Goal: Information Seeking & Learning: Learn about a topic

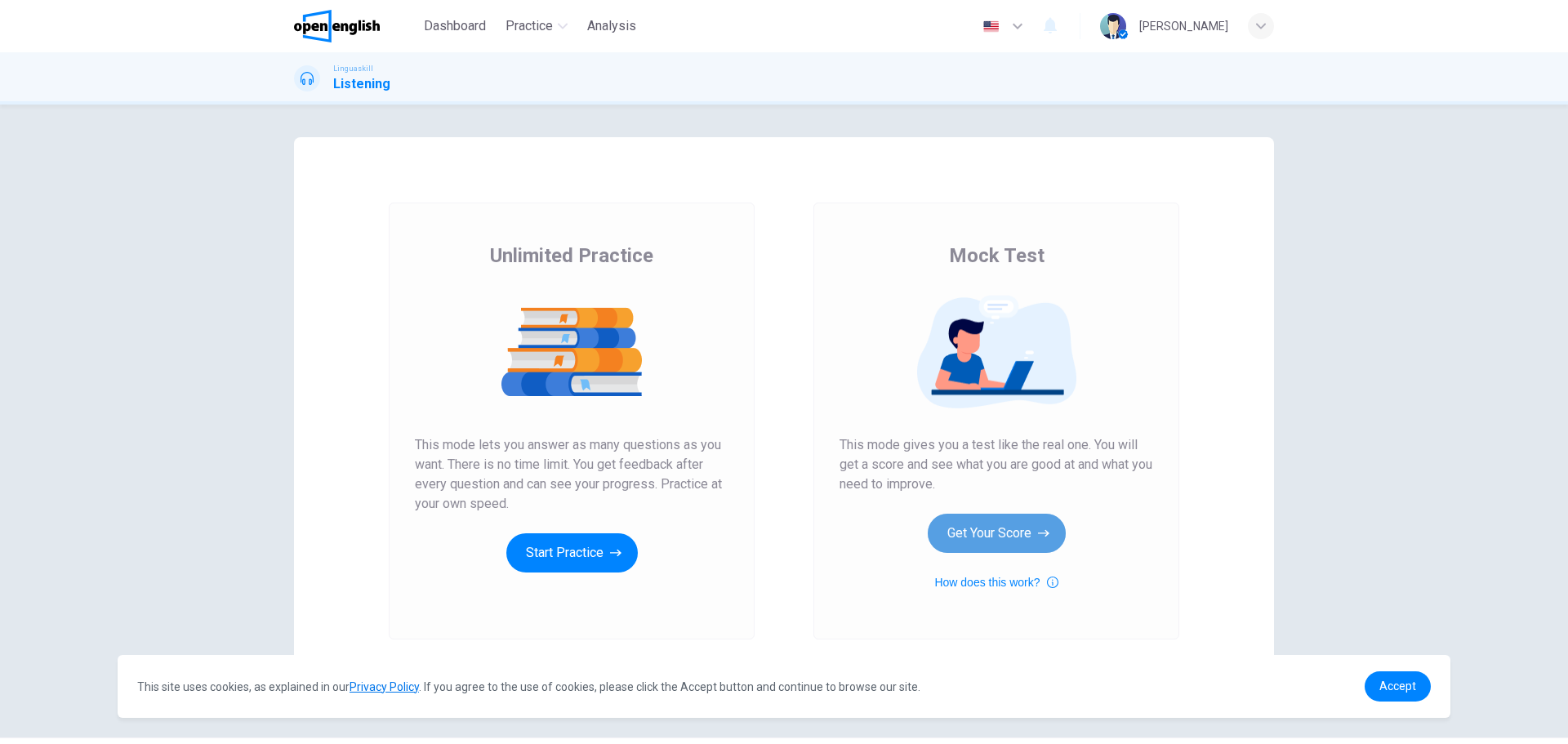
click at [990, 520] on button "Get Your Score" at bounding box center [997, 533] width 138 height 39
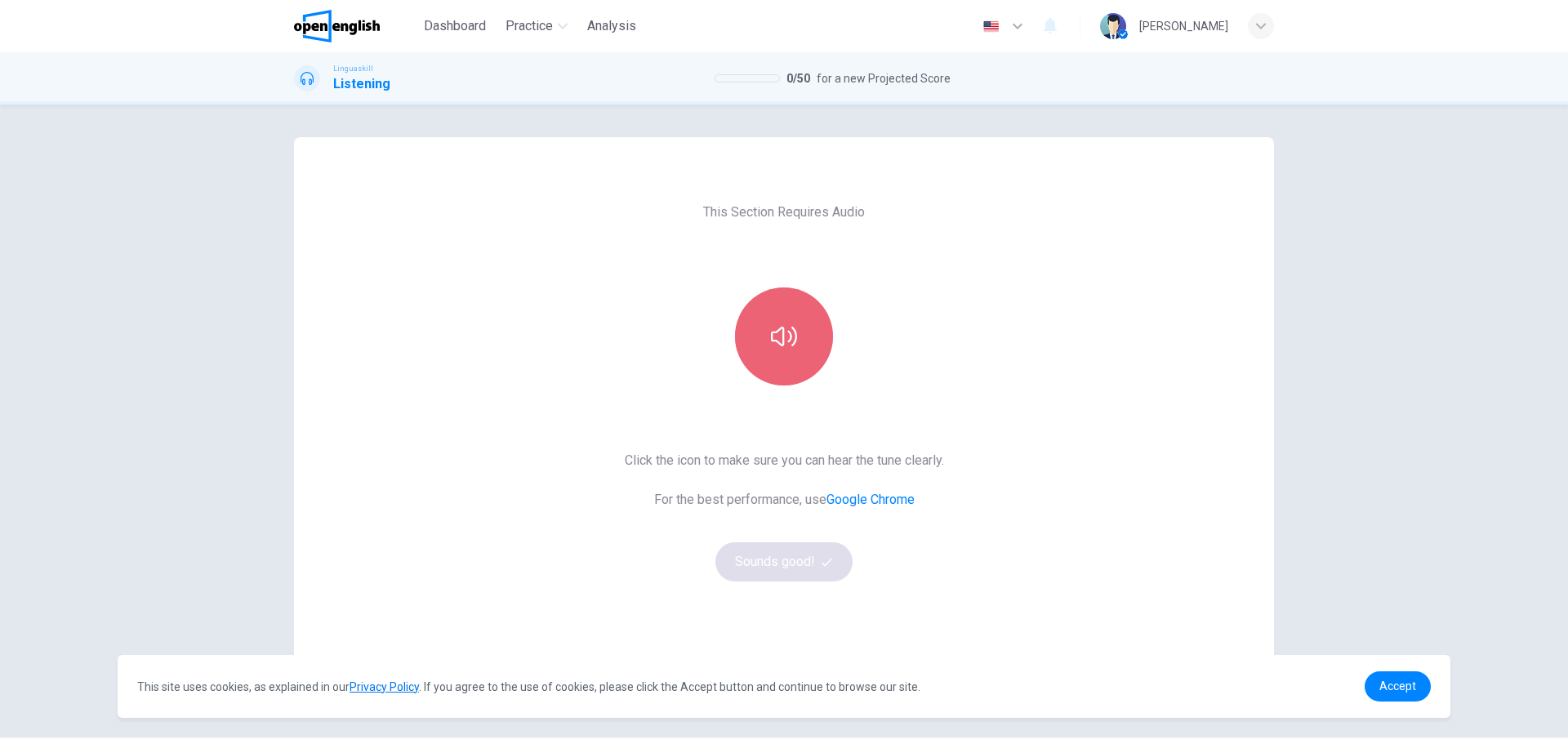
click at [773, 321] on button "button" at bounding box center [784, 336] width 98 height 98
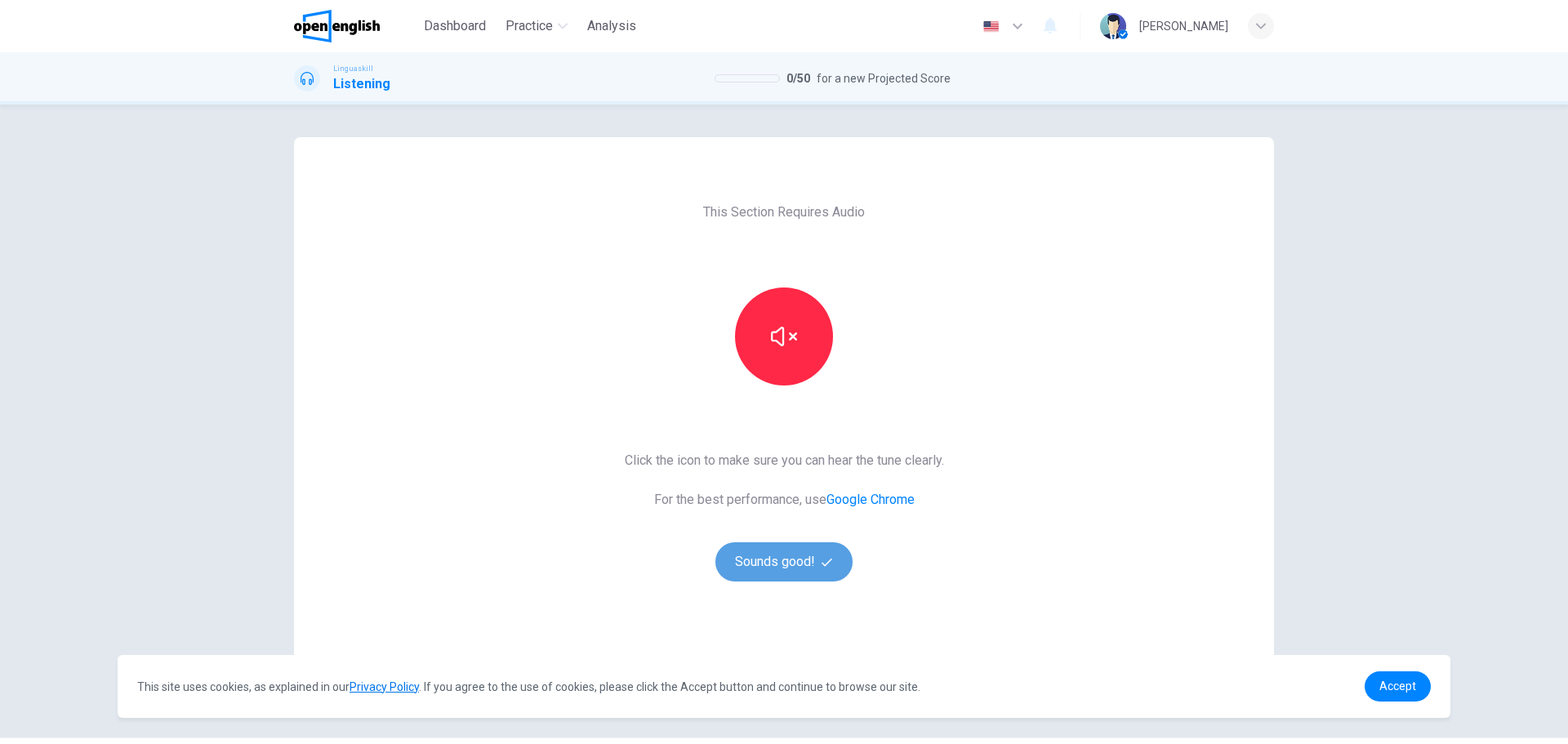
click at [790, 550] on button "Sounds good!" at bounding box center [783, 561] width 137 height 39
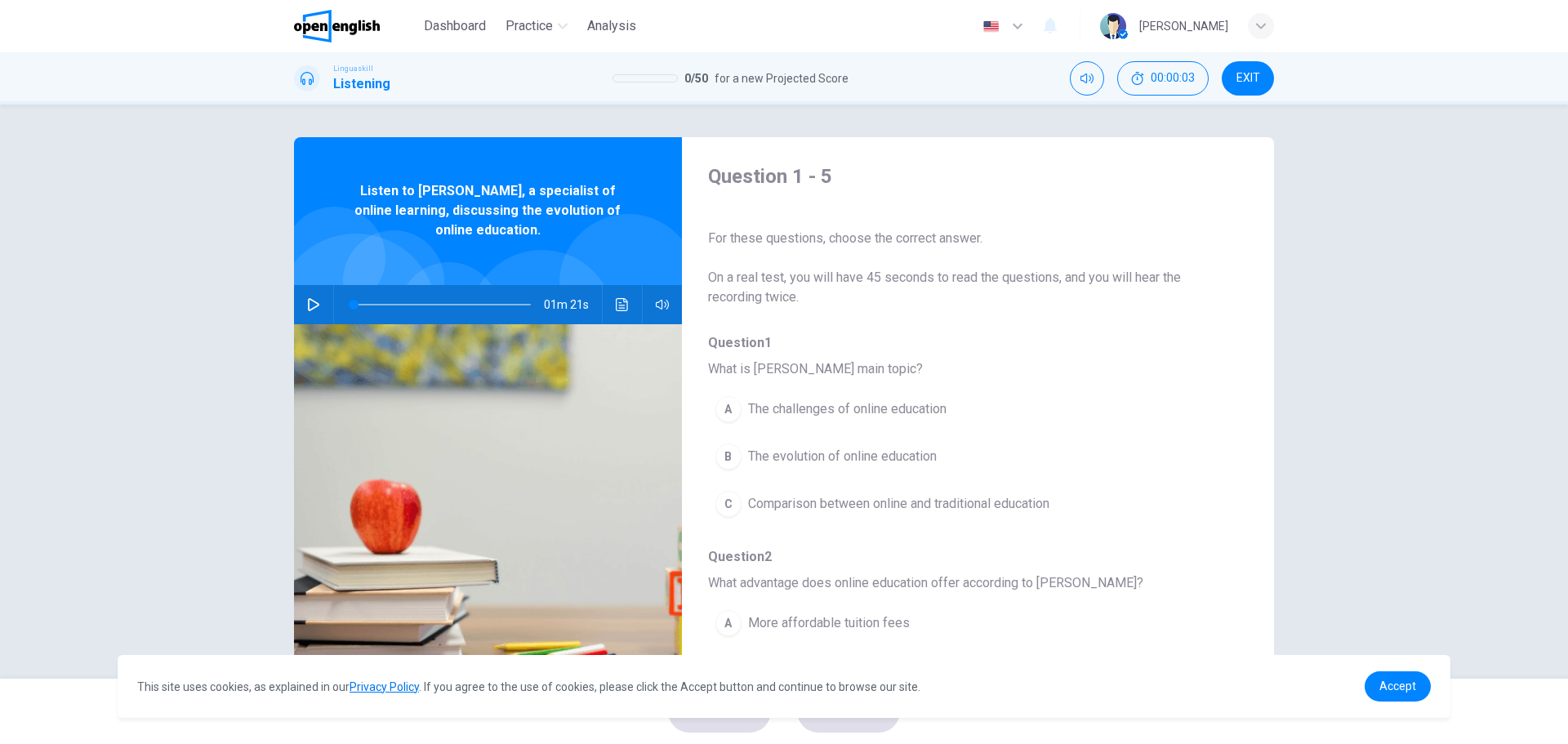
click at [316, 304] on button "button" at bounding box center [314, 304] width 26 height 39
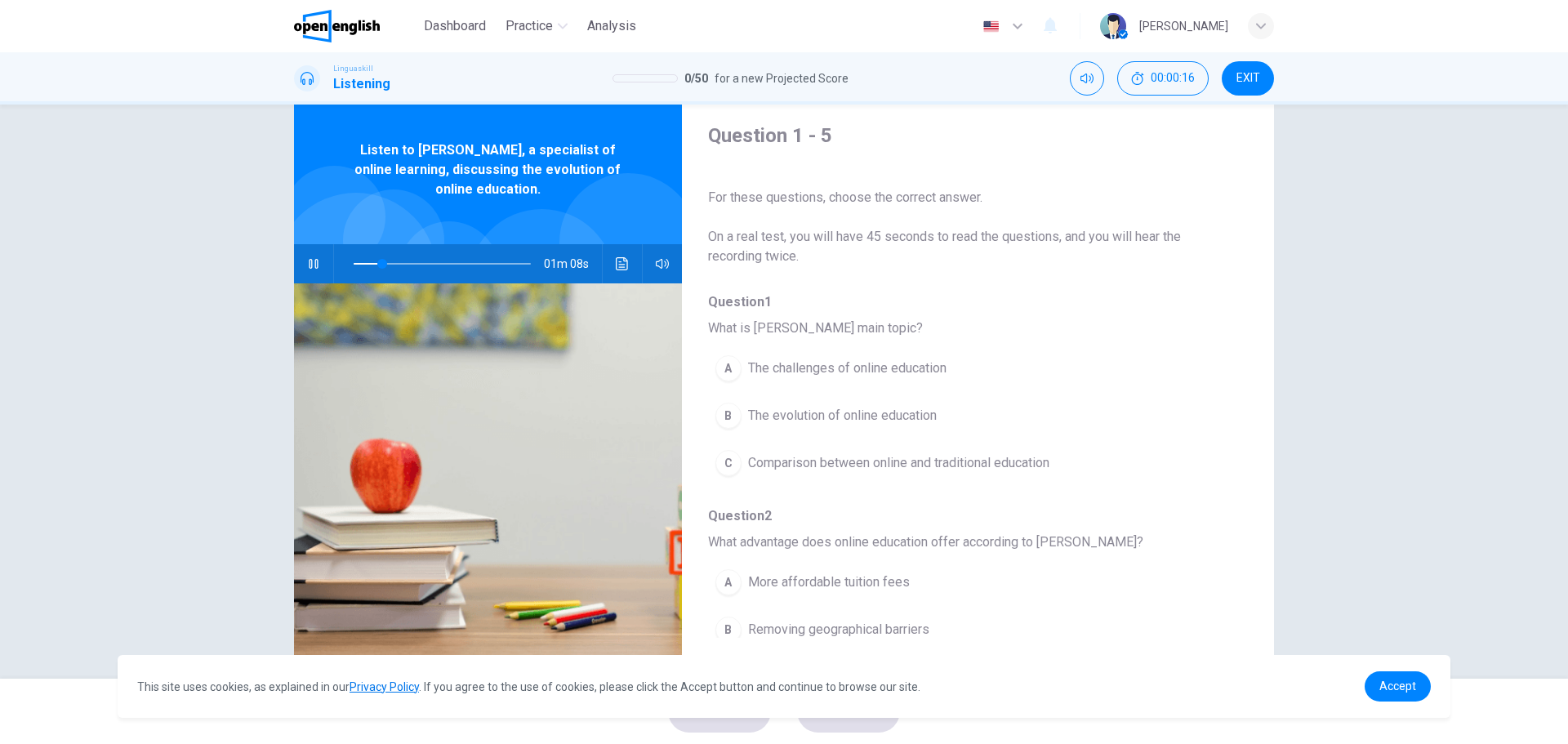
scroll to position [58, 0]
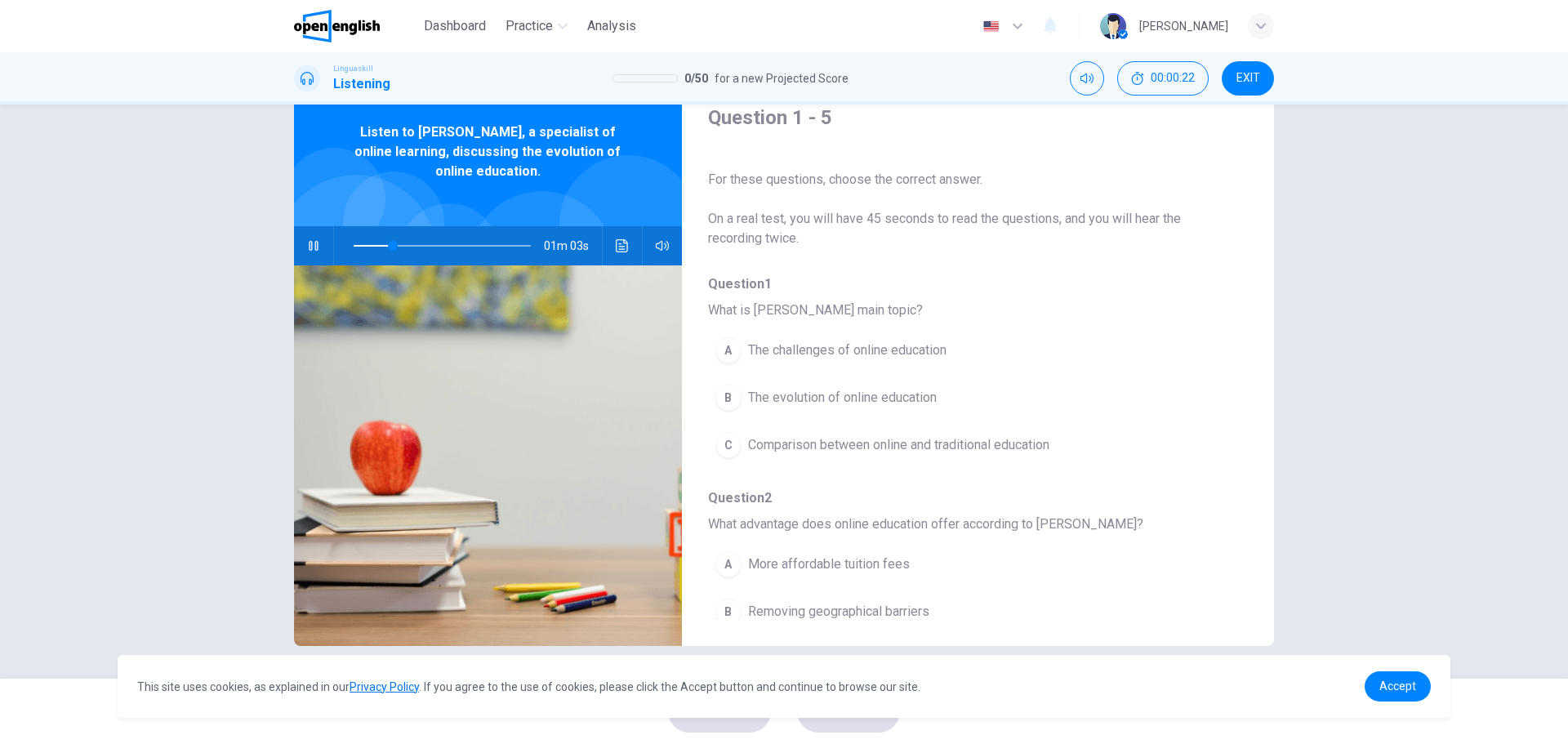
click at [312, 241] on icon "button" at bounding box center [313, 246] width 9 height 10
click at [312, 241] on icon "button" at bounding box center [313, 246] width 13 height 13
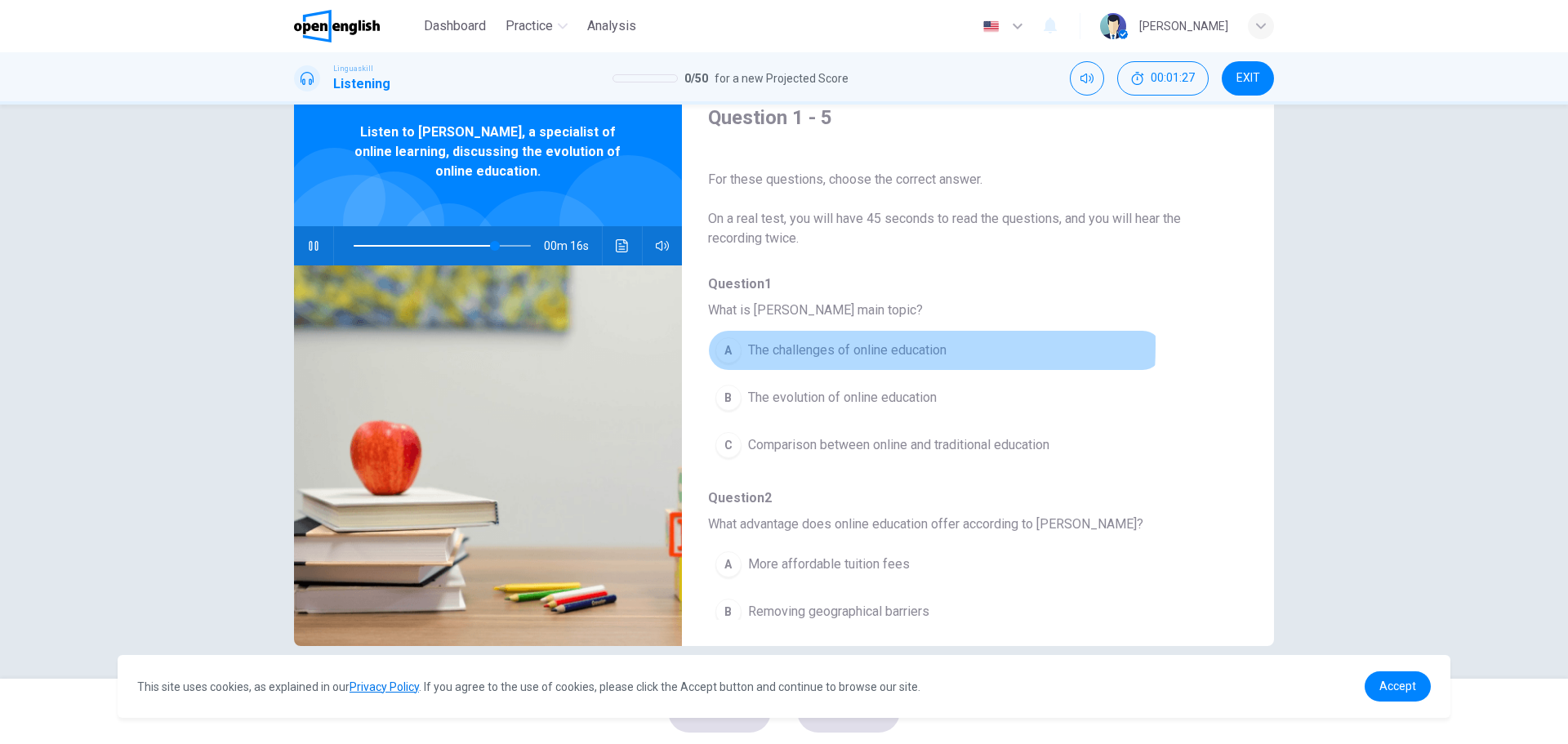
click at [724, 345] on div "A" at bounding box center [728, 350] width 26 height 26
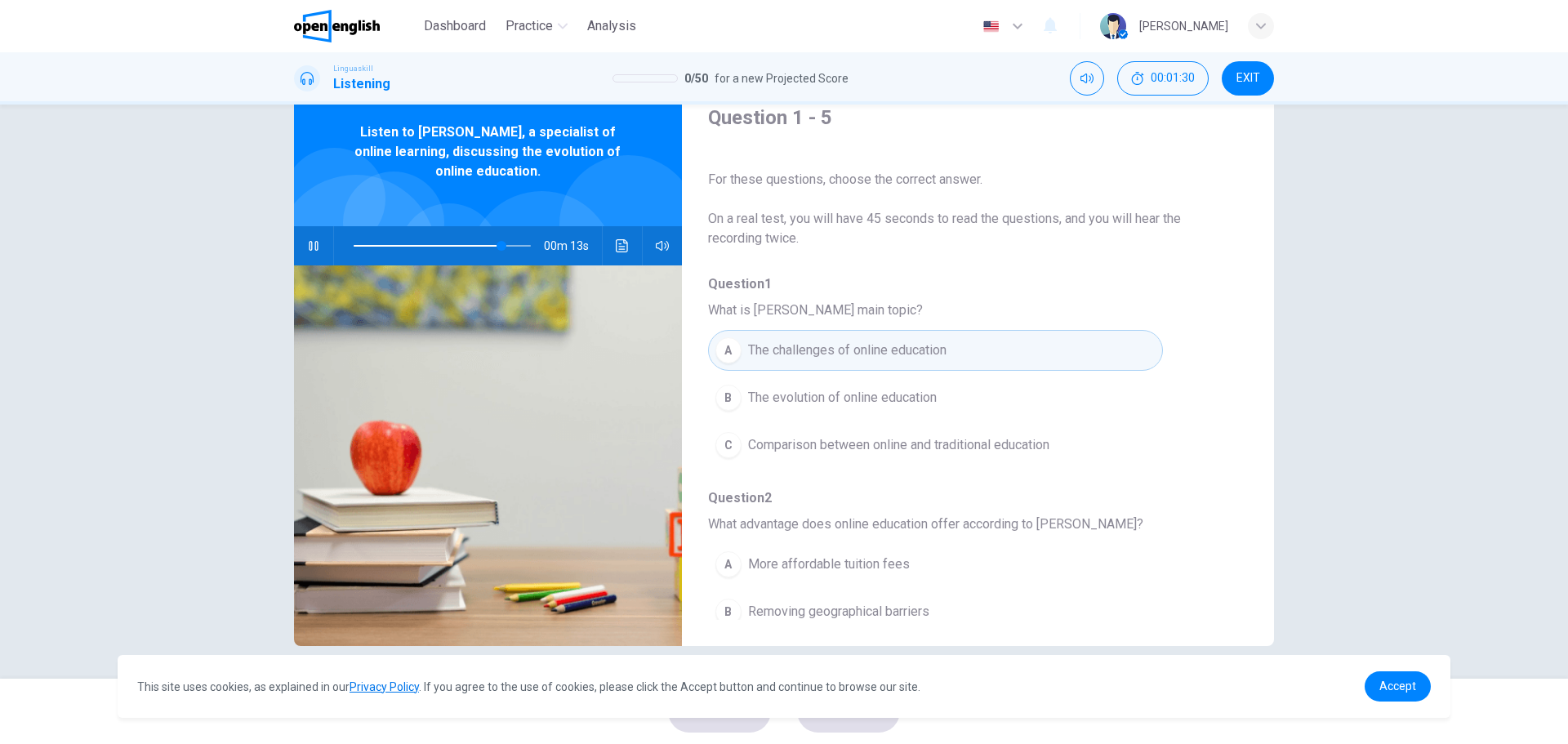
scroll to position [82, 0]
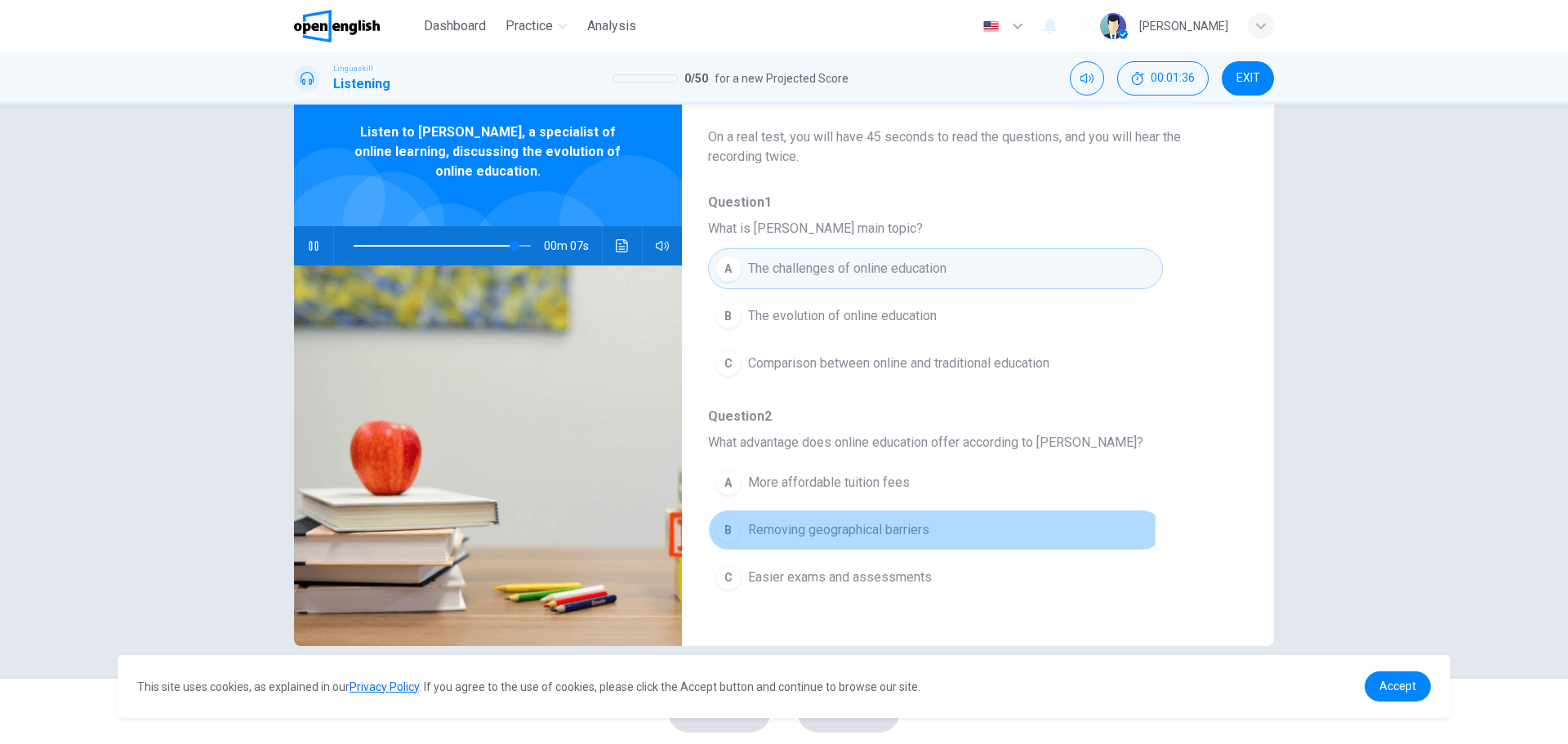
click at [776, 526] on span "Removing geographical barriers" at bounding box center [839, 530] width 181 height 19
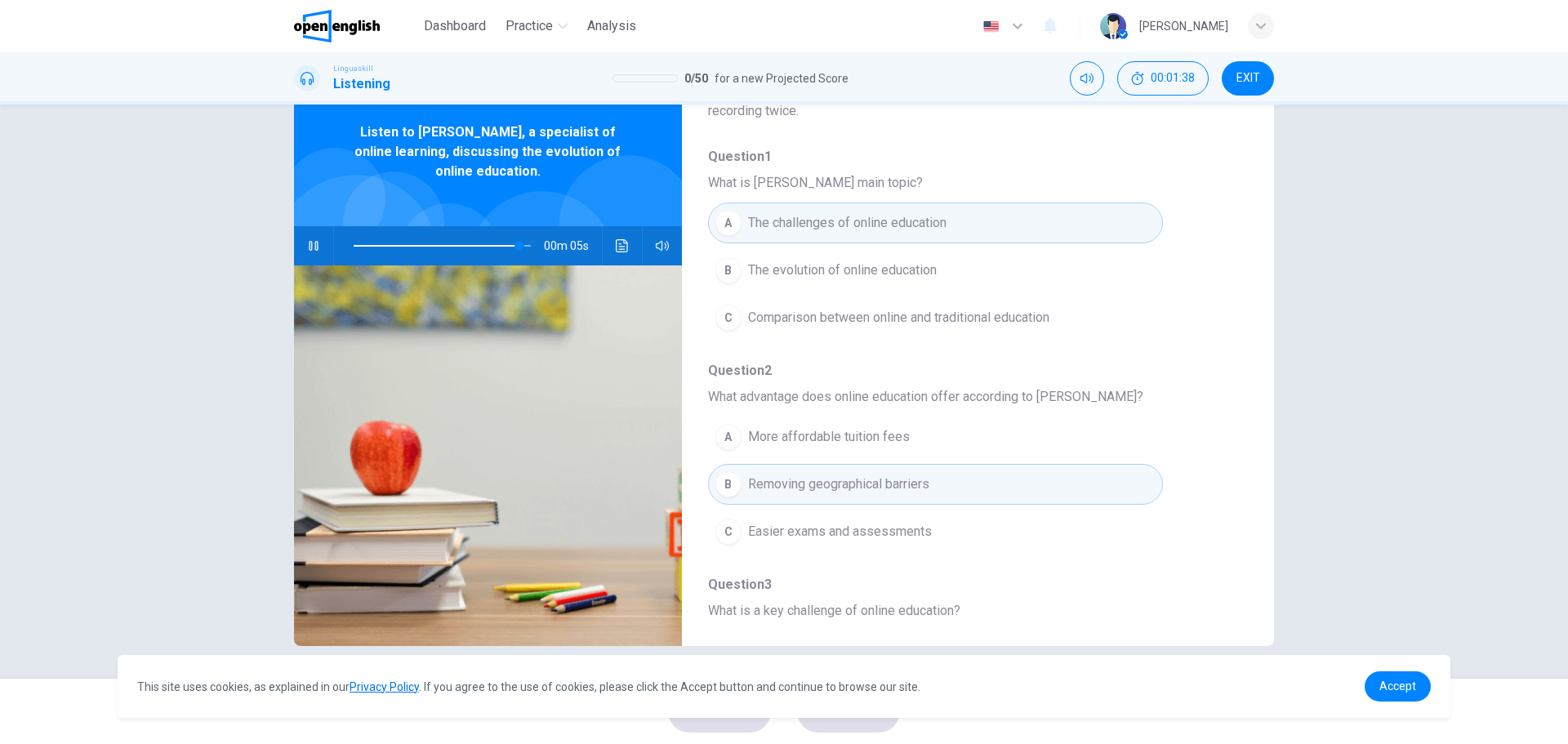
scroll to position [163, 0]
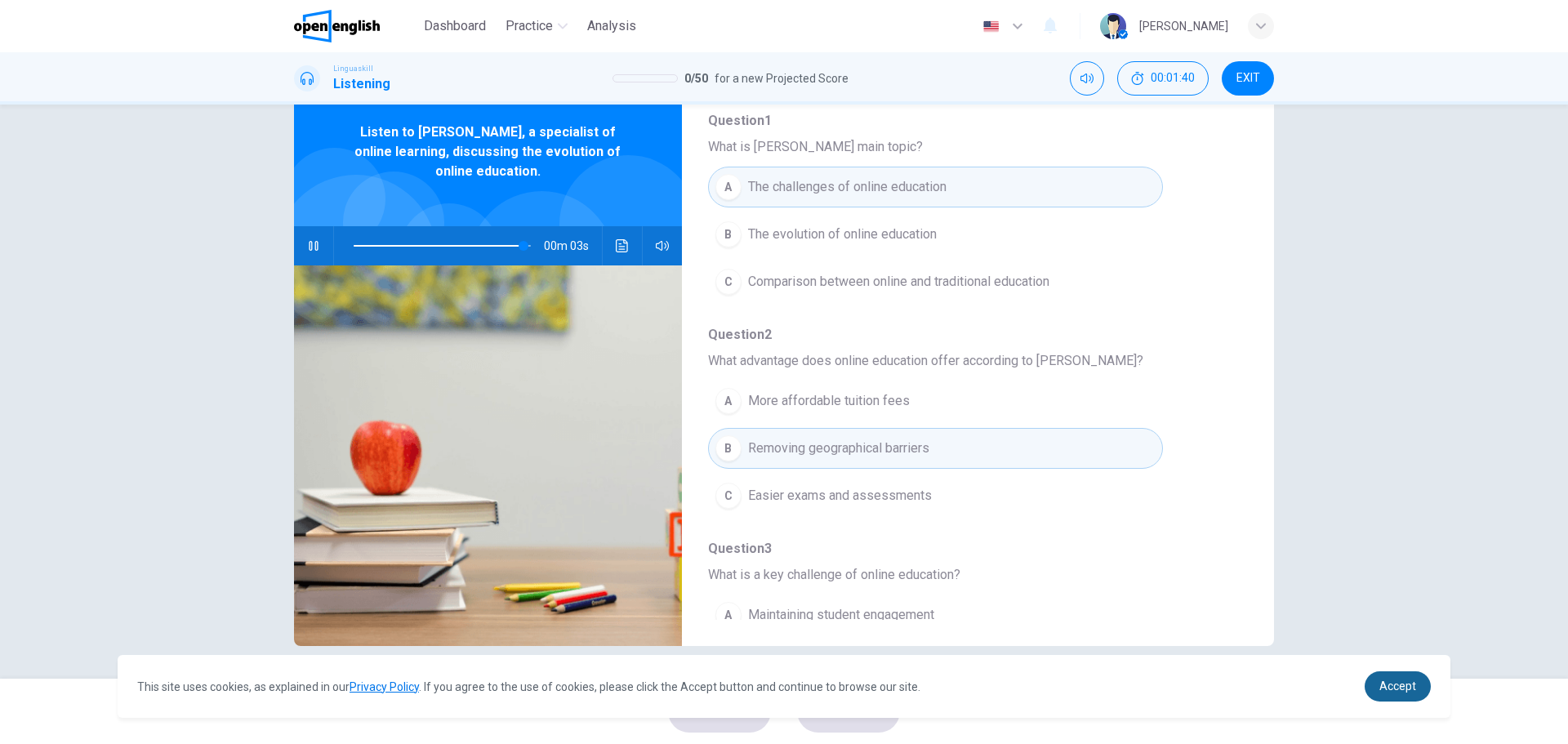
click at [1394, 681] on span "Accept" at bounding box center [1397, 686] width 37 height 13
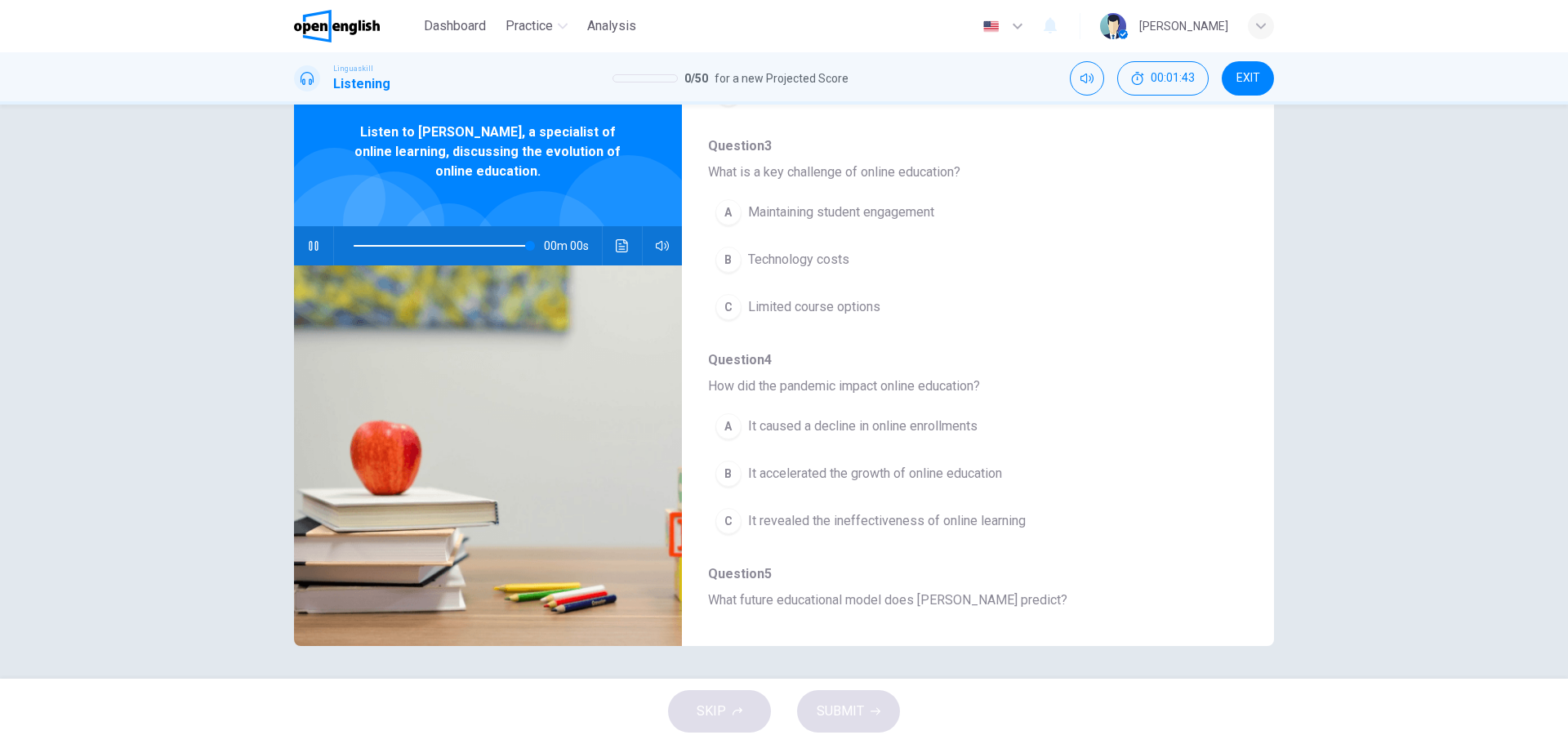
type input "*"
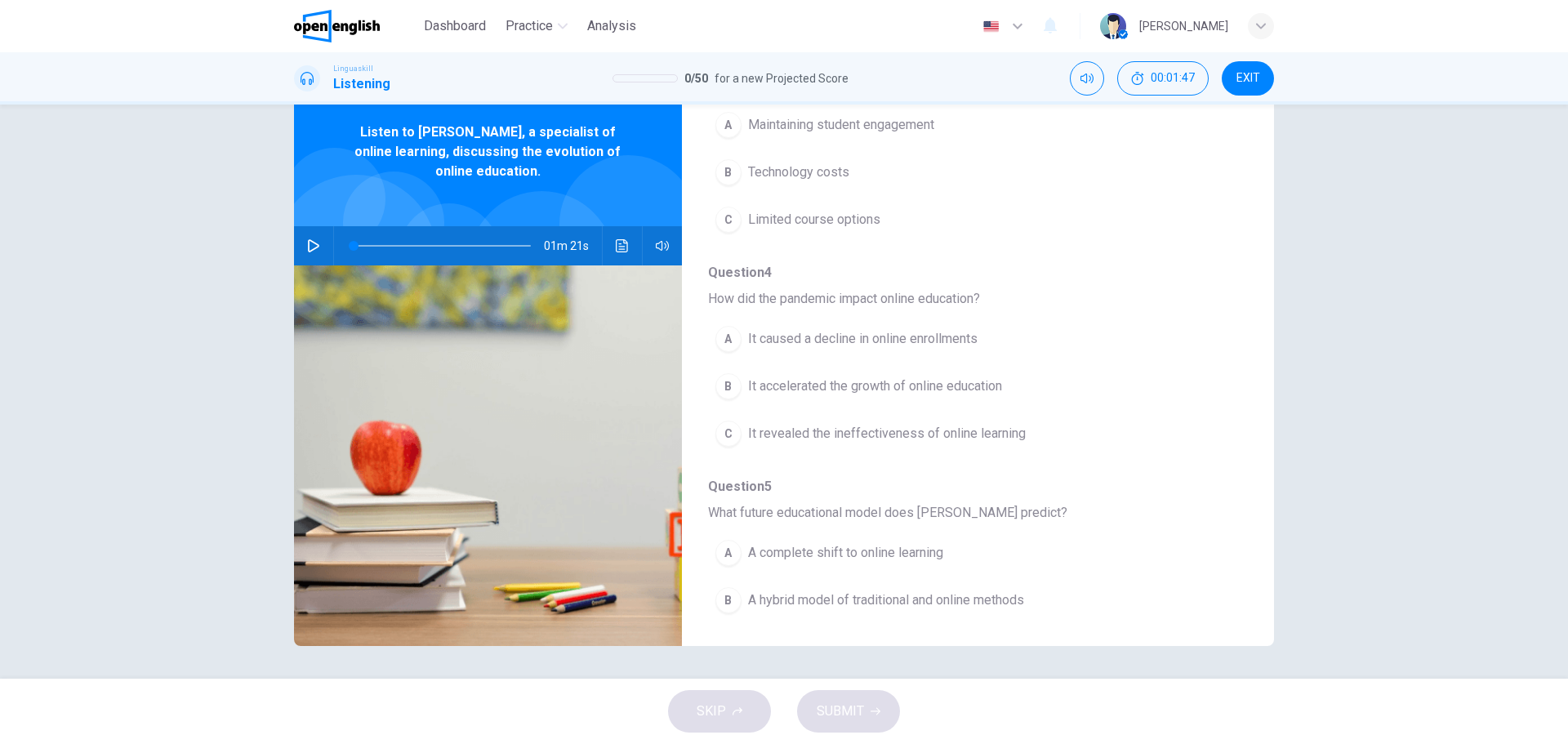
click at [729, 381] on div "B" at bounding box center [728, 386] width 26 height 26
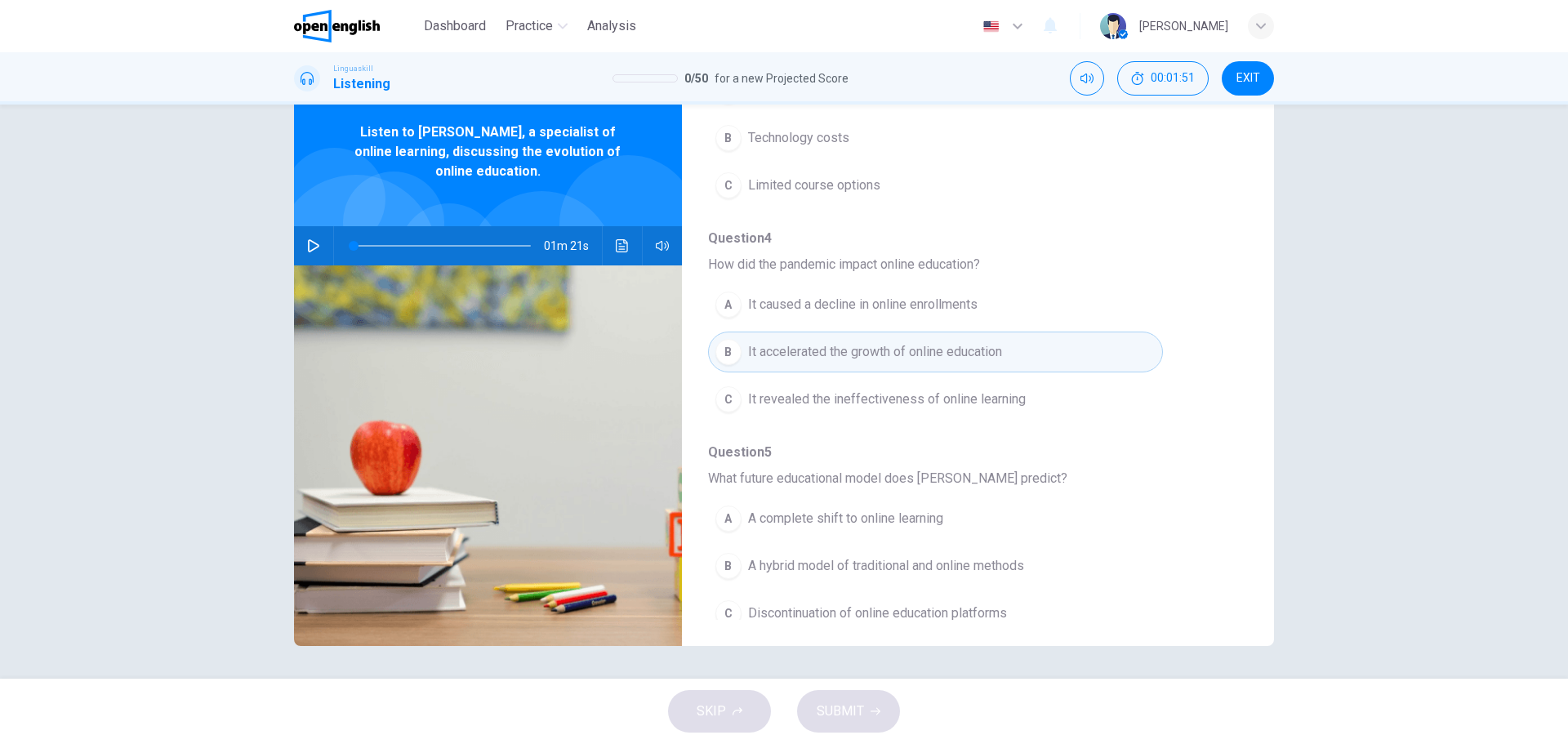
scroll to position [705, 0]
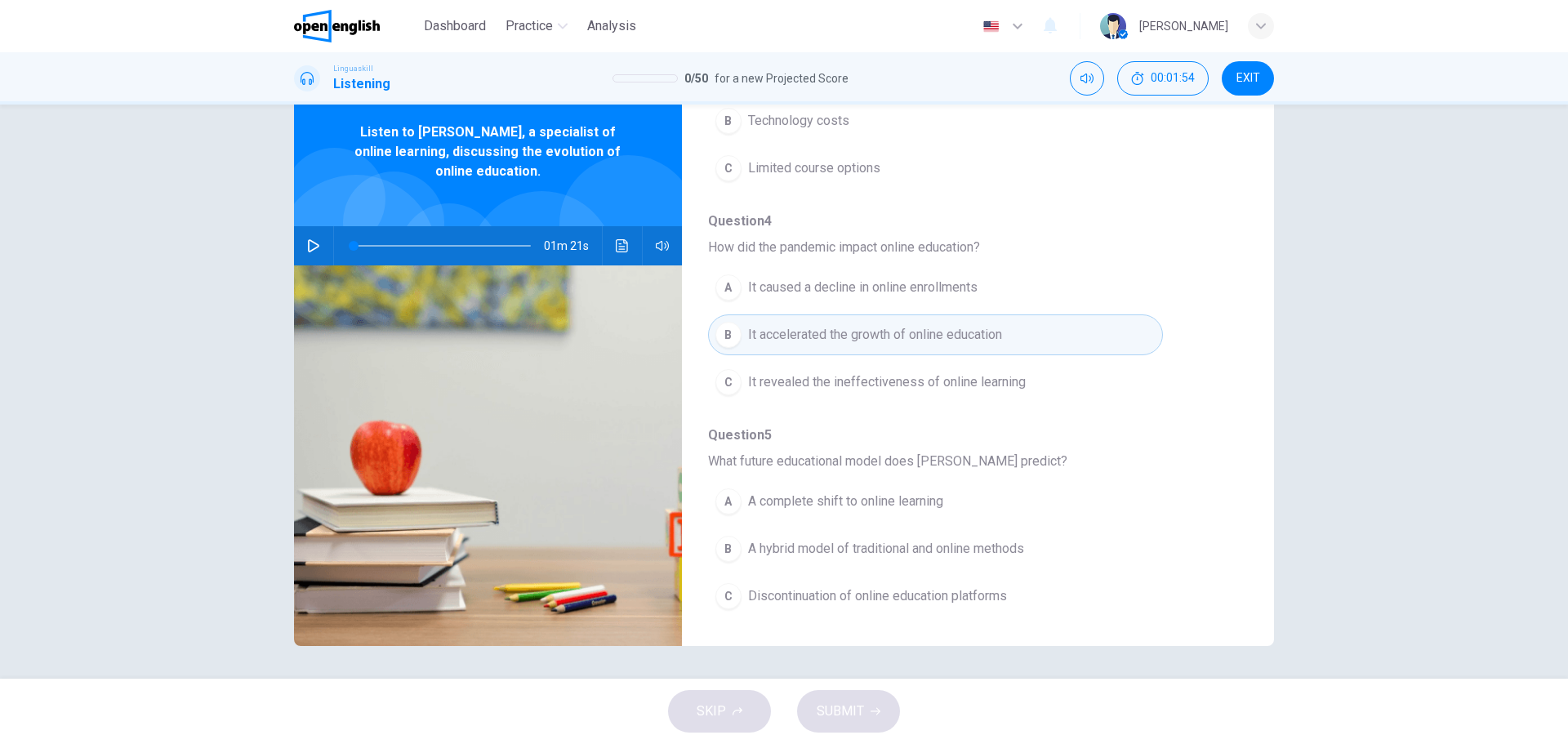
click at [727, 507] on div "A" at bounding box center [728, 502] width 26 height 26
click at [764, 498] on span "A complete shift to online learning" at bounding box center [846, 501] width 195 height 19
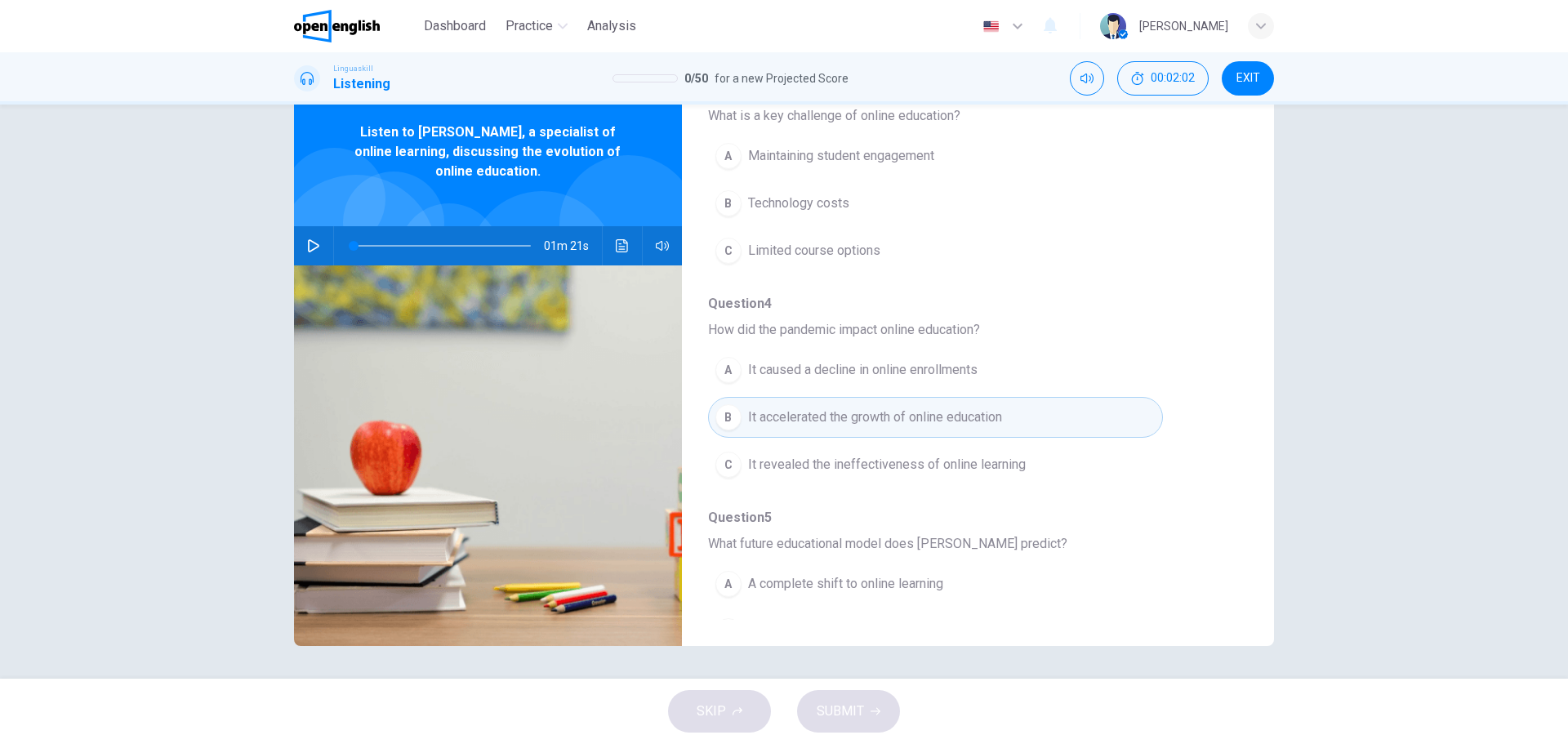
scroll to position [623, 0]
click at [788, 577] on span "A complete shift to online learning" at bounding box center [846, 583] width 195 height 19
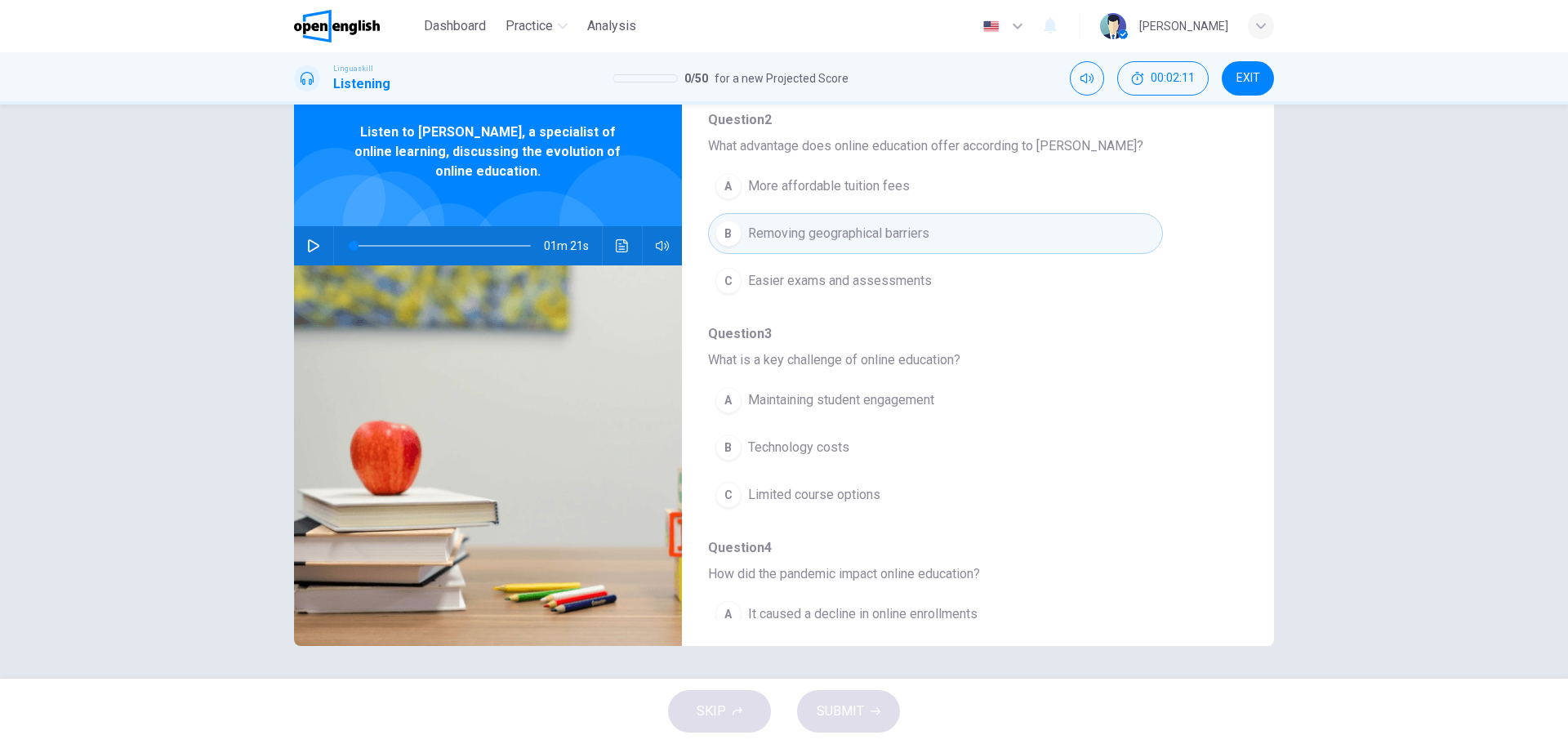
click at [810, 493] on span "Limited course options" at bounding box center [814, 495] width 132 height 19
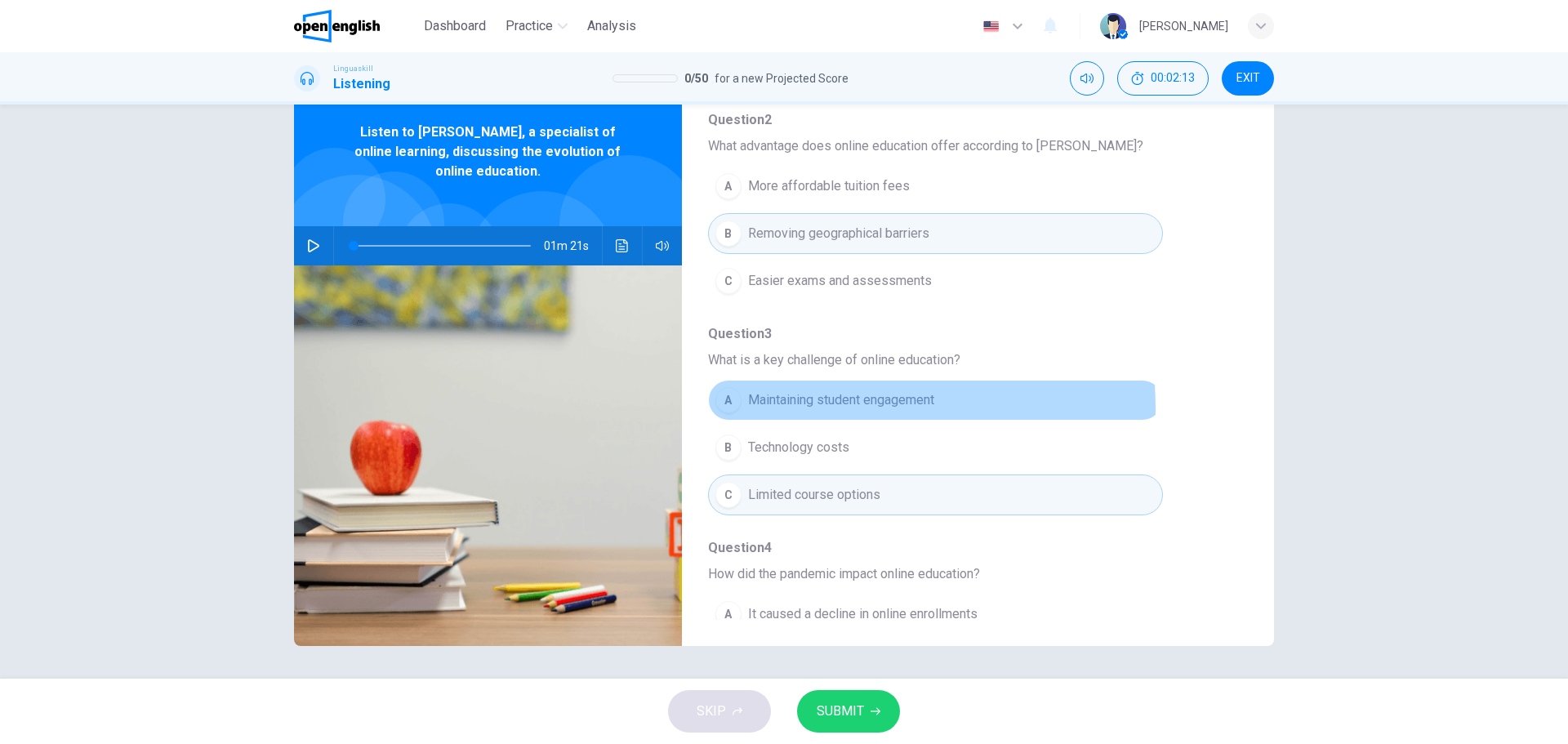
click at [783, 409] on span "Maintaining student engagement" at bounding box center [841, 400] width 186 height 19
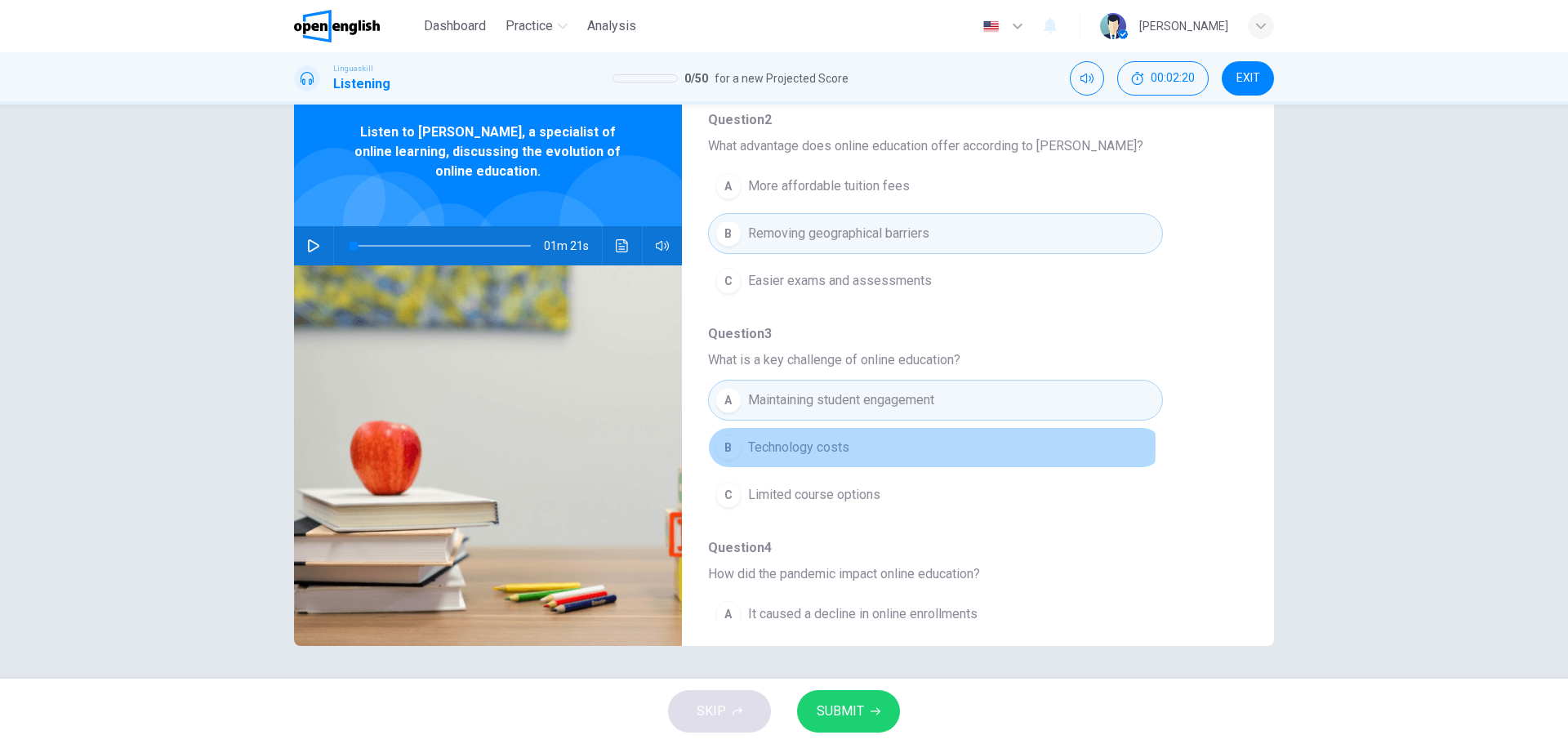
click at [802, 443] on span "Technology costs" at bounding box center [799, 447] width 101 height 19
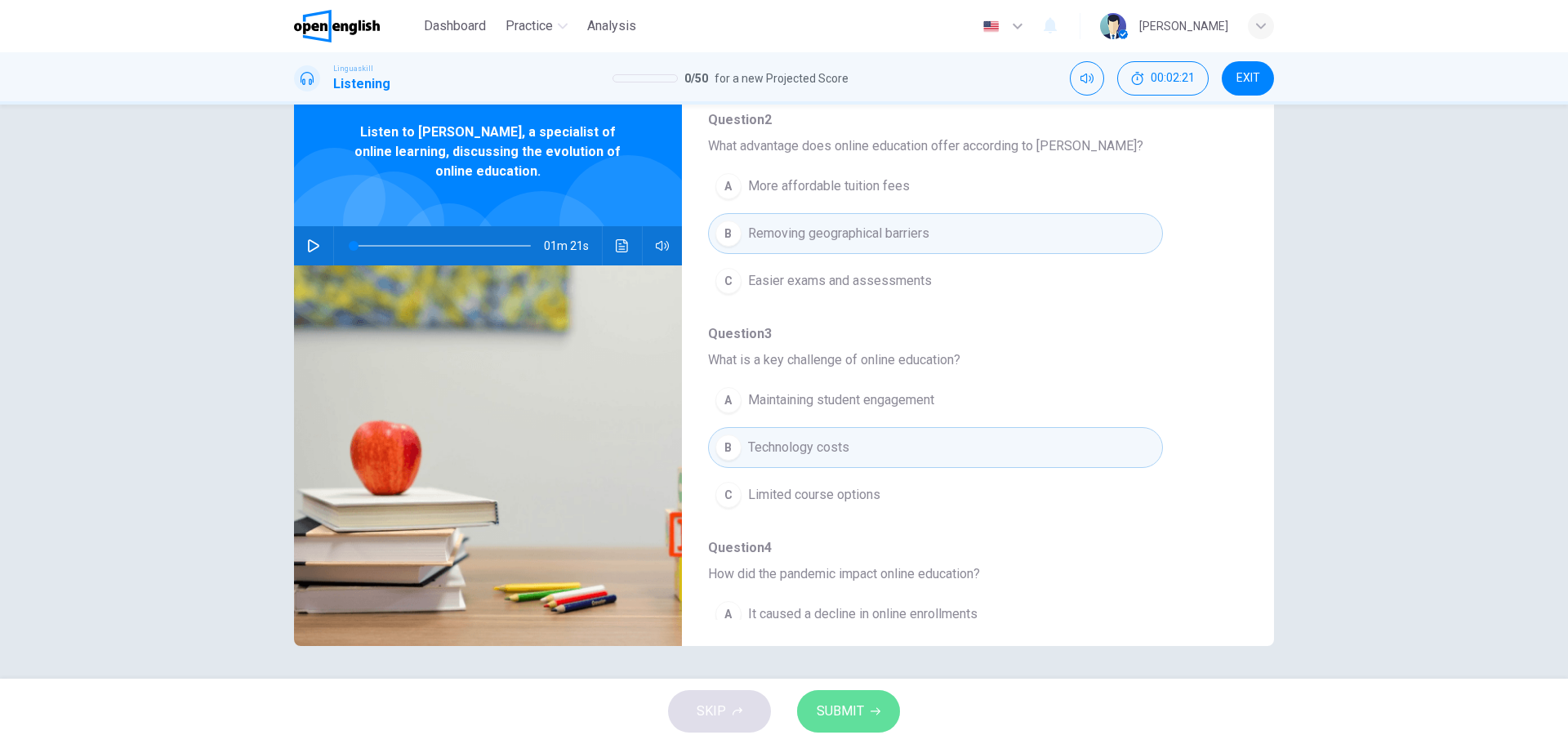
click at [865, 726] on button "SUBMIT" at bounding box center [848, 711] width 103 height 43
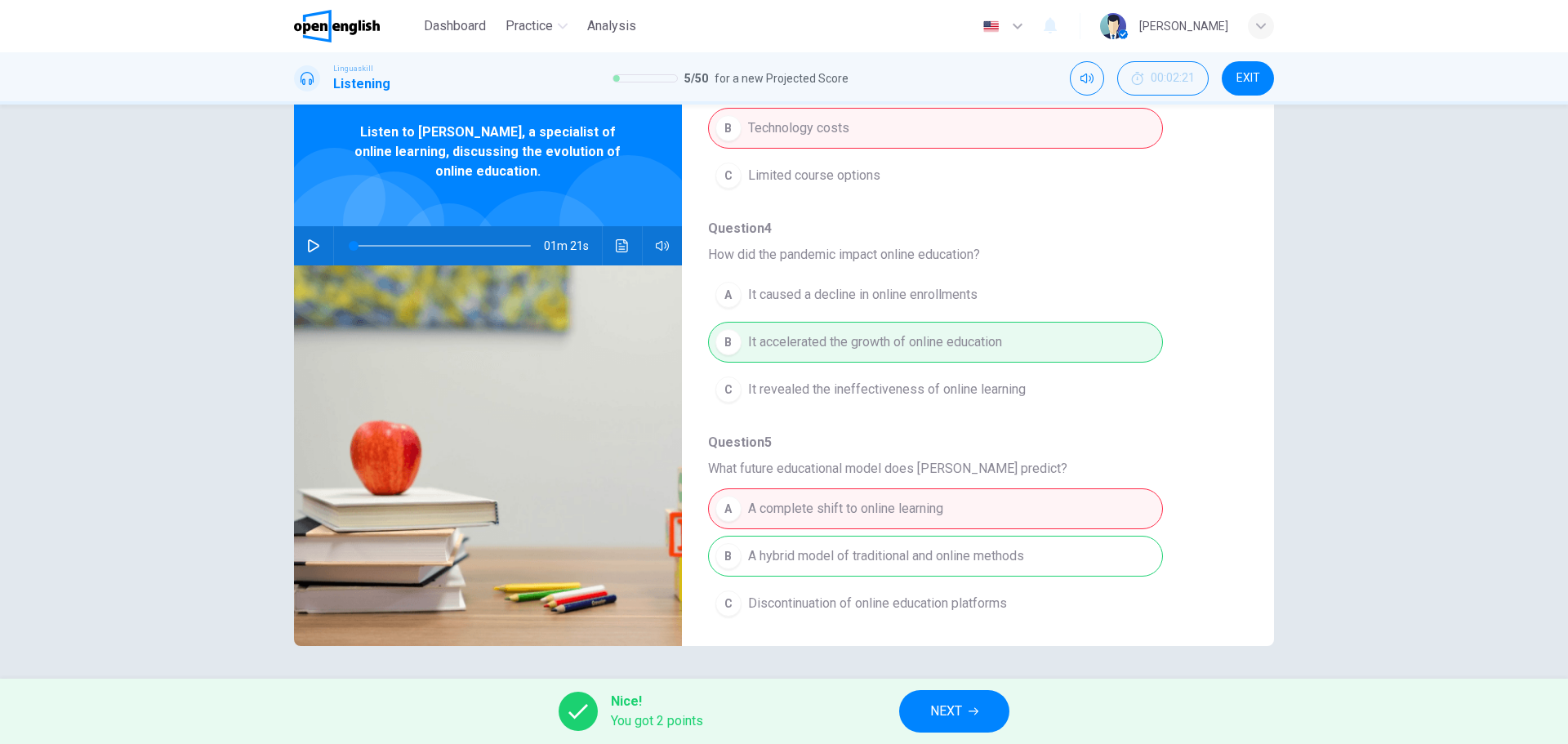
scroll to position [705, 0]
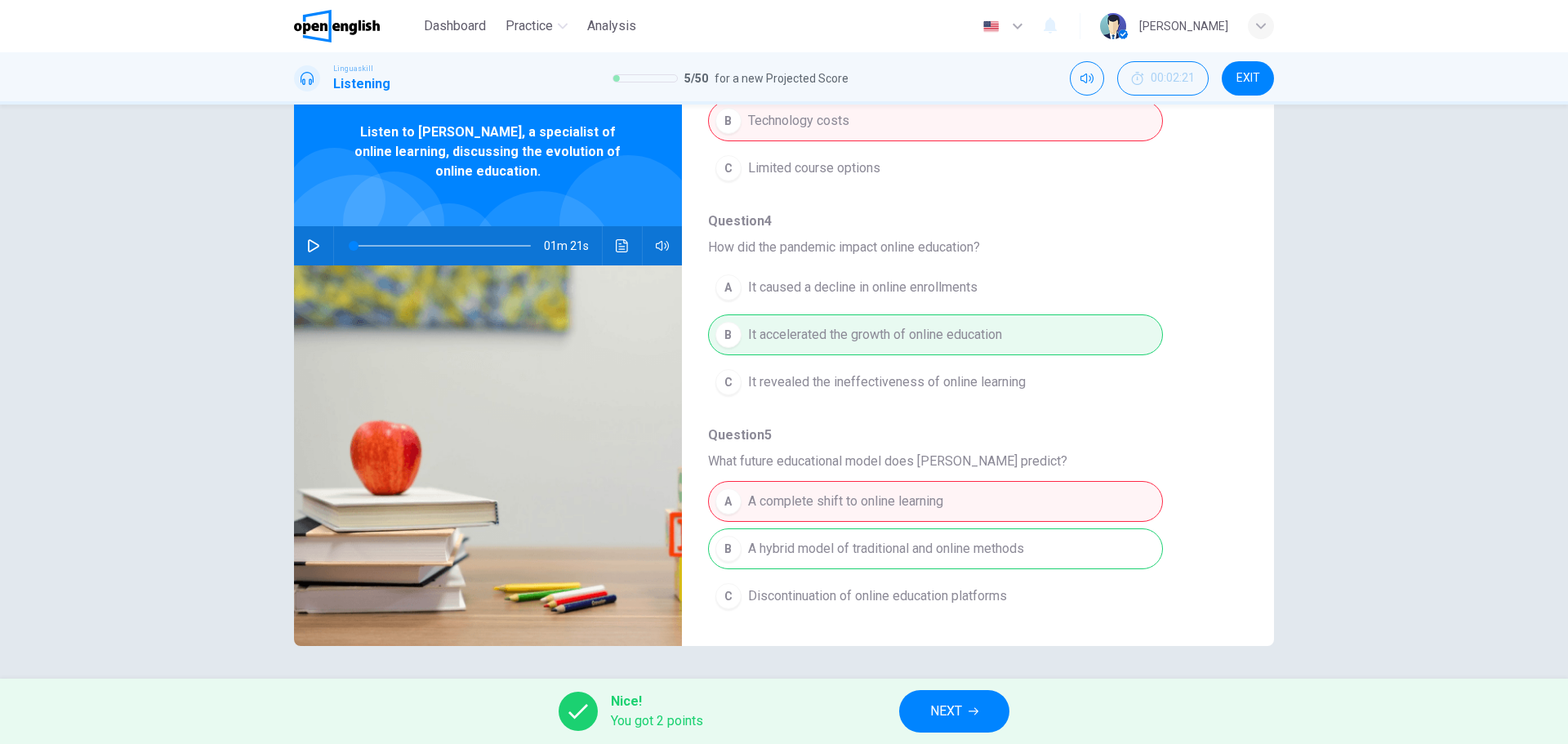
click at [961, 716] on span "NEXT" at bounding box center [946, 711] width 32 height 23
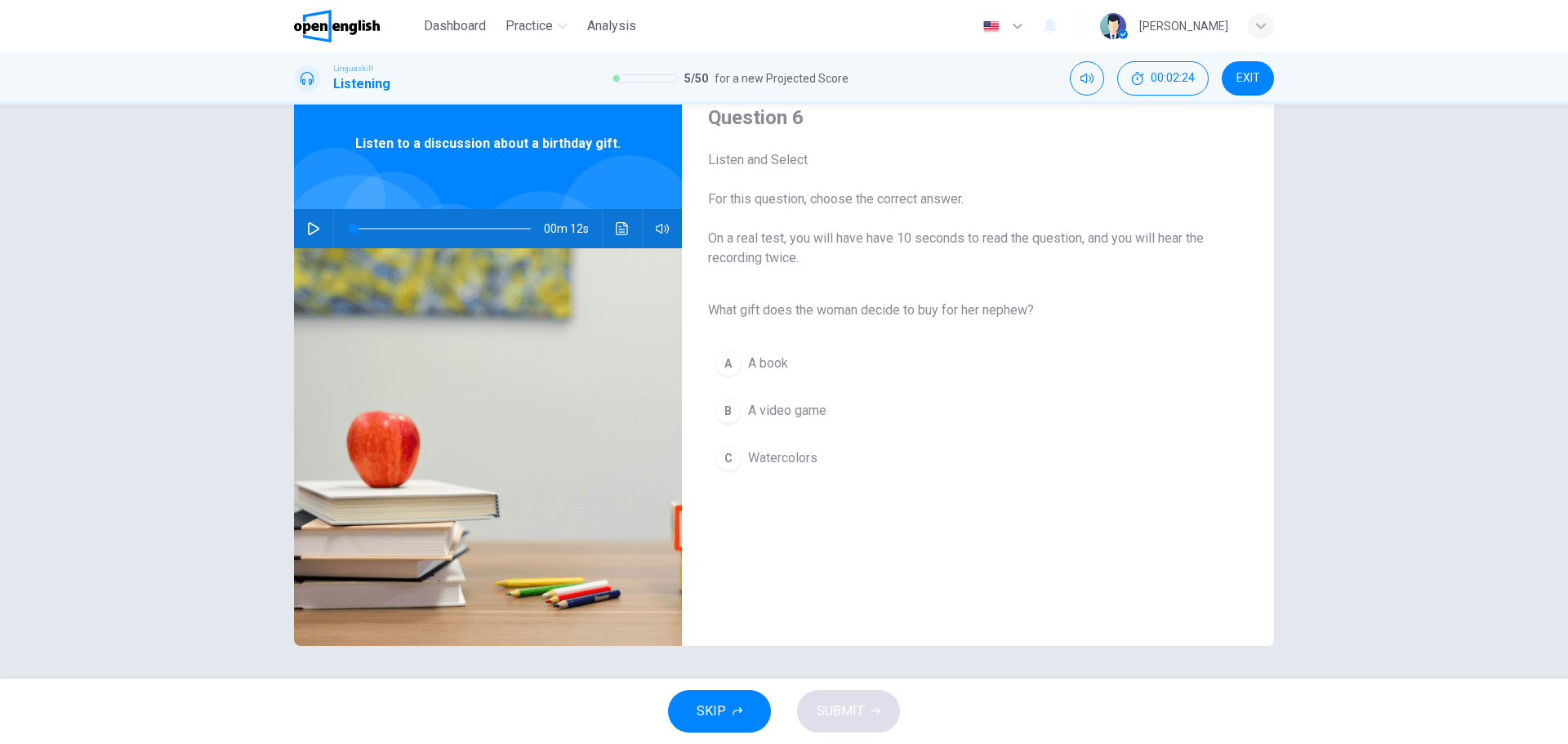
scroll to position [0, 0]
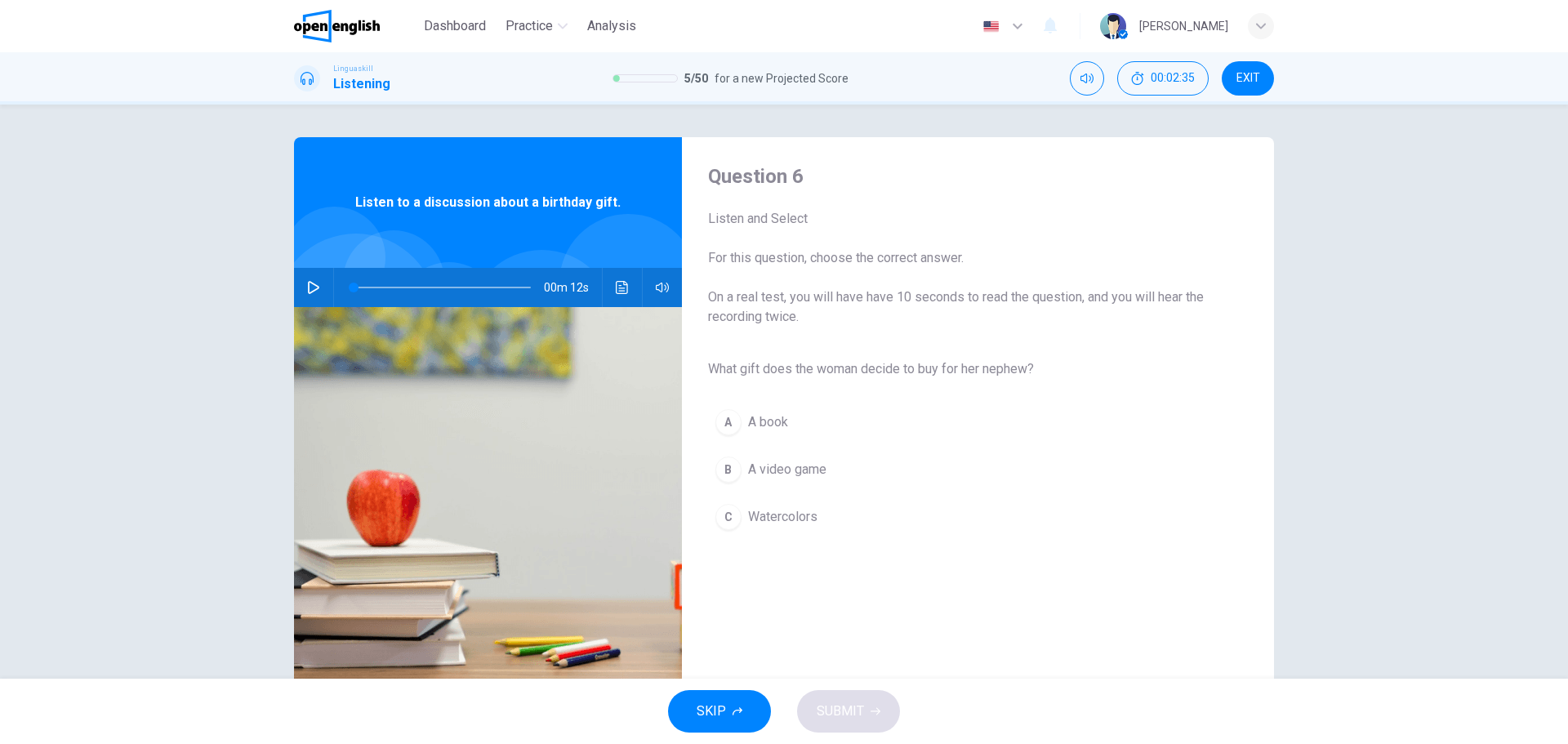
click at [314, 288] on icon "button" at bounding box center [313, 287] width 11 height 13
click at [1010, 374] on span "What gift does the woman decide to buy for her nephew?" at bounding box center [965, 369] width 514 height 19
click at [732, 519] on div "C" at bounding box center [728, 517] width 26 height 26
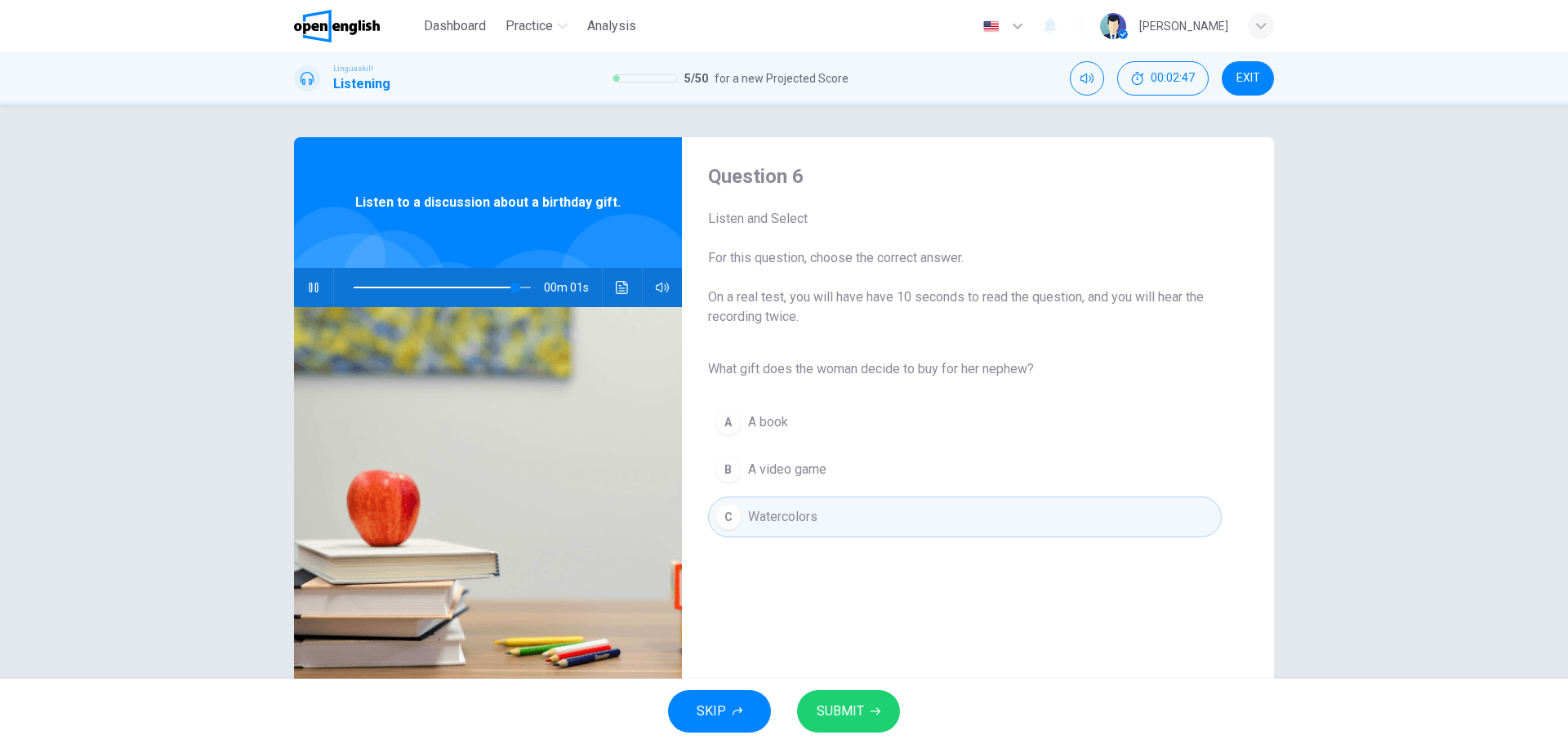
type input "*"
click at [858, 712] on span "SUBMIT" at bounding box center [840, 711] width 47 height 23
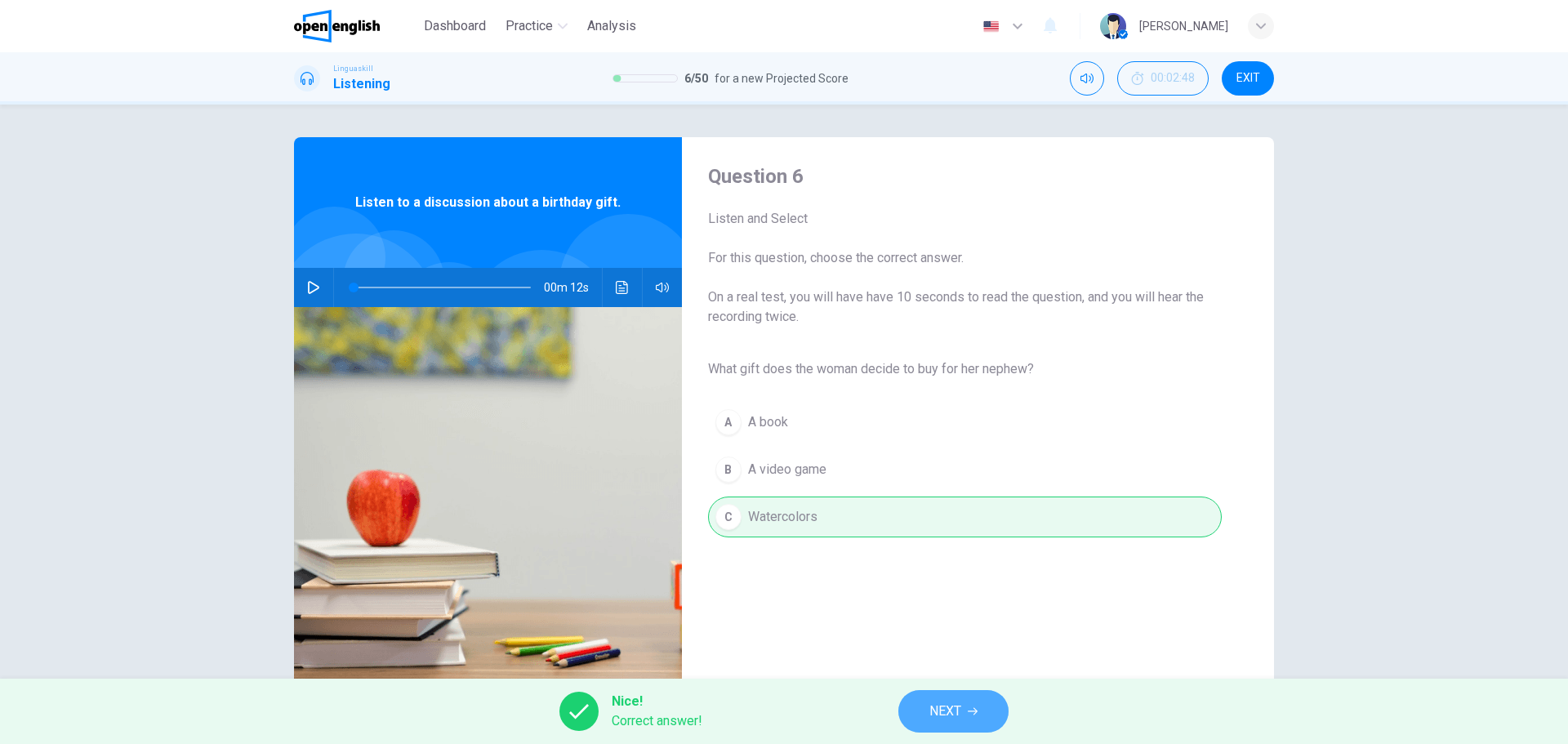
click at [951, 718] on span "NEXT" at bounding box center [945, 711] width 32 height 23
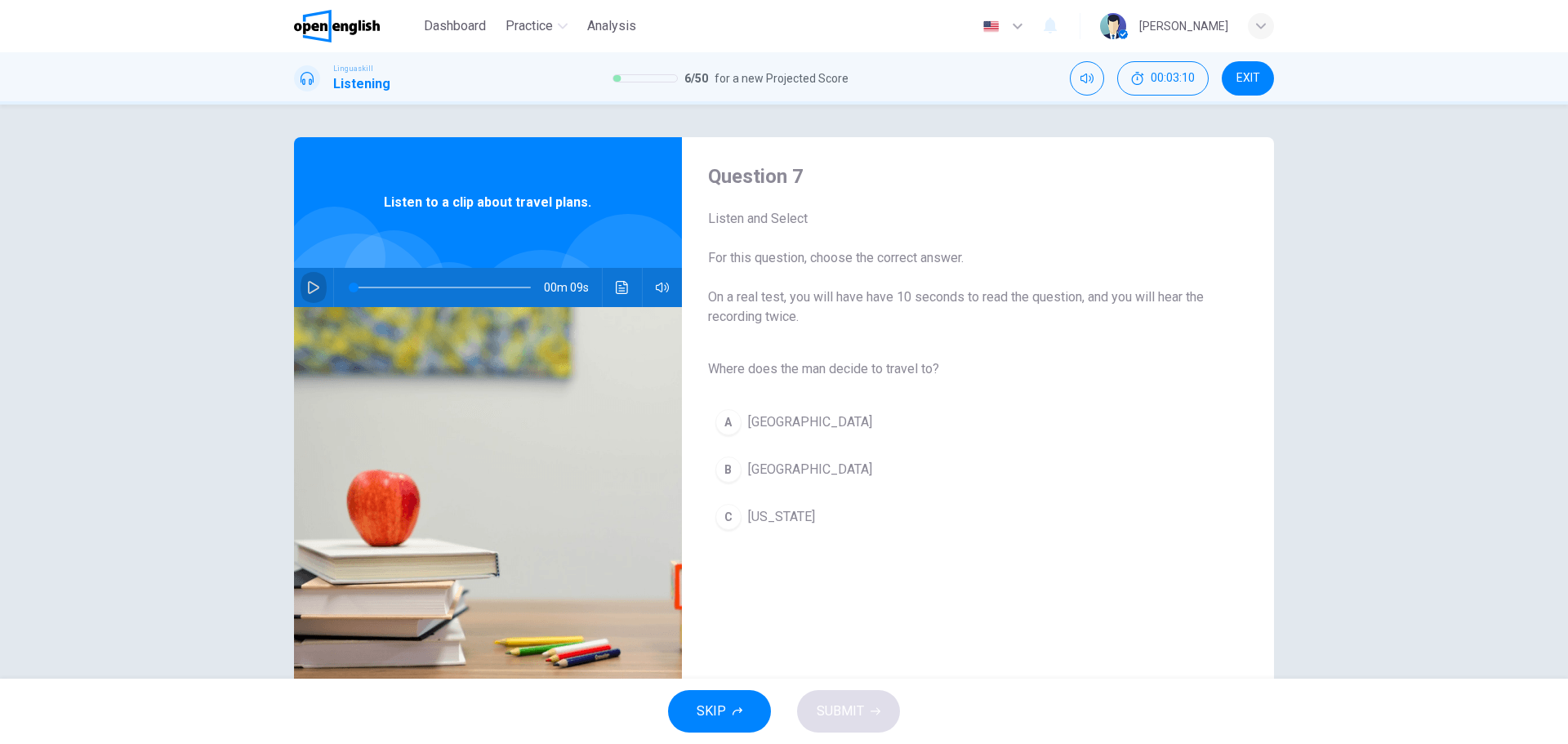
click at [309, 285] on icon "button" at bounding box center [313, 287] width 13 height 13
type input "*"
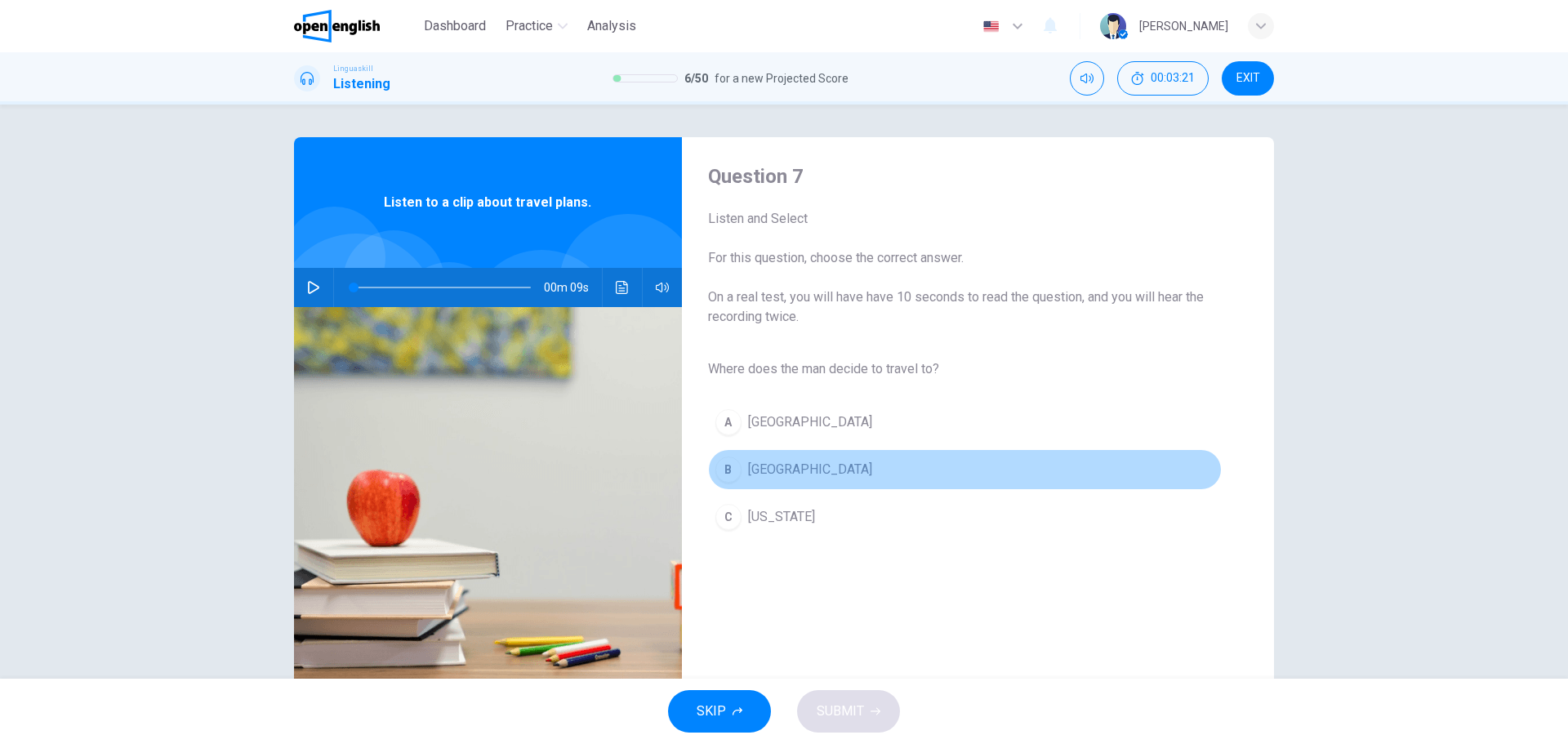
click at [731, 469] on div "B" at bounding box center [728, 470] width 26 height 26
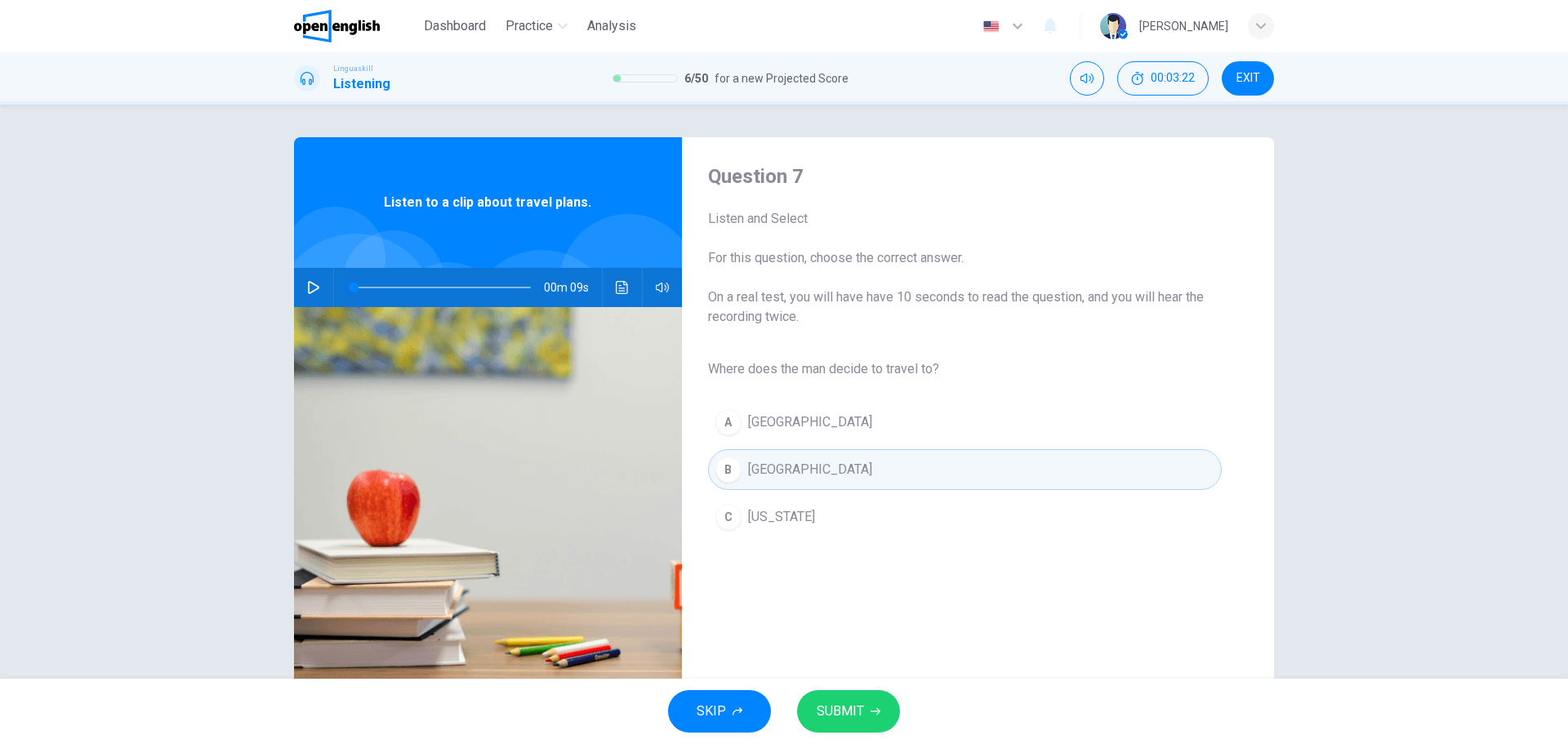
click at [875, 731] on div "SKIP SUBMIT" at bounding box center [784, 711] width 1568 height 65
click at [855, 710] on span "SUBMIT" at bounding box center [840, 711] width 47 height 23
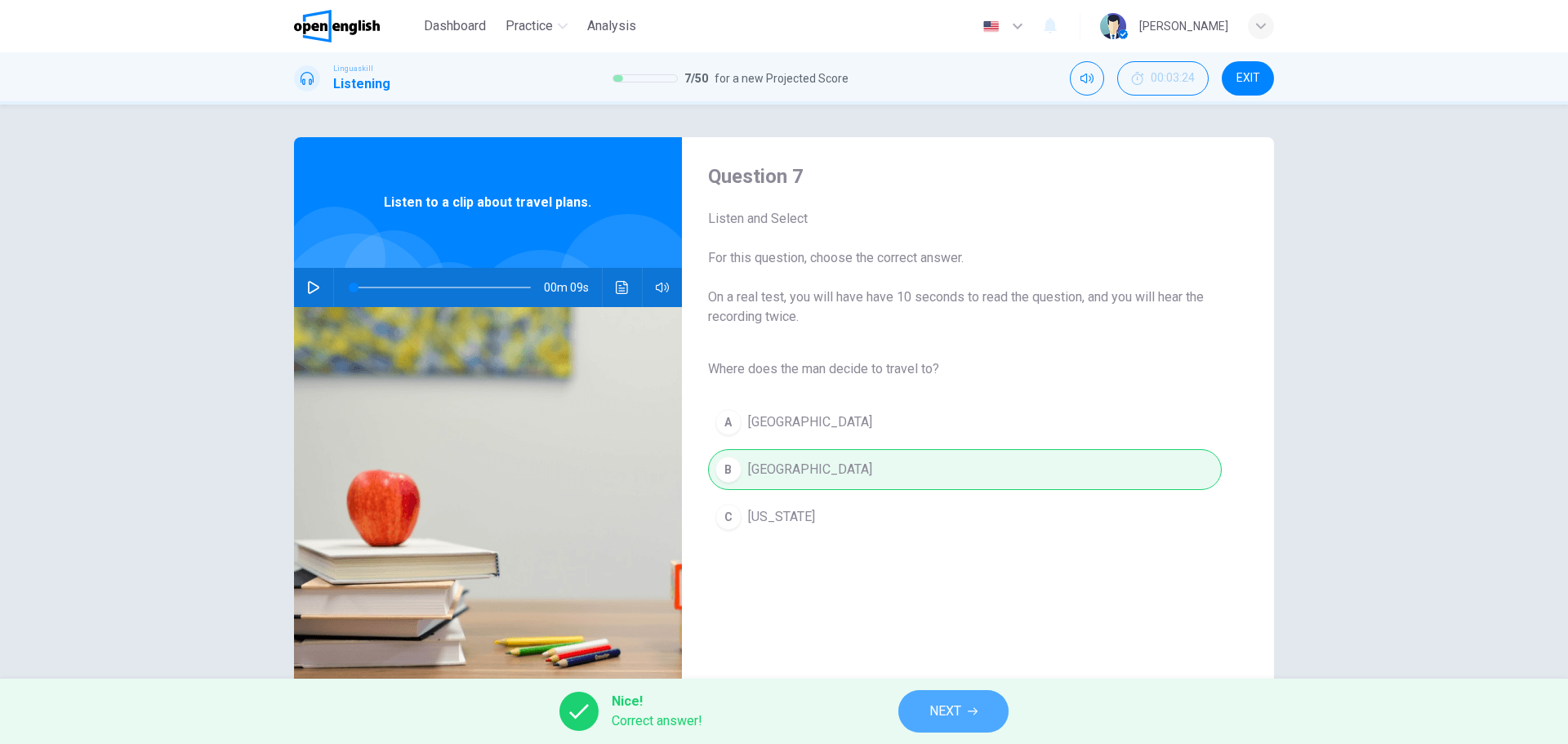
click at [935, 714] on span "NEXT" at bounding box center [945, 711] width 32 height 23
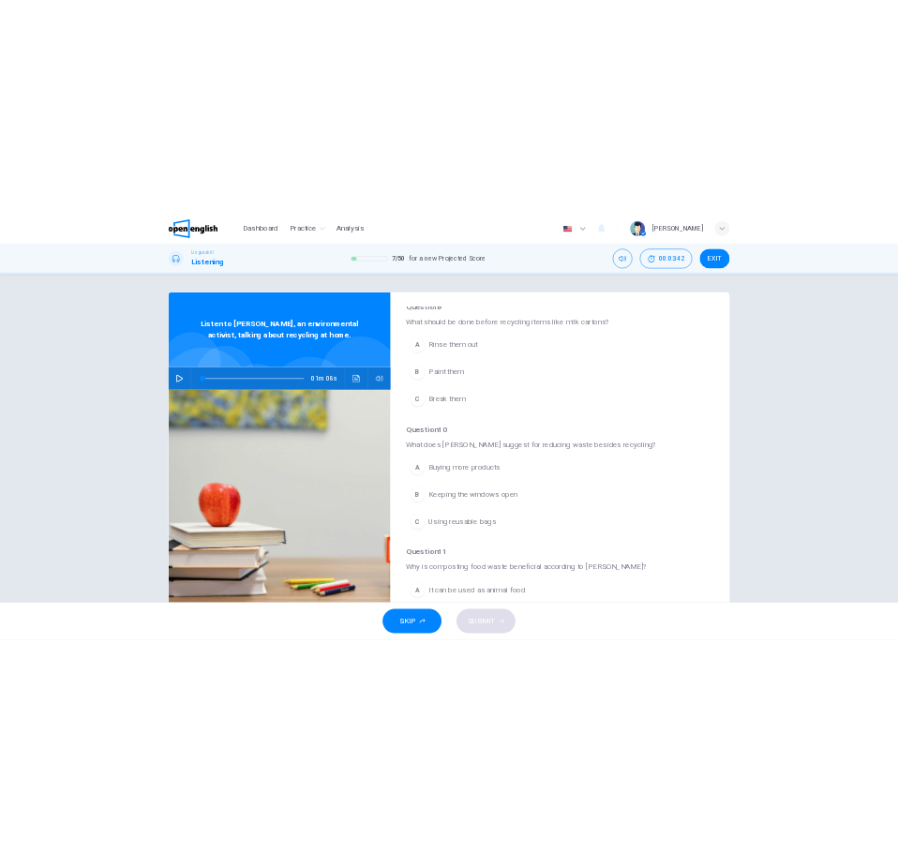
scroll to position [469, 0]
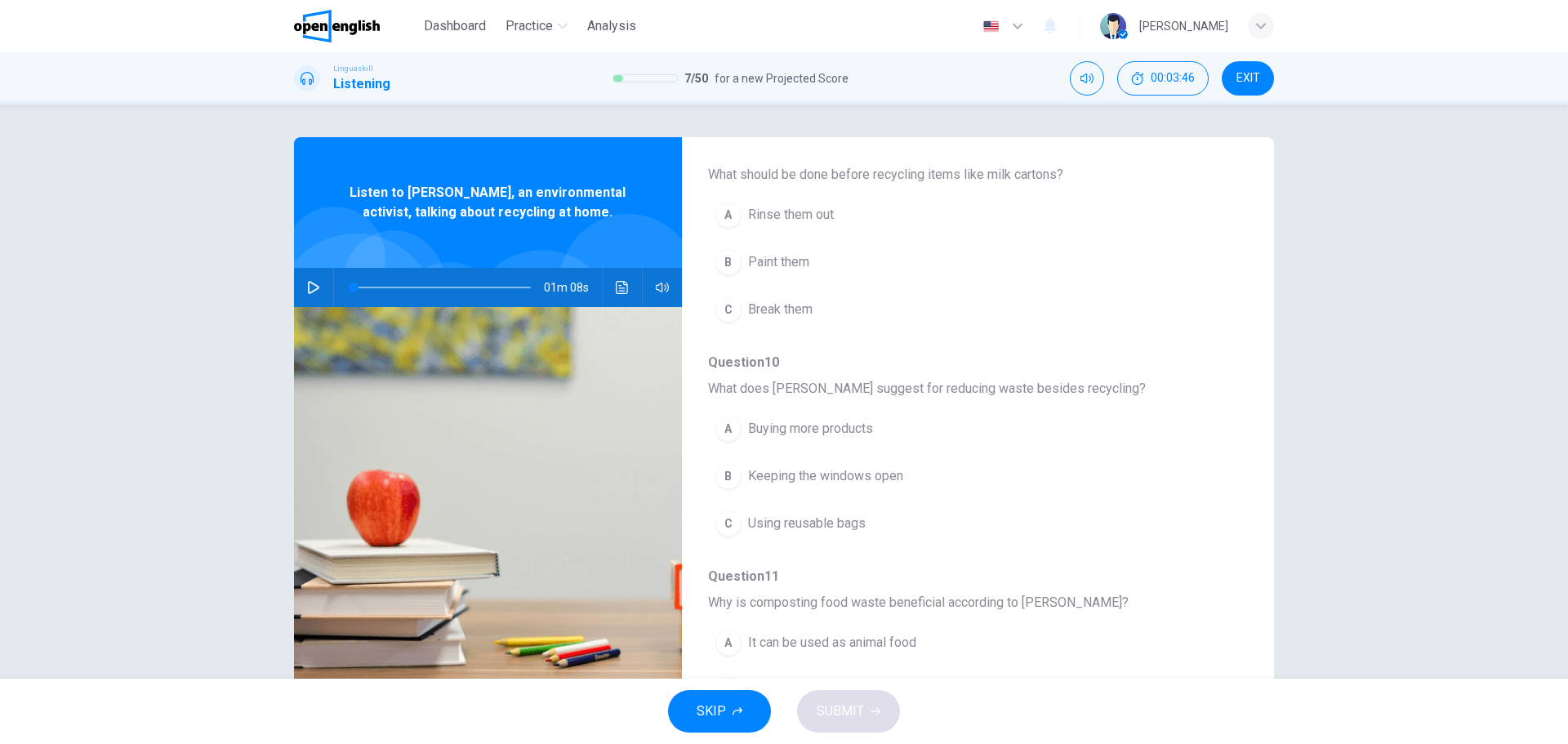
click at [956, 389] on span "What does [PERSON_NAME] suggest for reducing waste besides recycling?" at bounding box center [965, 389] width 514 height 19
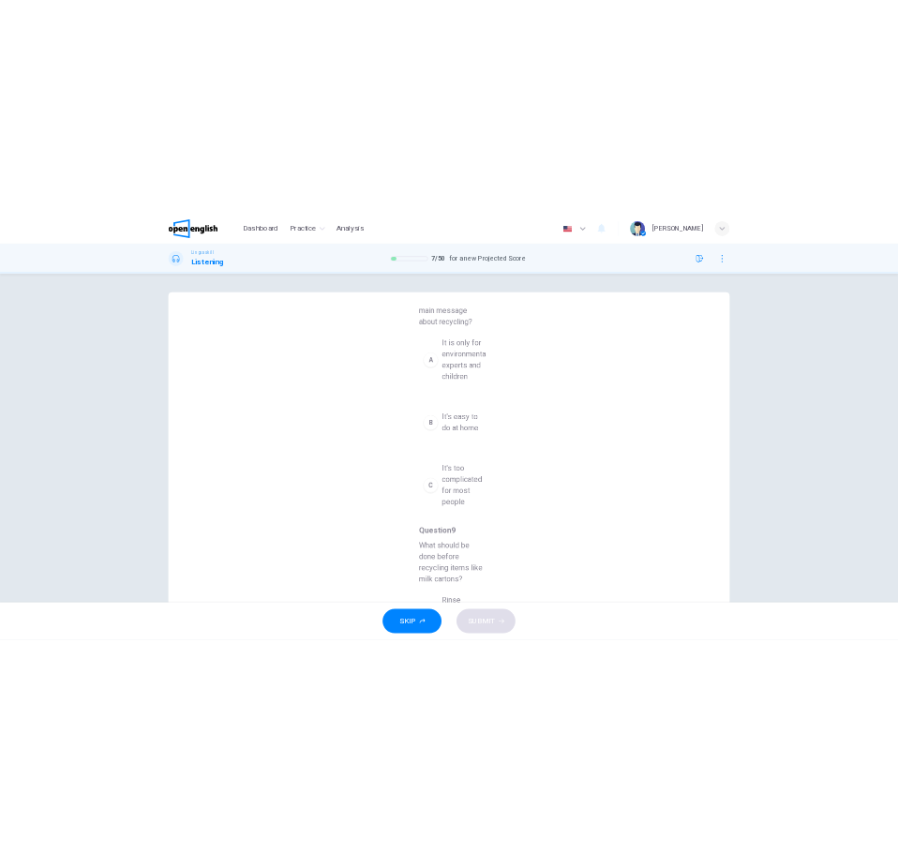
scroll to position [0, 0]
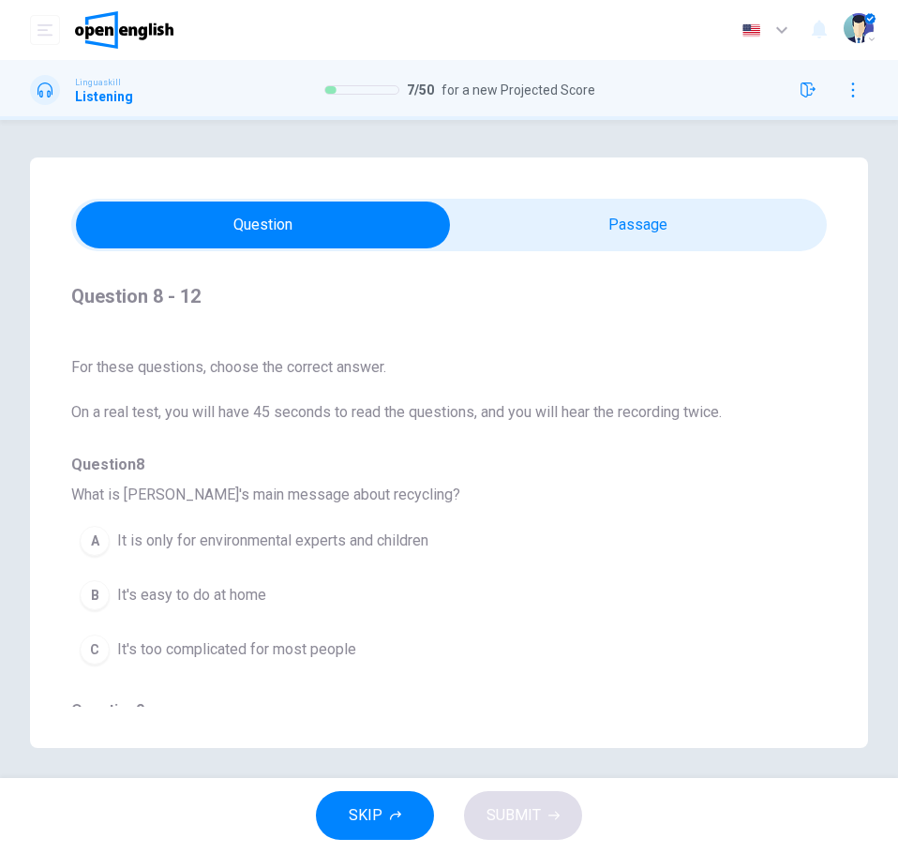
click at [596, 358] on span "For these questions, choose the correct answer." at bounding box center [449, 367] width 756 height 22
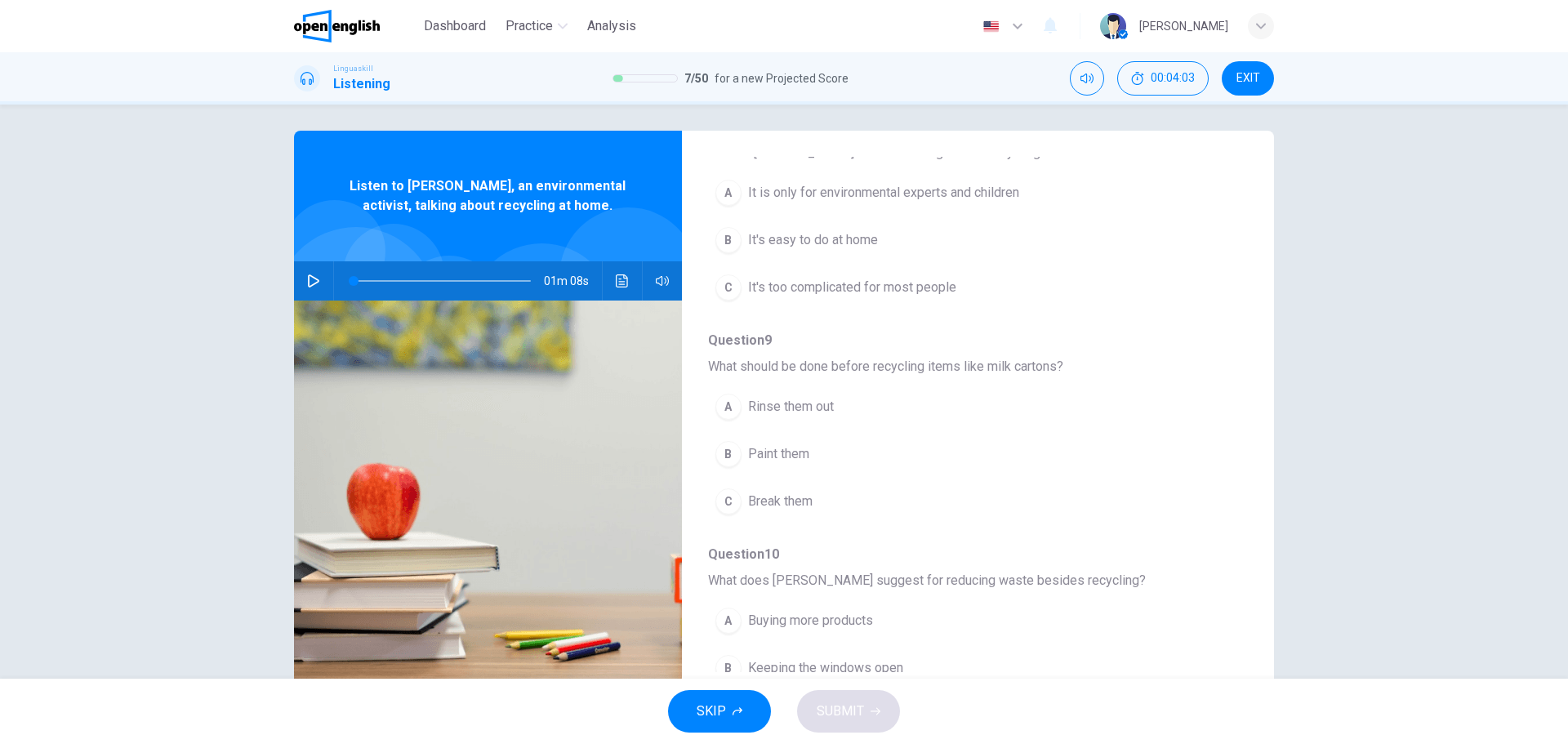
scroll to position [245, 0]
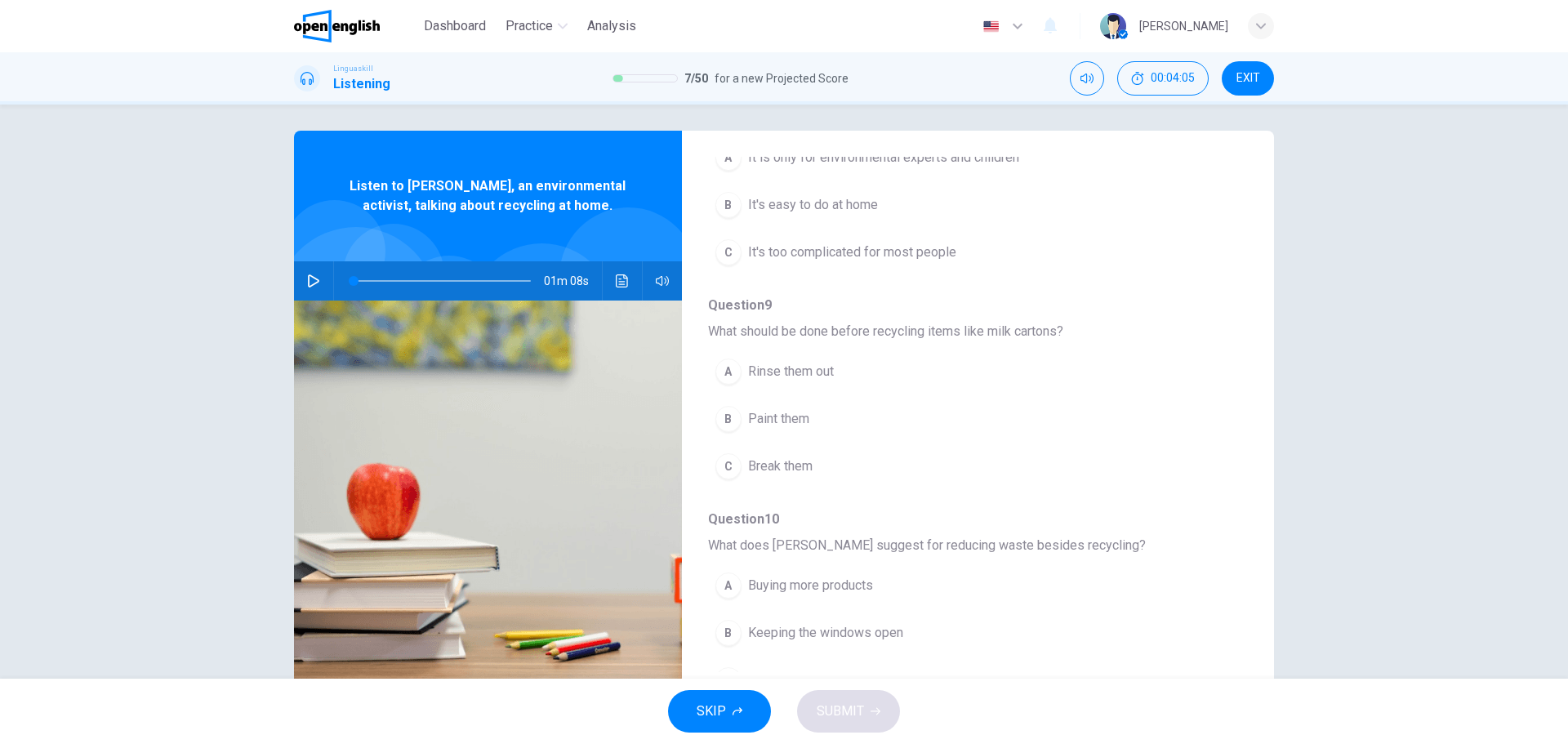
click at [301, 283] on button "button" at bounding box center [314, 281] width 26 height 39
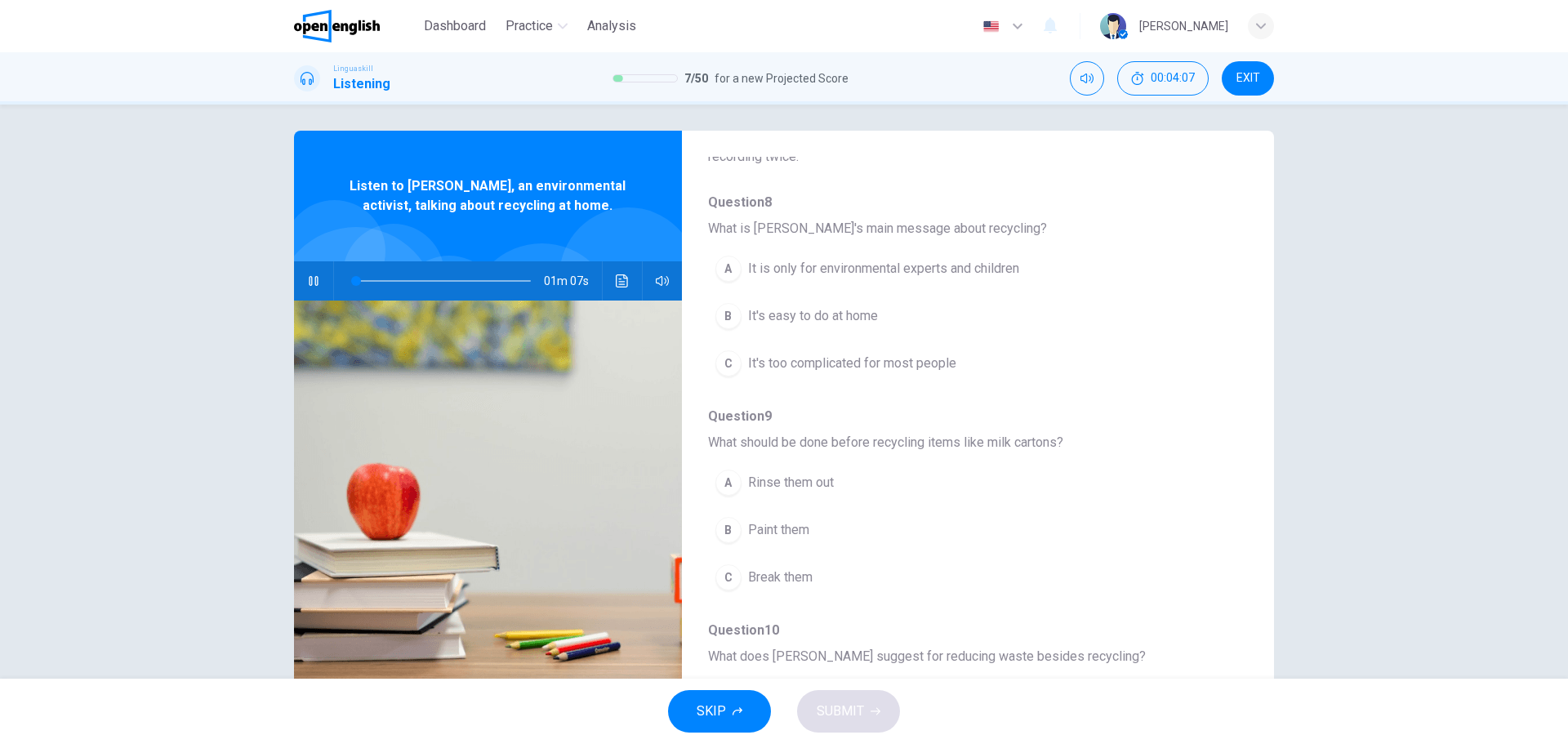
scroll to position [0, 0]
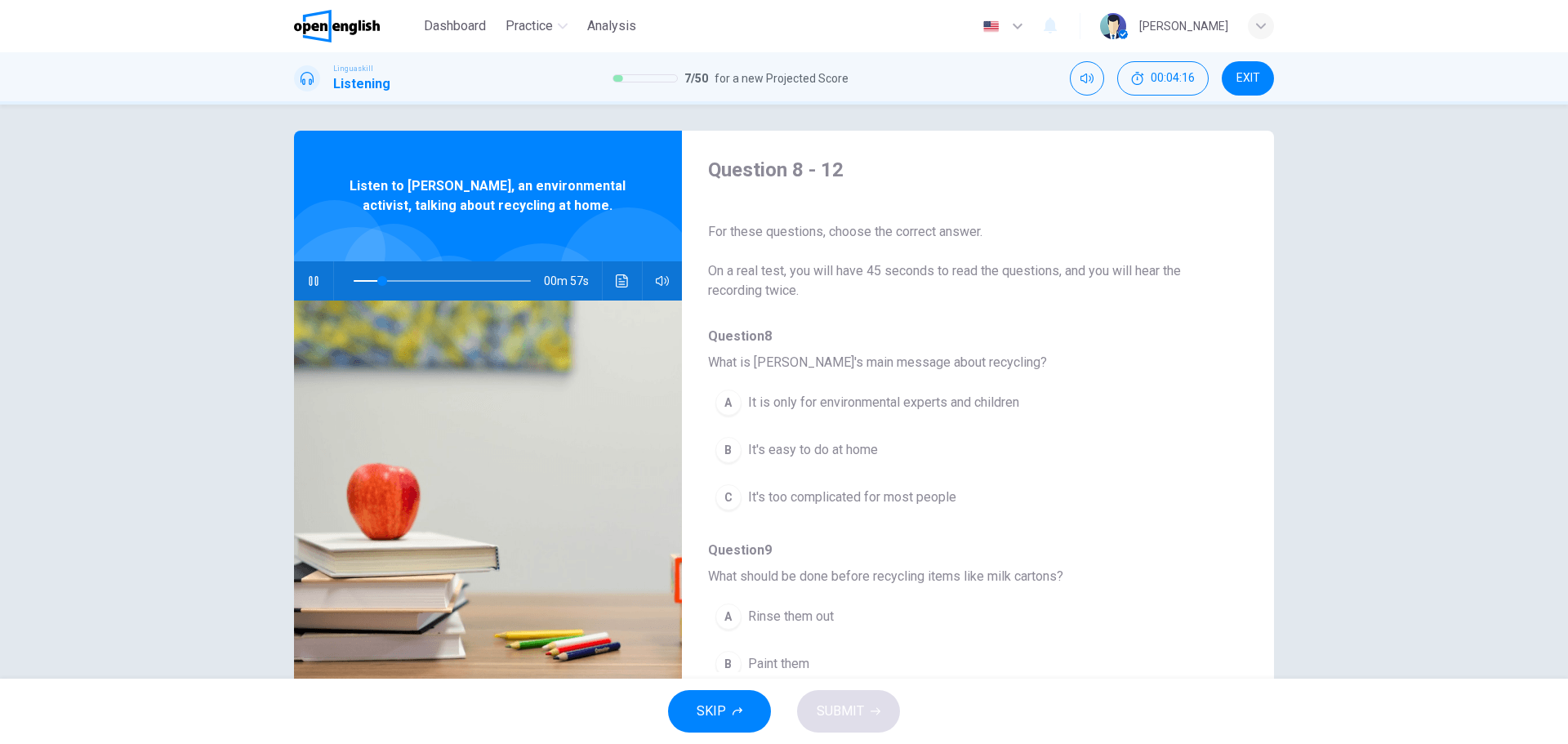
click at [816, 451] on span "It's easy to do at home" at bounding box center [813, 450] width 130 height 19
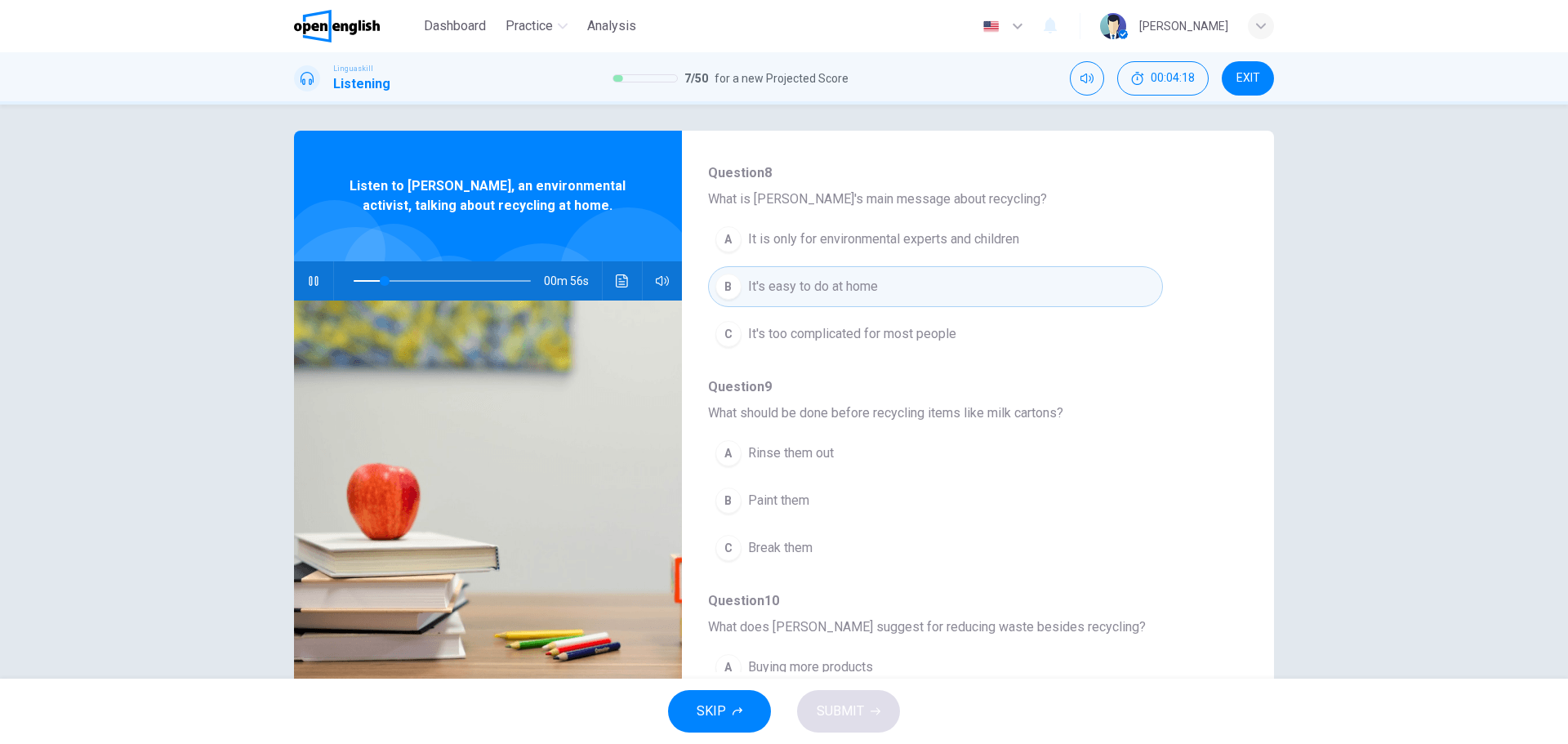
scroll to position [245, 0]
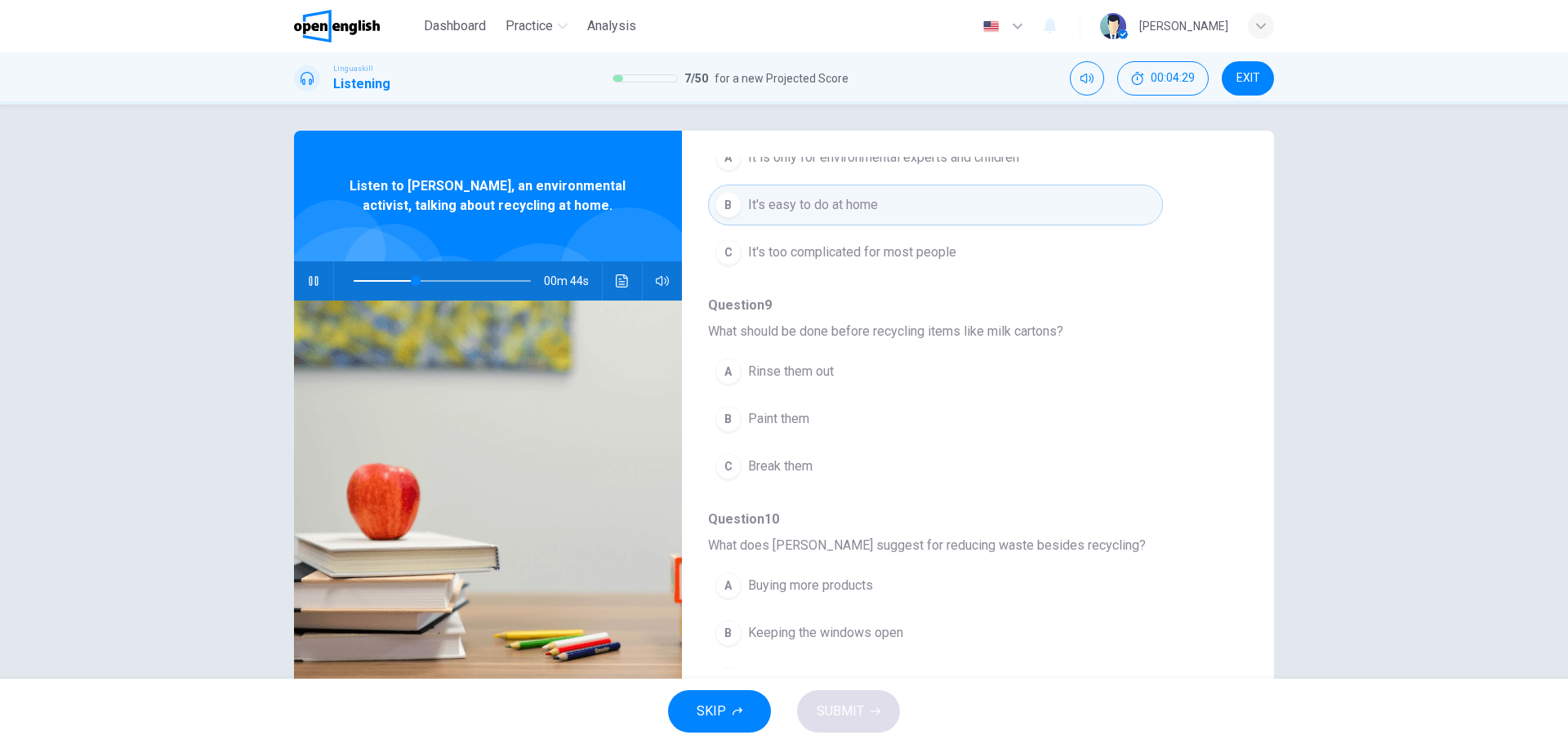
drag, startPoint x: 790, startPoint y: 470, endPoint x: 779, endPoint y: 470, distance: 11.0
click at [789, 470] on span "Break them" at bounding box center [781, 466] width 64 height 19
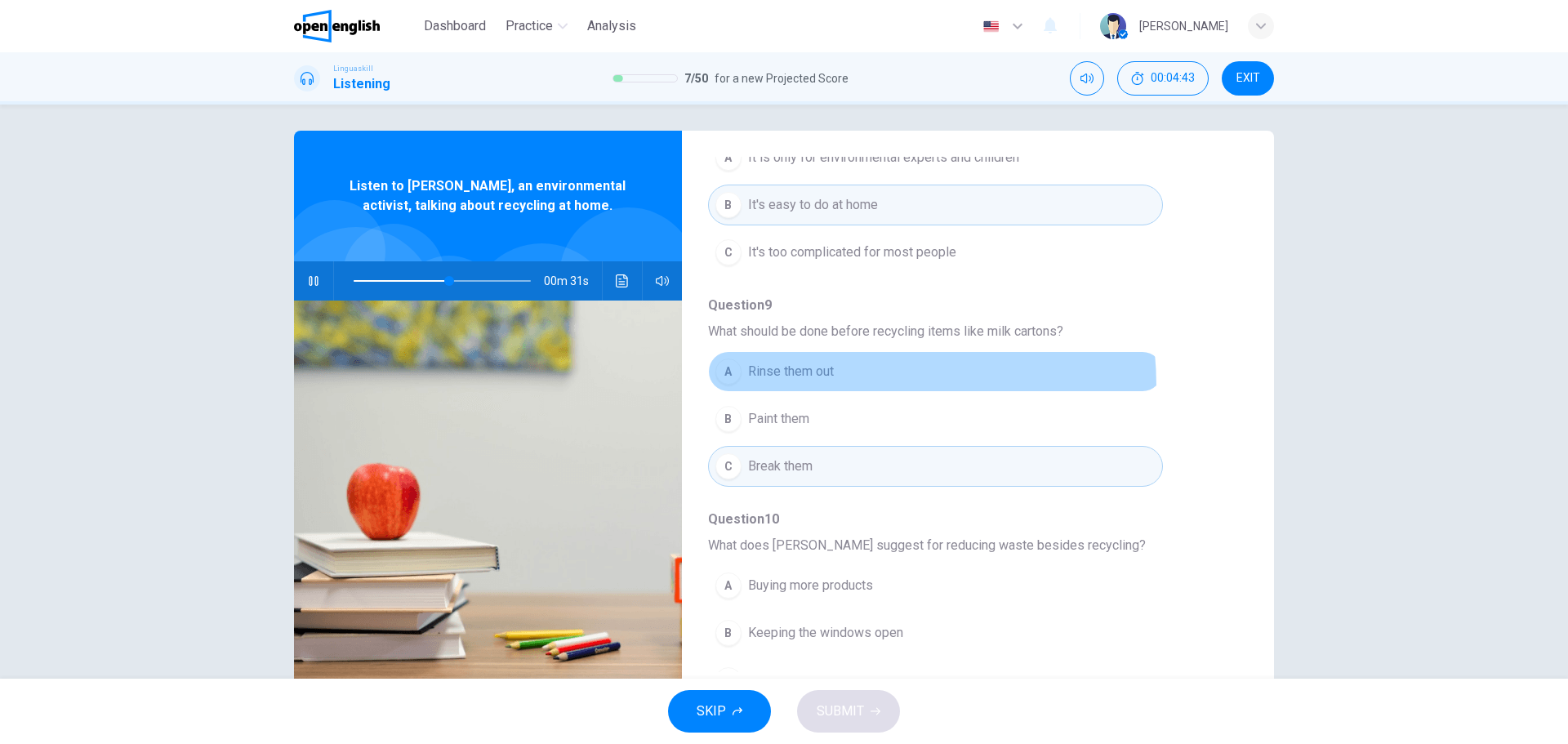
click at [802, 386] on button "A Rinse them out" at bounding box center [936, 371] width 455 height 41
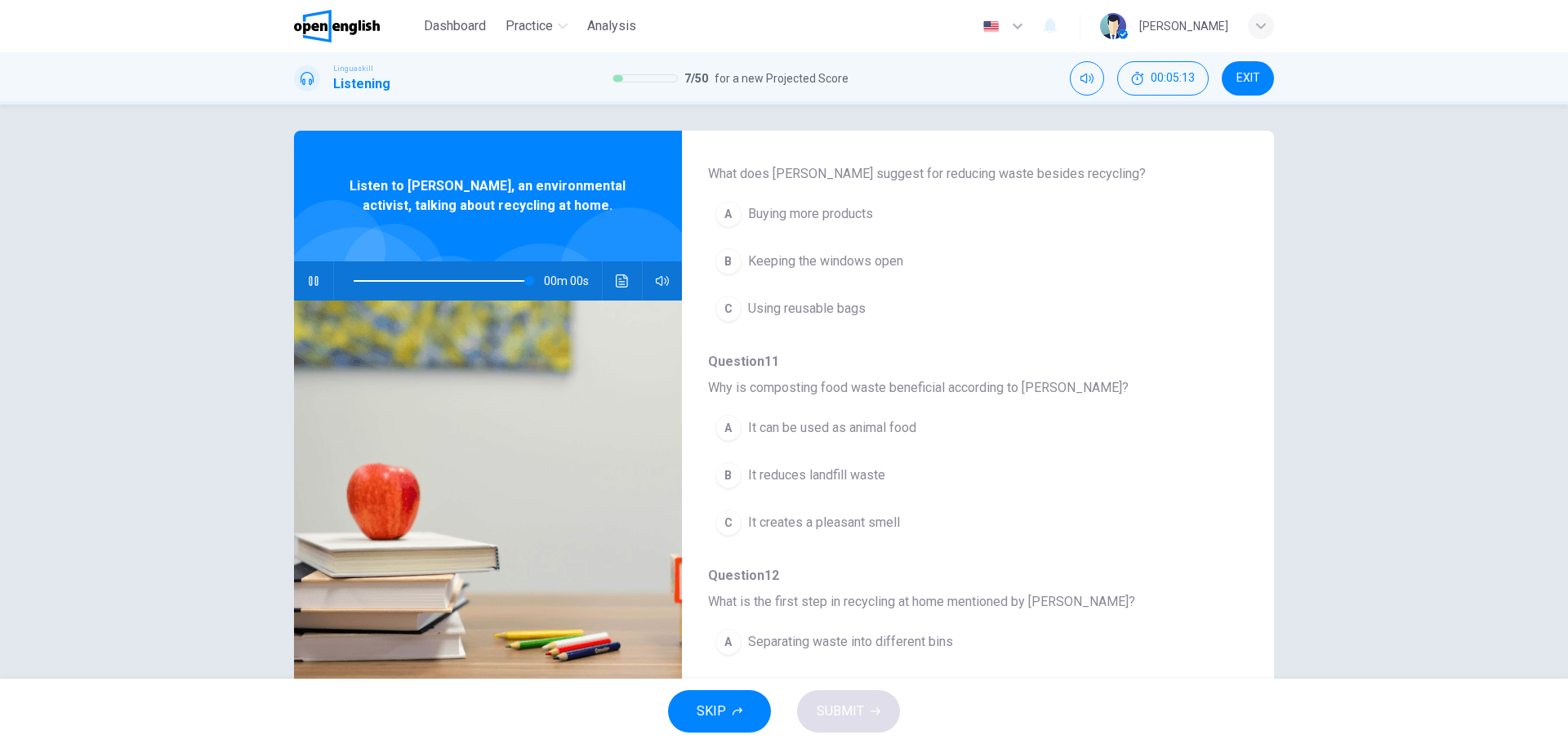
scroll to position [705, 0]
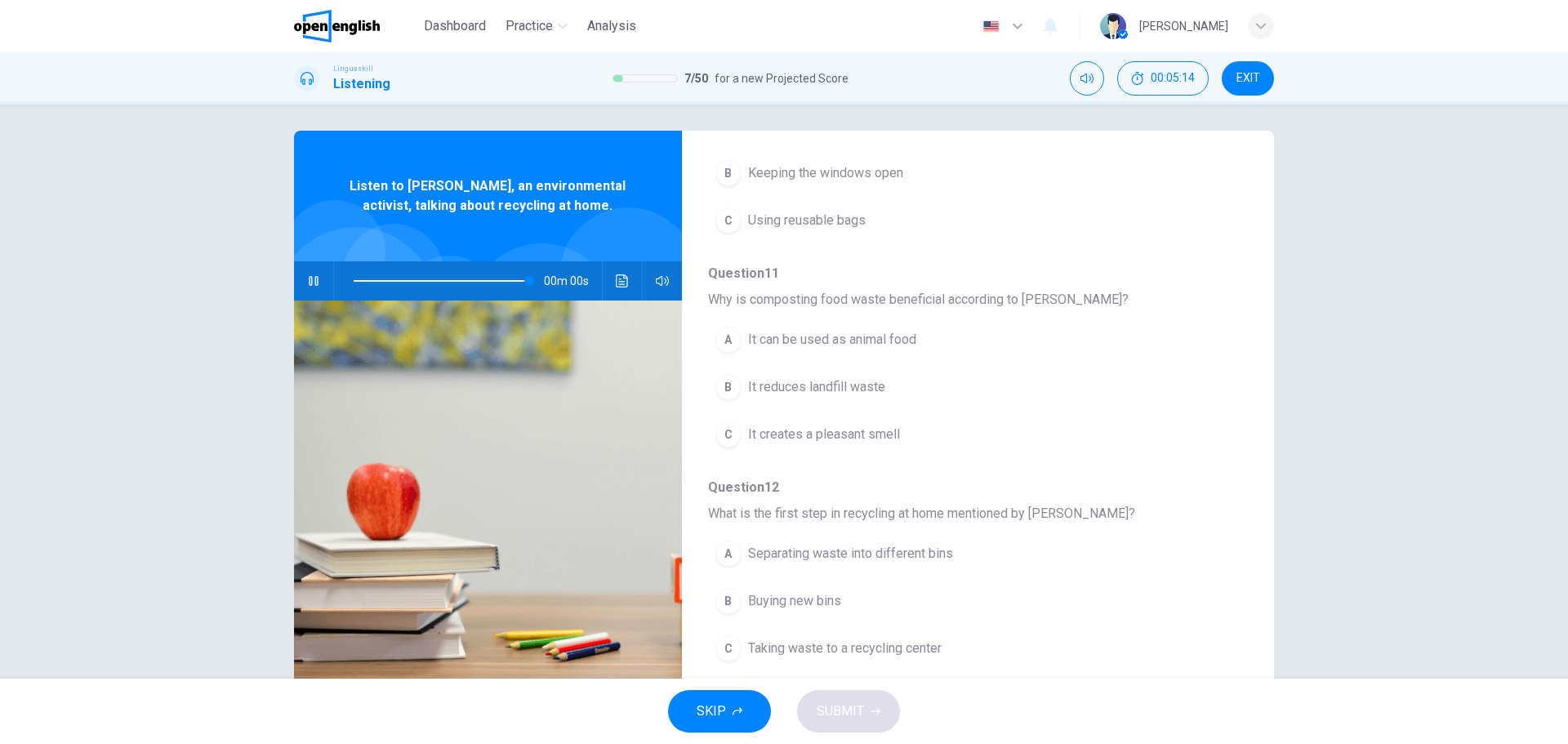
type input "*"
click at [806, 388] on span "It reduces landfill waste" at bounding box center [816, 387] width 137 height 19
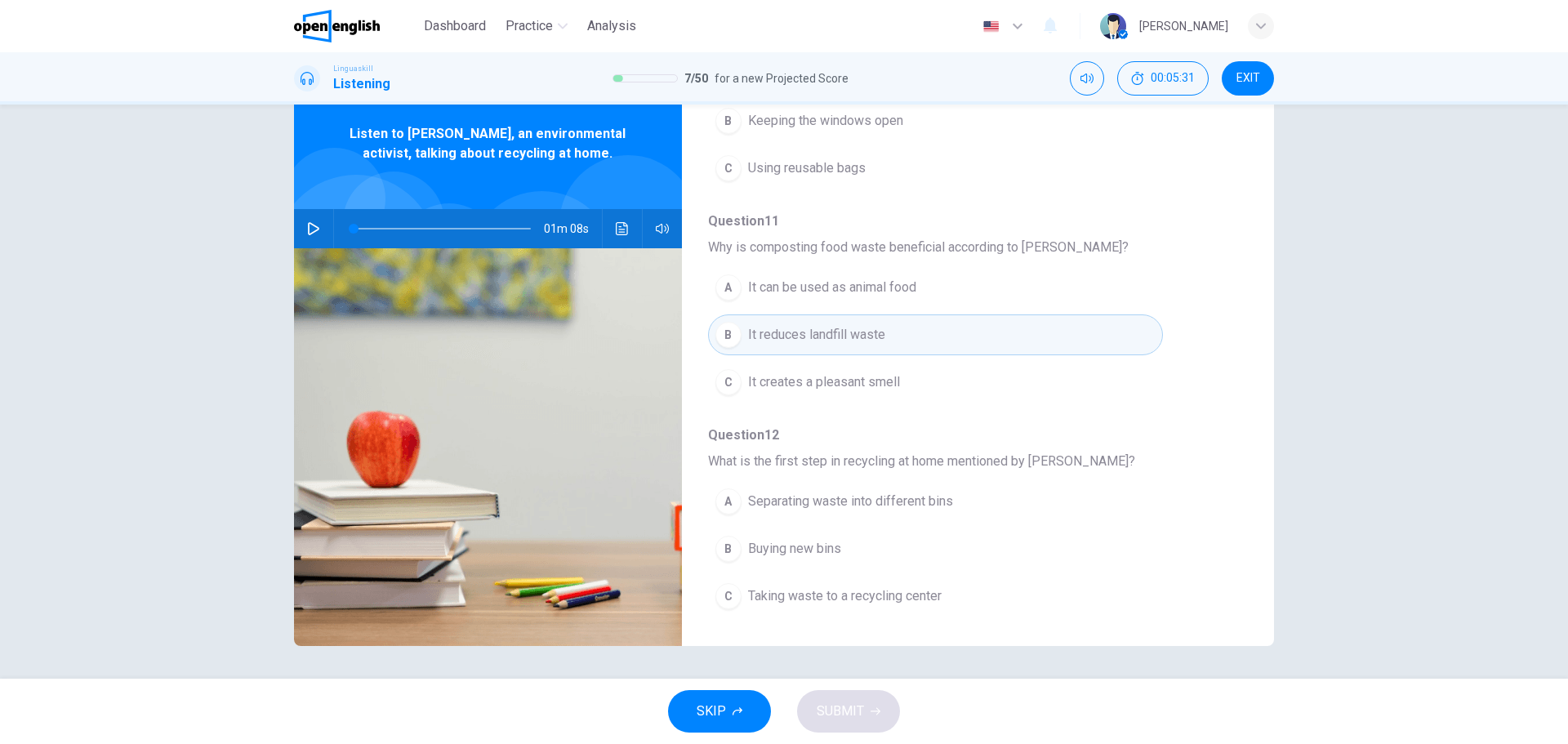
click at [869, 503] on span "Separating waste into different bins" at bounding box center [850, 501] width 205 height 19
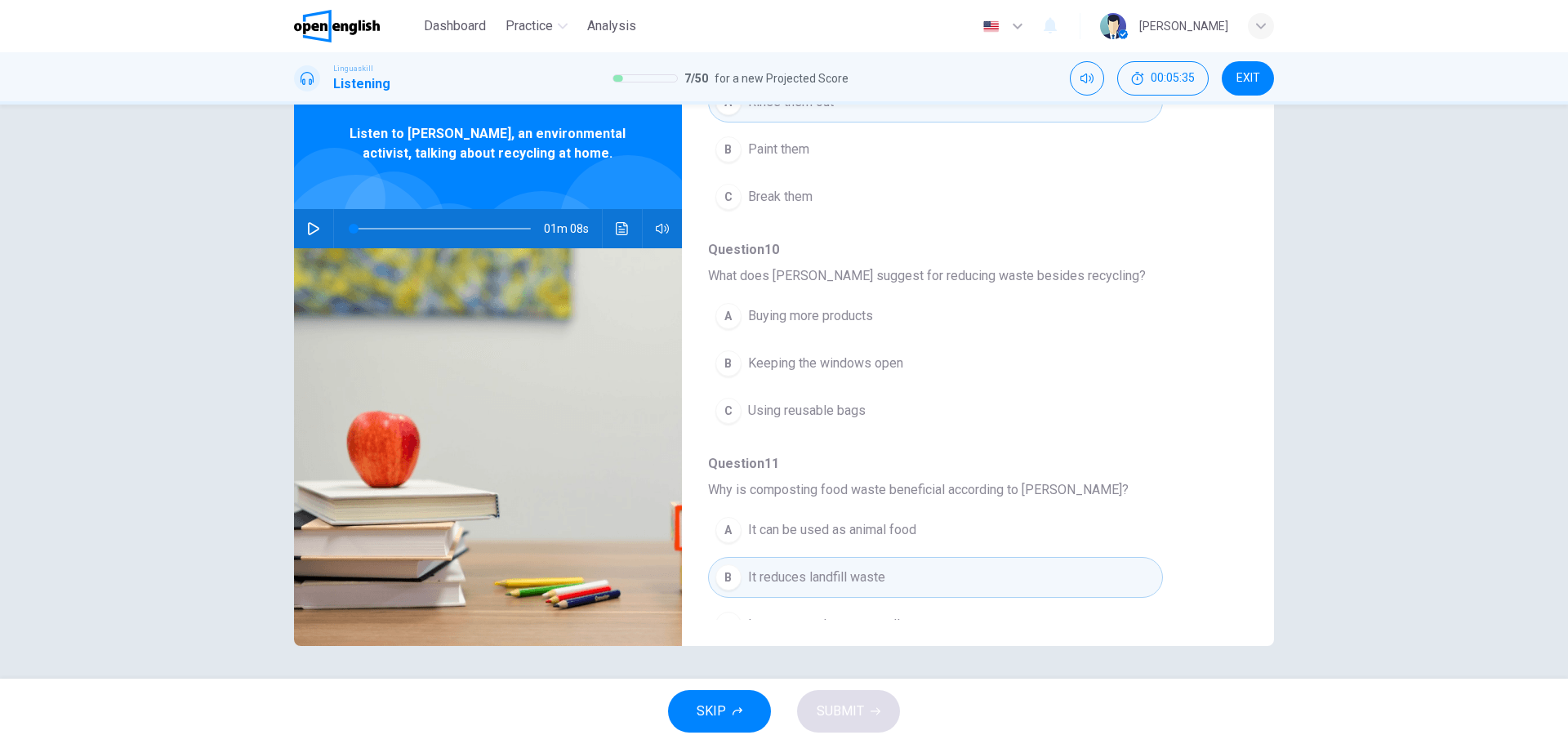
scroll to position [460, 0]
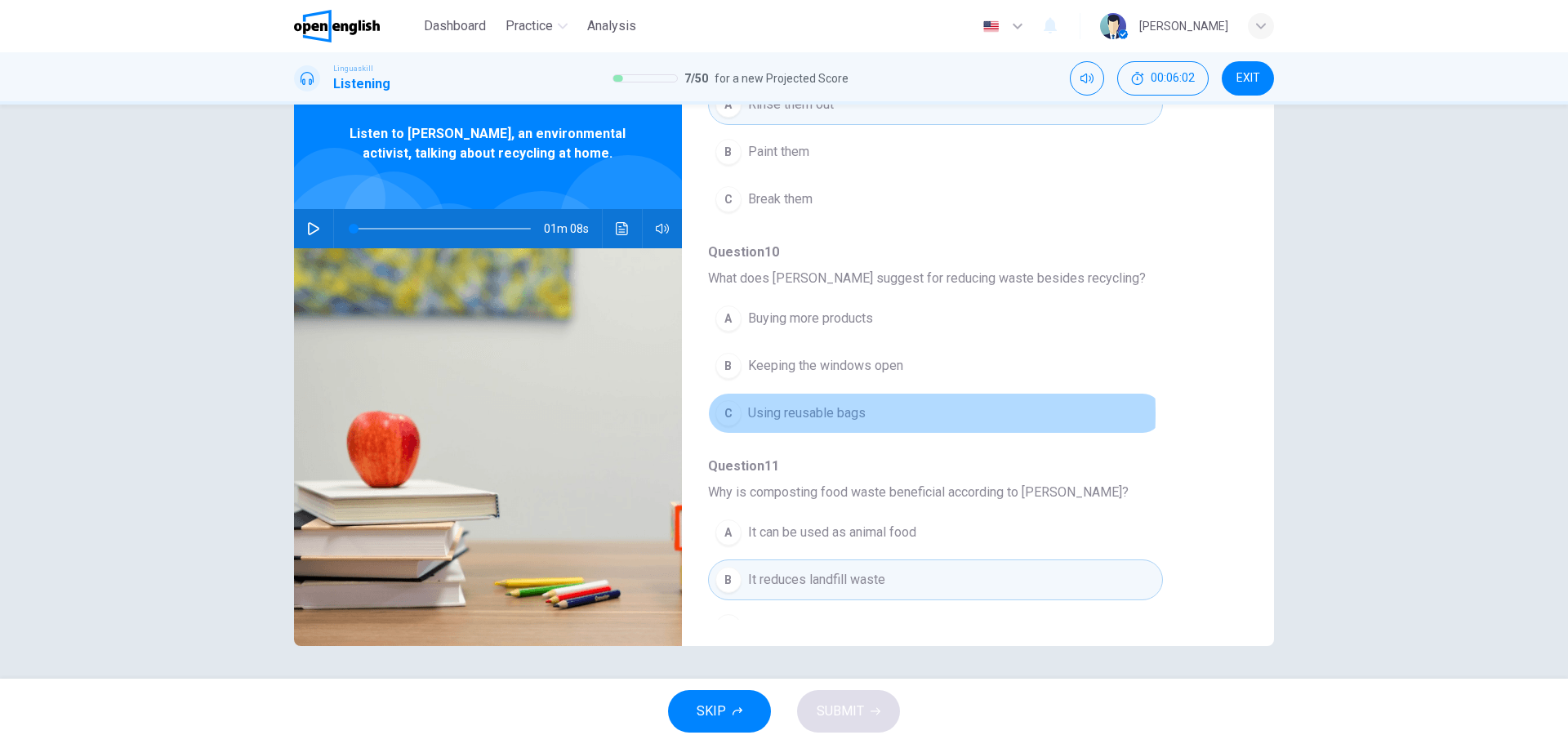
click at [790, 413] on span "Using reusable bags" at bounding box center [807, 413] width 118 height 19
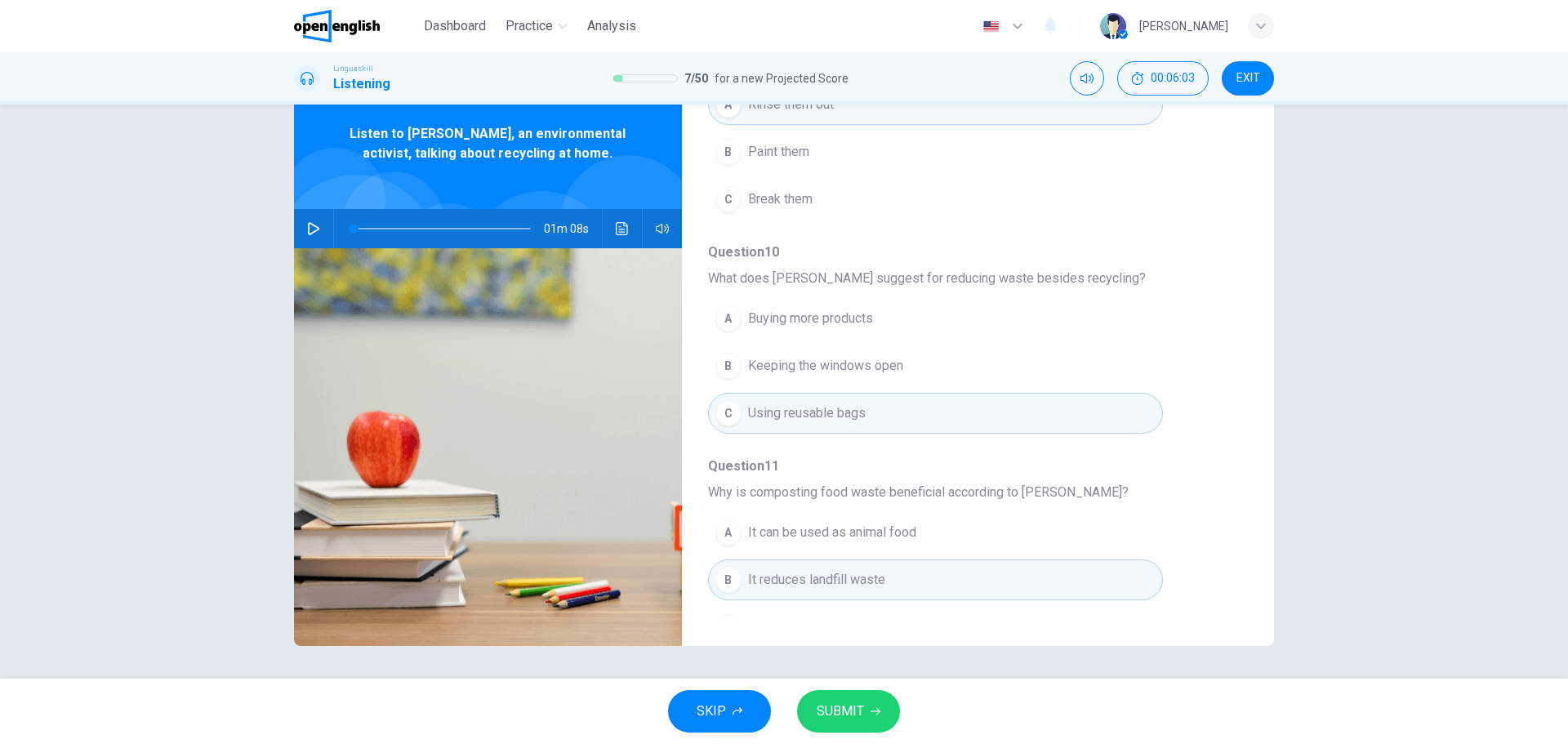
click at [848, 725] on button "SUBMIT" at bounding box center [848, 711] width 103 height 43
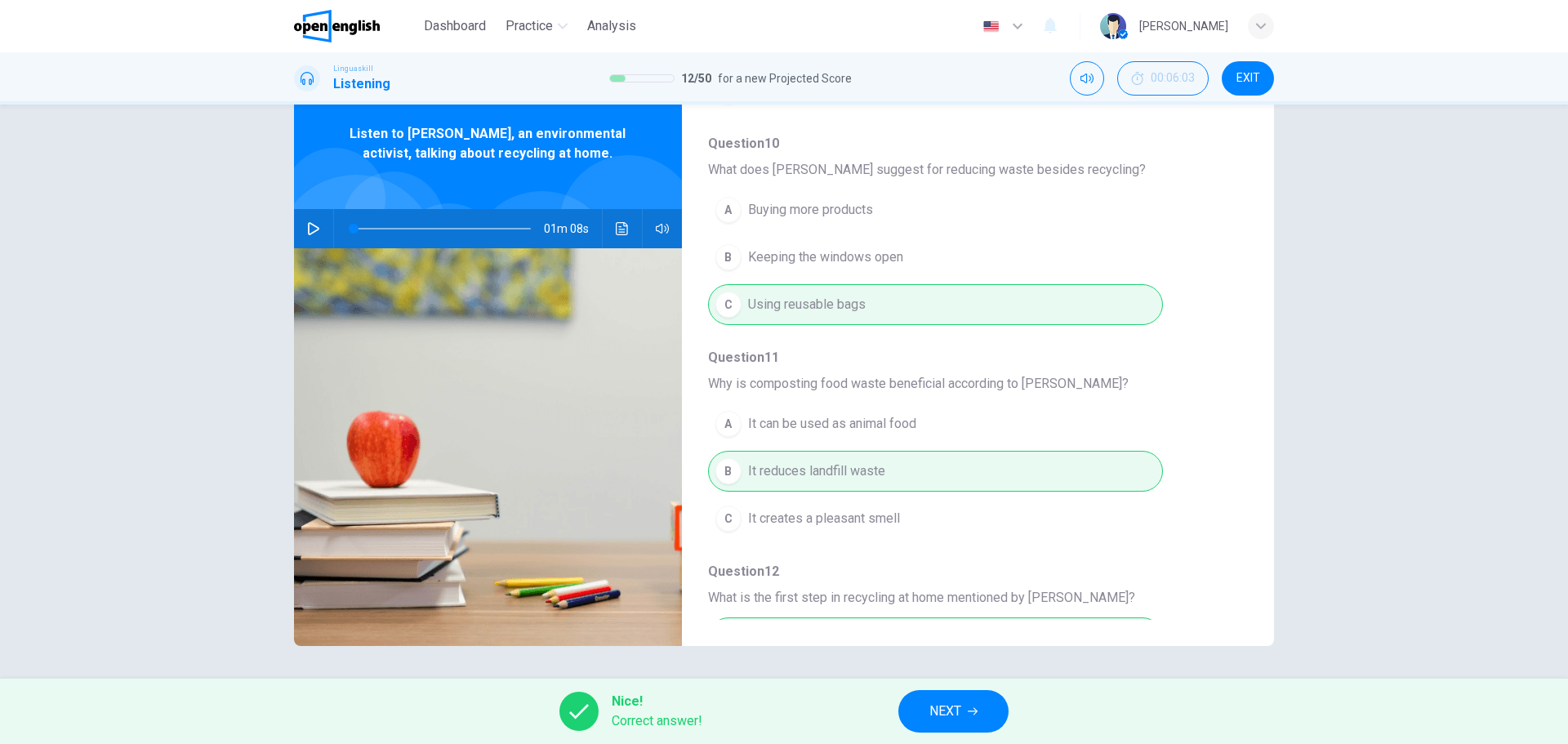
scroll to position [705, 0]
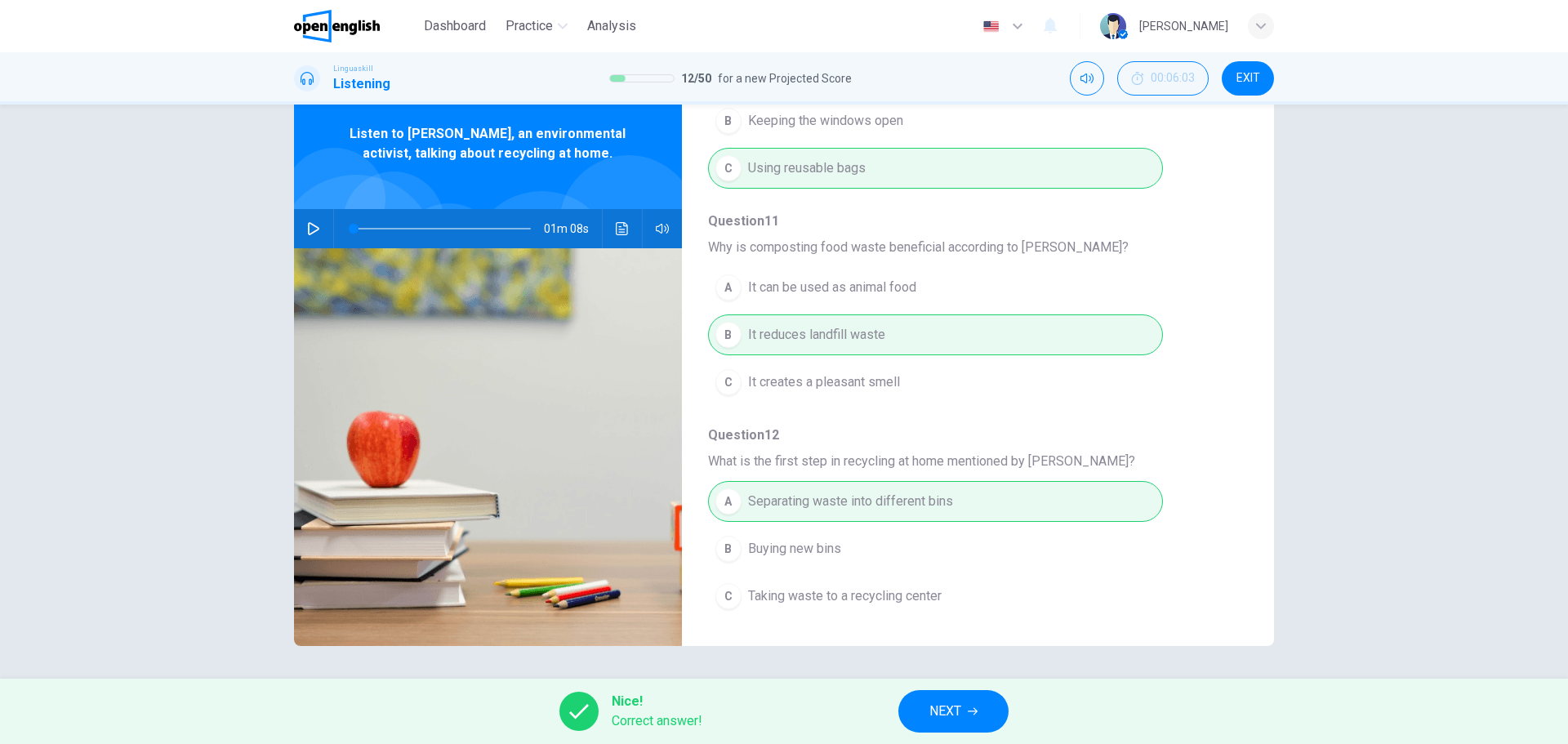
click at [935, 708] on span "NEXT" at bounding box center [945, 711] width 32 height 23
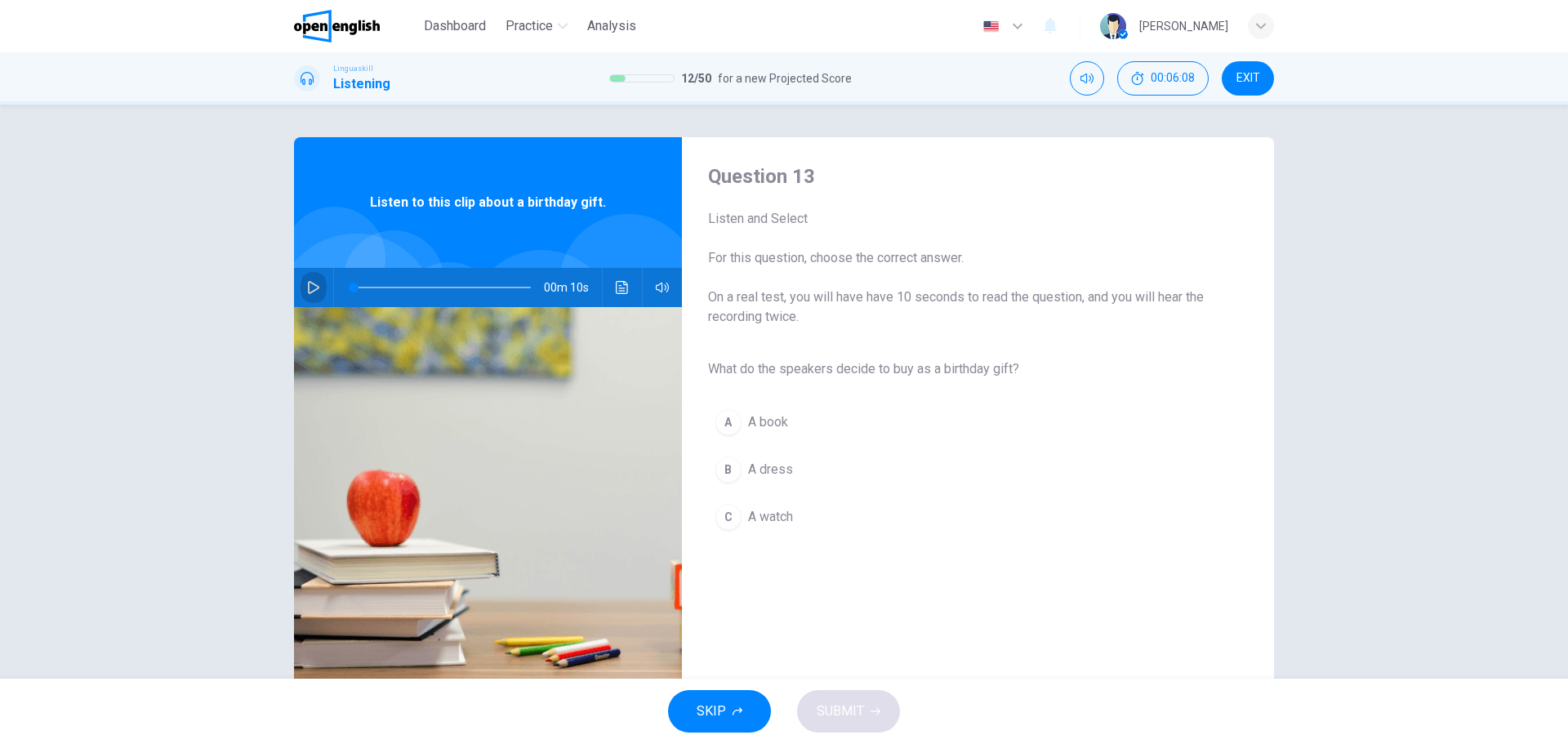
click at [308, 292] on icon "button" at bounding box center [313, 287] width 11 height 13
click at [775, 416] on span "A book" at bounding box center [768, 422] width 40 height 19
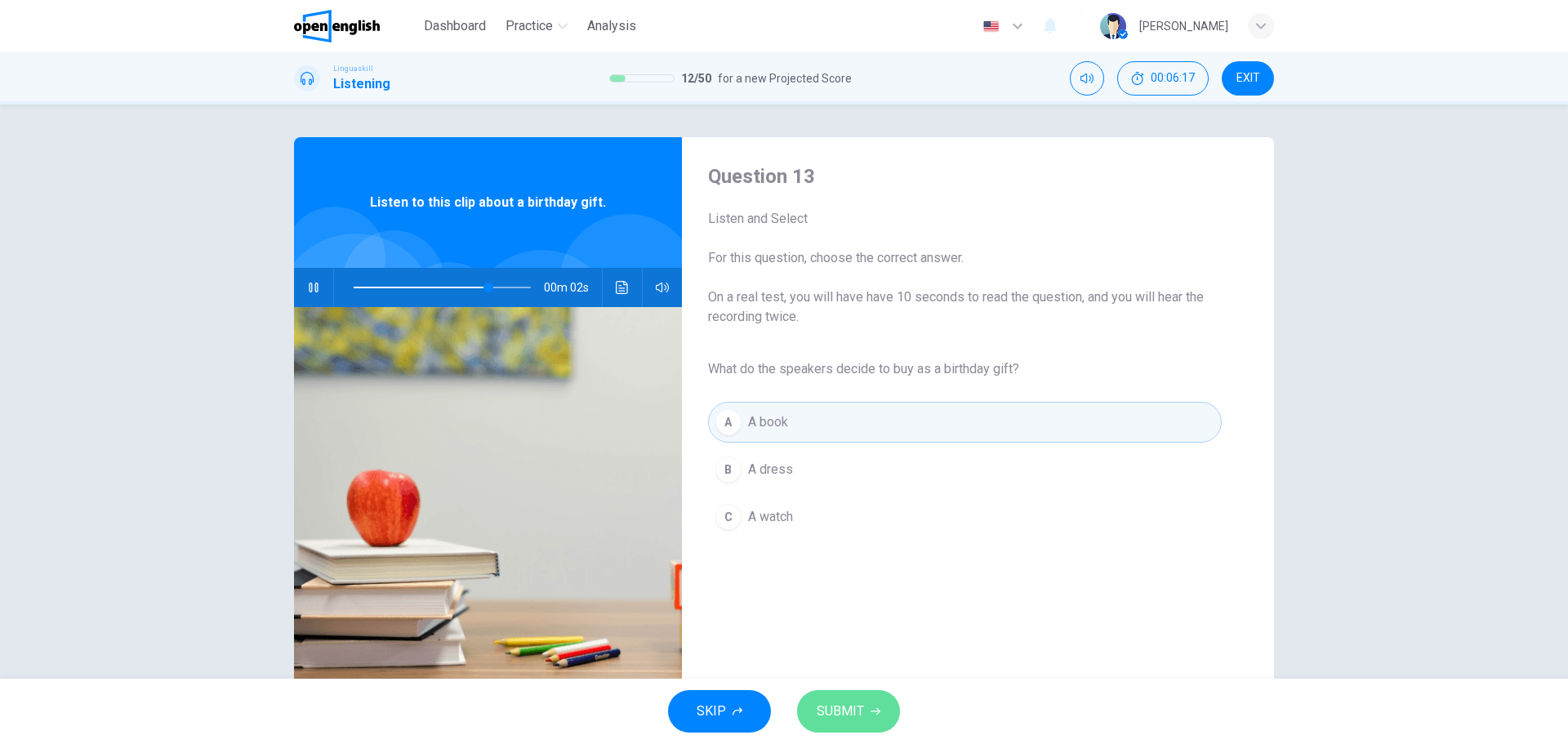
click at [842, 703] on span "SUBMIT" at bounding box center [840, 711] width 47 height 23
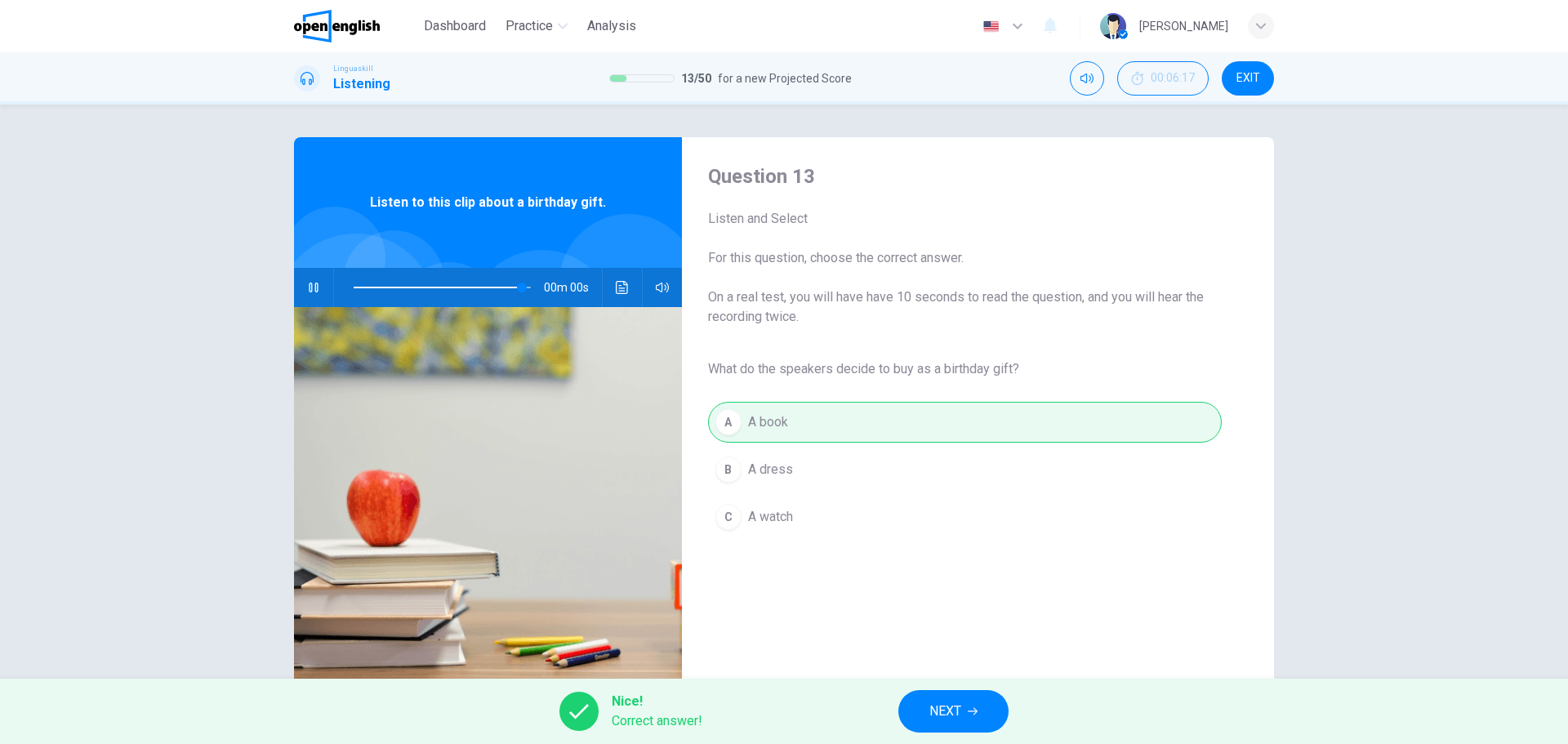
type input "*"
click at [952, 711] on span "NEXT" at bounding box center [945, 711] width 32 height 23
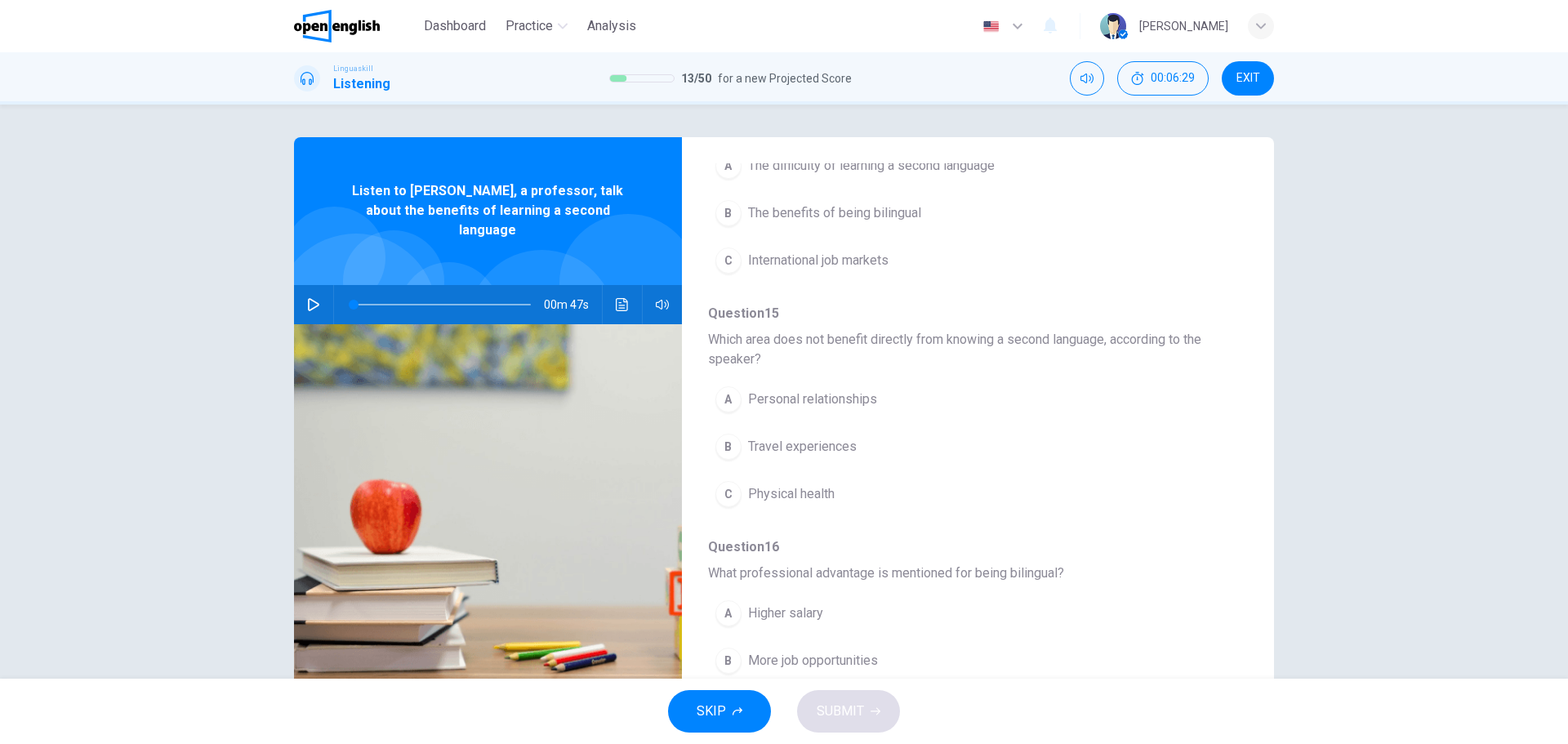
scroll to position [245, 0]
click at [825, 495] on span "Physical health" at bounding box center [791, 492] width 86 height 19
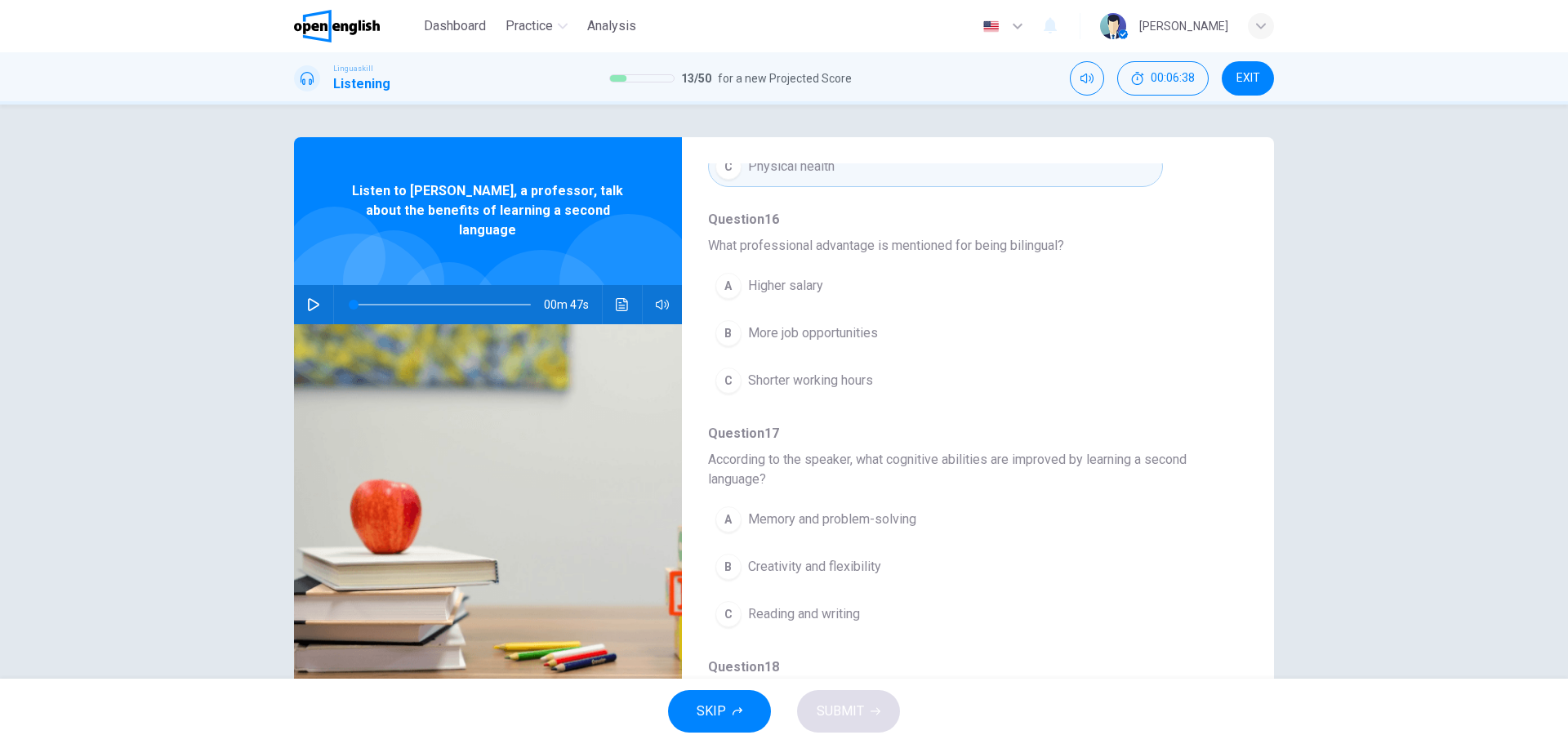
scroll to position [653, 0]
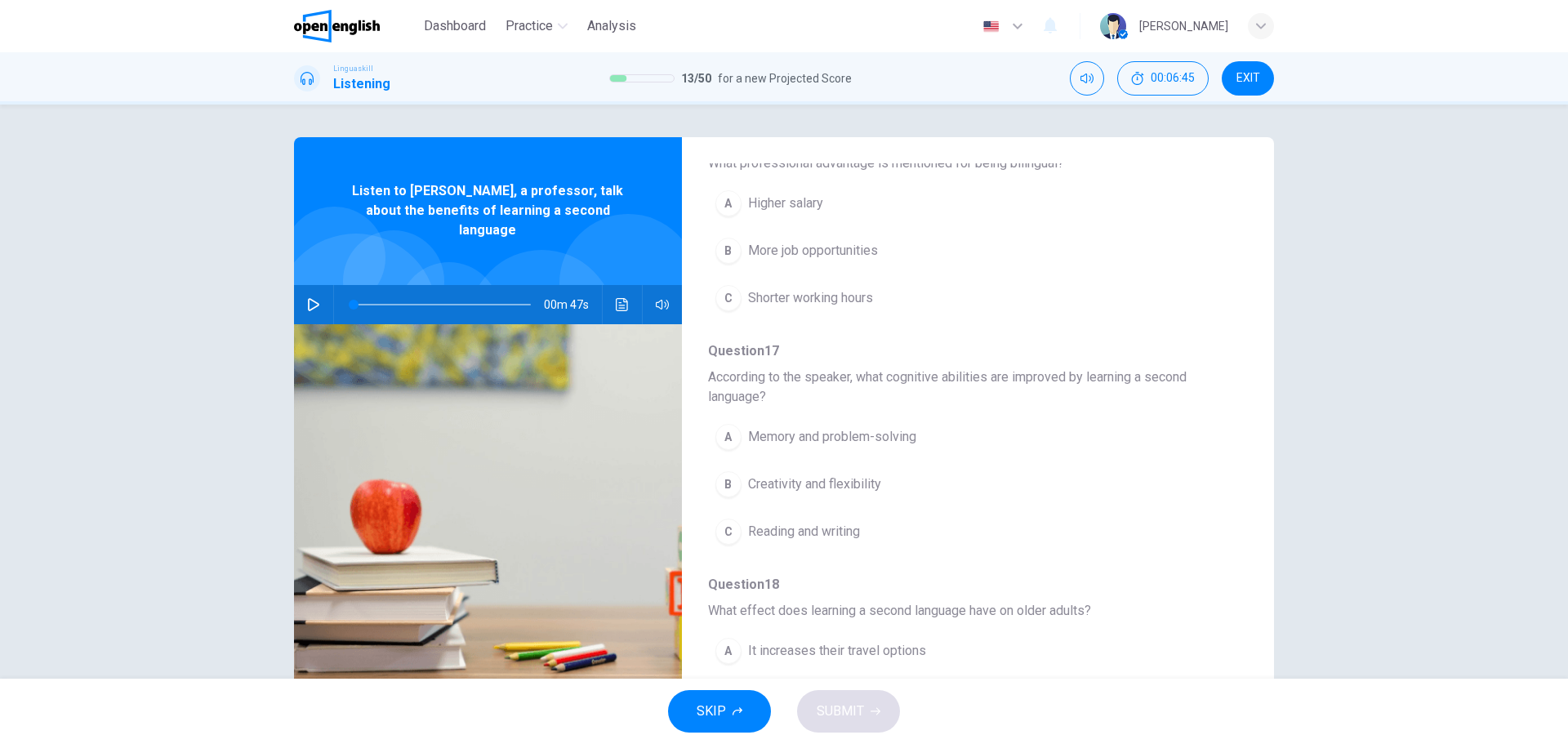
click at [848, 490] on span "Creativity and flexibility" at bounding box center [814, 484] width 133 height 19
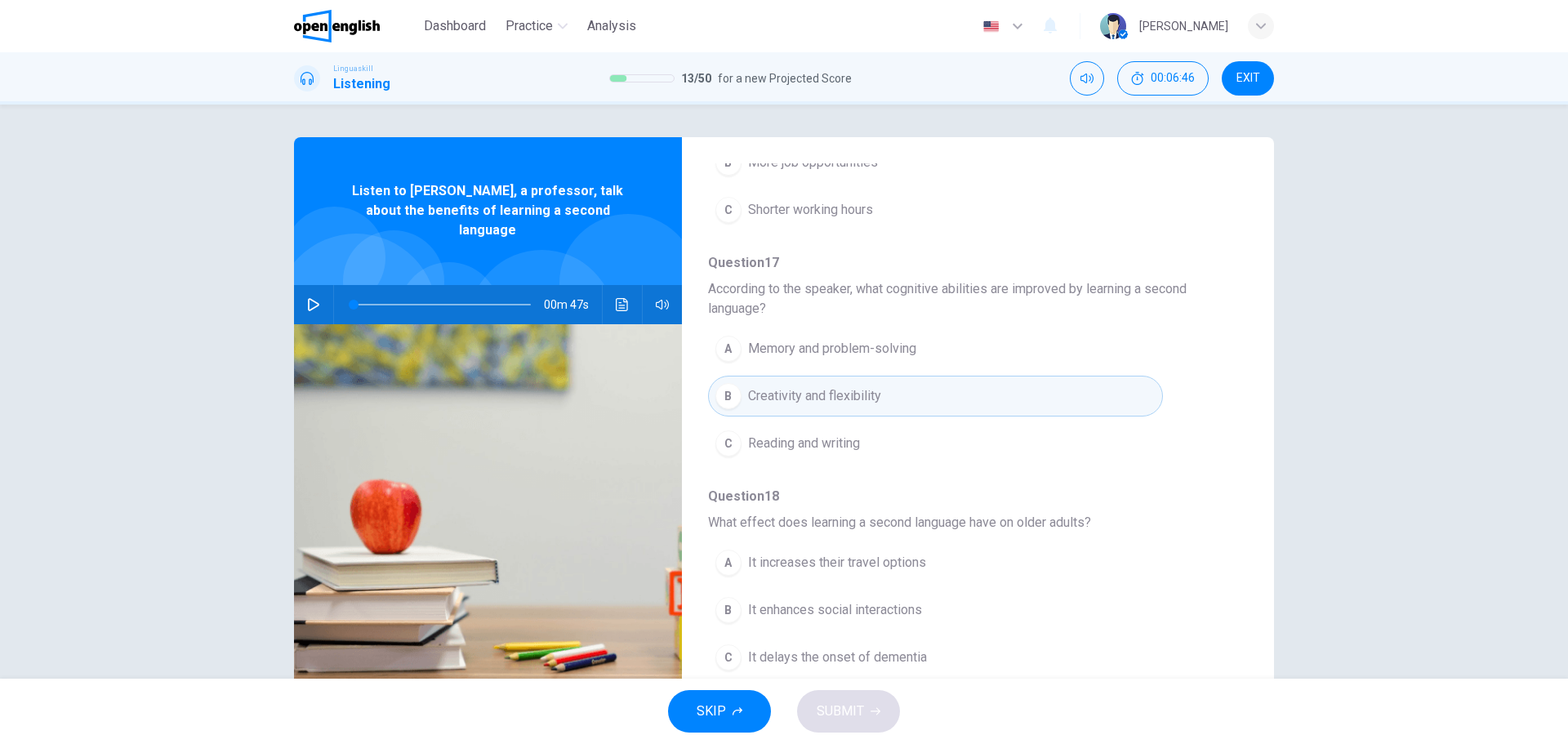
scroll to position [744, 0]
click at [301, 287] on button "button" at bounding box center [314, 304] width 26 height 39
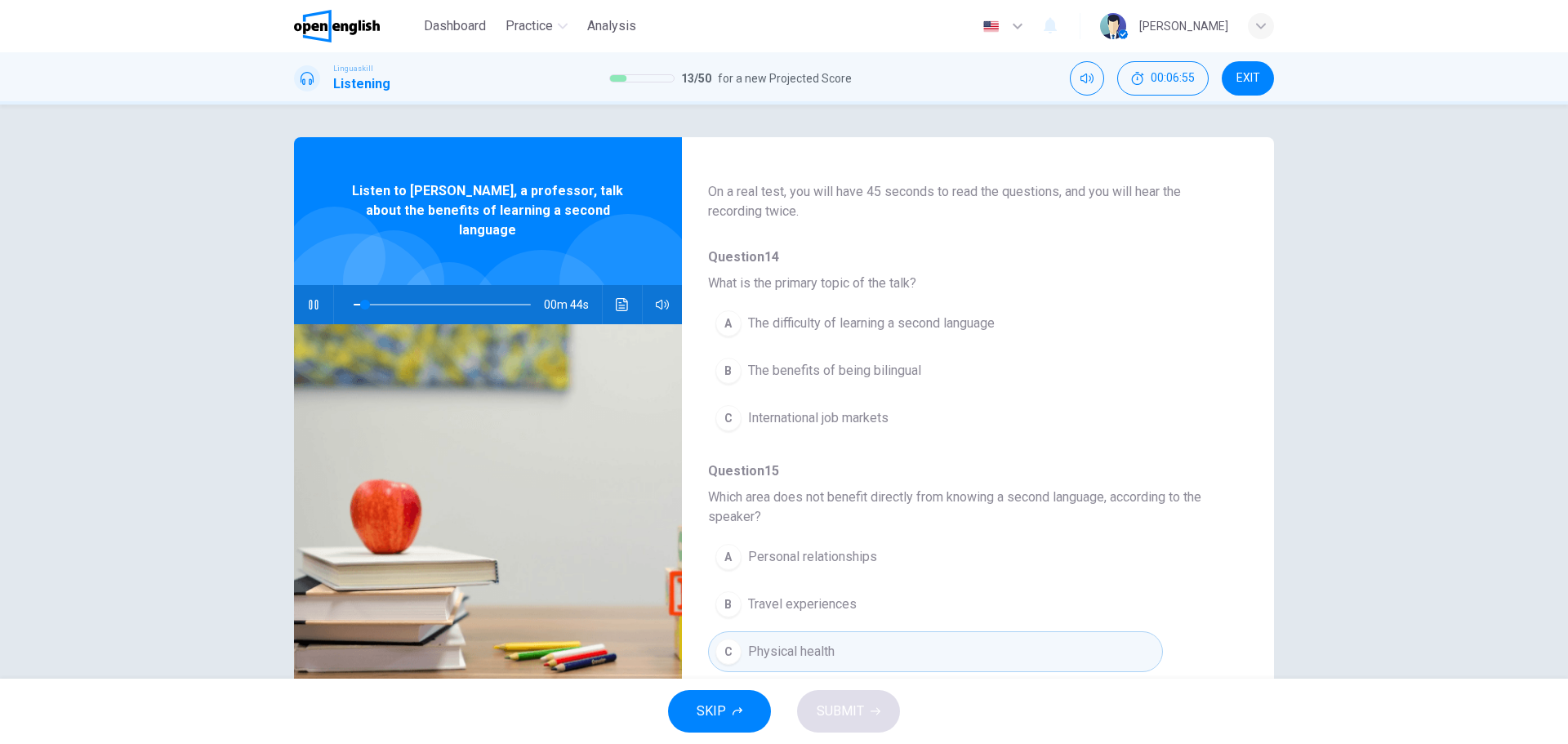
scroll to position [0, 0]
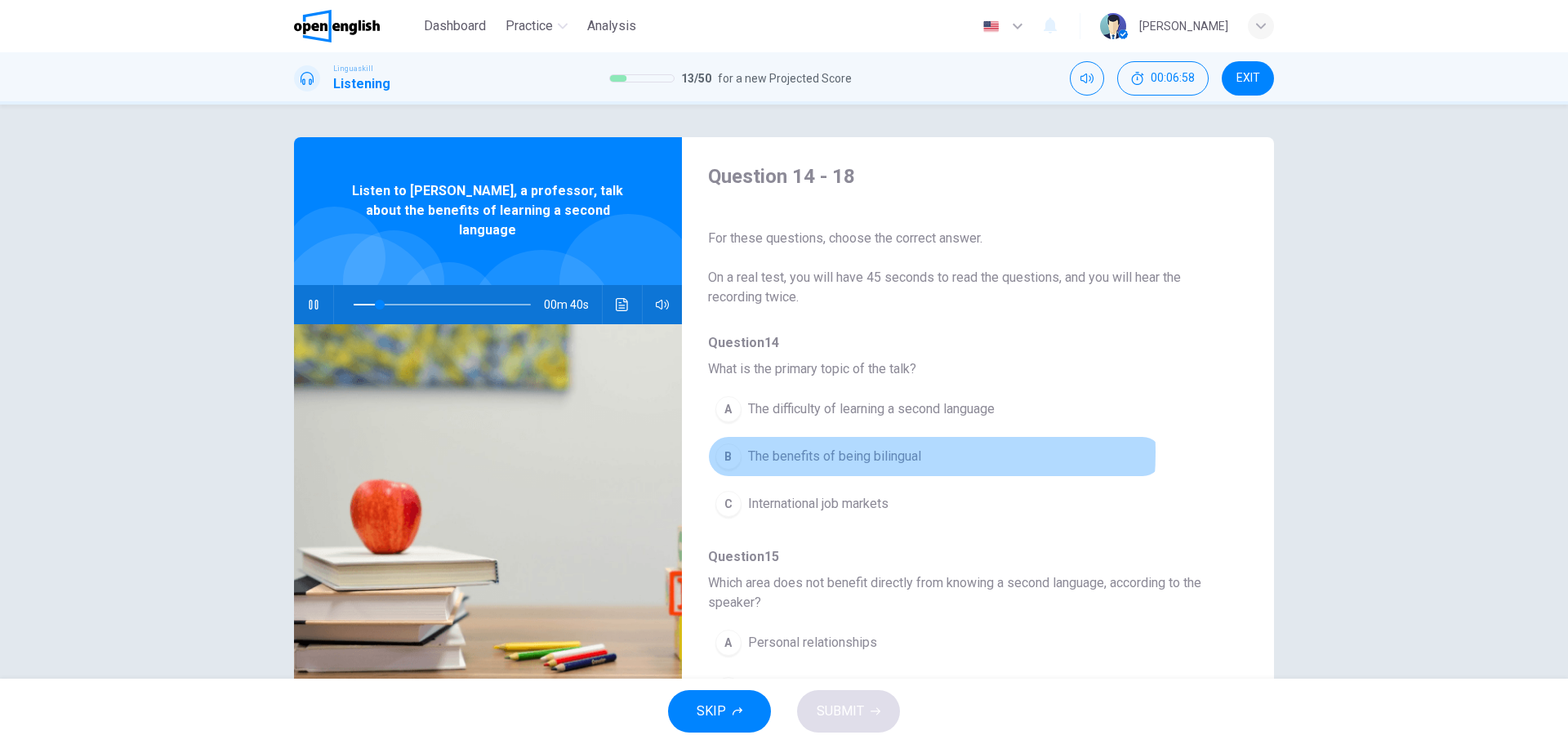
click at [826, 452] on span "The benefits of being bilingual" at bounding box center [835, 457] width 173 height 19
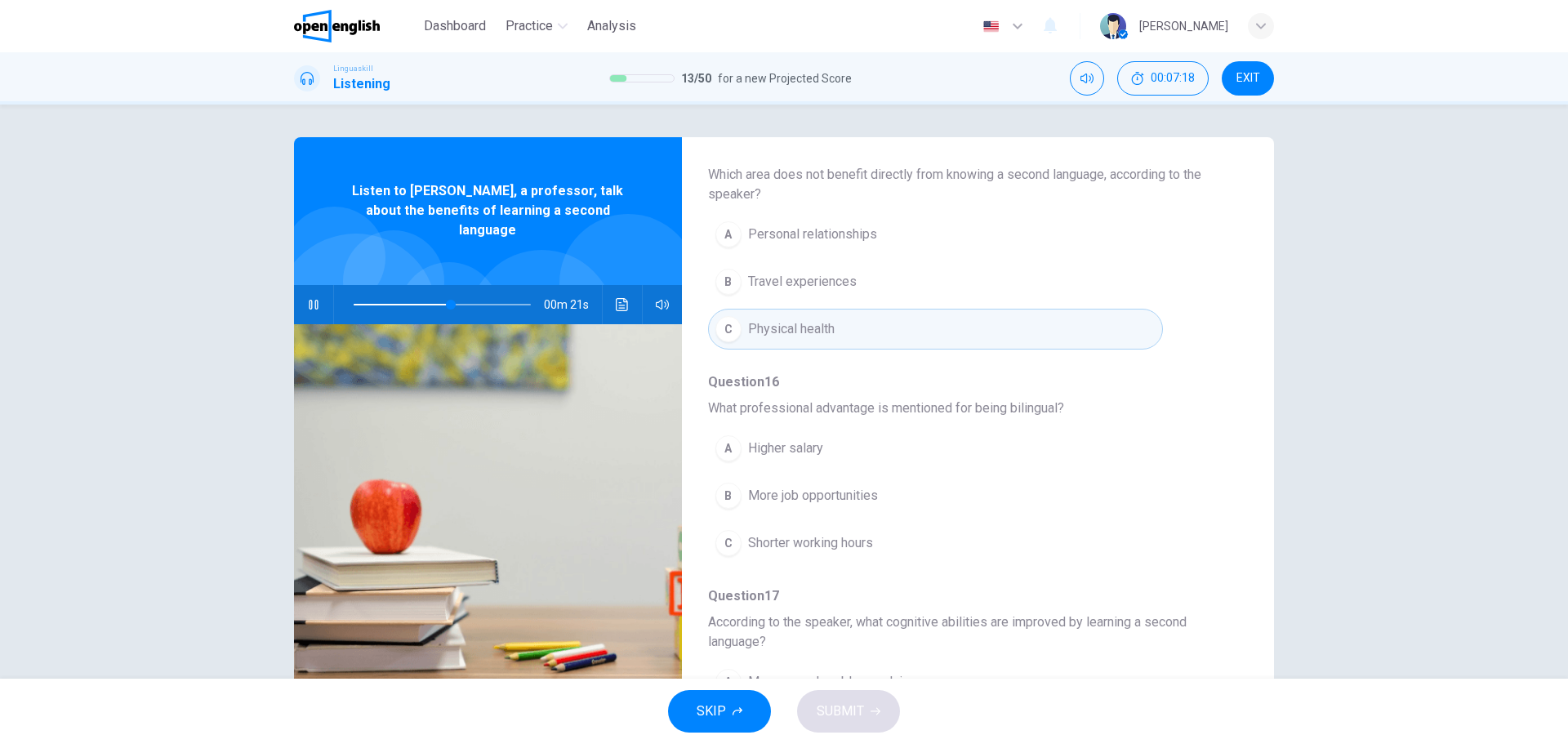
scroll to position [490, 0]
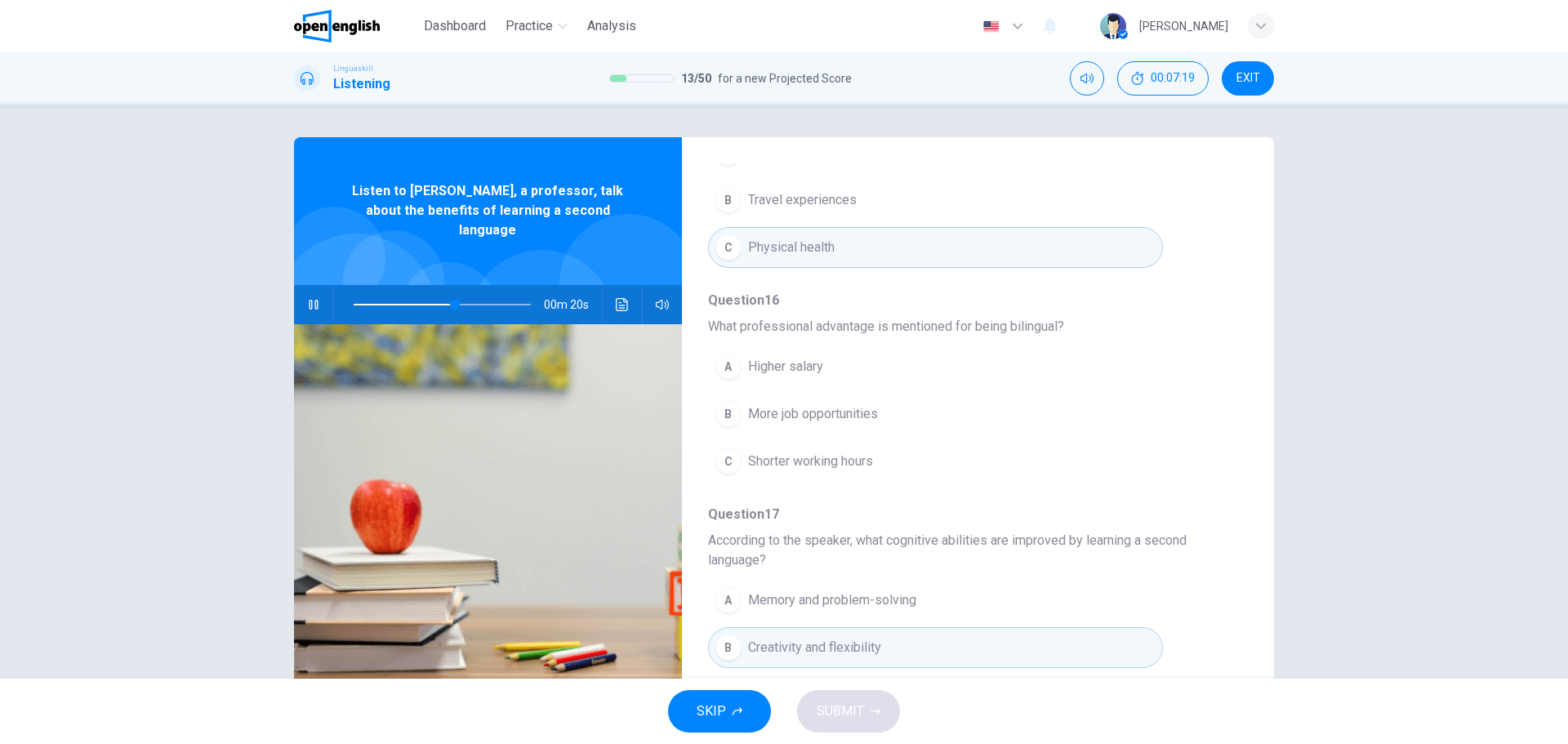
click at [827, 413] on span "More job opportunities" at bounding box center [813, 414] width 130 height 19
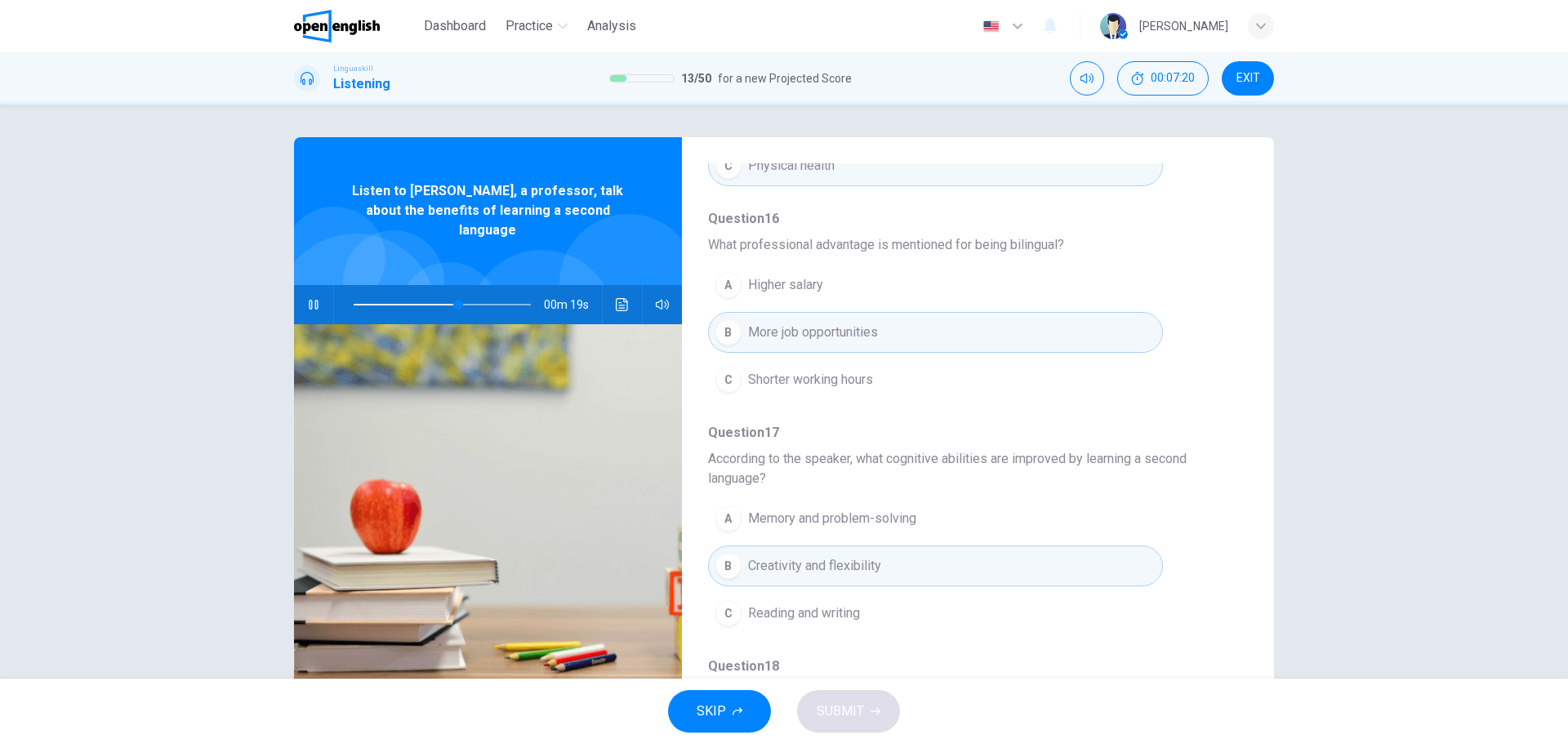
scroll to position [653, 0]
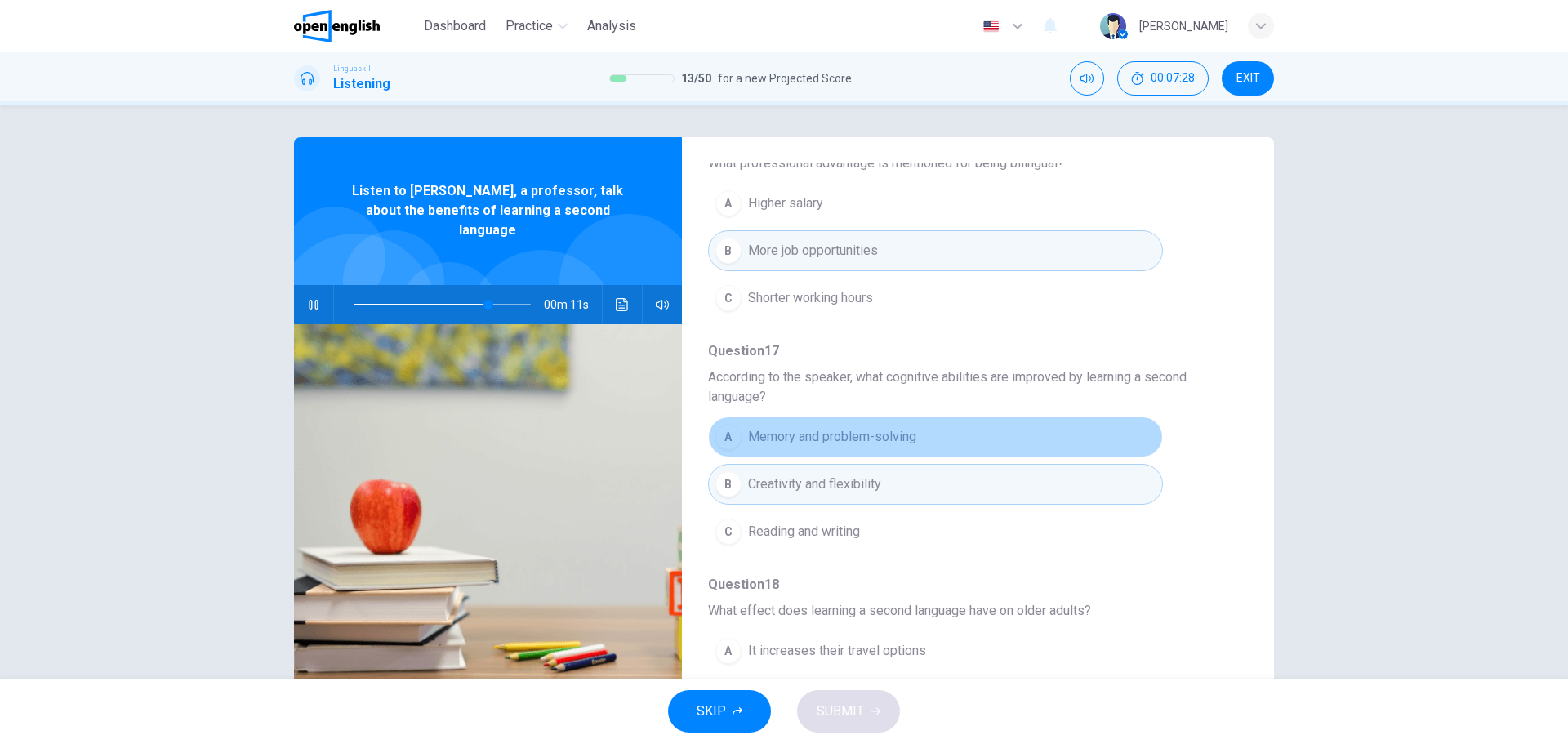
click at [981, 450] on button "A Memory and problem-solving" at bounding box center [936, 436] width 455 height 41
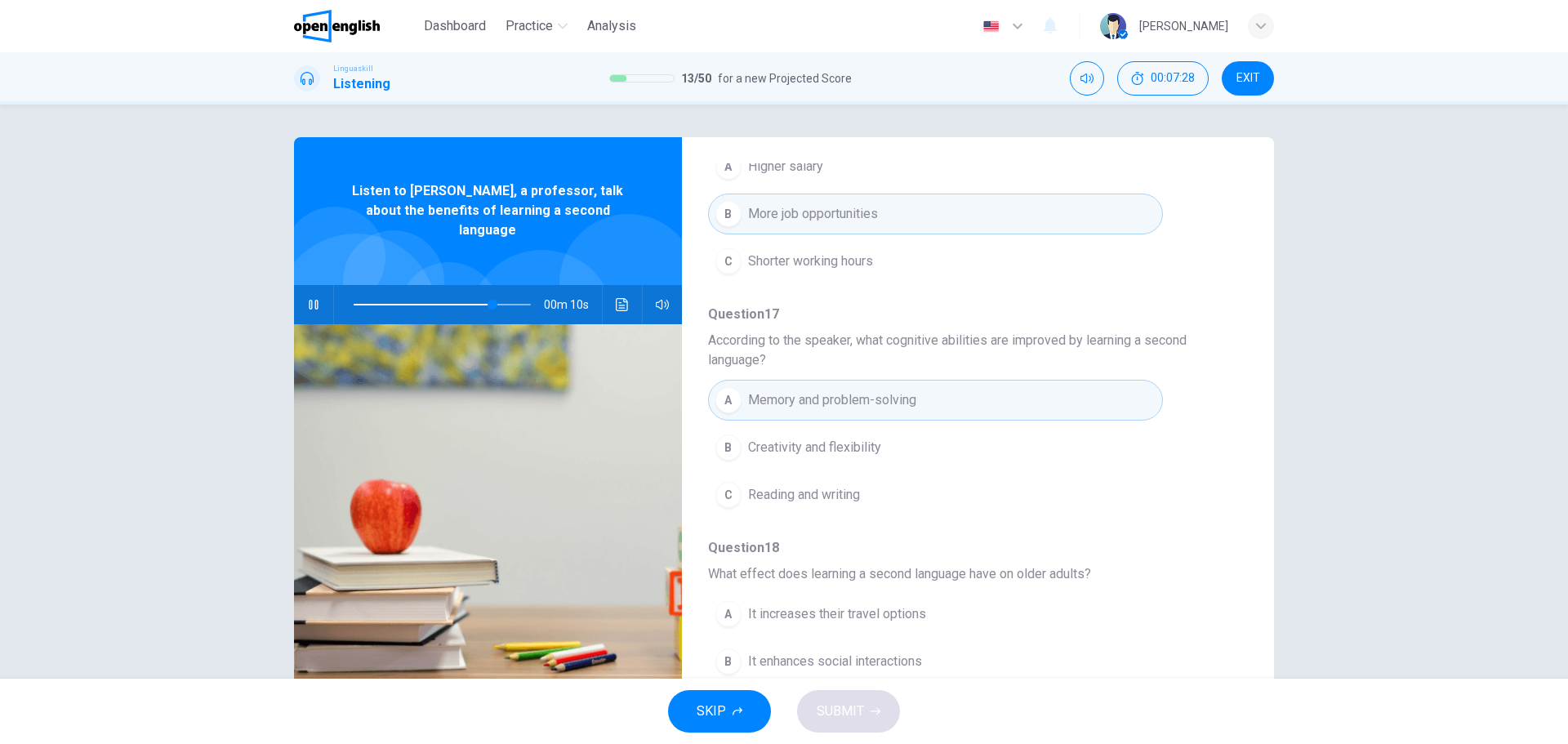
scroll to position [744, 0]
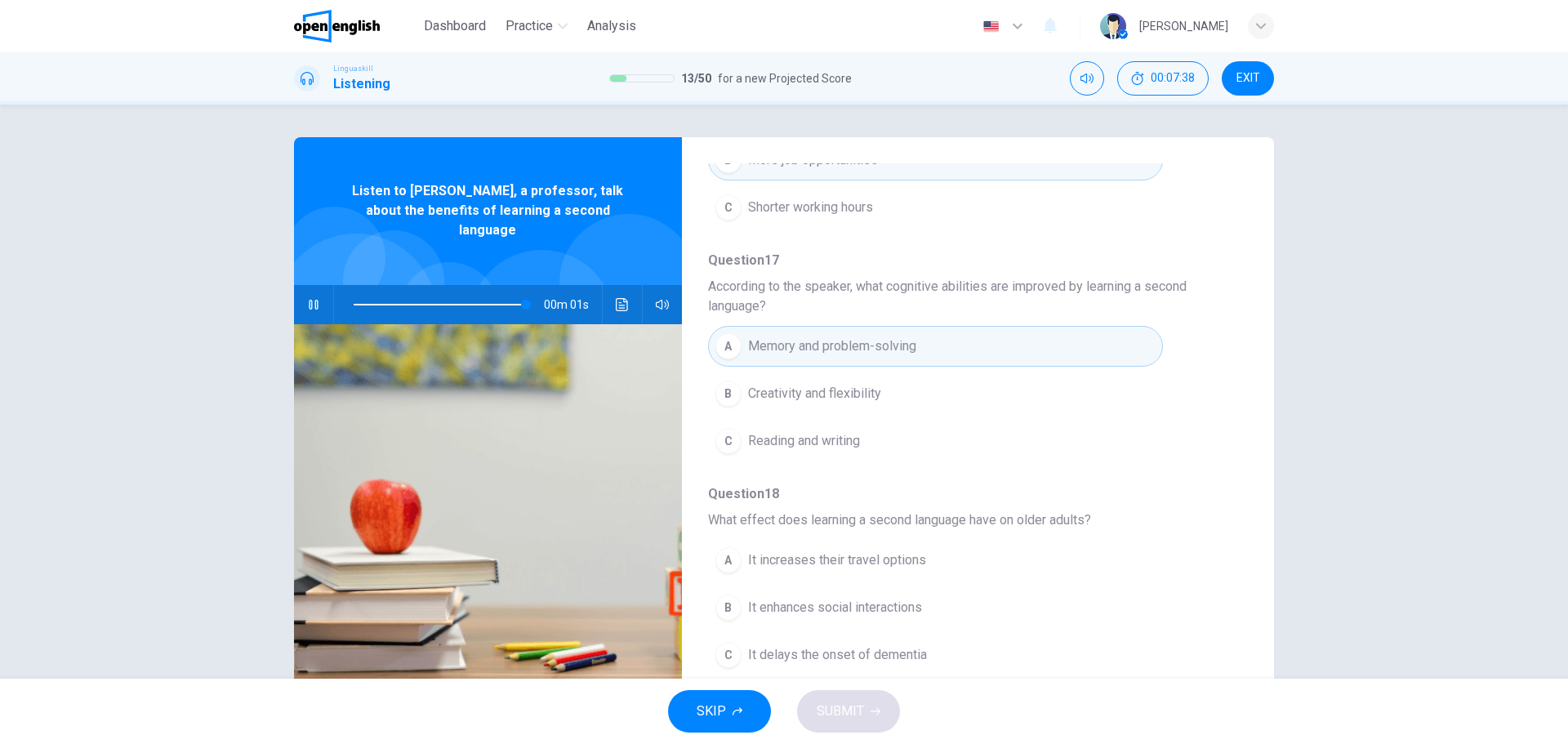
click at [906, 606] on span "It enhances social interactions" at bounding box center [835, 607] width 174 height 19
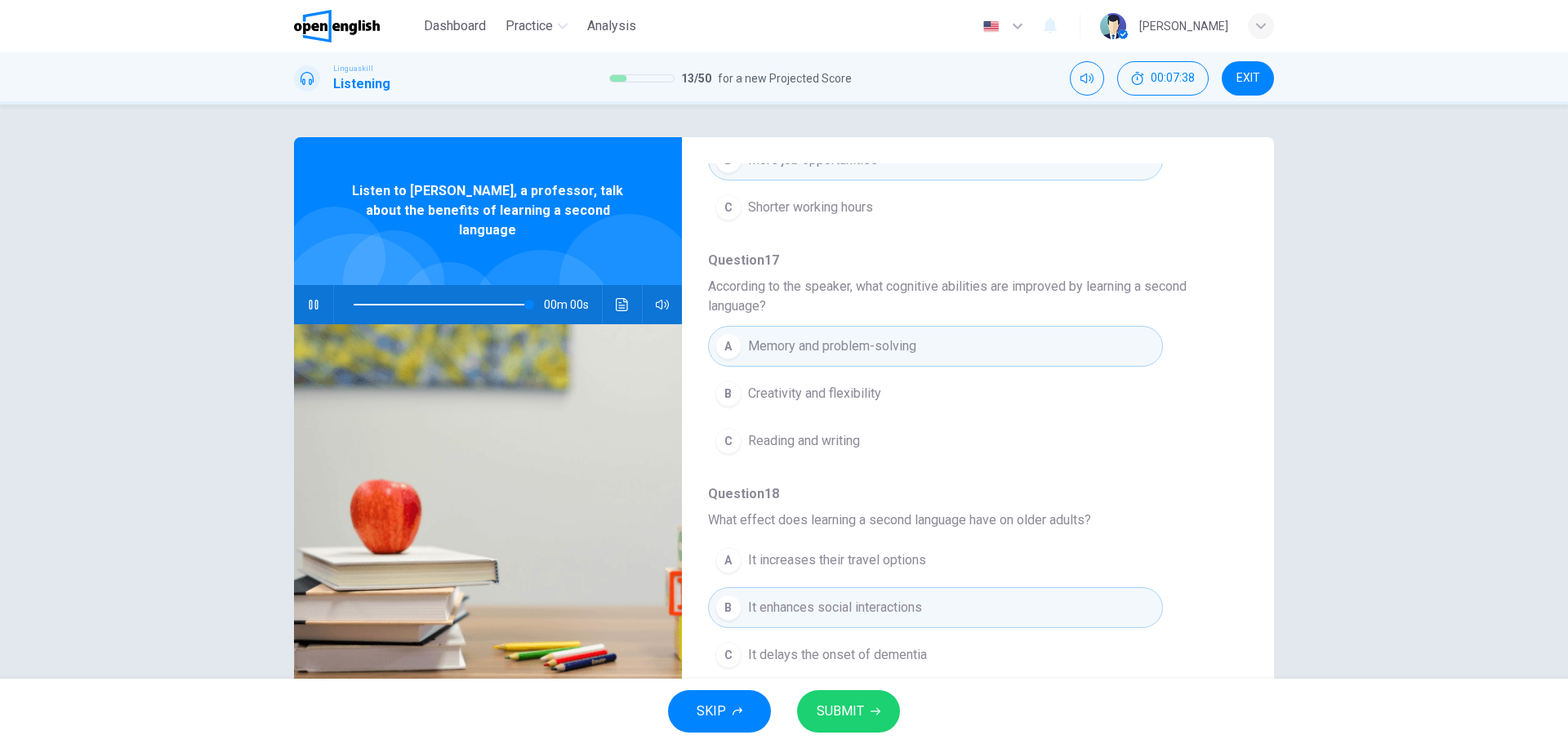
type input "*"
click at [861, 714] on span "SUBMIT" at bounding box center [840, 711] width 47 height 23
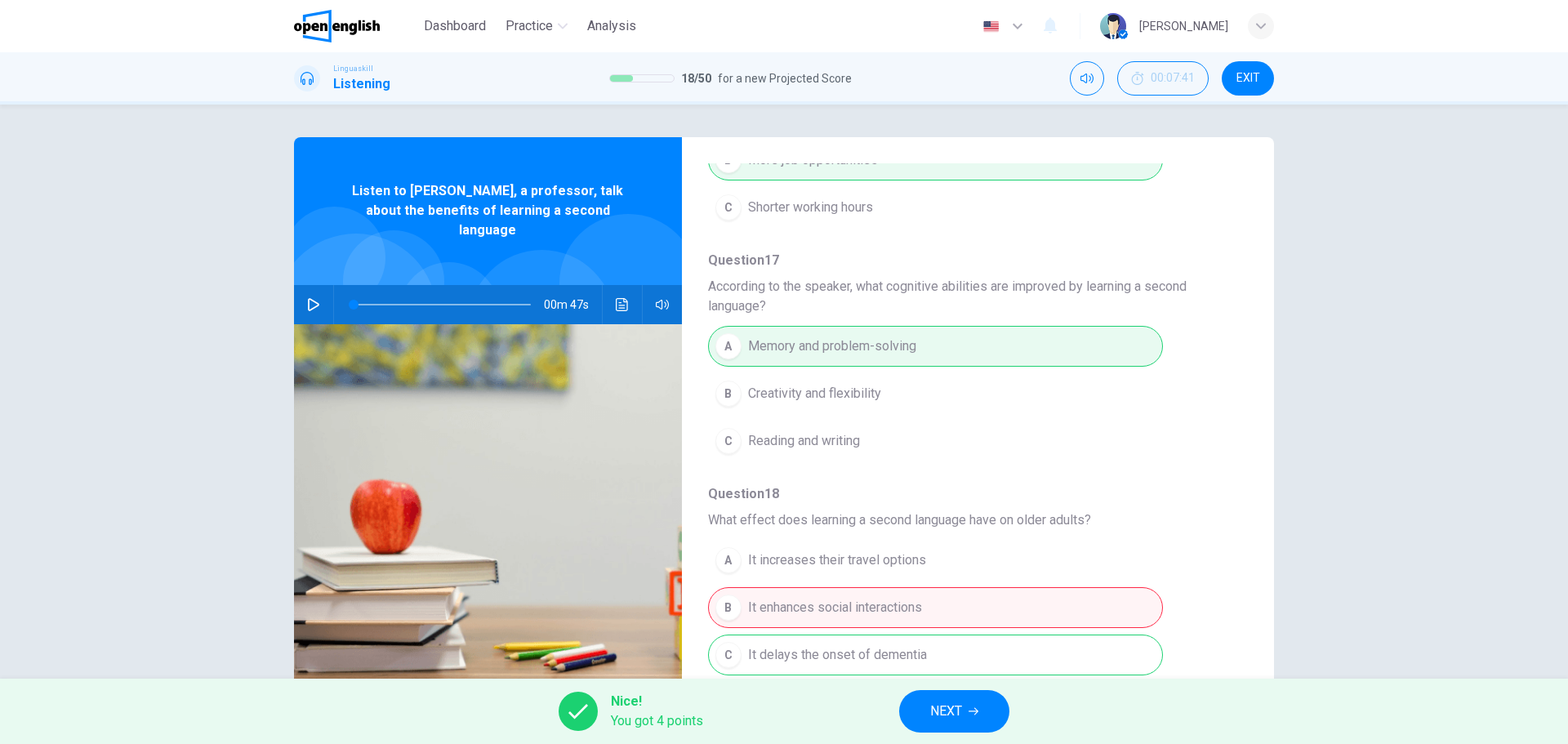
click at [944, 695] on button "NEXT" at bounding box center [954, 711] width 111 height 43
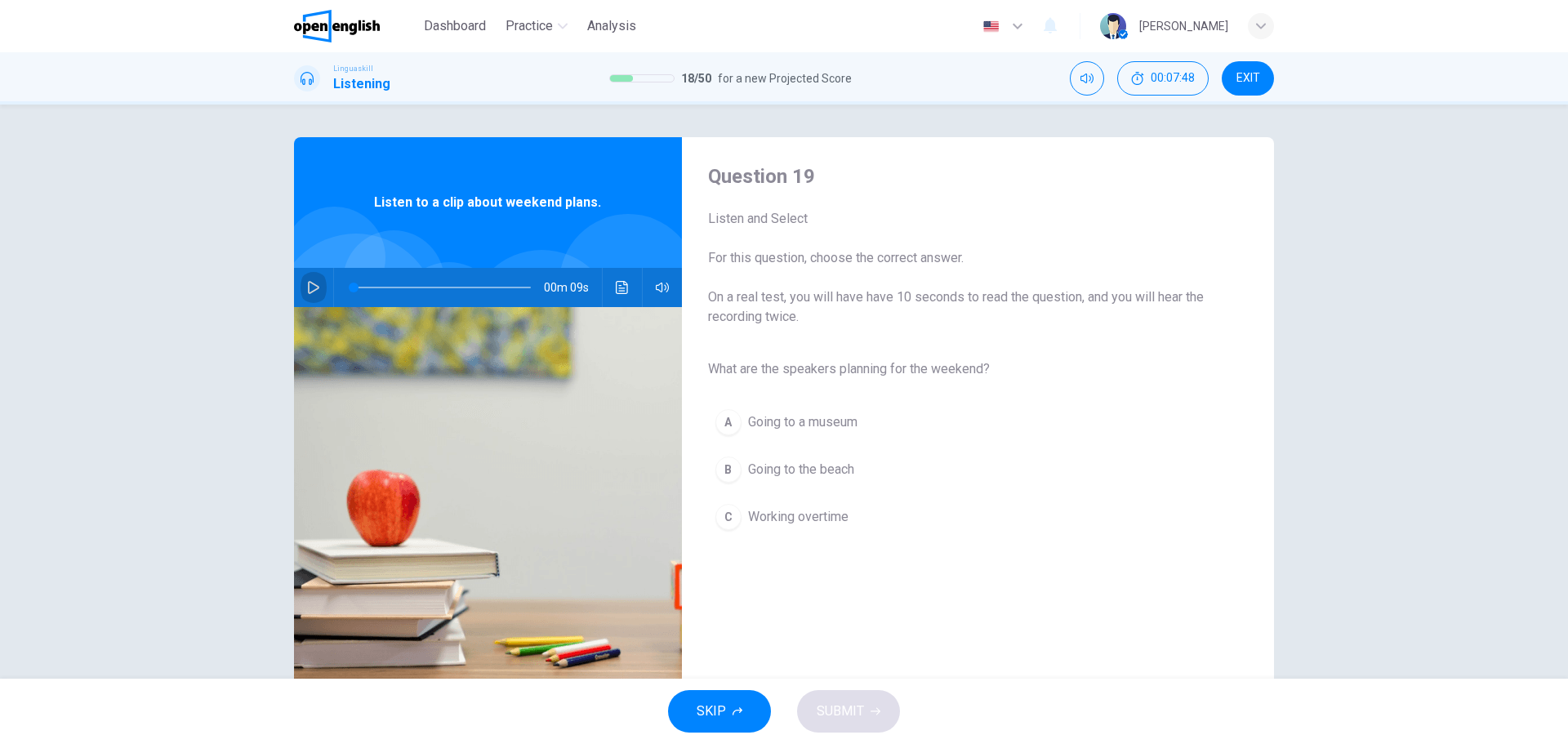
click at [312, 287] on icon "button" at bounding box center [313, 287] width 13 height 13
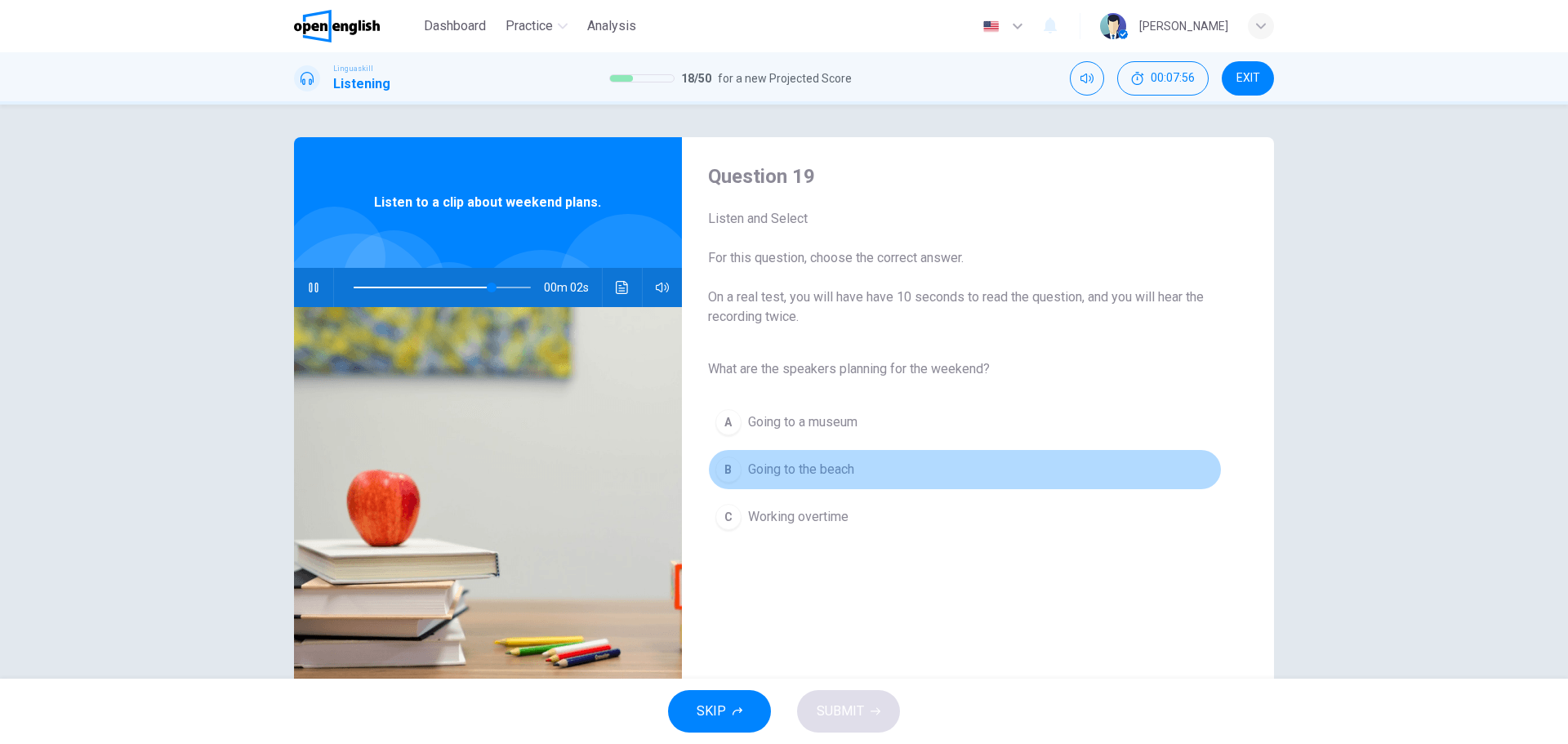
click at [788, 467] on span "Going to the beach" at bounding box center [801, 470] width 106 height 19
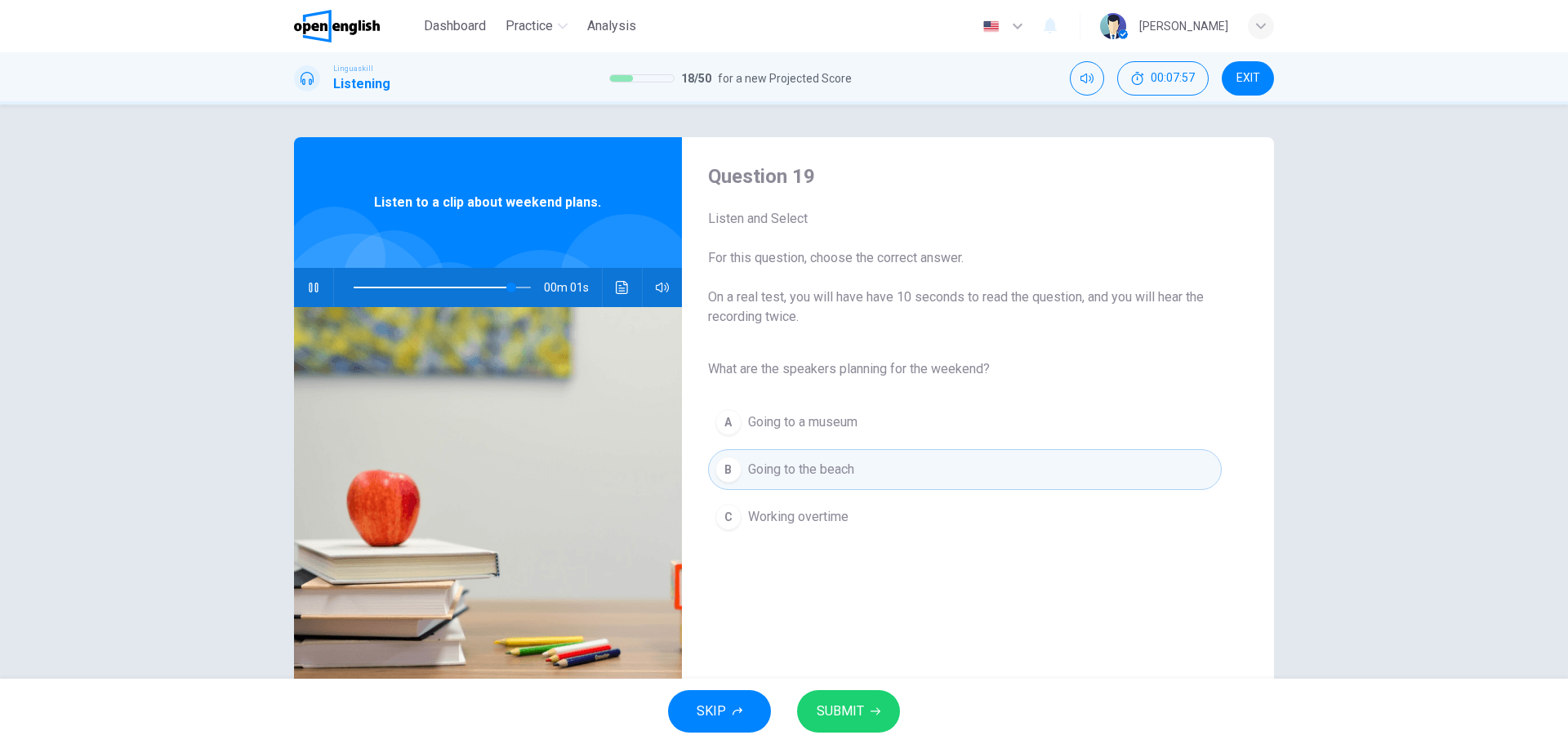
click at [830, 709] on span "SUBMIT" at bounding box center [840, 711] width 47 height 23
type input "*"
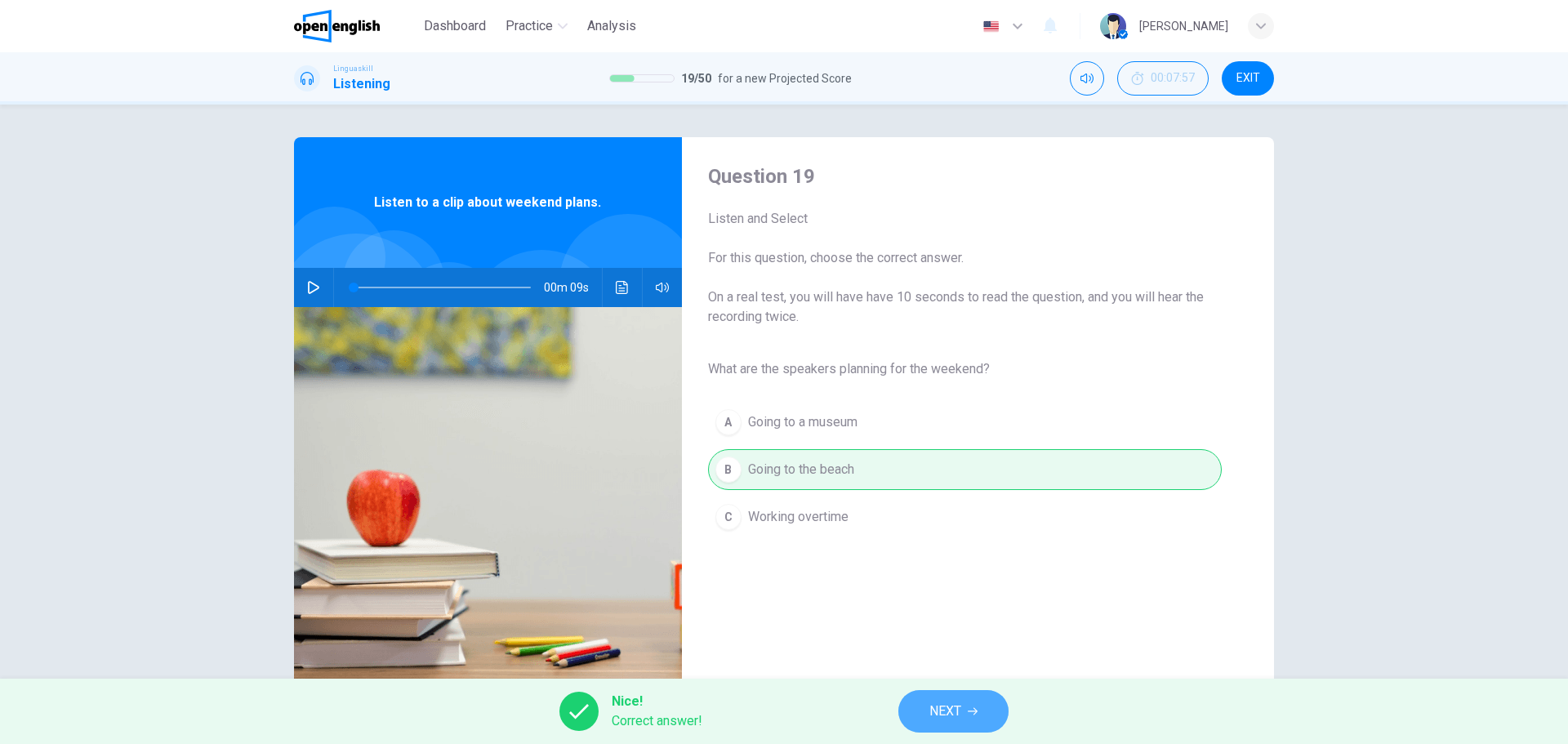
click at [936, 714] on span "NEXT" at bounding box center [945, 711] width 32 height 23
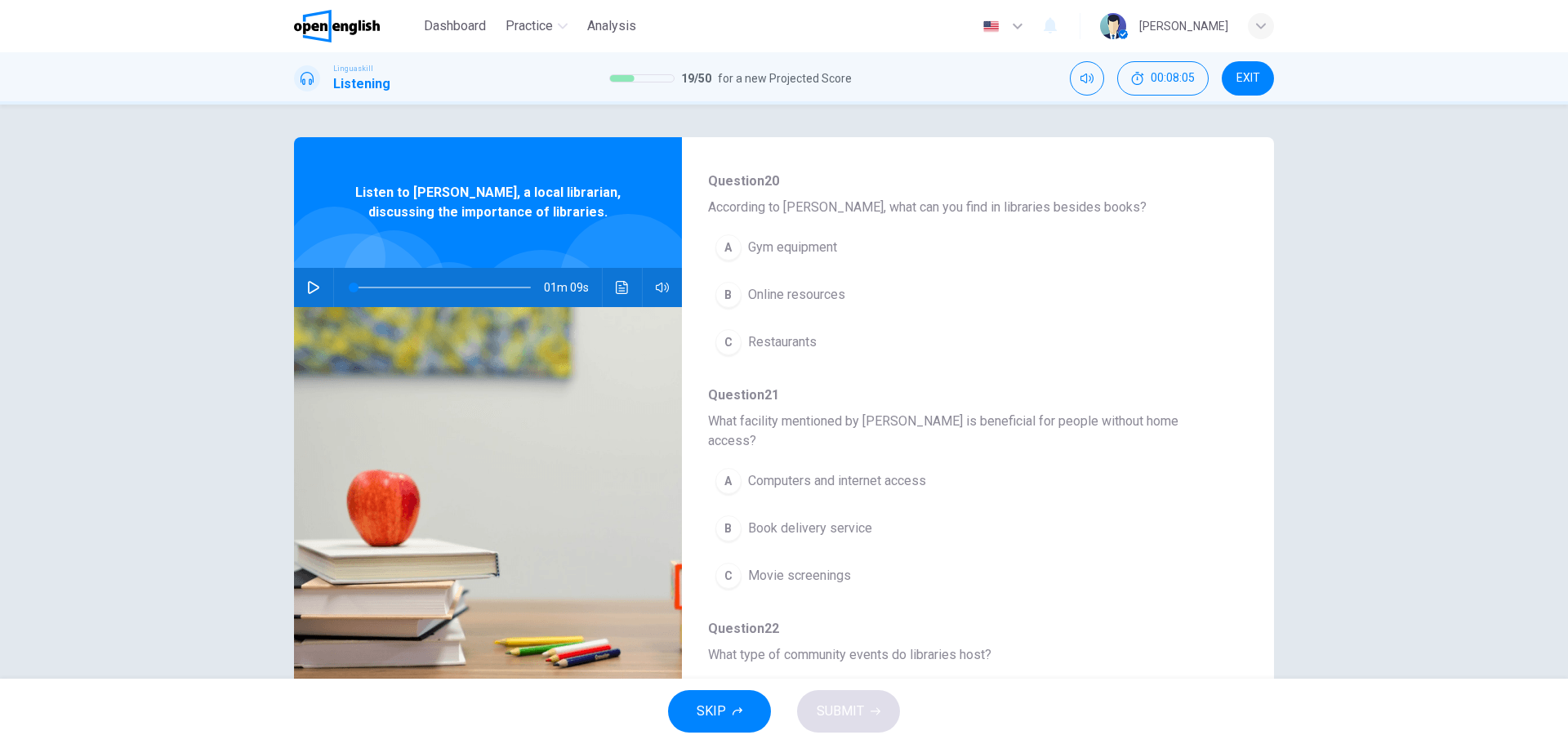
scroll to position [163, 0]
click at [1002, 205] on span "According to [PERSON_NAME], what can you find in libraries besides books?" at bounding box center [965, 206] width 514 height 19
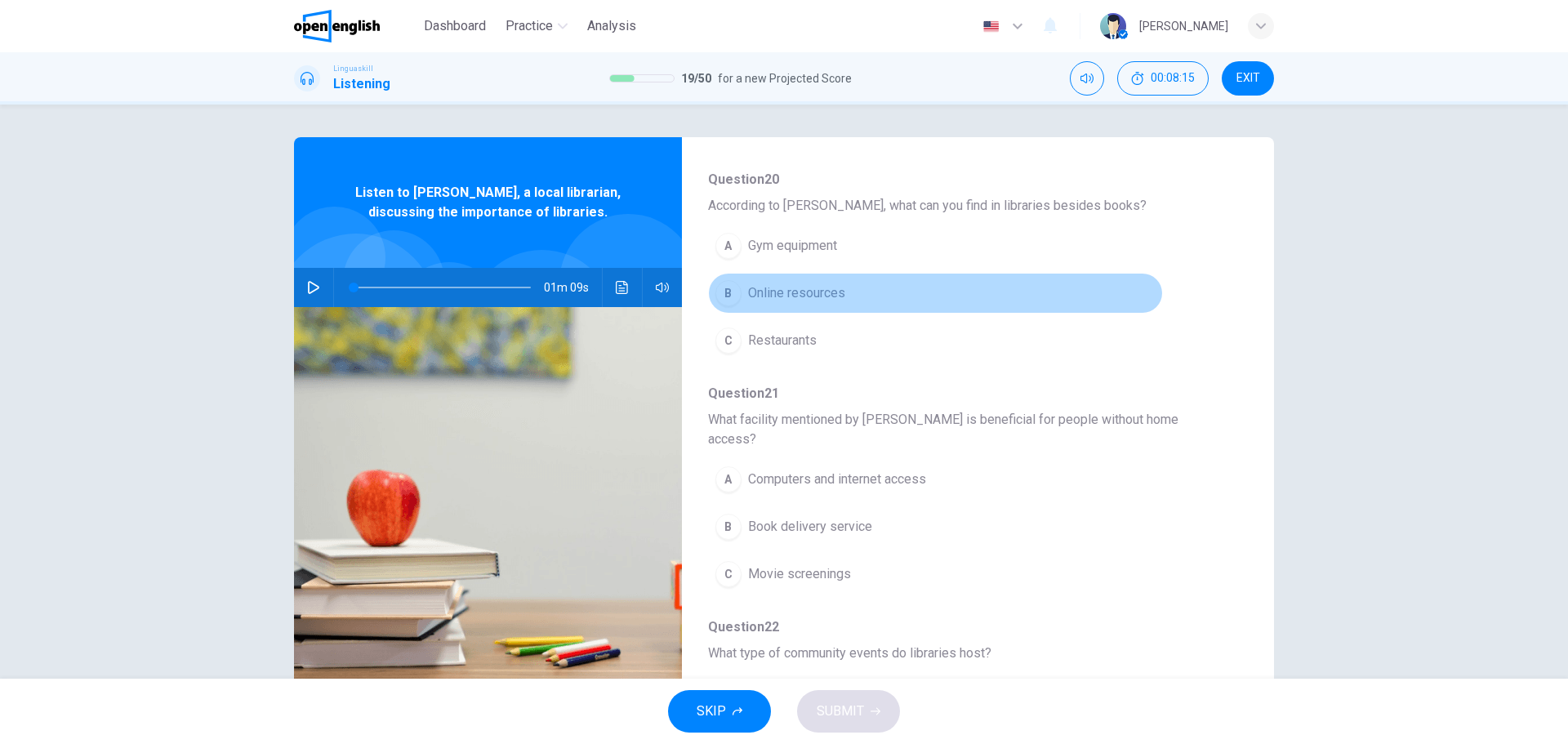
click at [1125, 303] on button "B Online resources" at bounding box center [936, 293] width 455 height 41
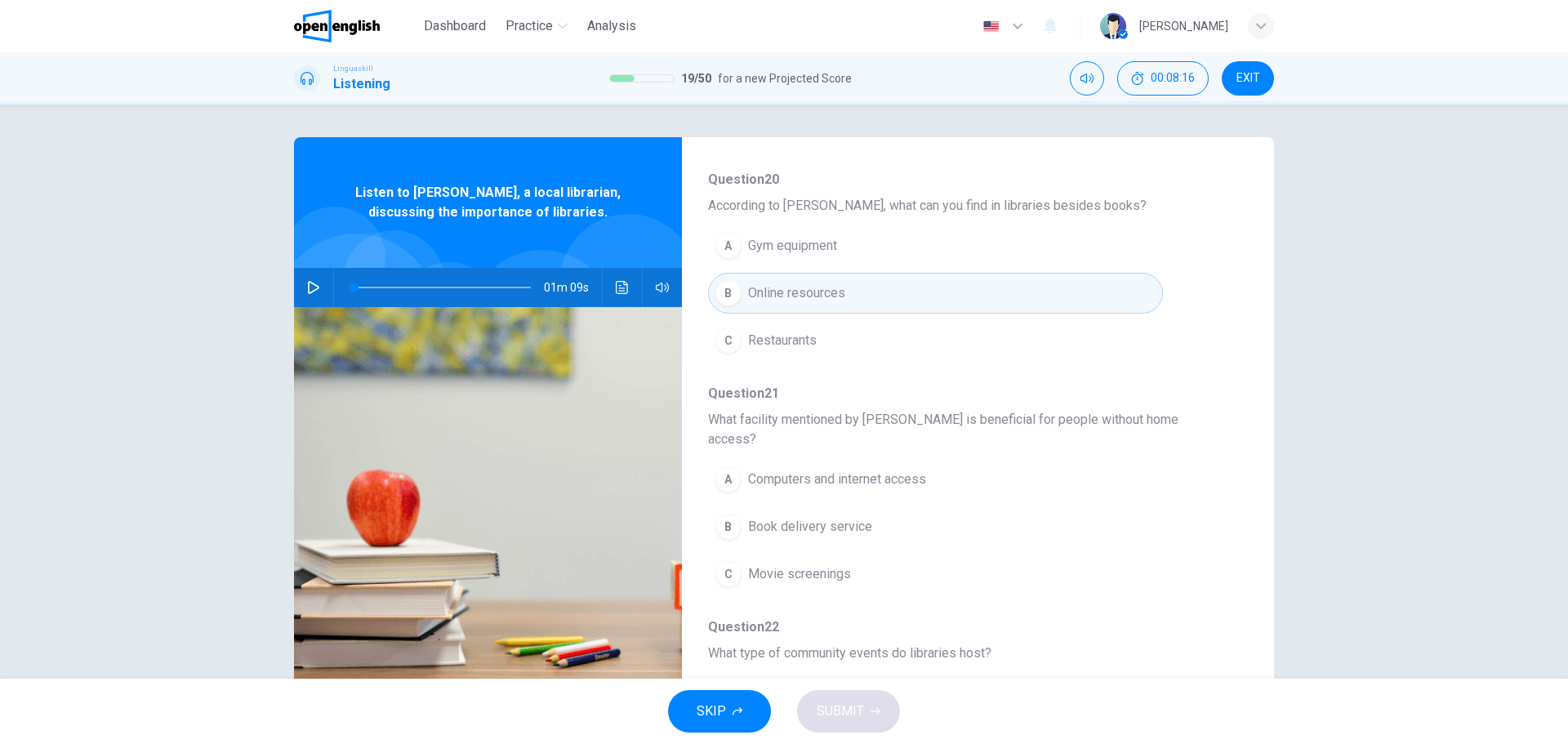
click at [1024, 309] on button "B Online resources" at bounding box center [936, 293] width 455 height 41
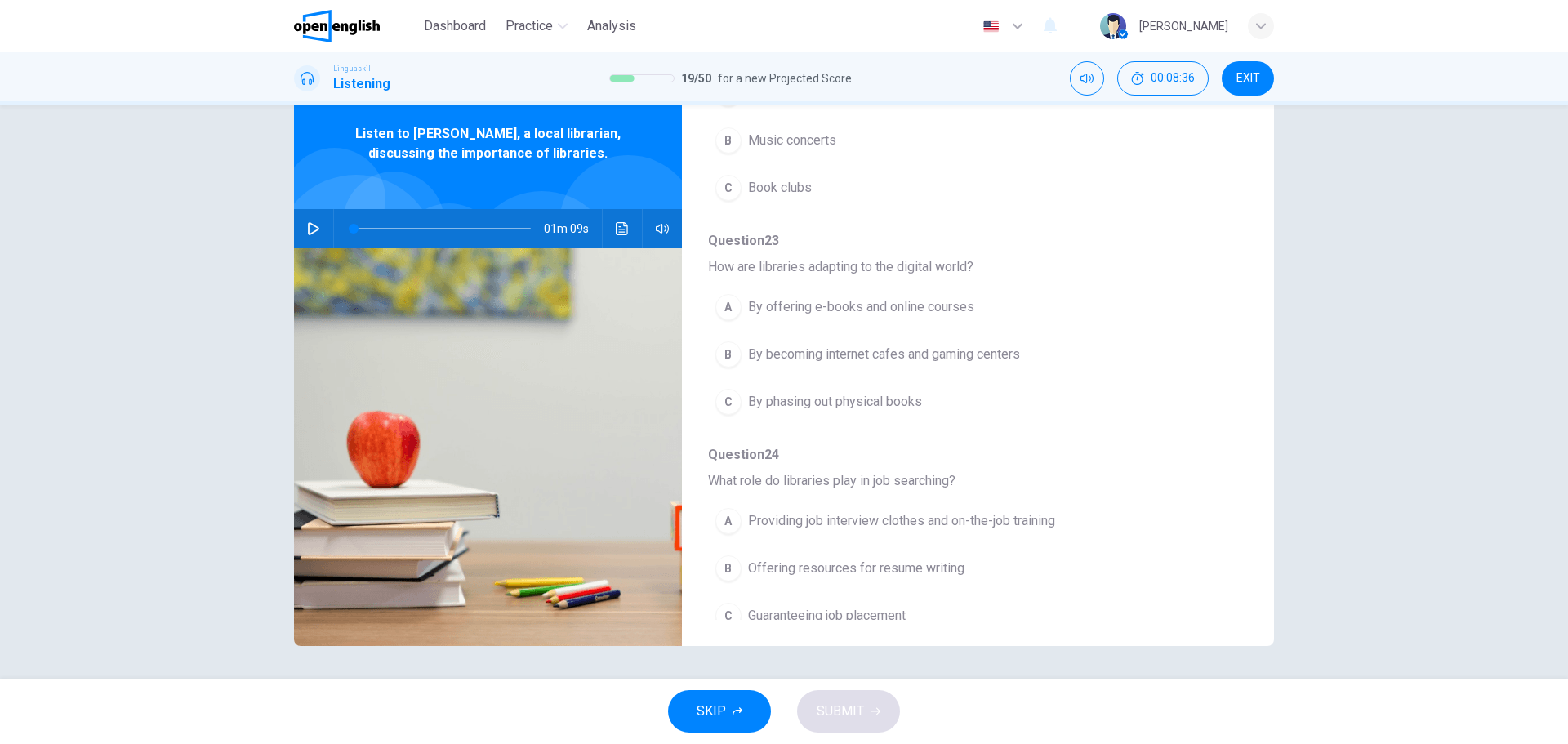
scroll to position [296, 0]
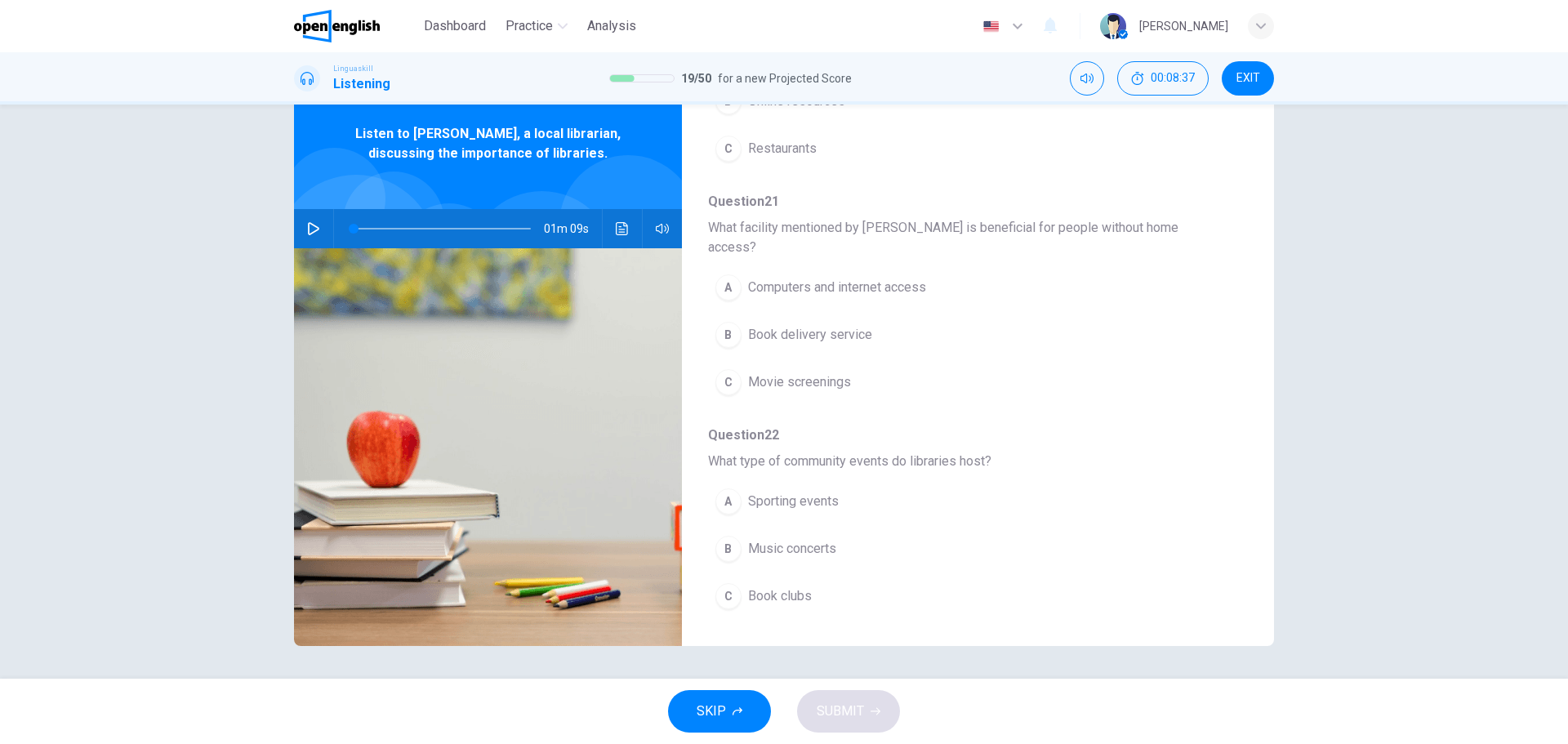
click at [307, 229] on icon "button" at bounding box center [313, 228] width 13 height 13
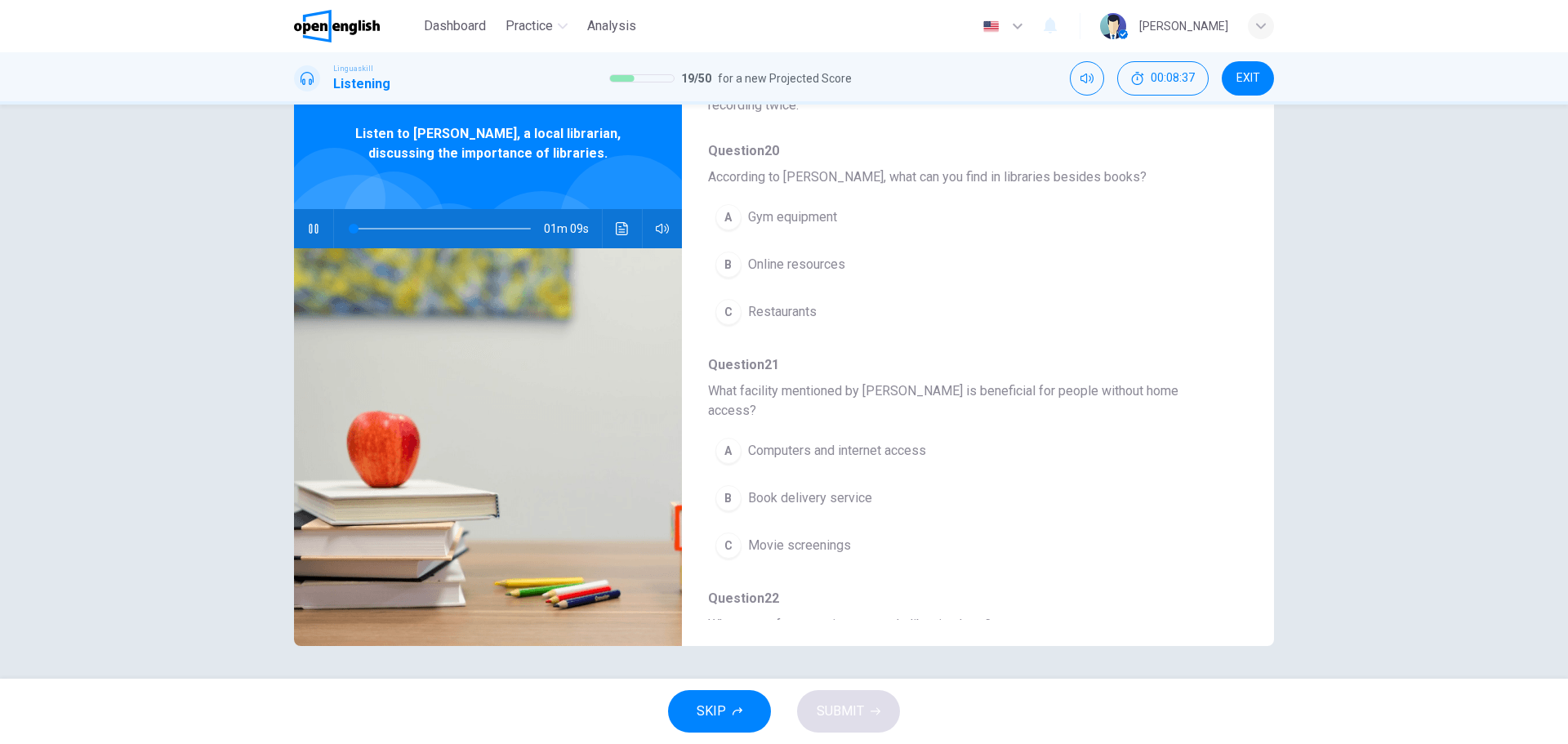
scroll to position [0, 0]
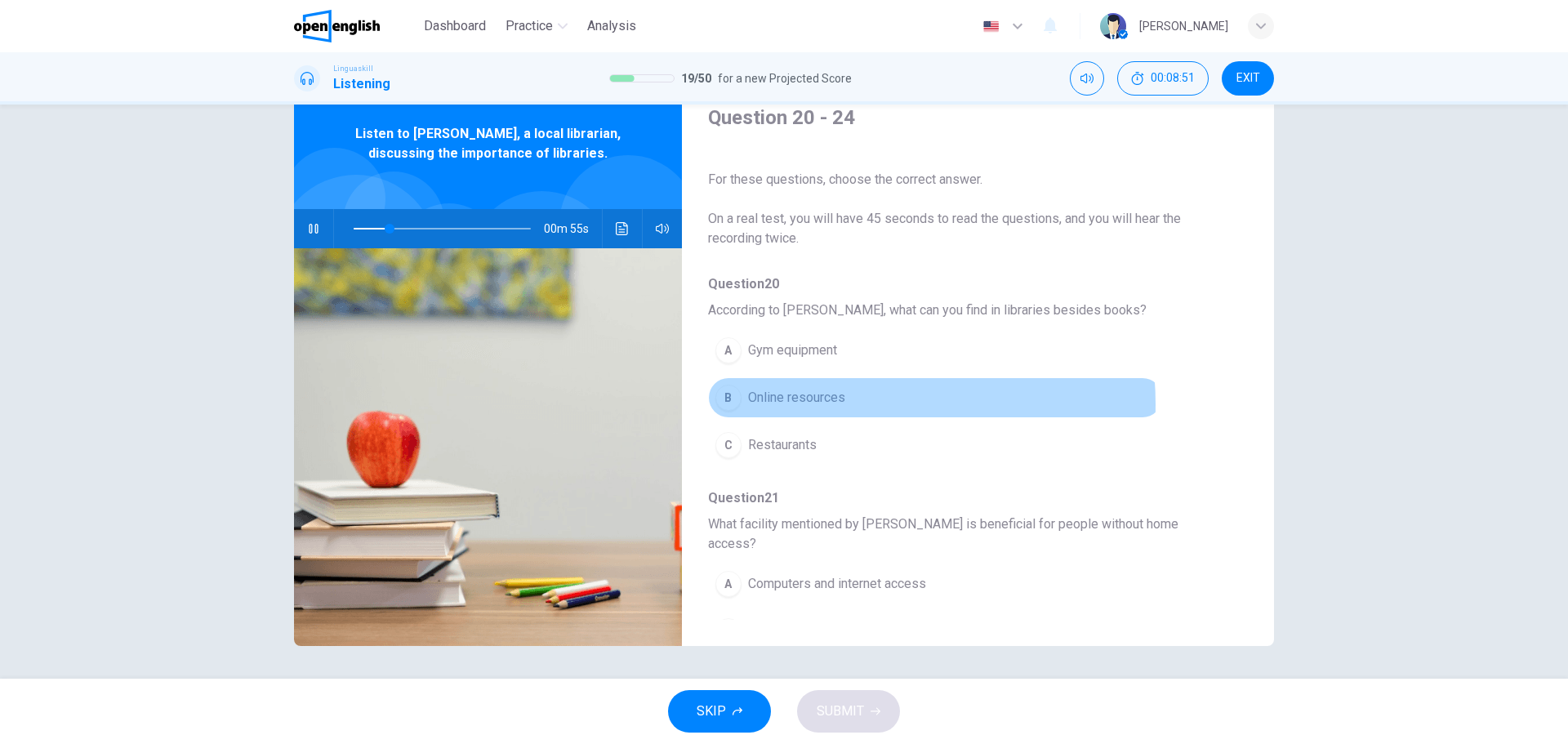
click at [826, 404] on span "Online resources" at bounding box center [797, 397] width 98 height 19
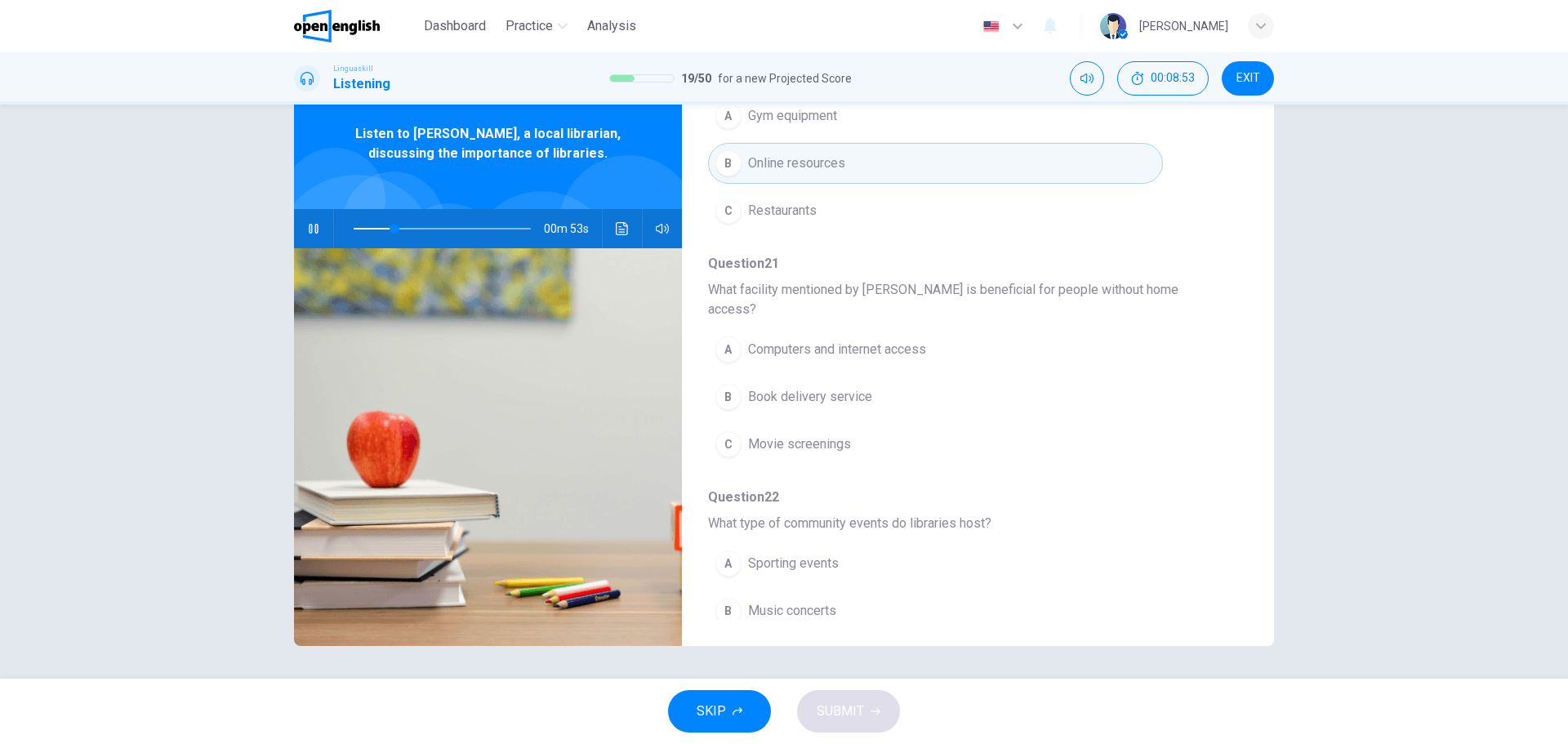
scroll to position [327, 0]
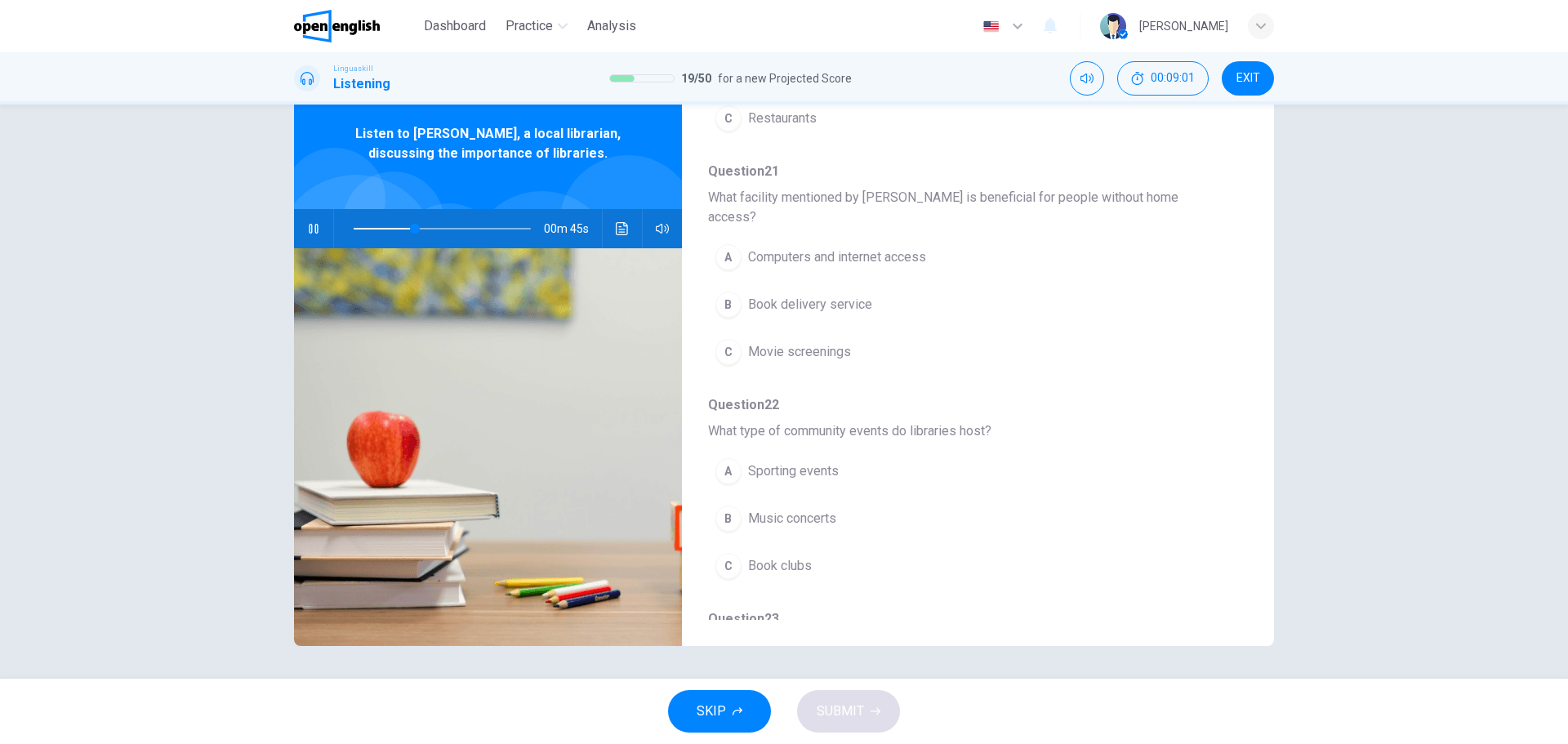
click at [792, 263] on div "A Computers and internet access B Book delivery service C Movie screenings" at bounding box center [965, 304] width 514 height 142
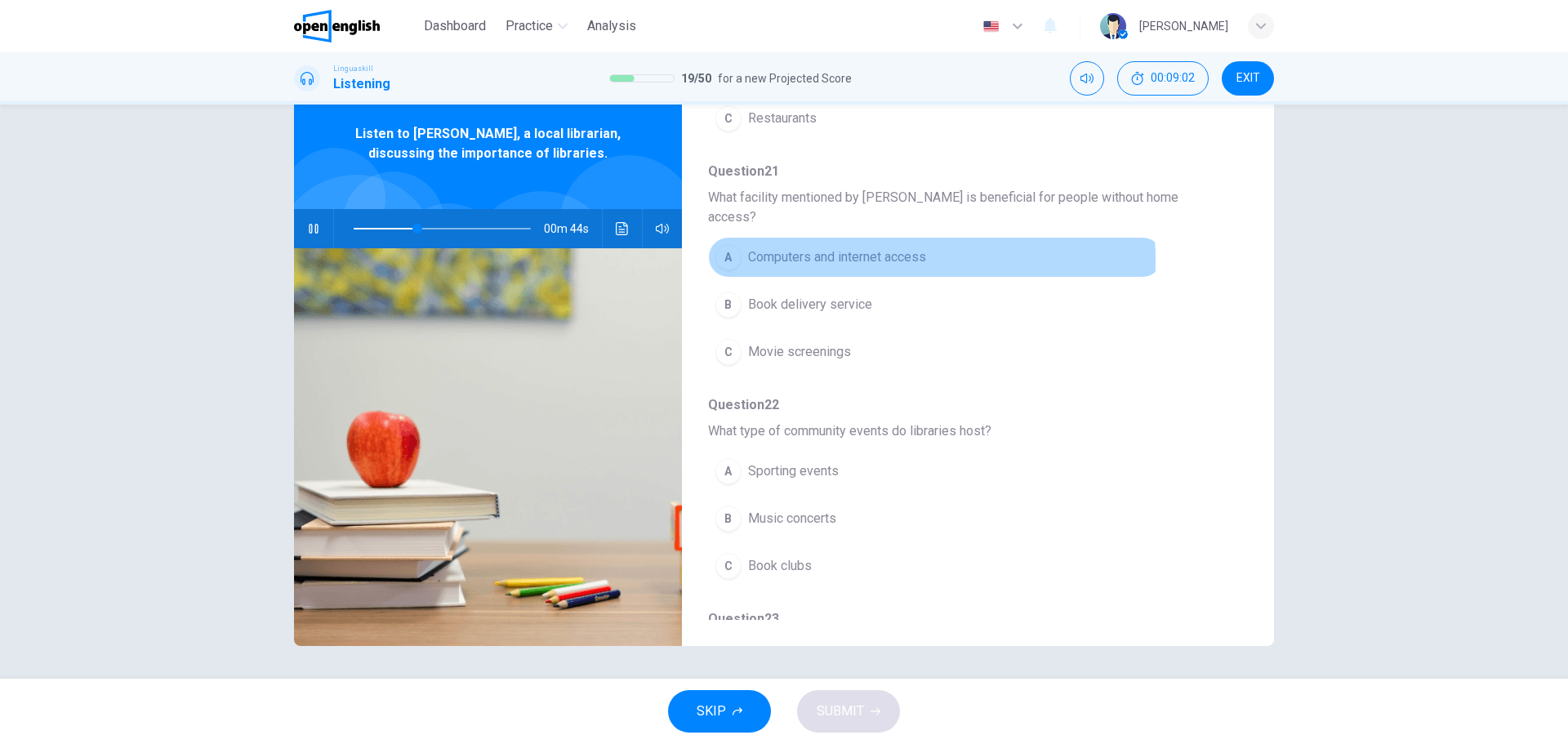
click at [814, 247] on span "Computers and internet access" at bounding box center [837, 257] width 178 height 19
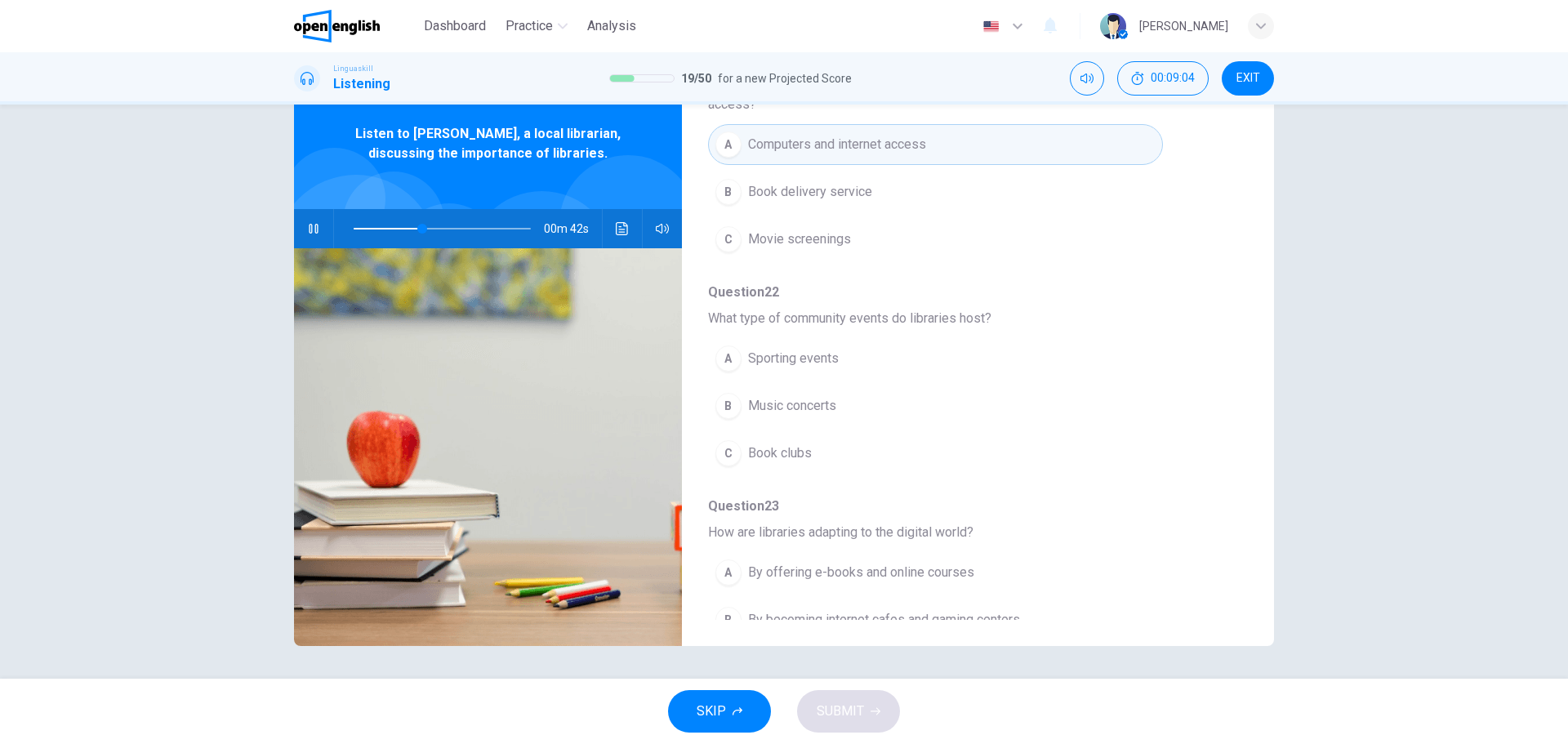
scroll to position [490, 0]
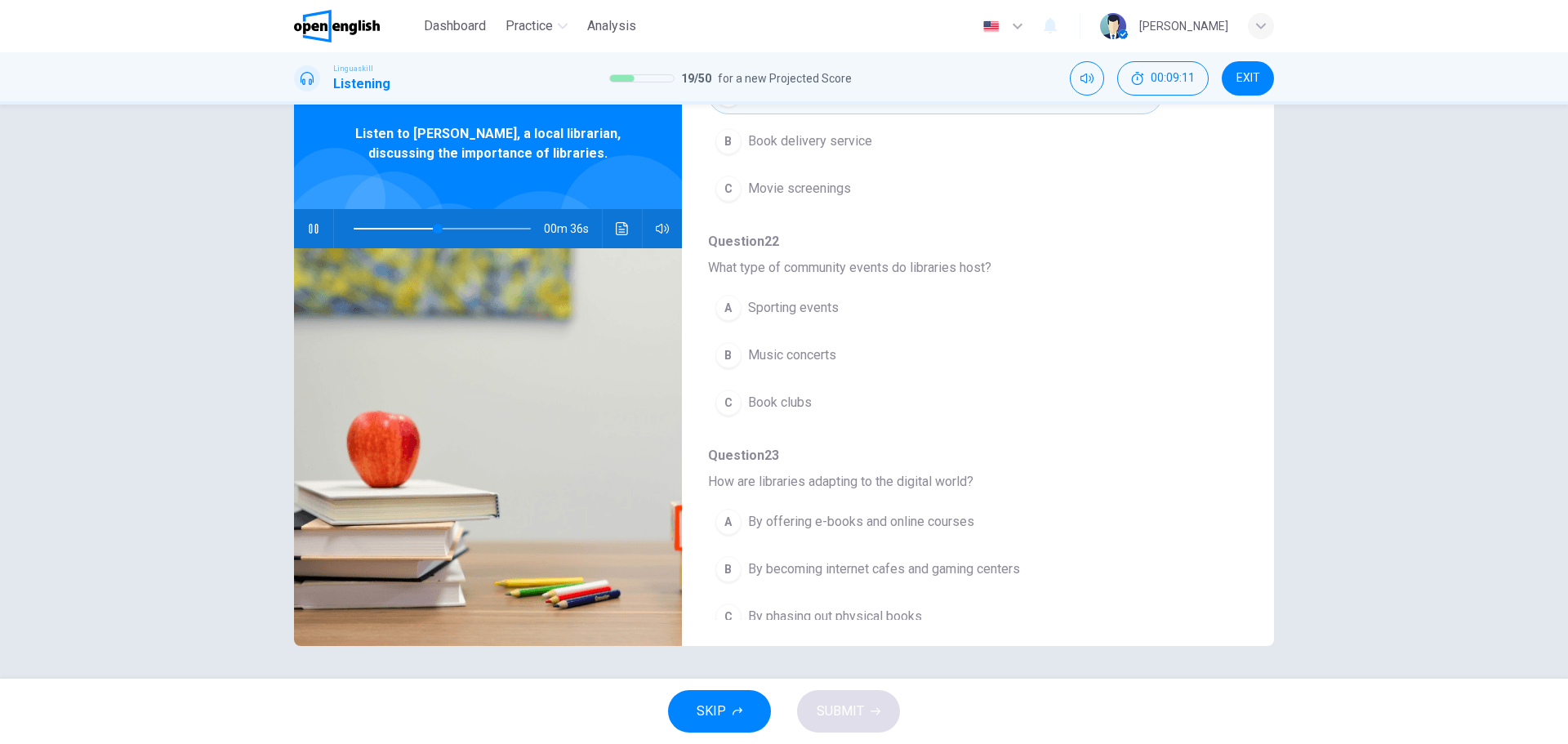
drag, startPoint x: 805, startPoint y: 382, endPoint x: 818, endPoint y: 370, distance: 17.7
click at [808, 393] on span "Book clubs" at bounding box center [780, 402] width 64 height 19
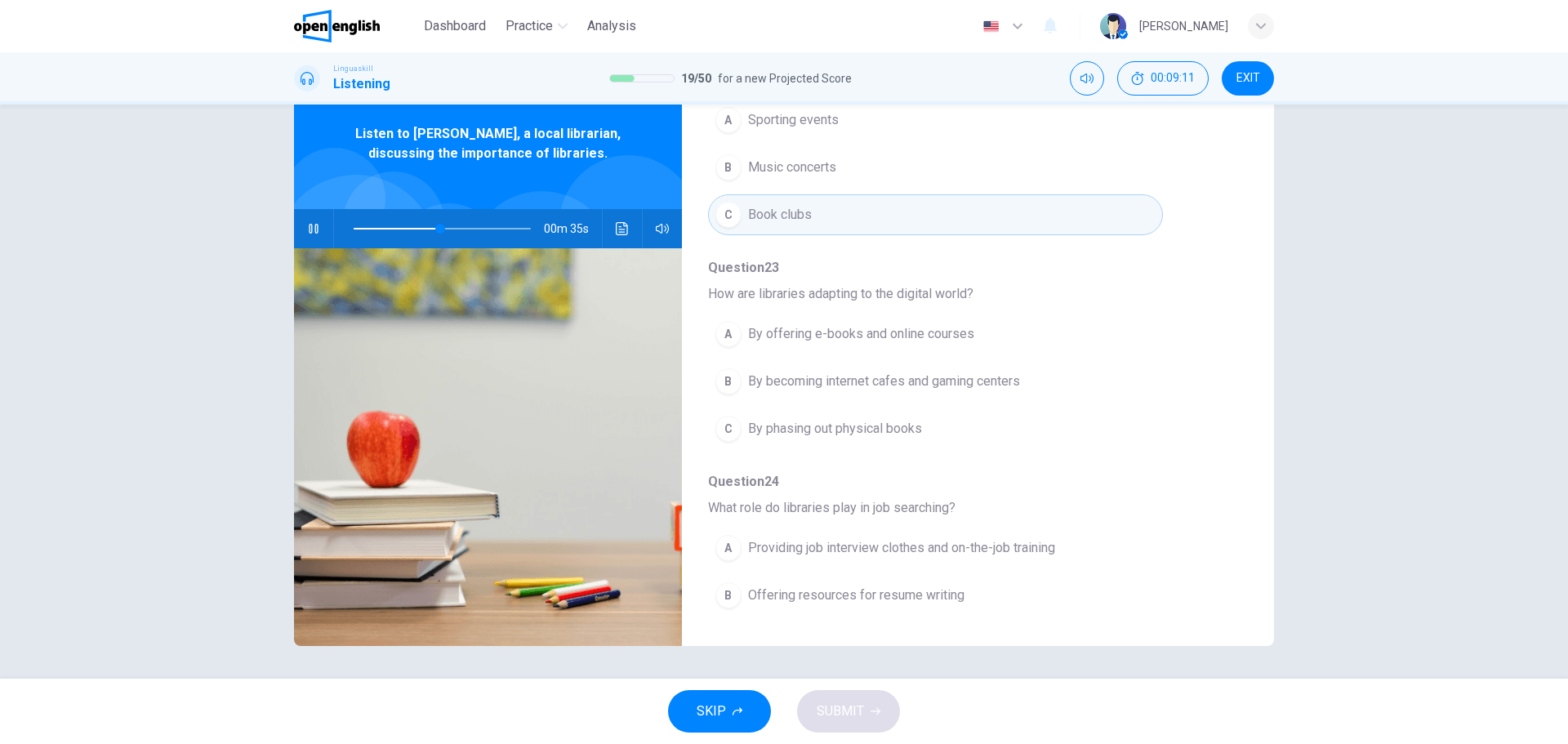
scroll to position [705, 0]
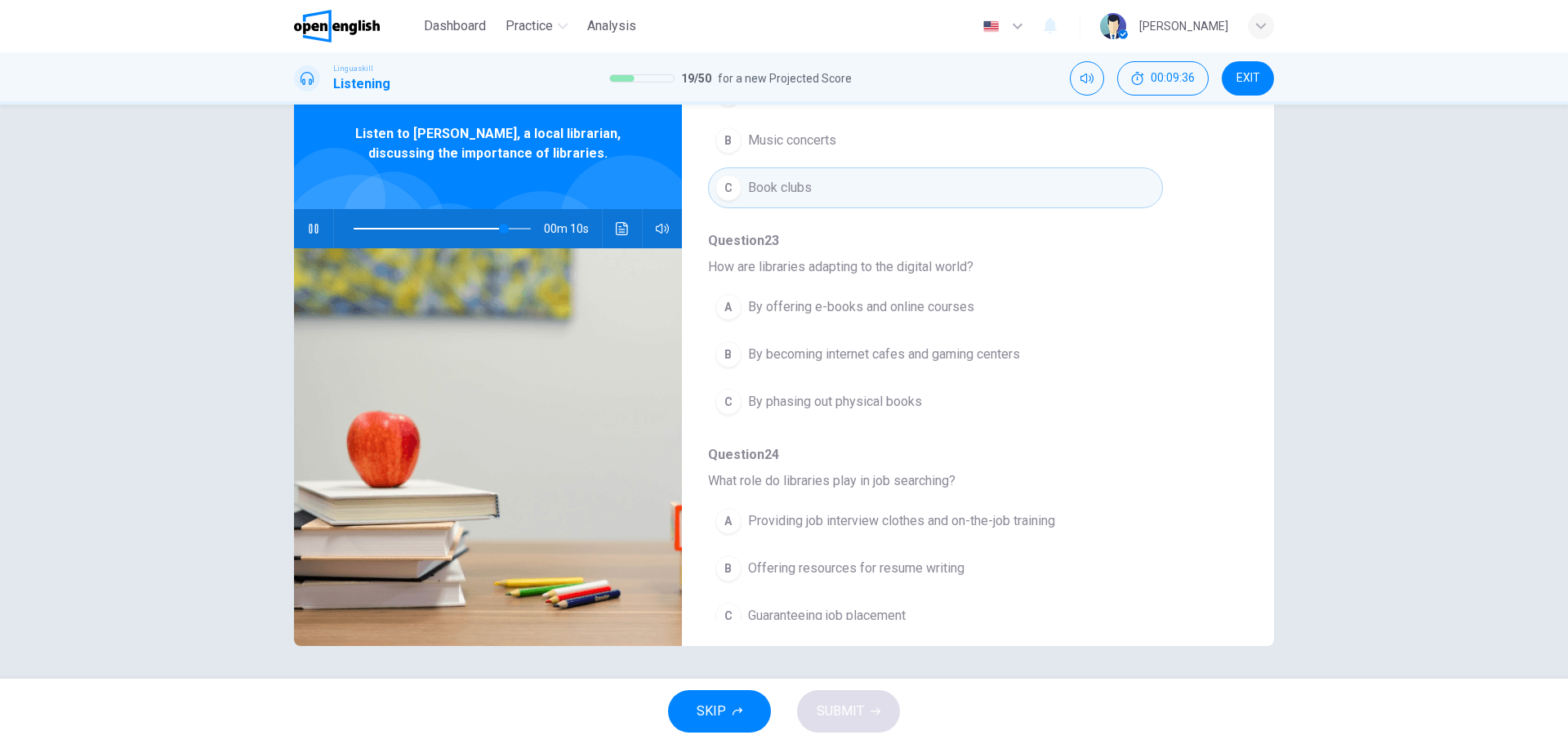
click at [882, 297] on span "By offering e-books and online courses" at bounding box center [862, 307] width 226 height 19
click at [1037, 511] on span "Providing job interview clothes and on-the-job training" at bounding box center [902, 521] width 307 height 19
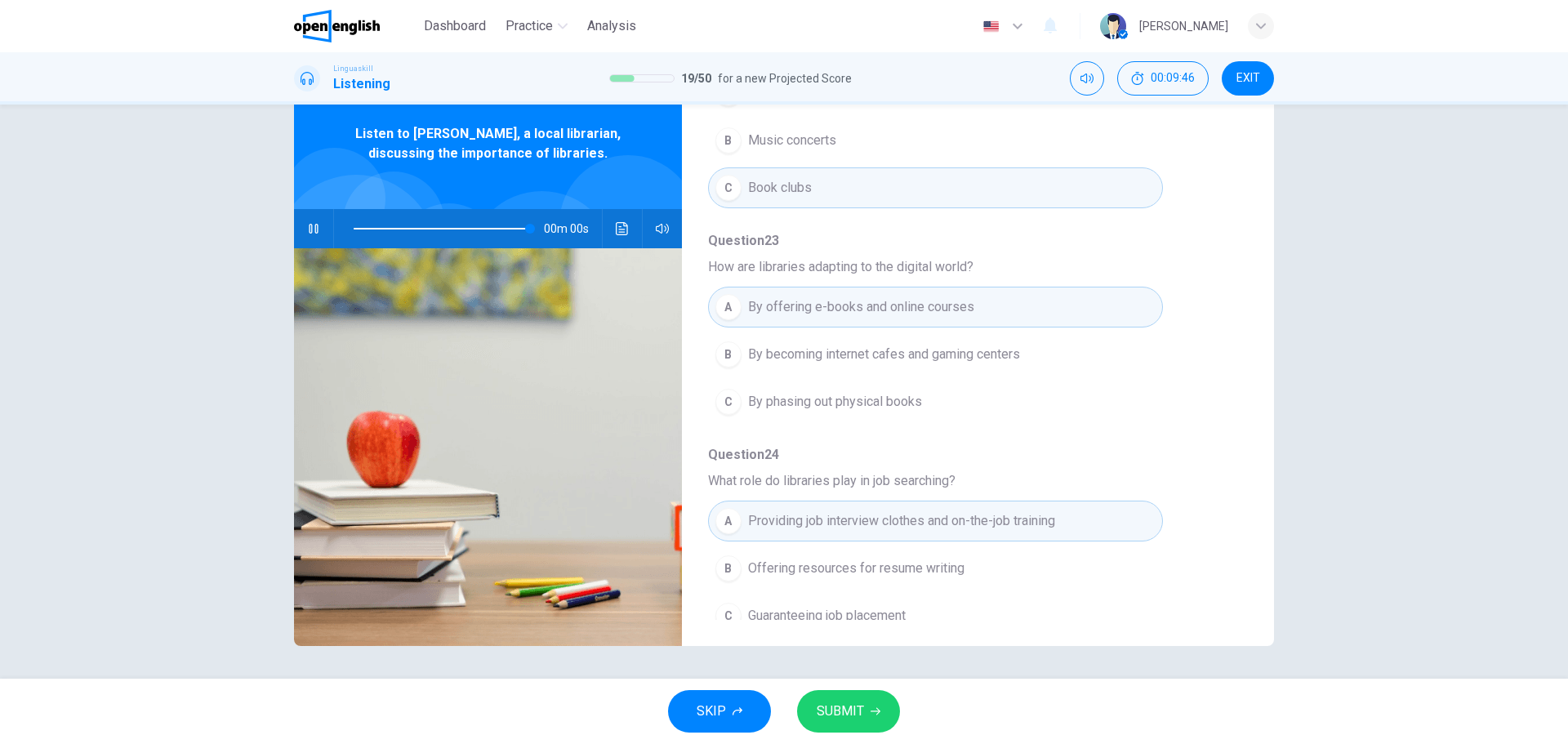
type input "*"
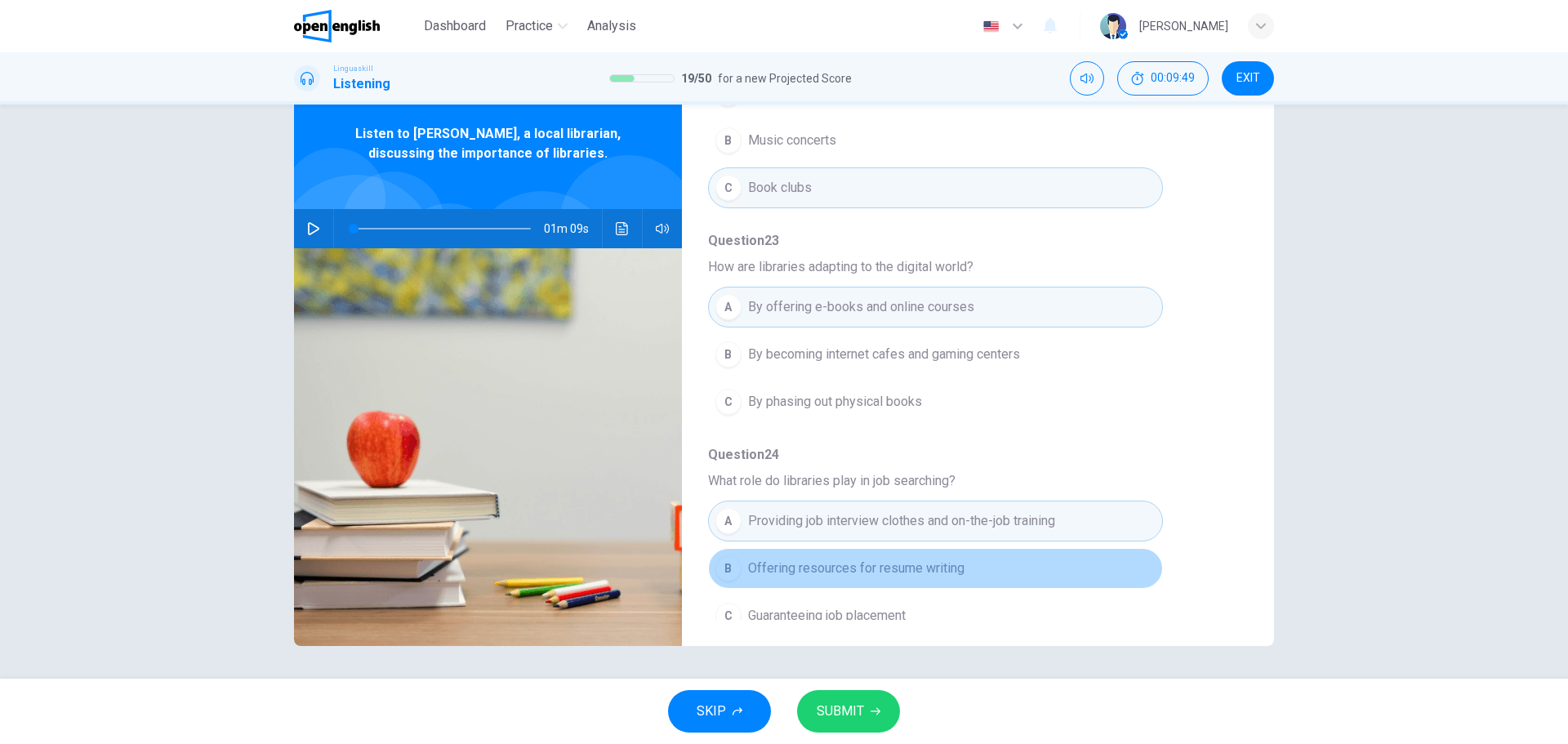
click at [951, 558] on span "Offering resources for resume writing" at bounding box center [856, 568] width 216 height 19
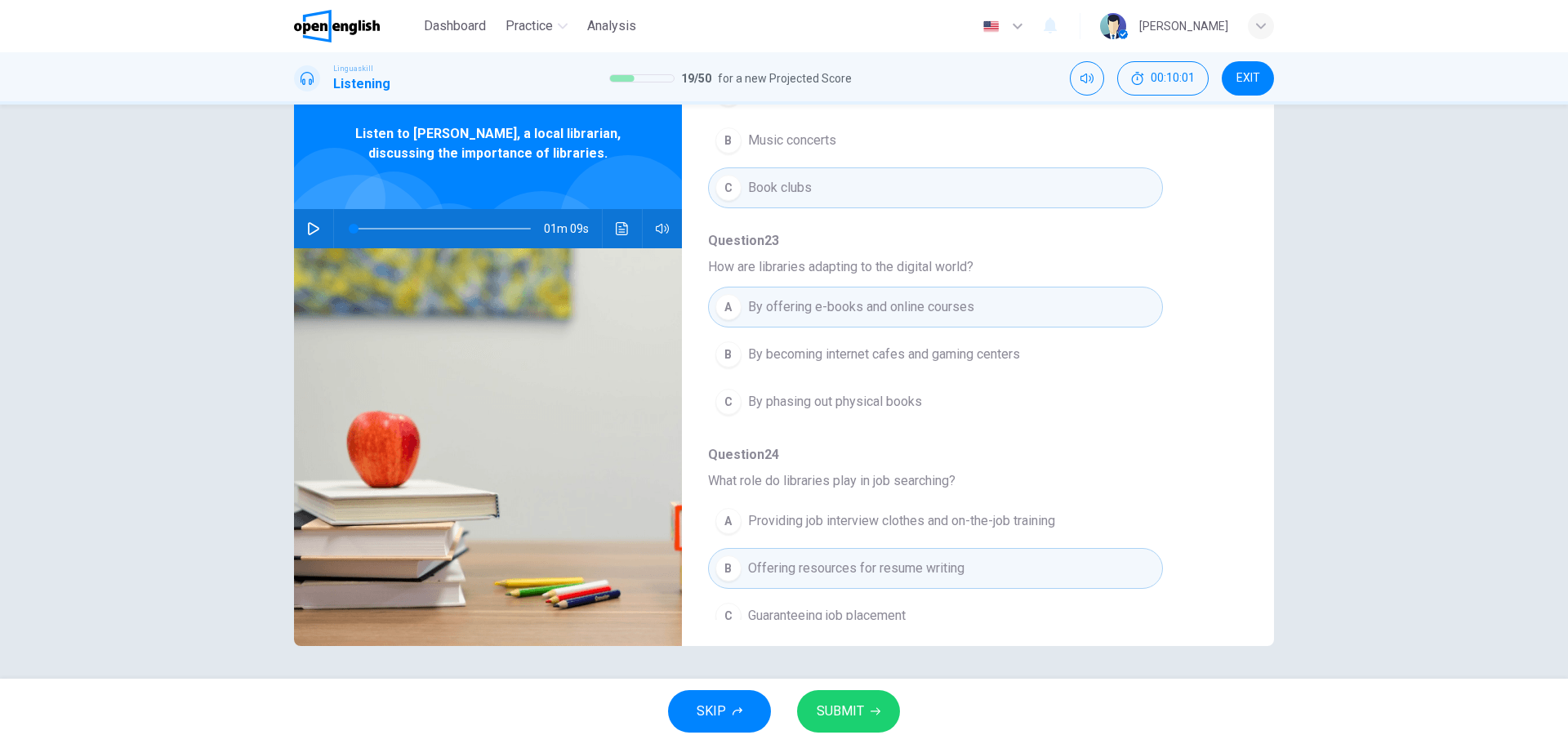
click at [889, 595] on button "C Guaranteeing job placement" at bounding box center [936, 615] width 455 height 41
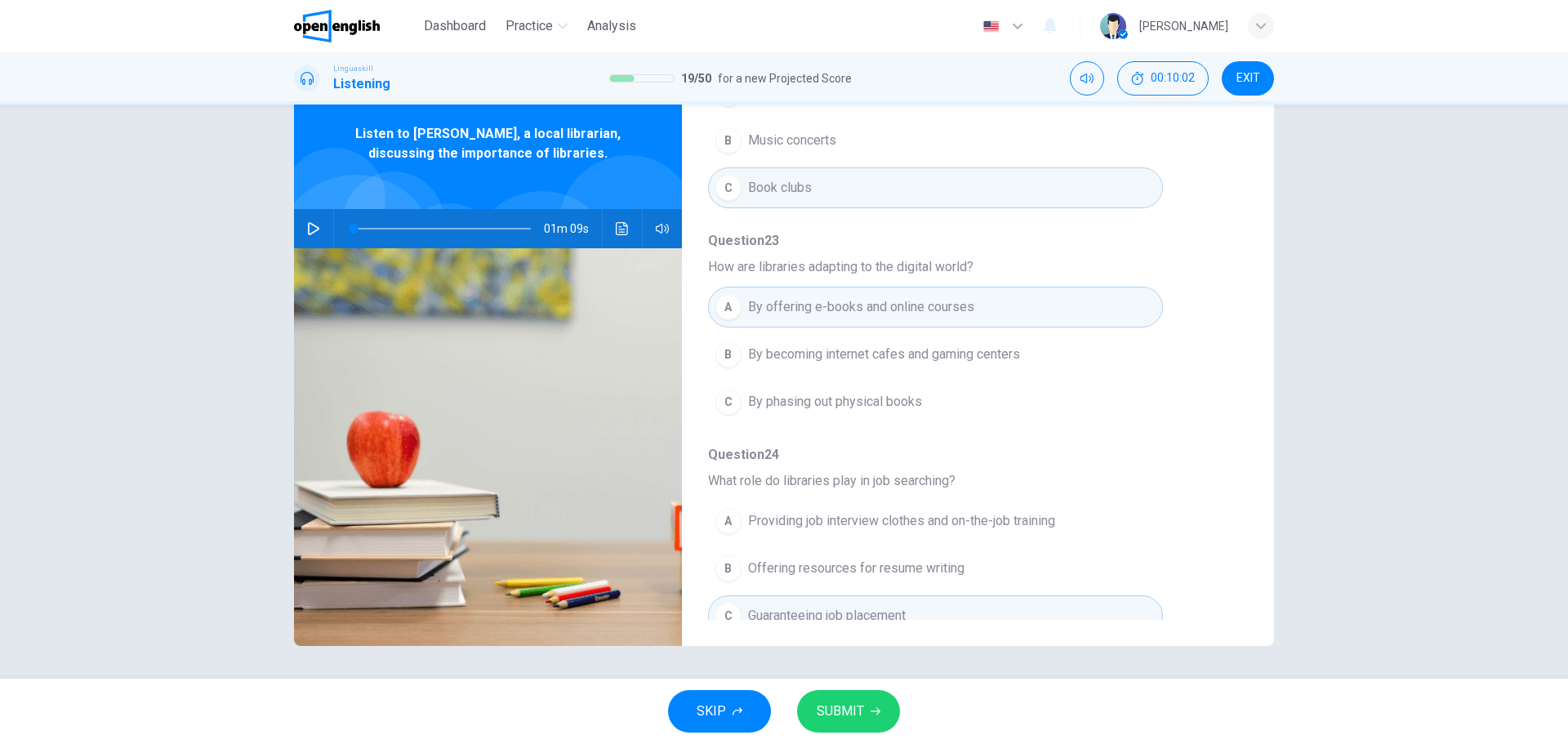
click at [869, 699] on button "SUBMIT" at bounding box center [848, 711] width 103 height 43
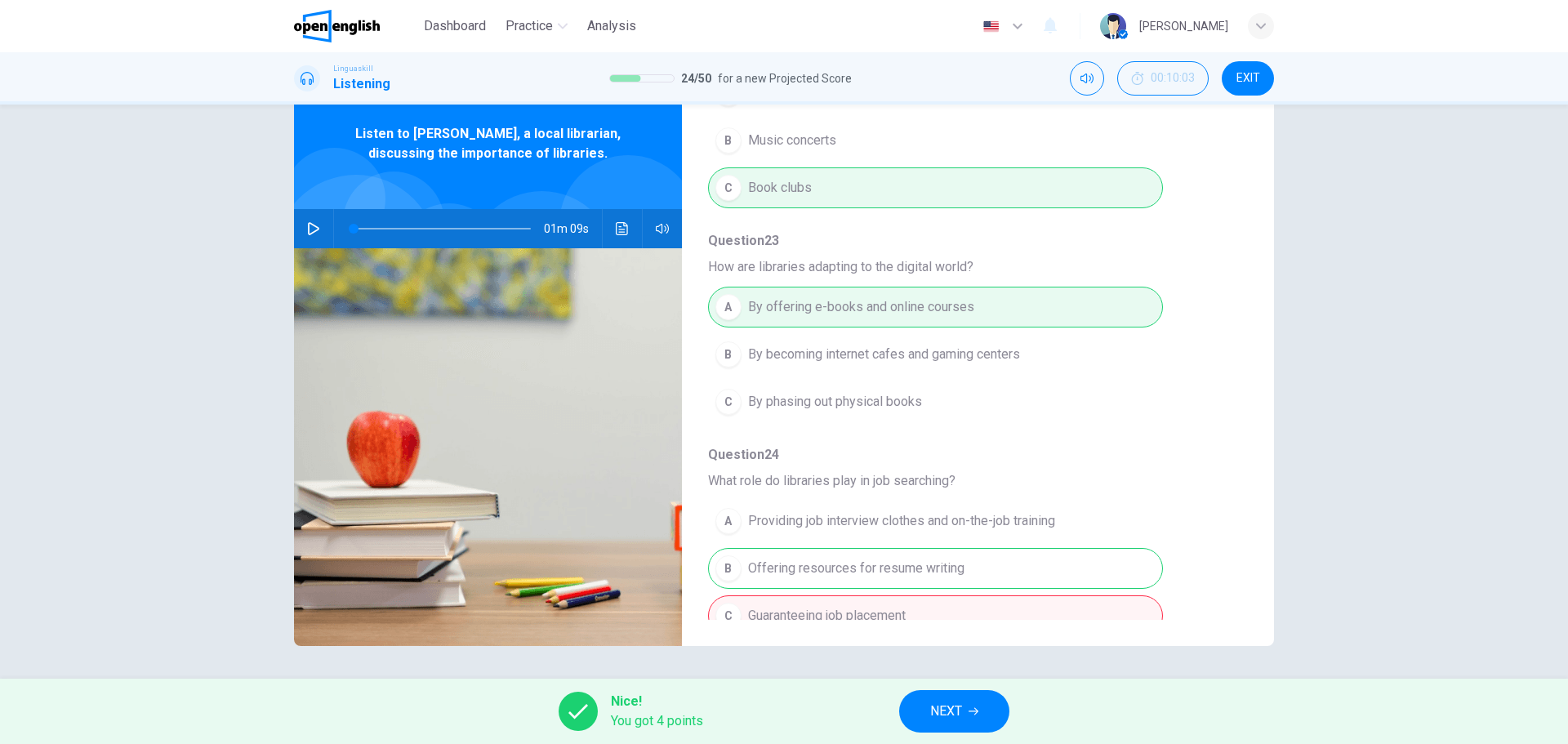
click at [938, 697] on button "NEXT" at bounding box center [954, 711] width 111 height 43
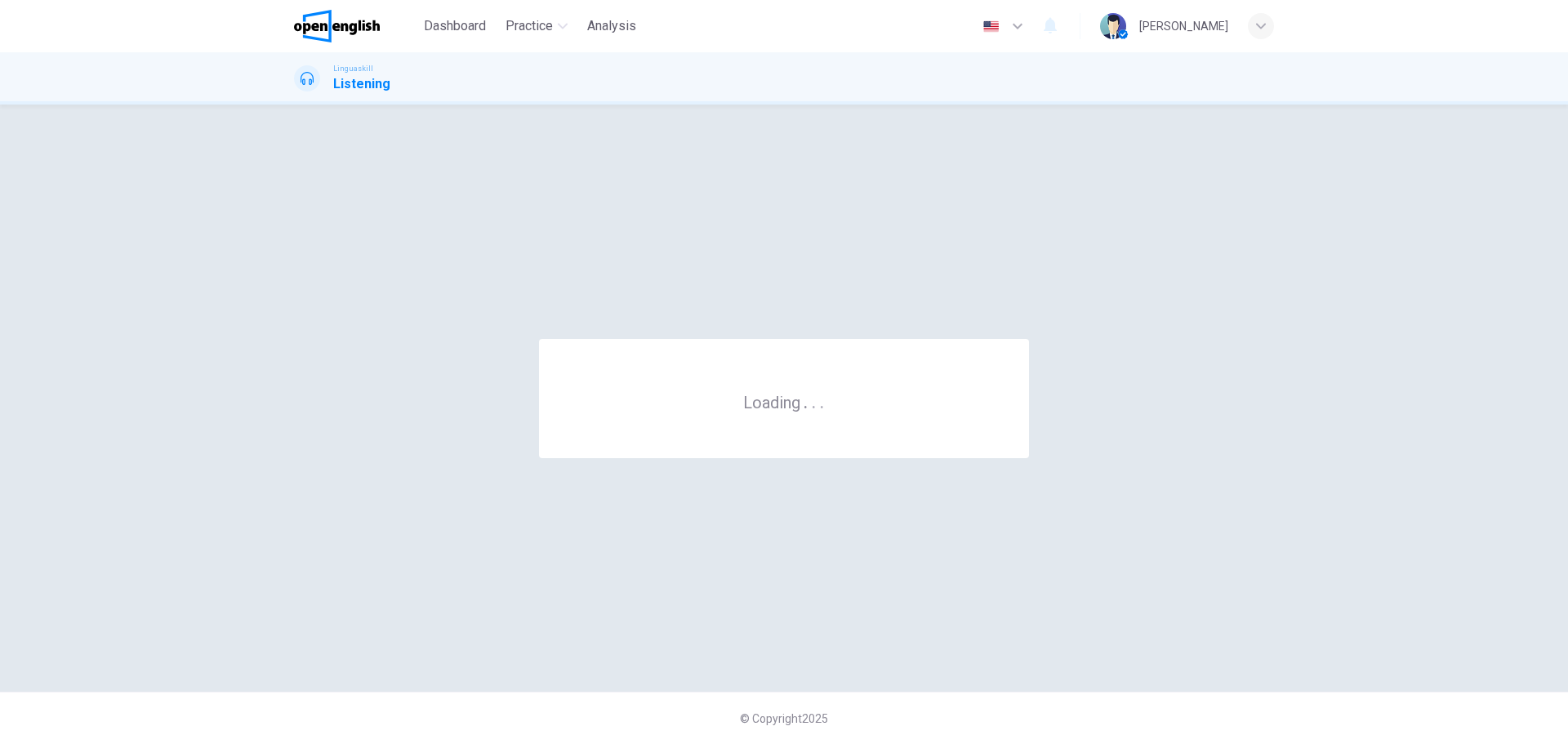
scroll to position [0, 0]
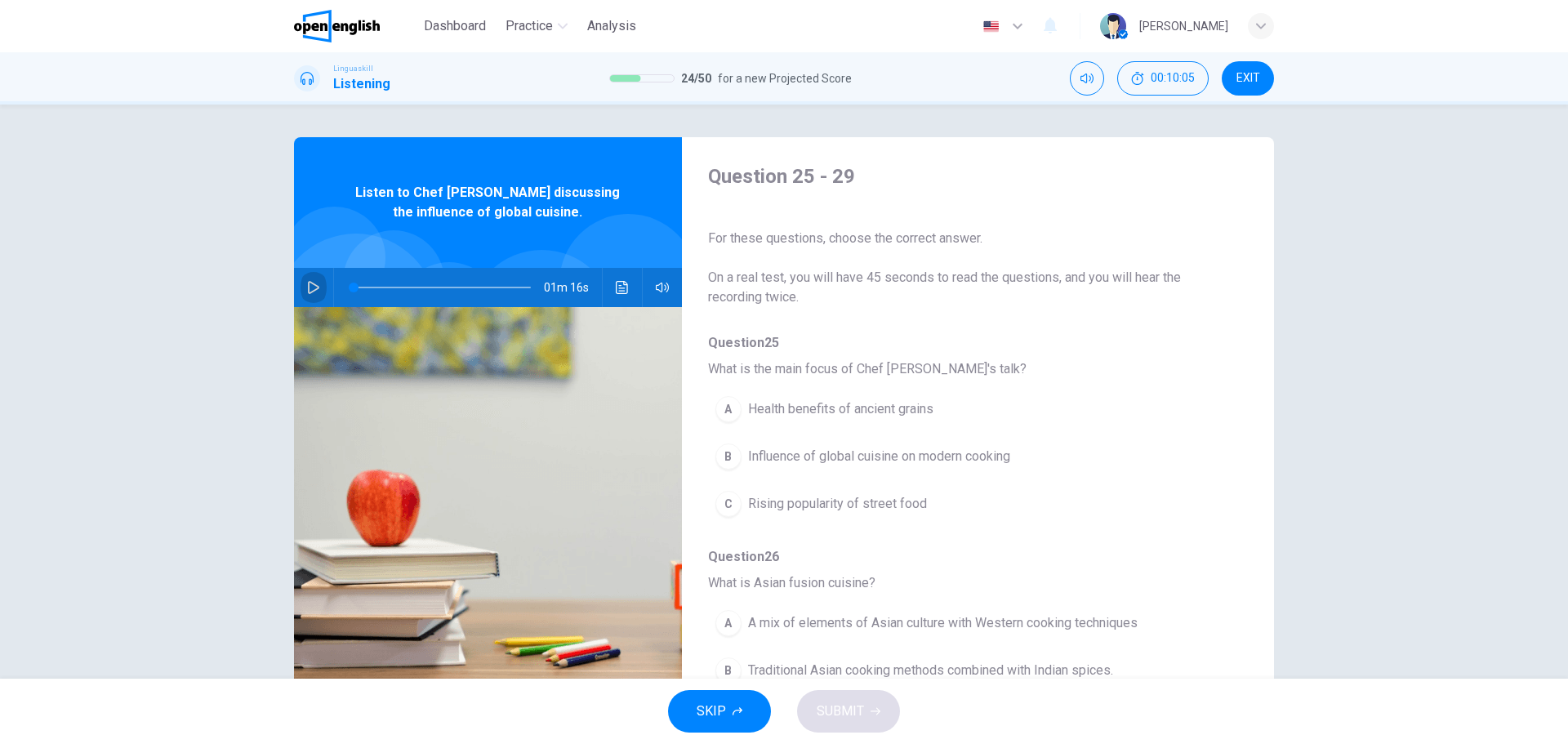
click at [308, 288] on icon "button" at bounding box center [313, 287] width 11 height 13
click at [928, 450] on span "Influence of global cuisine on modern cooking" at bounding box center [879, 457] width 262 height 19
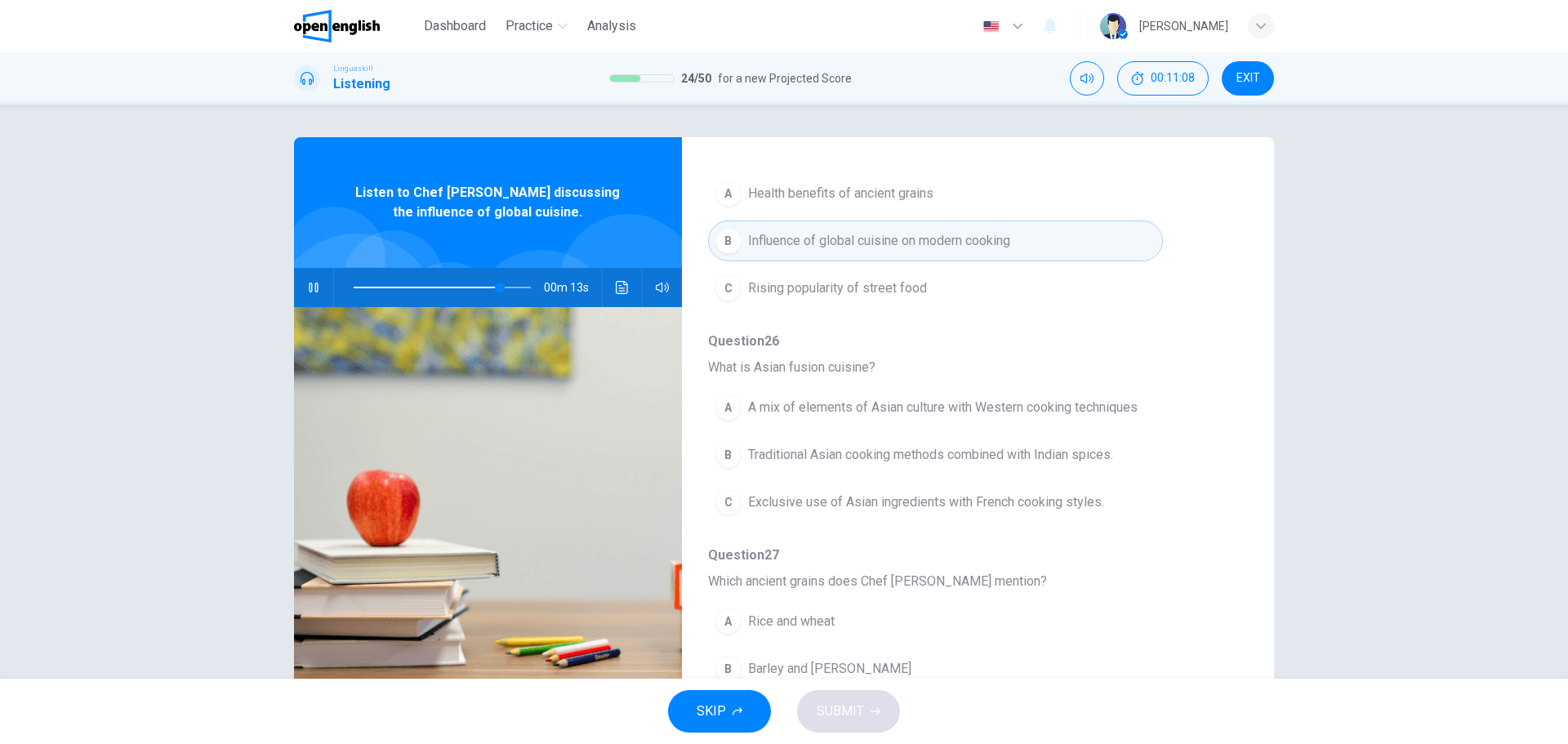
scroll to position [245, 0]
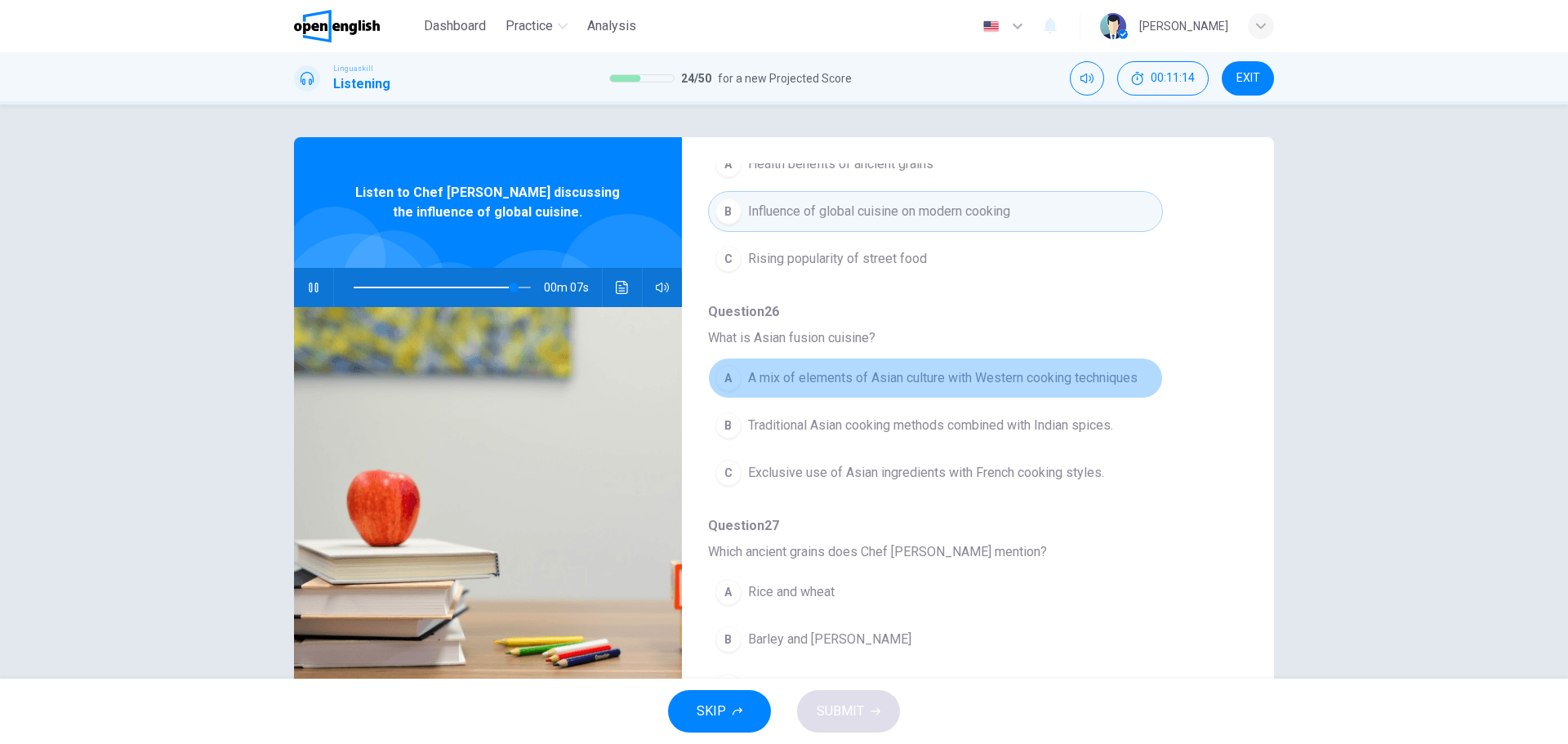
click at [1014, 377] on span "A mix of elements of Asian culture with Western cooking techniques" at bounding box center [943, 378] width 389 height 19
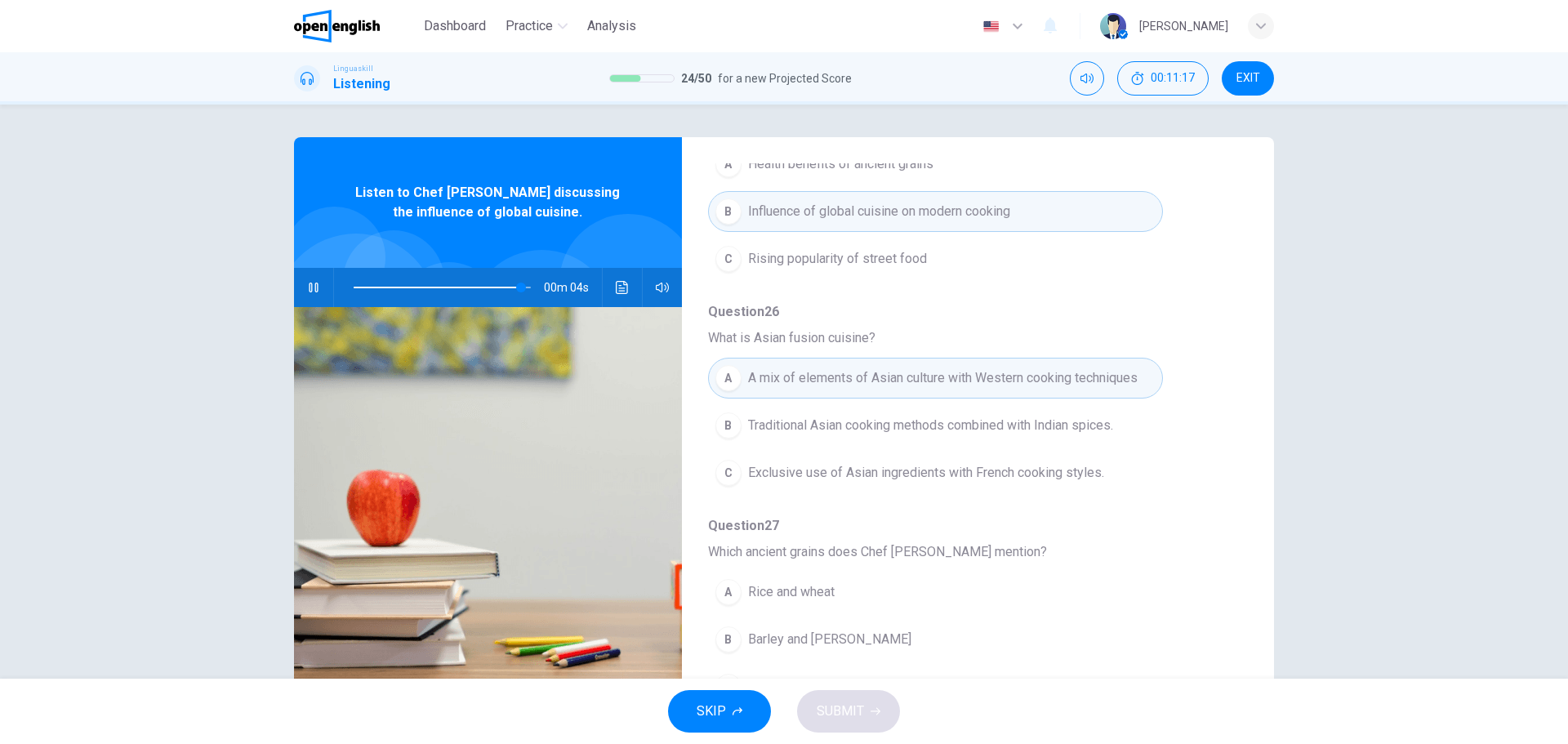
click at [959, 435] on span "Traditional Asian cooking methods combined with Indian spices." at bounding box center [930, 425] width 365 height 19
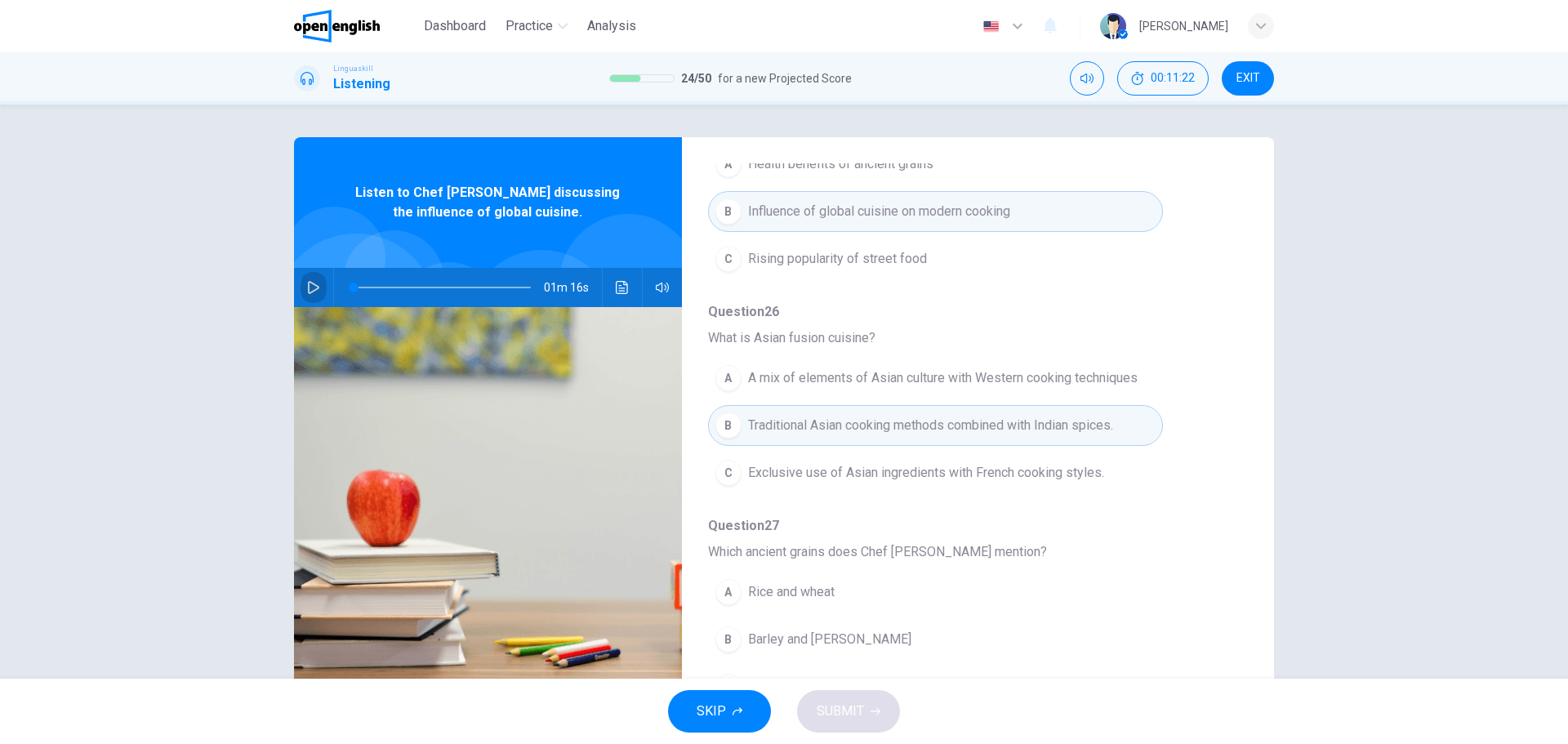
click at [315, 283] on icon "button" at bounding box center [313, 287] width 13 height 13
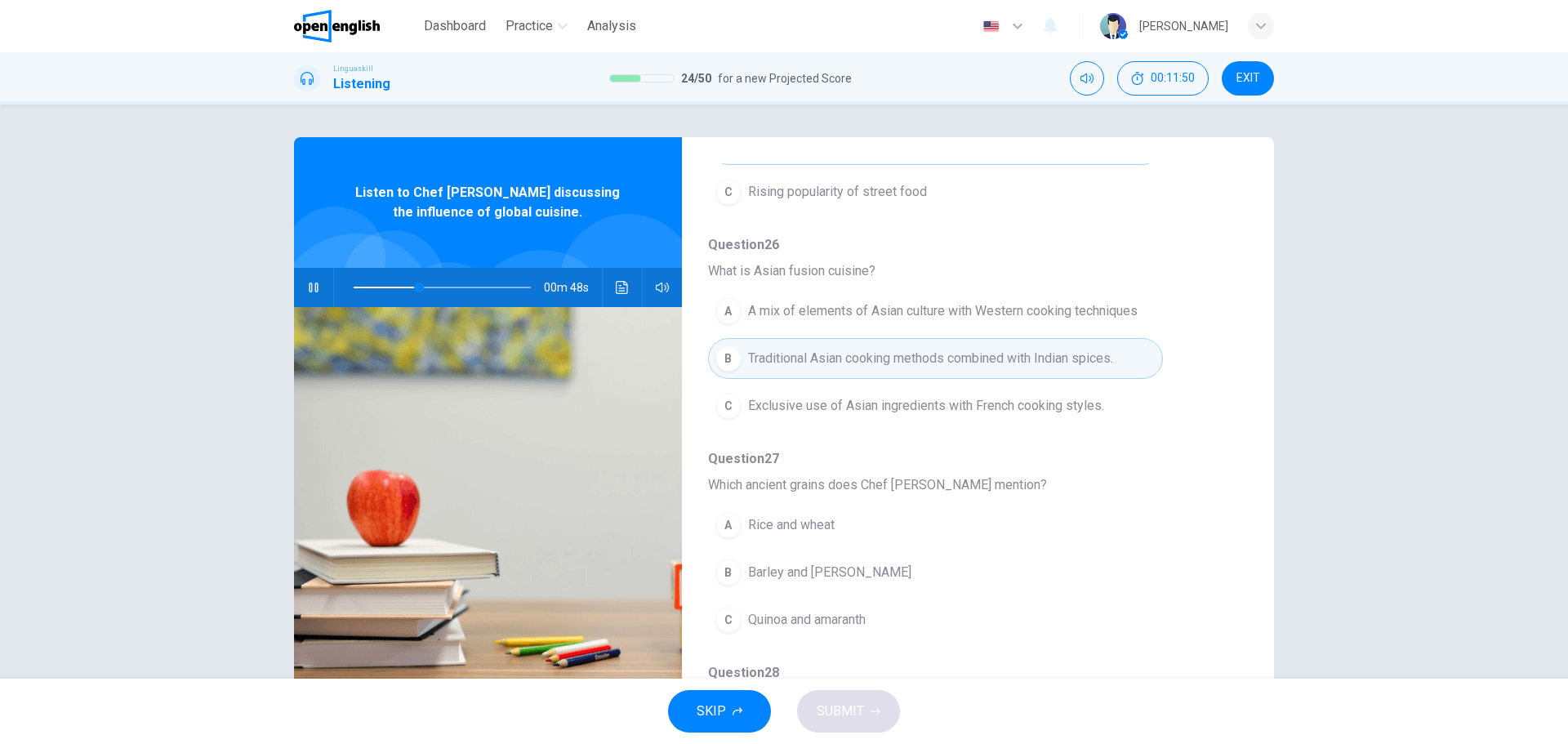
scroll to position [327, 0]
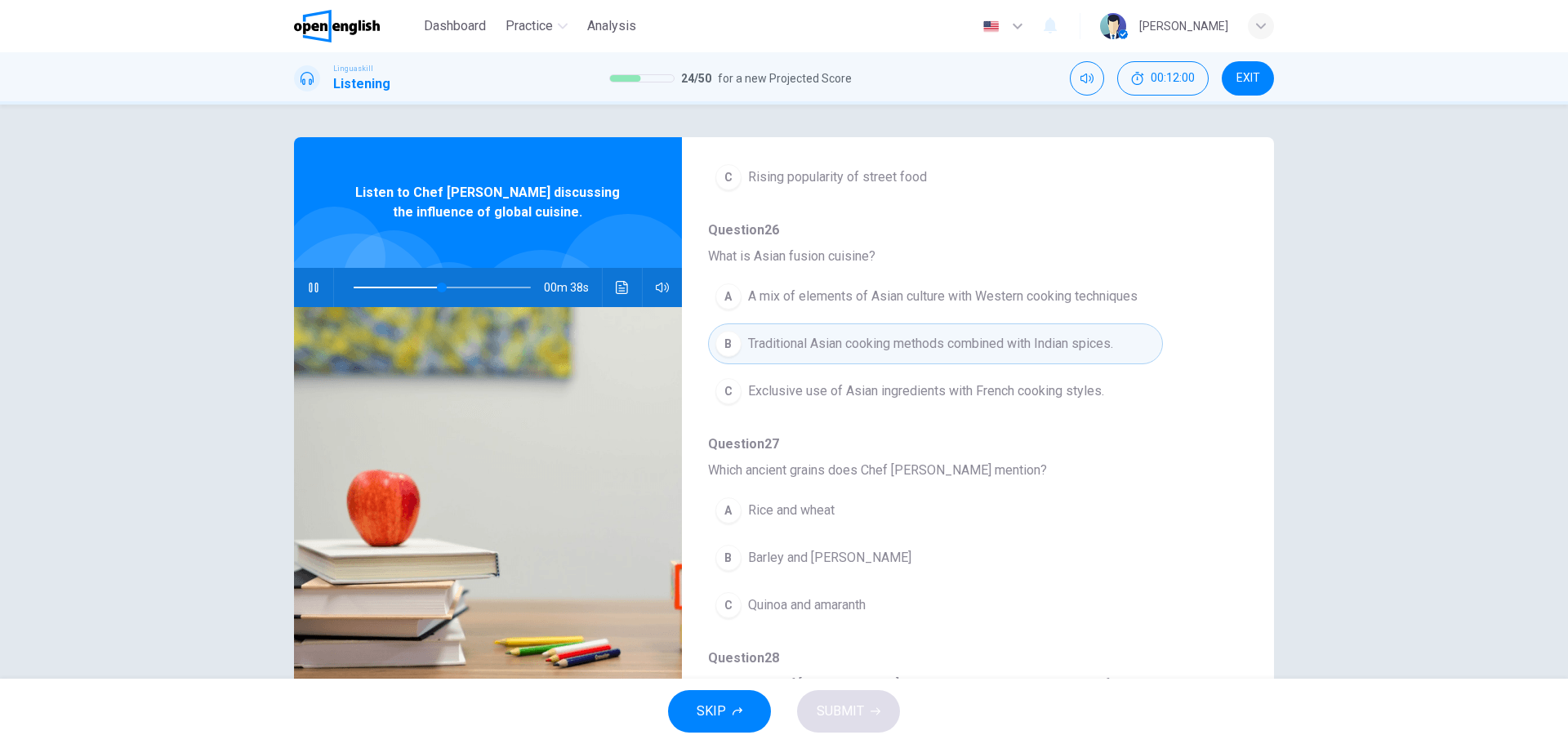
click at [934, 391] on span "Exclusive use of Asian ingredients with French cooking styles." at bounding box center [926, 391] width 356 height 19
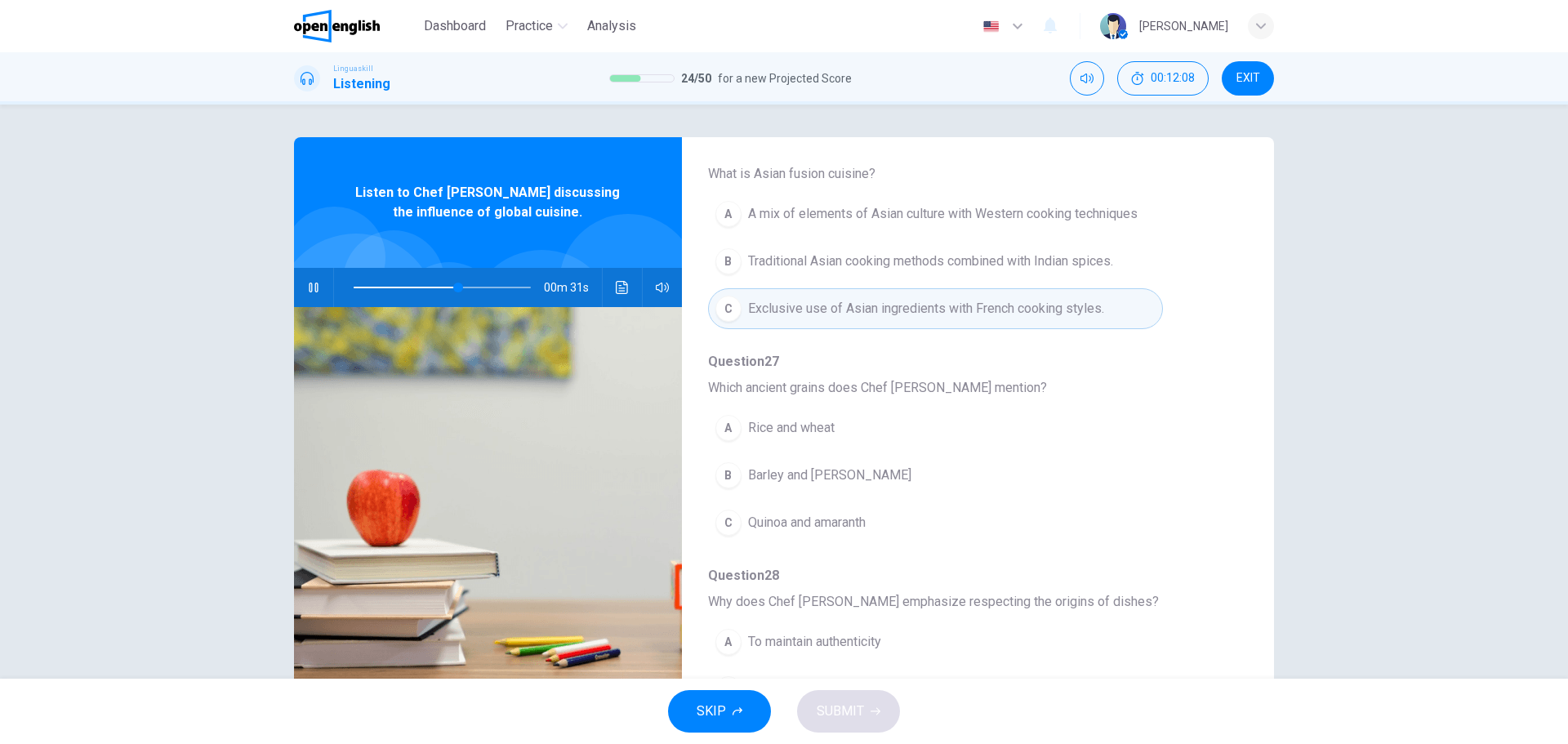
scroll to position [490, 0]
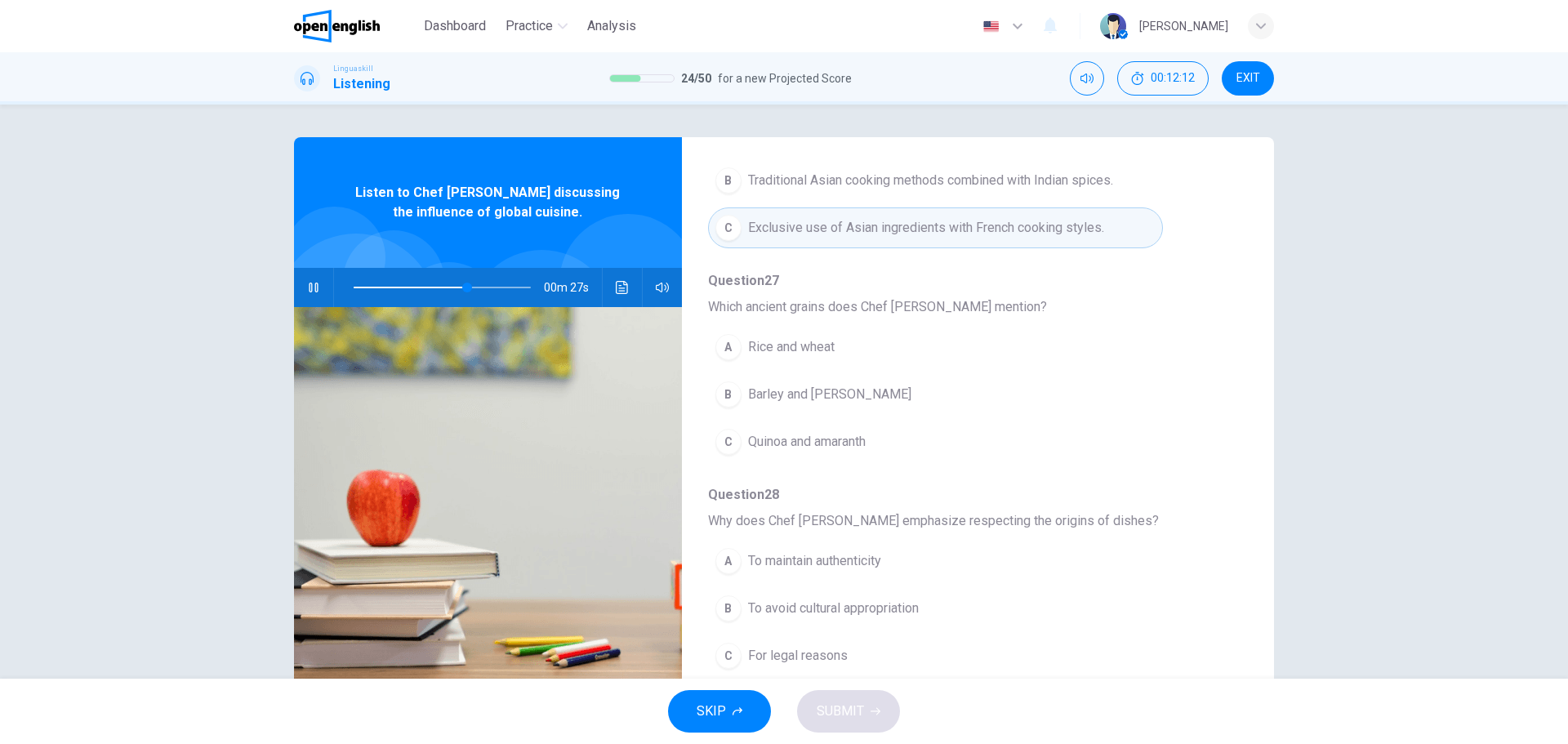
click at [809, 451] on button "C Quinoa and amaranth" at bounding box center [936, 442] width 455 height 41
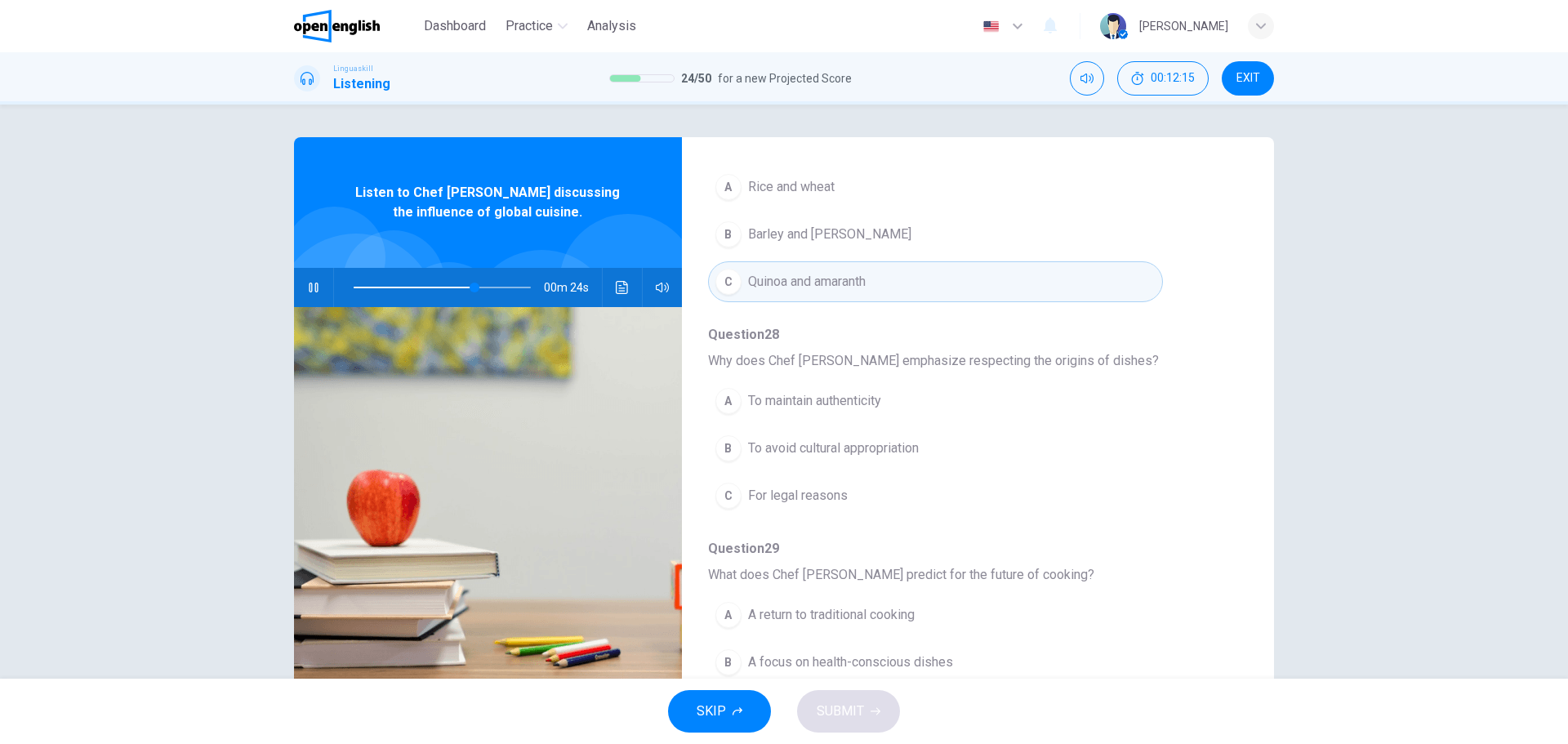
scroll to position [653, 0]
click at [842, 390] on span "To maintain authenticity" at bounding box center [814, 397] width 133 height 19
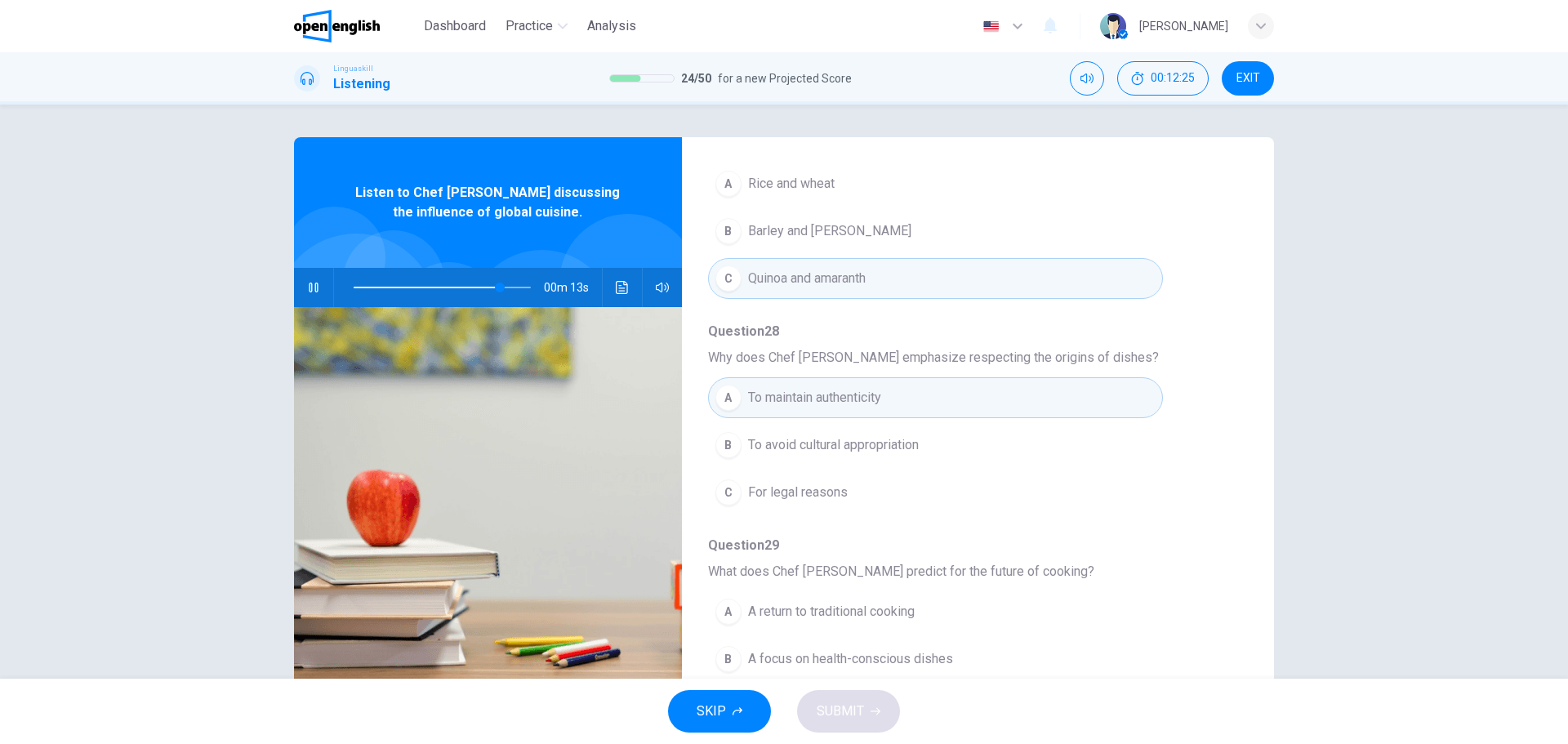
scroll to position [705, 0]
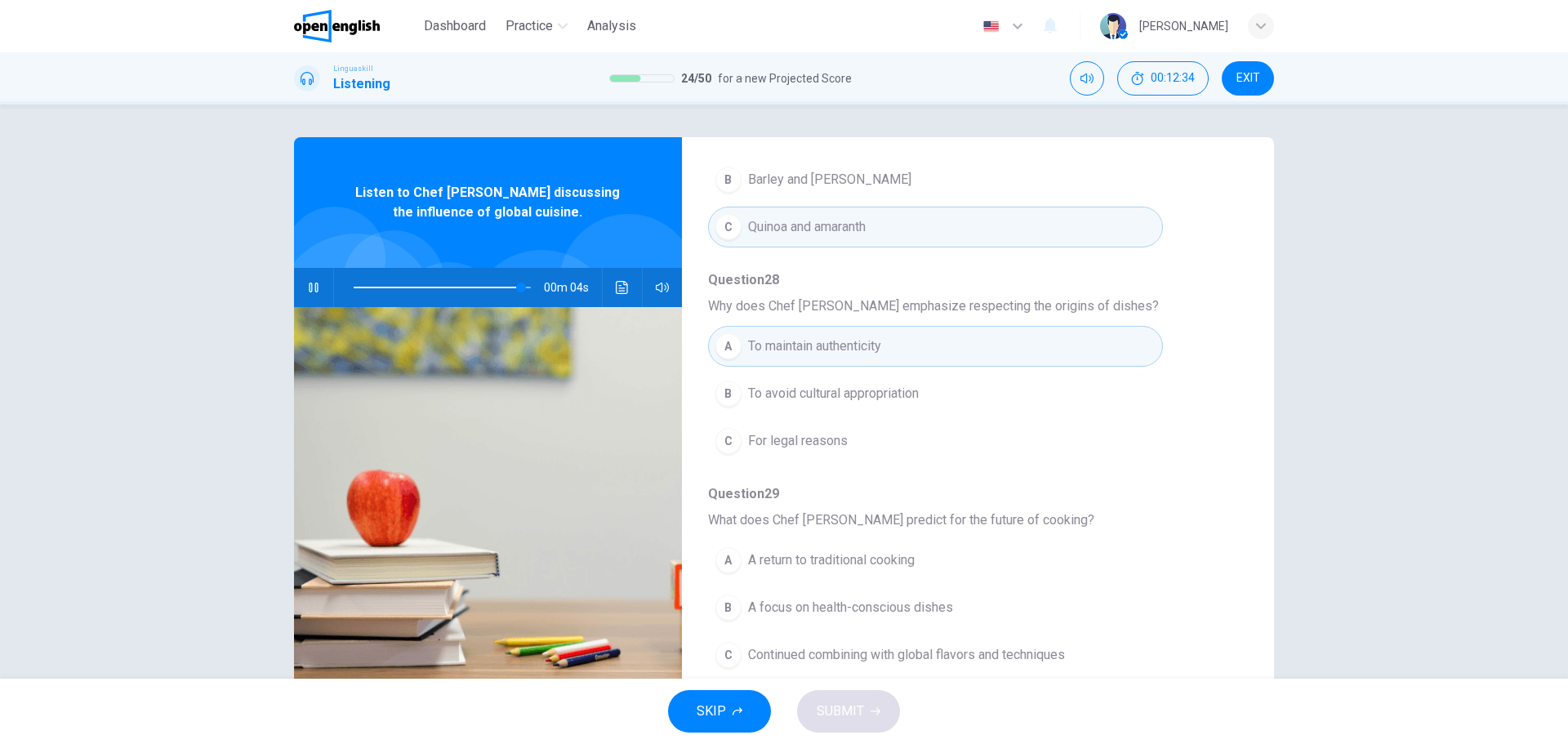
click at [849, 654] on span "Continued combining with global flavors and techniques" at bounding box center [907, 655] width 317 height 19
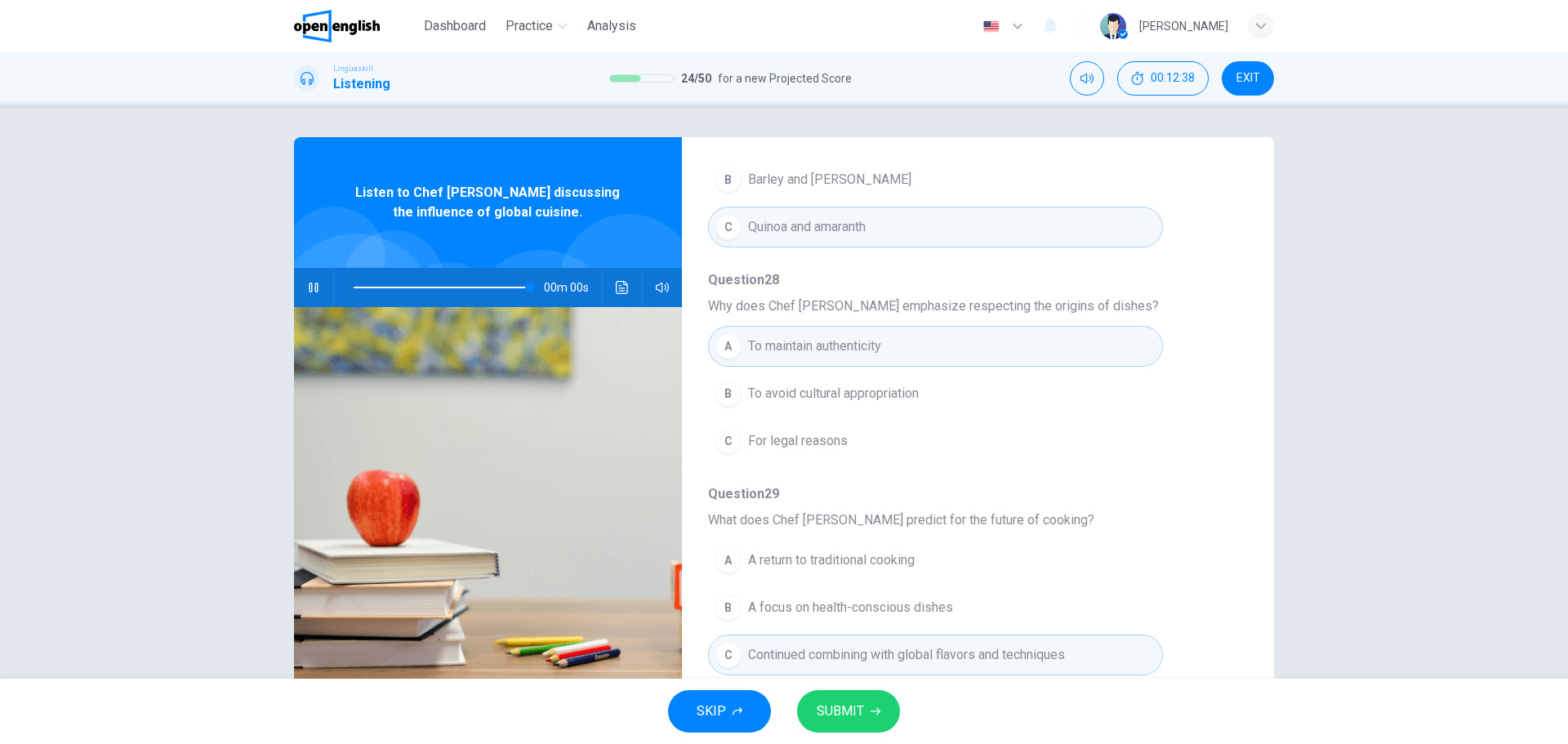
type input "*"
click at [866, 709] on button "SUBMIT" at bounding box center [848, 711] width 103 height 43
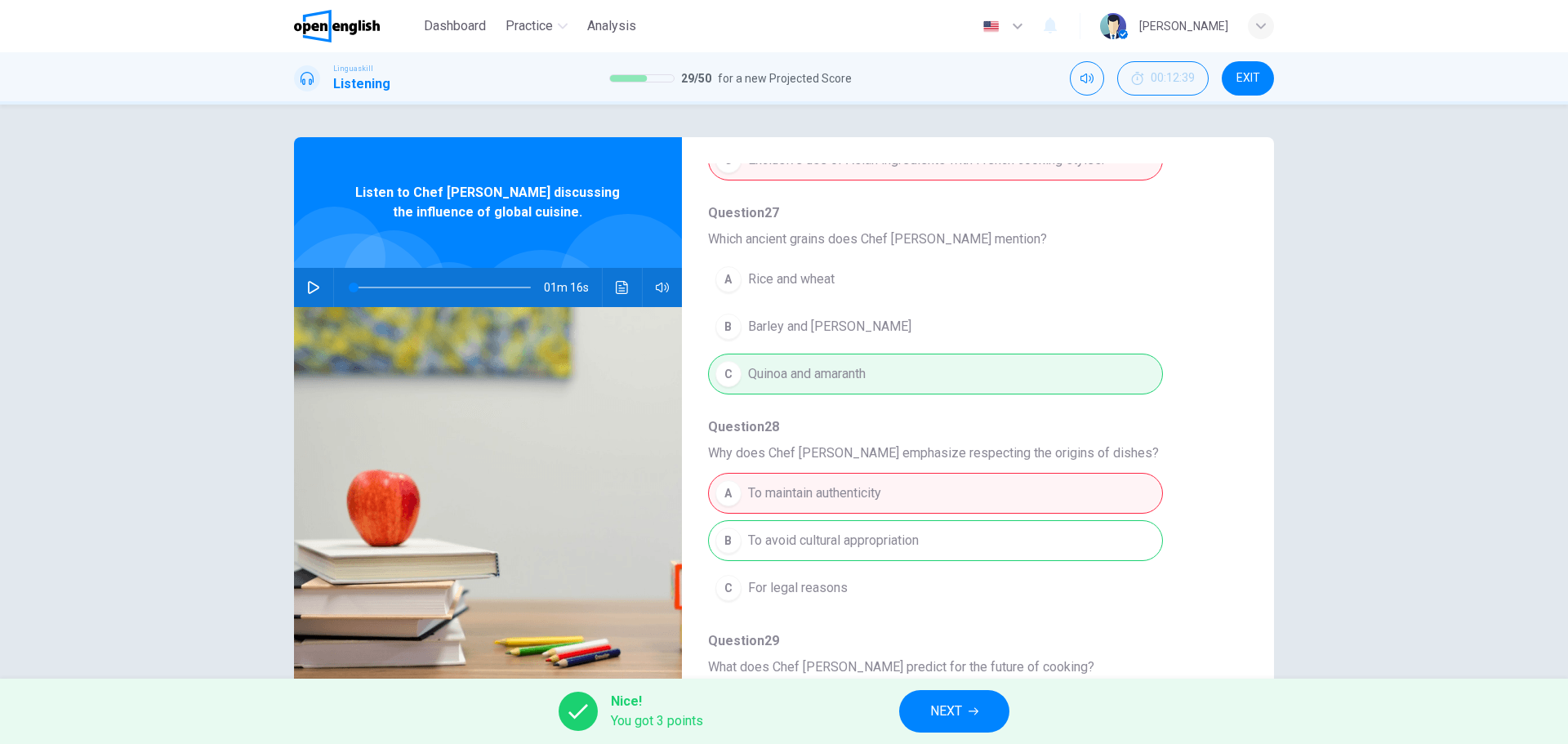
scroll to position [572, 0]
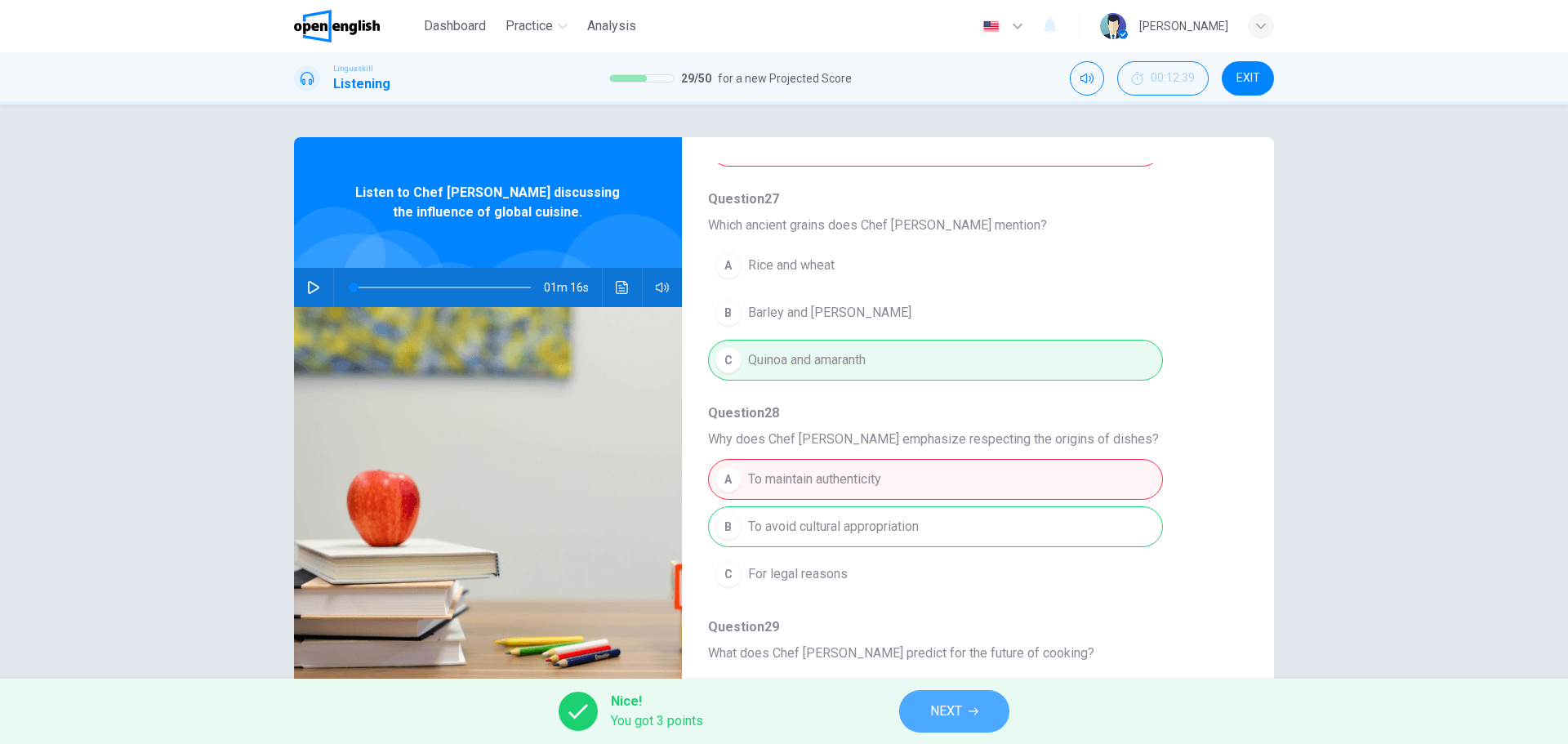
click at [928, 717] on button "NEXT" at bounding box center [954, 711] width 111 height 43
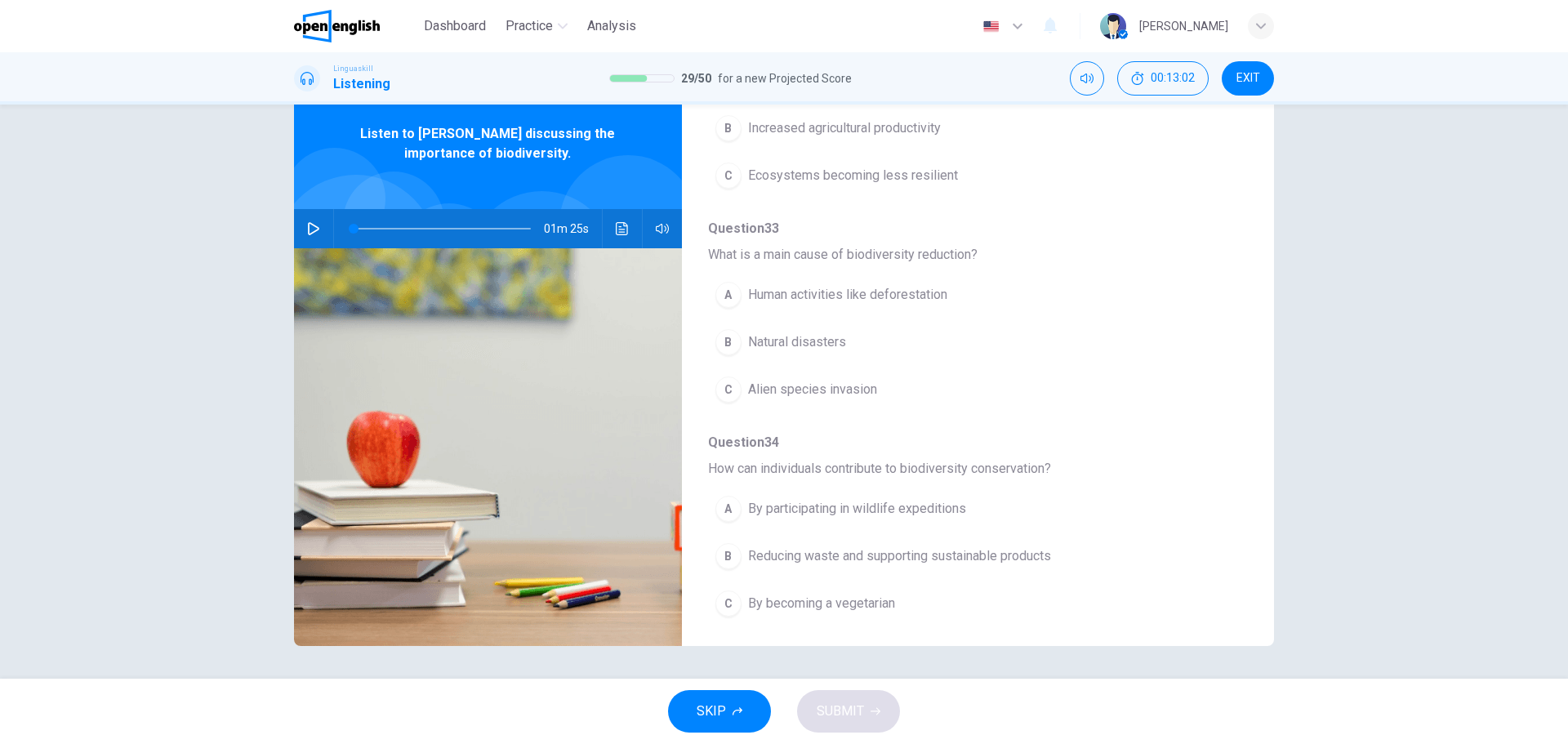
scroll to position [705, 0]
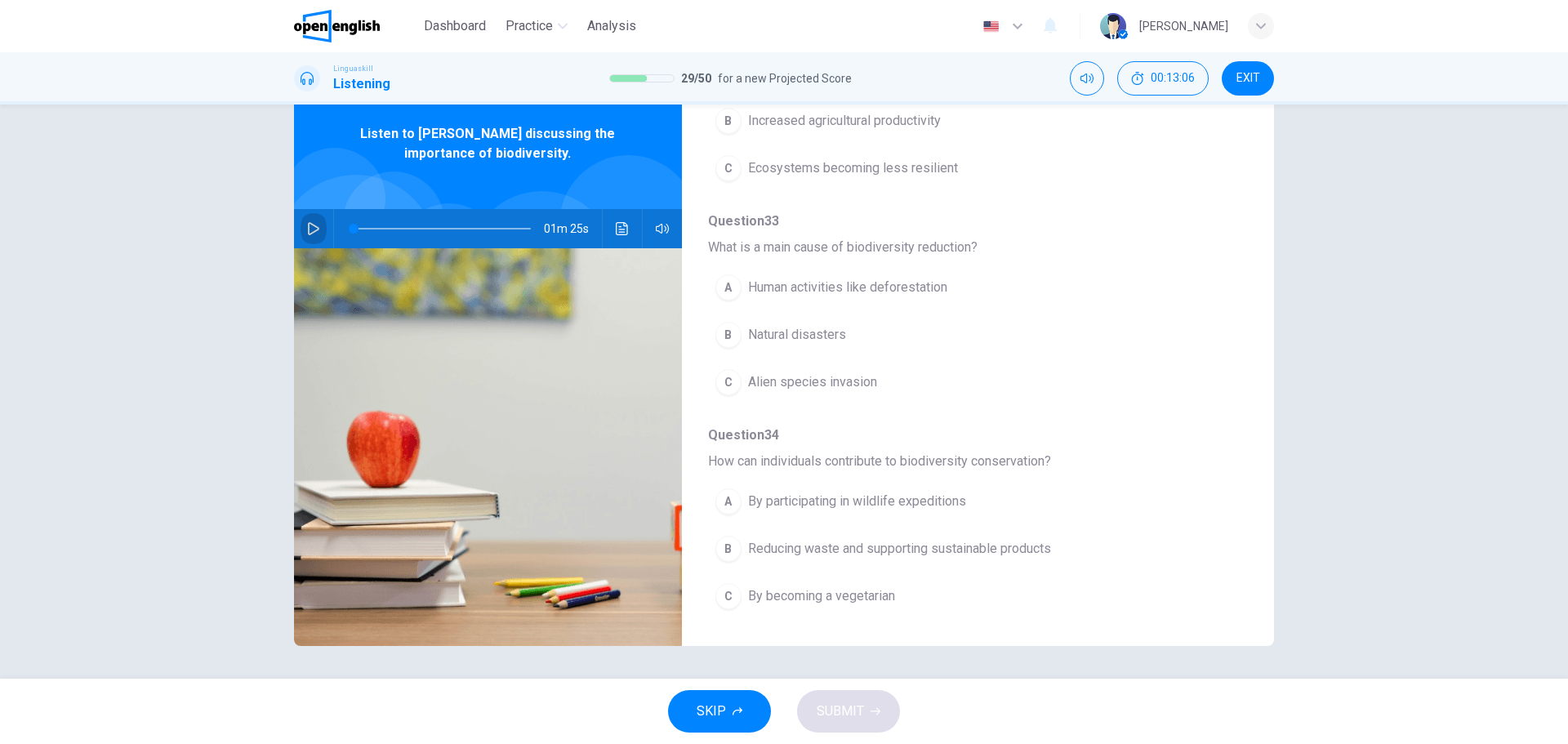
click at [317, 227] on button "button" at bounding box center [314, 228] width 26 height 39
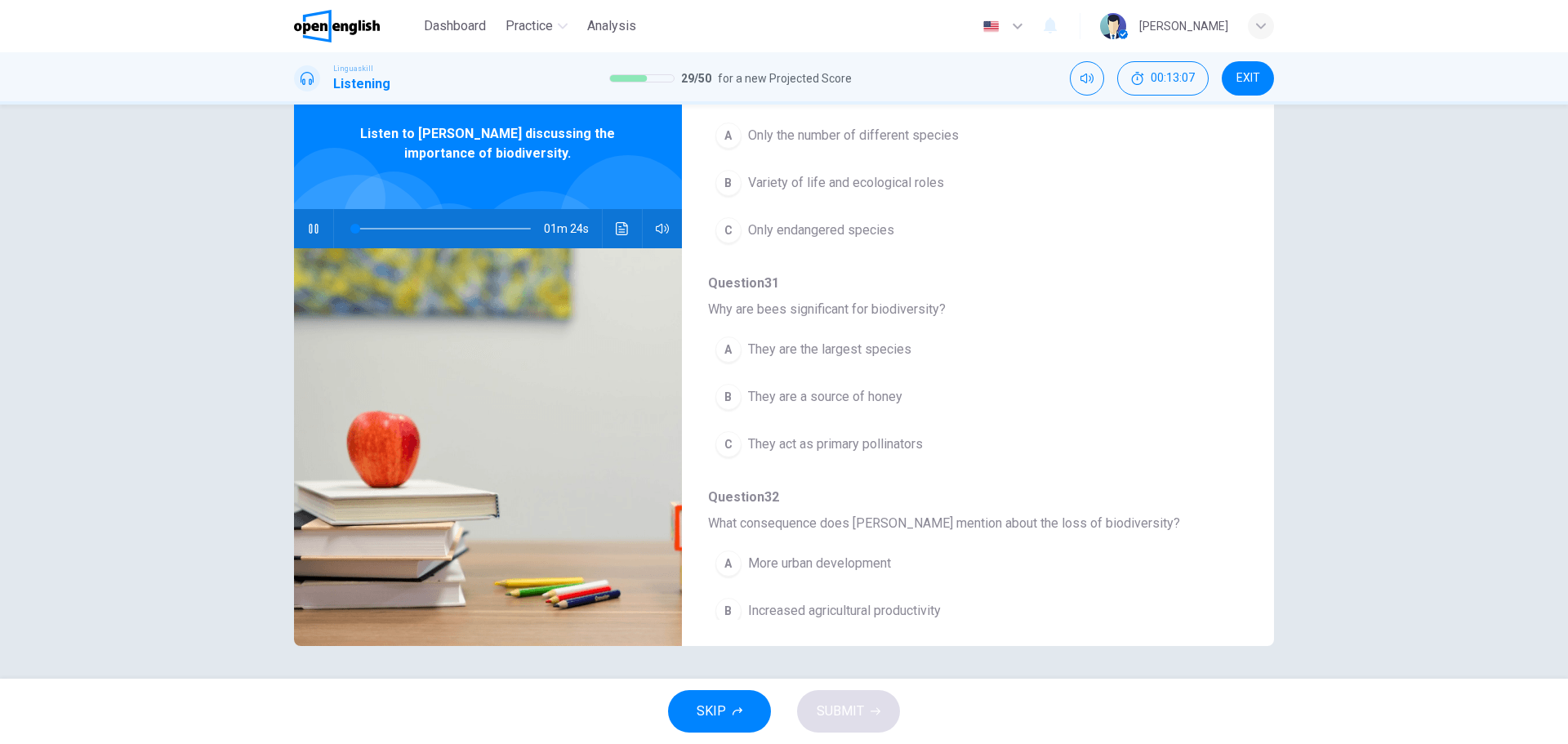
scroll to position [0, 0]
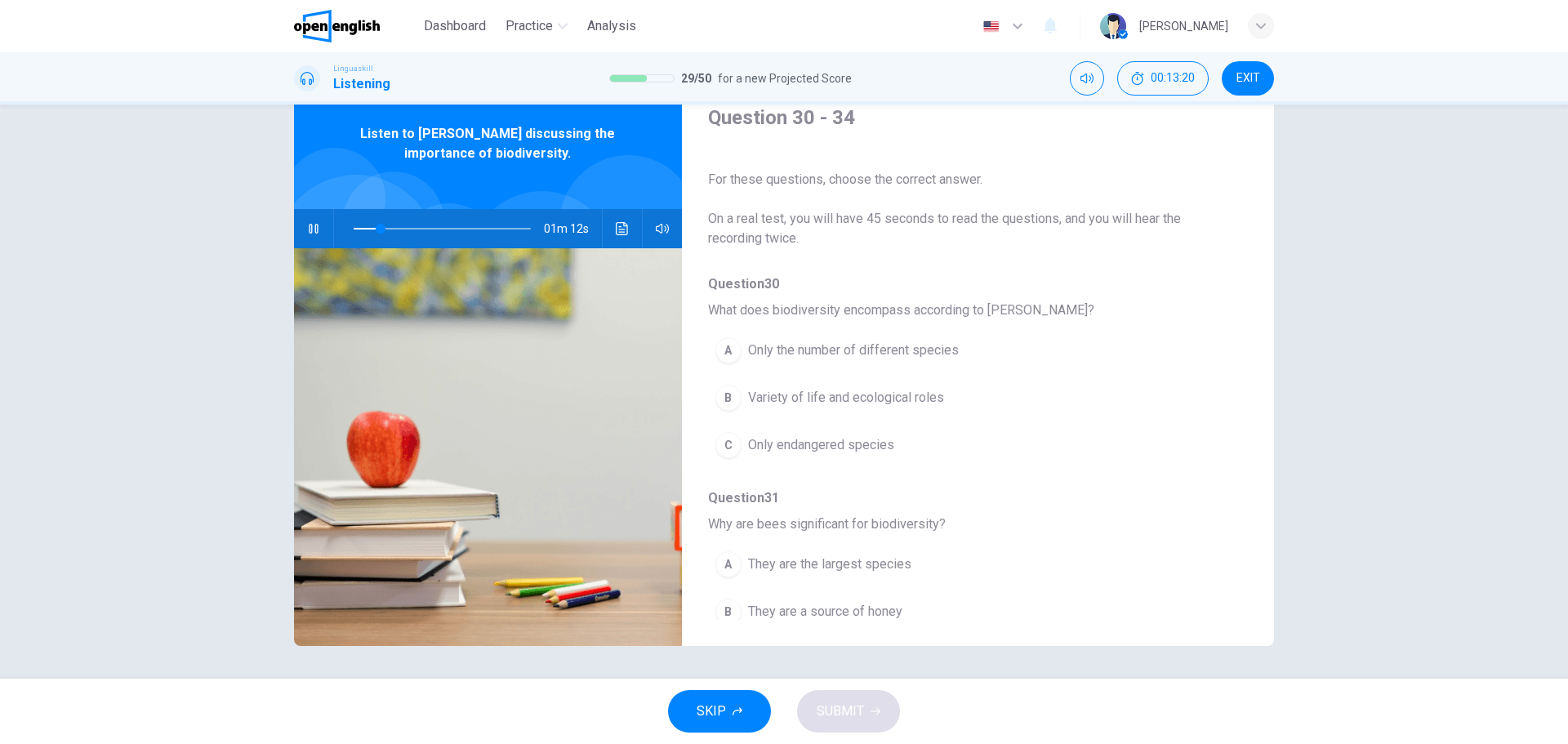
click at [852, 399] on span "Variety of life and ecological roles" at bounding box center [846, 397] width 196 height 19
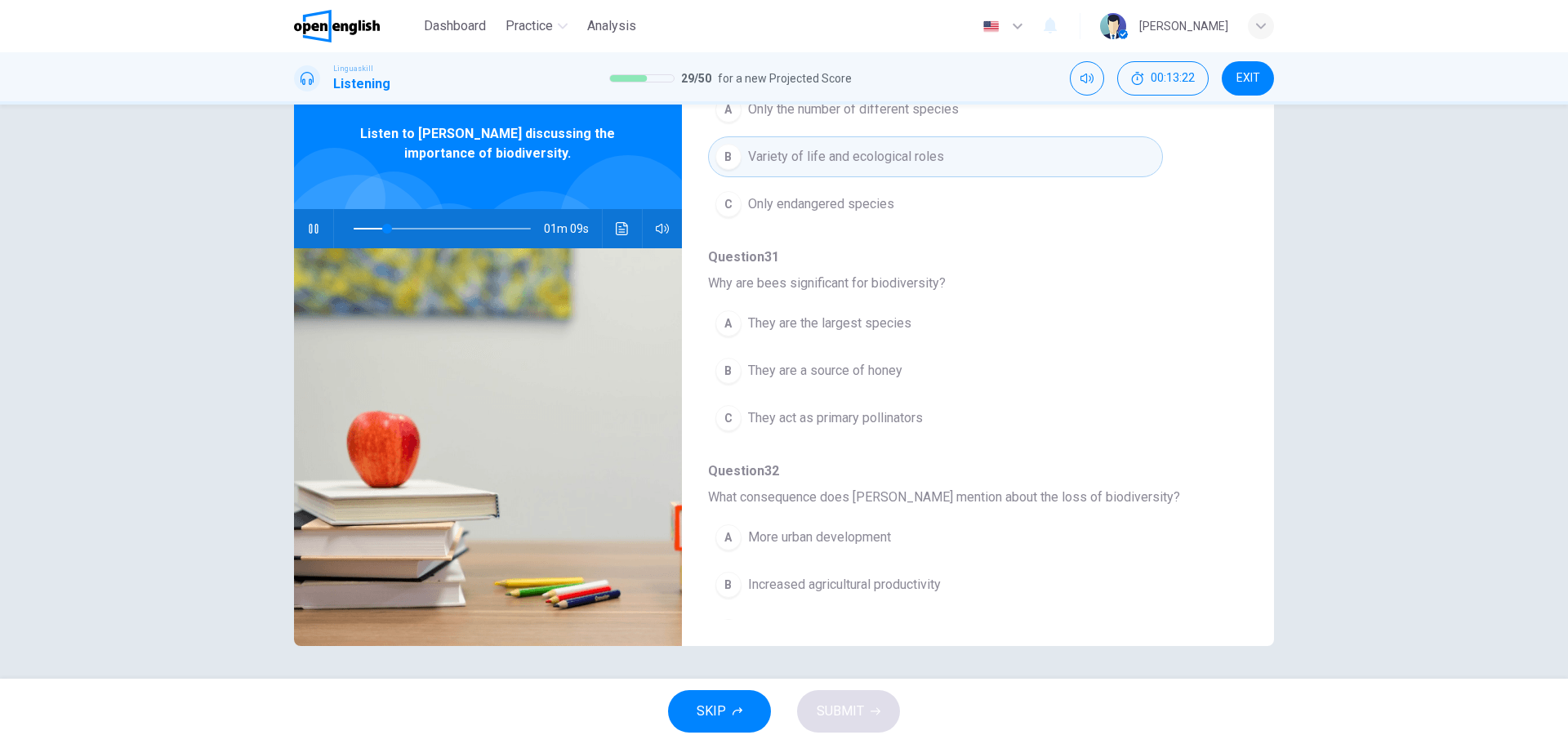
scroll to position [245, 0]
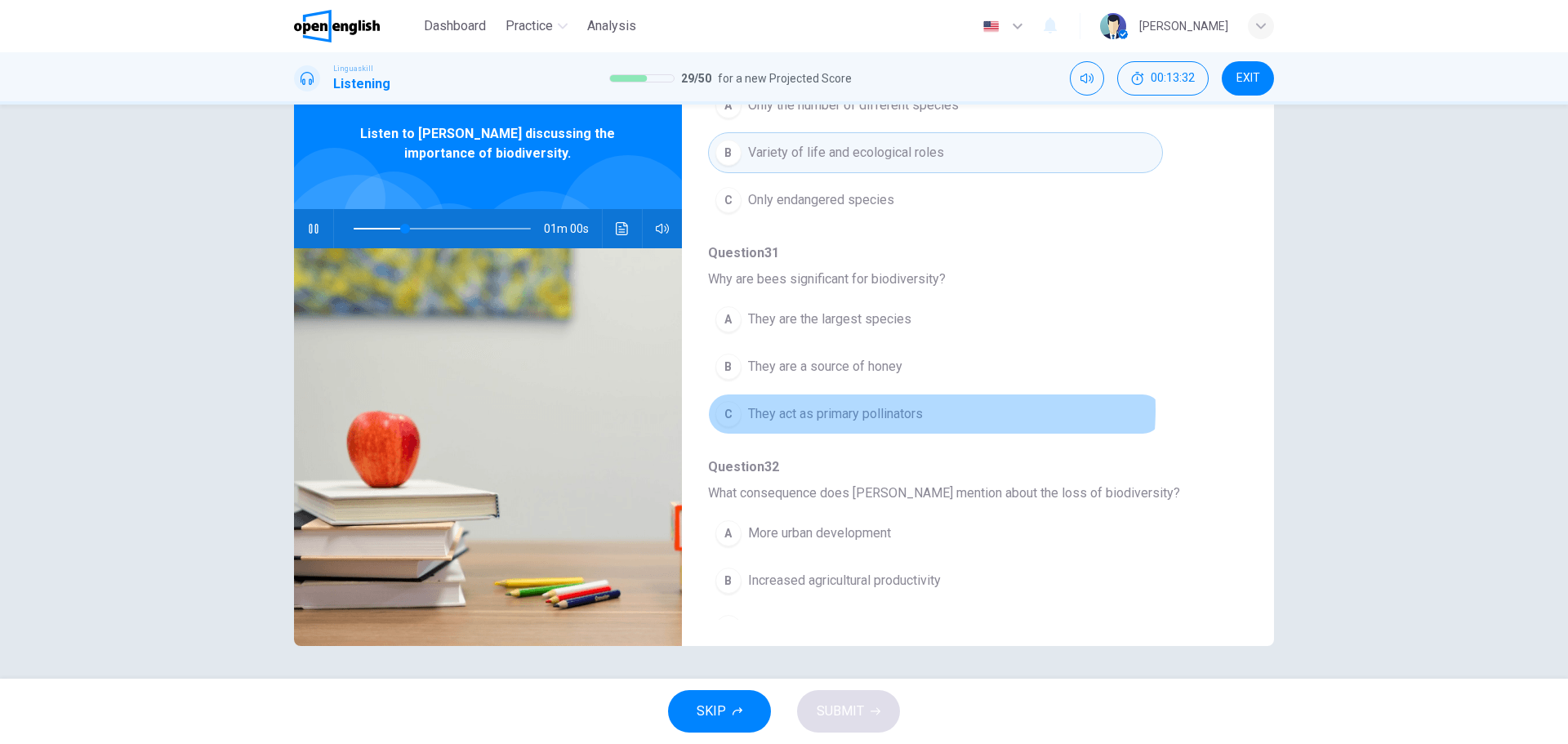
click at [873, 409] on span "They act as primary pollinators" at bounding box center [835, 414] width 175 height 19
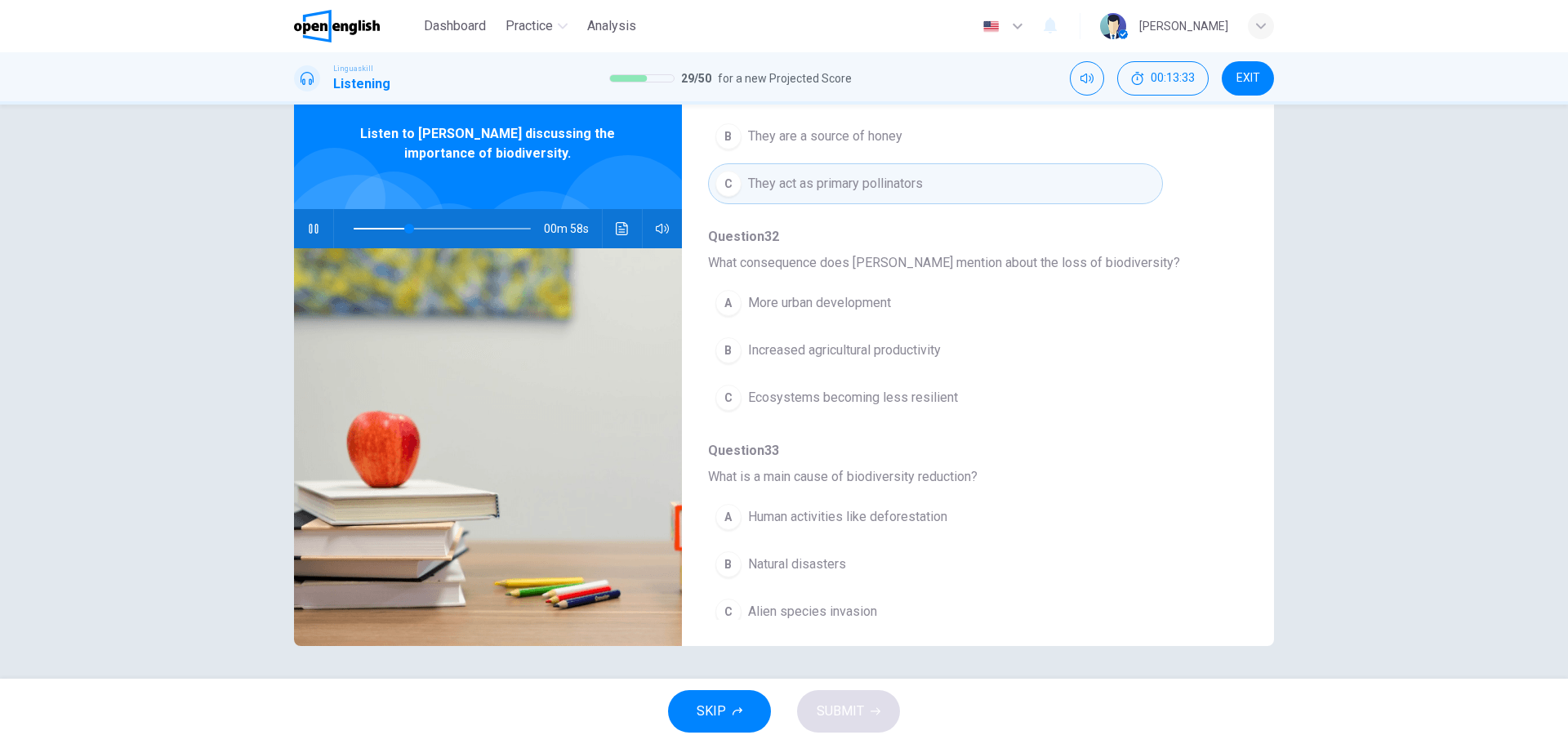
scroll to position [490, 0]
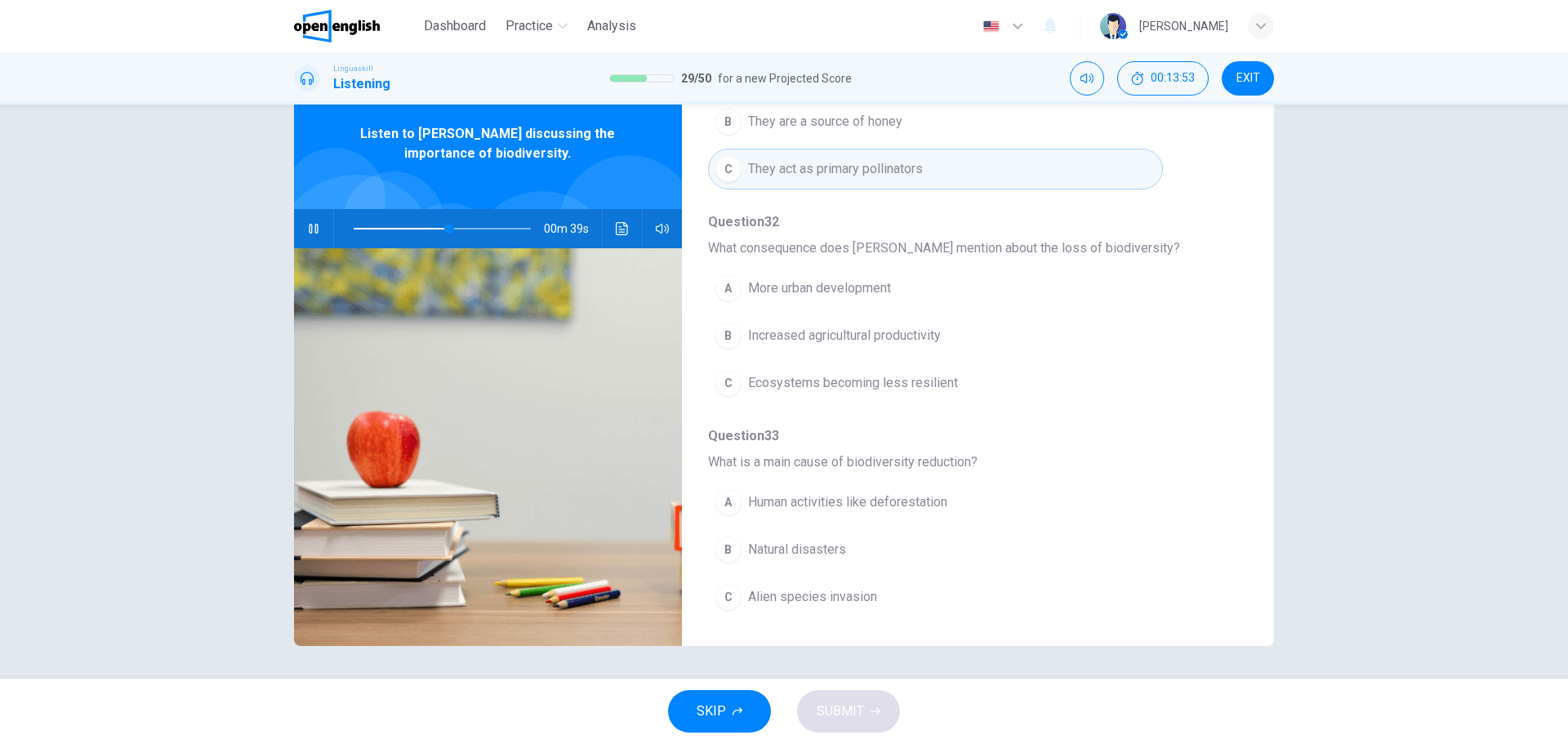
click at [796, 502] on span "Human activities like deforestation" at bounding box center [848, 502] width 199 height 19
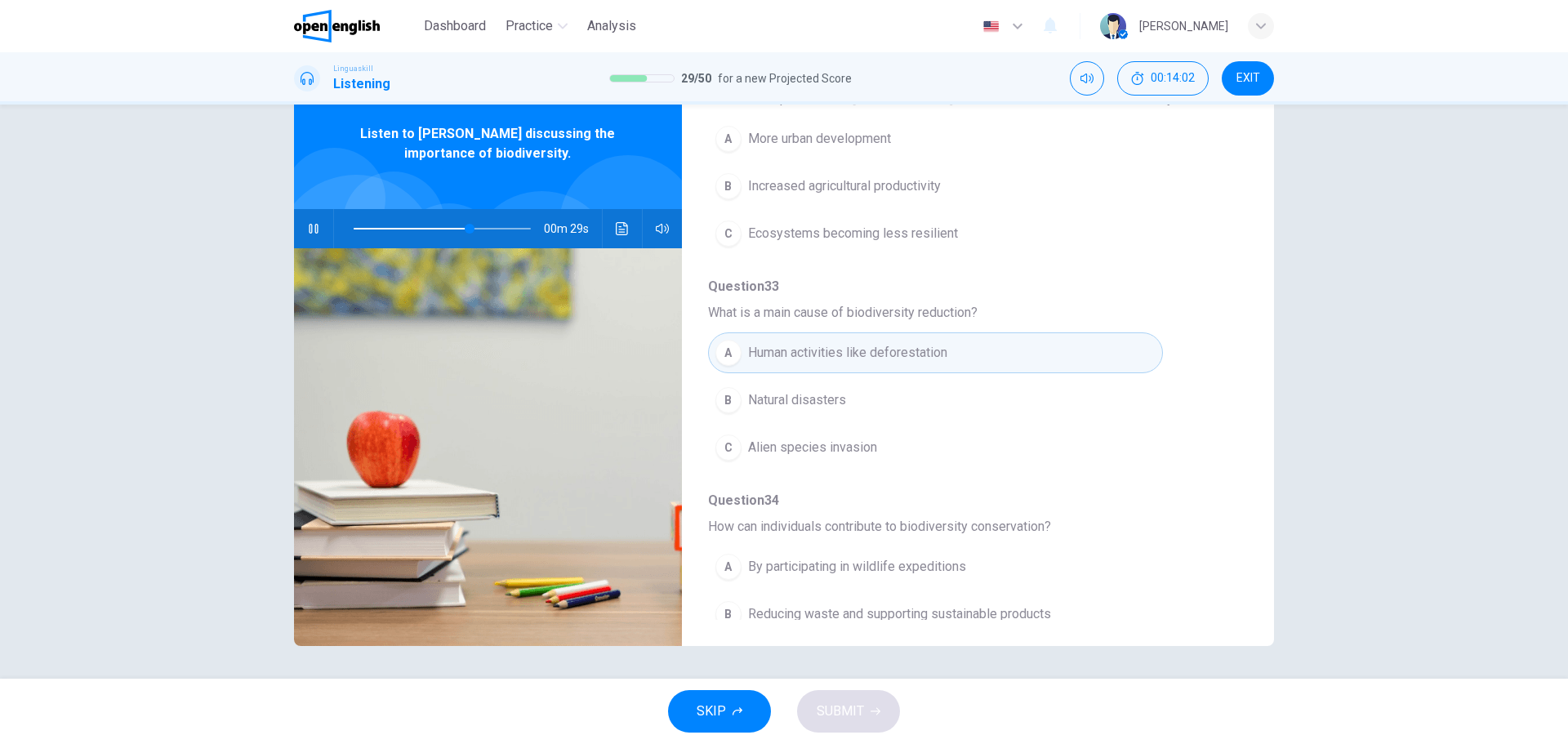
scroll to position [542, 0]
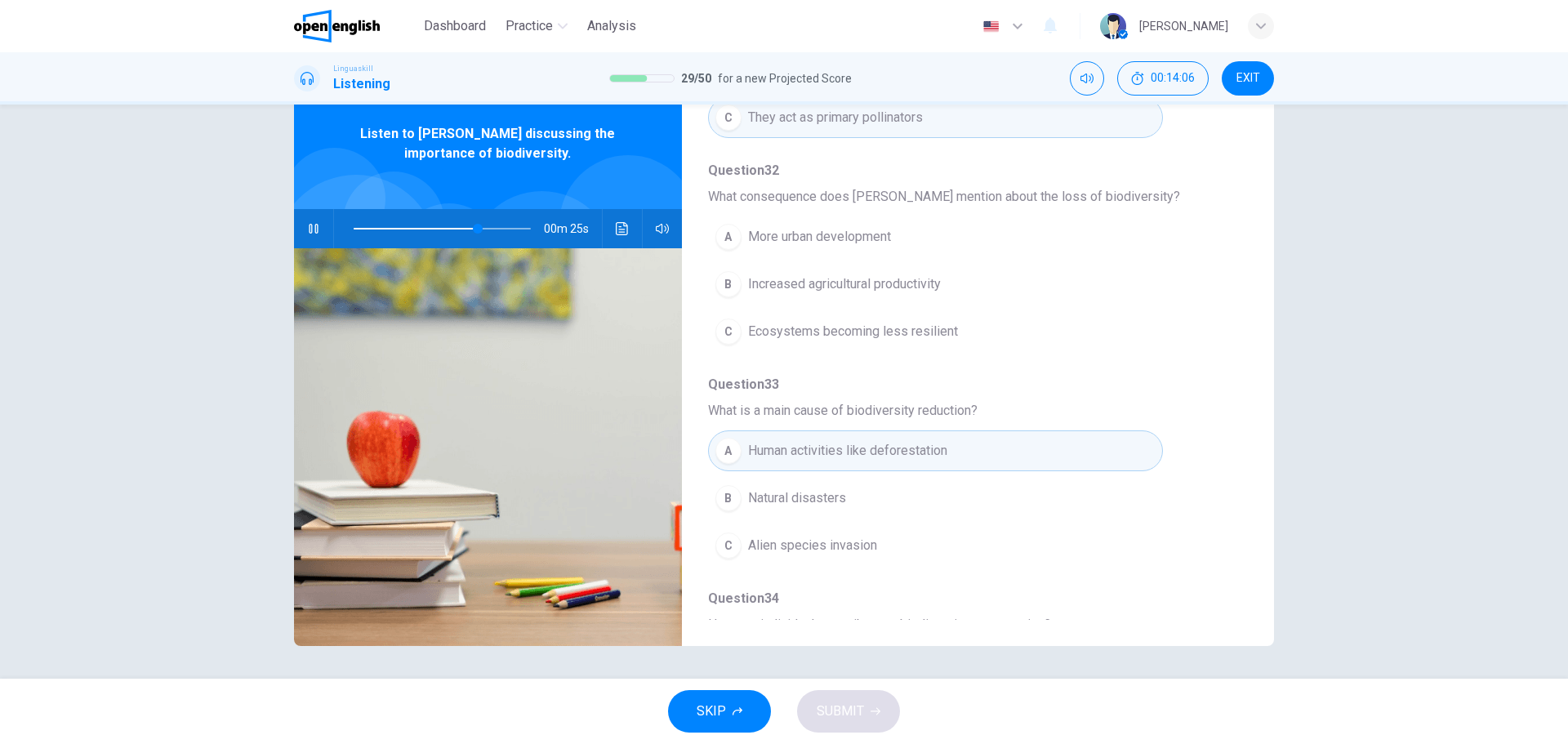
click at [826, 241] on span "More urban development" at bounding box center [820, 237] width 143 height 19
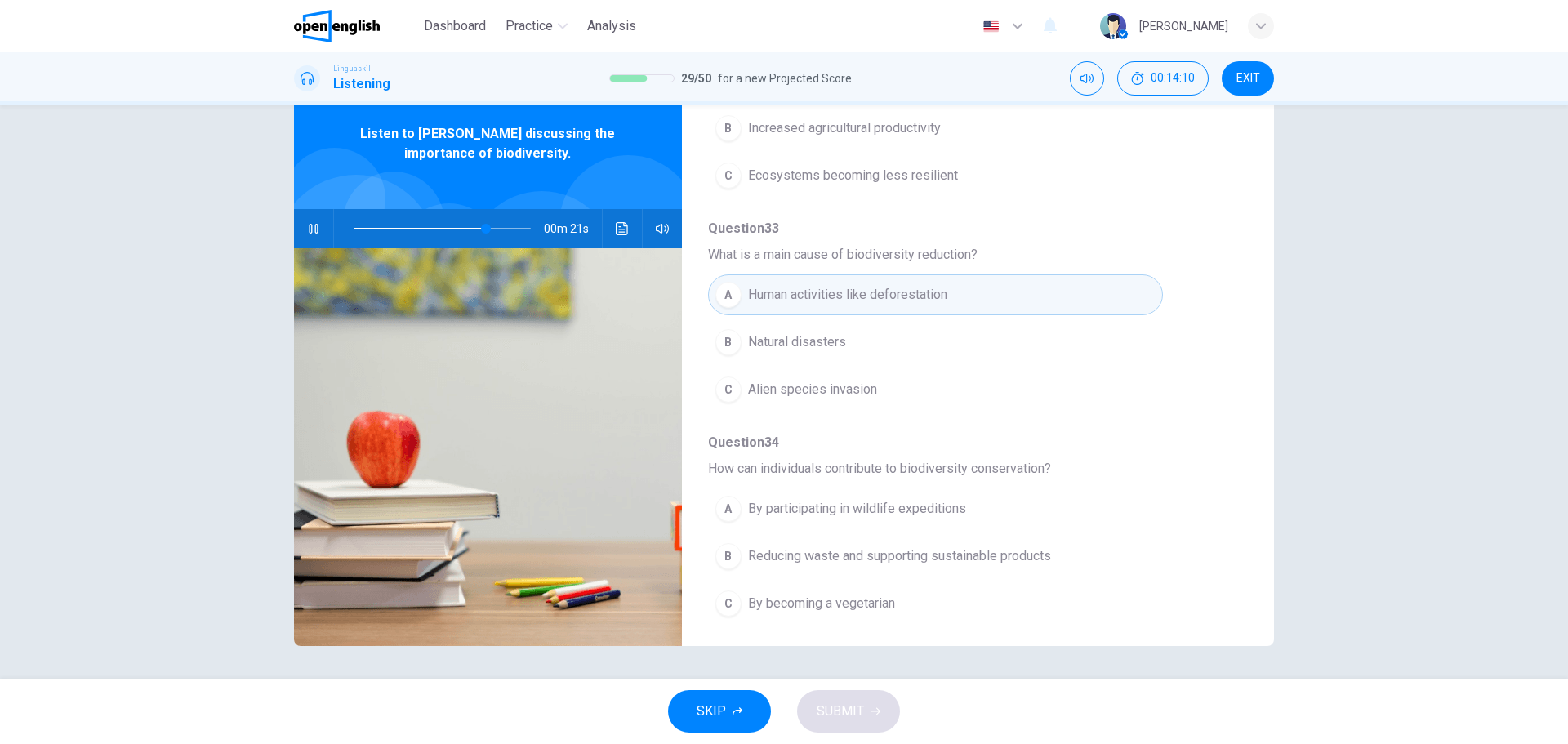
scroll to position [705, 0]
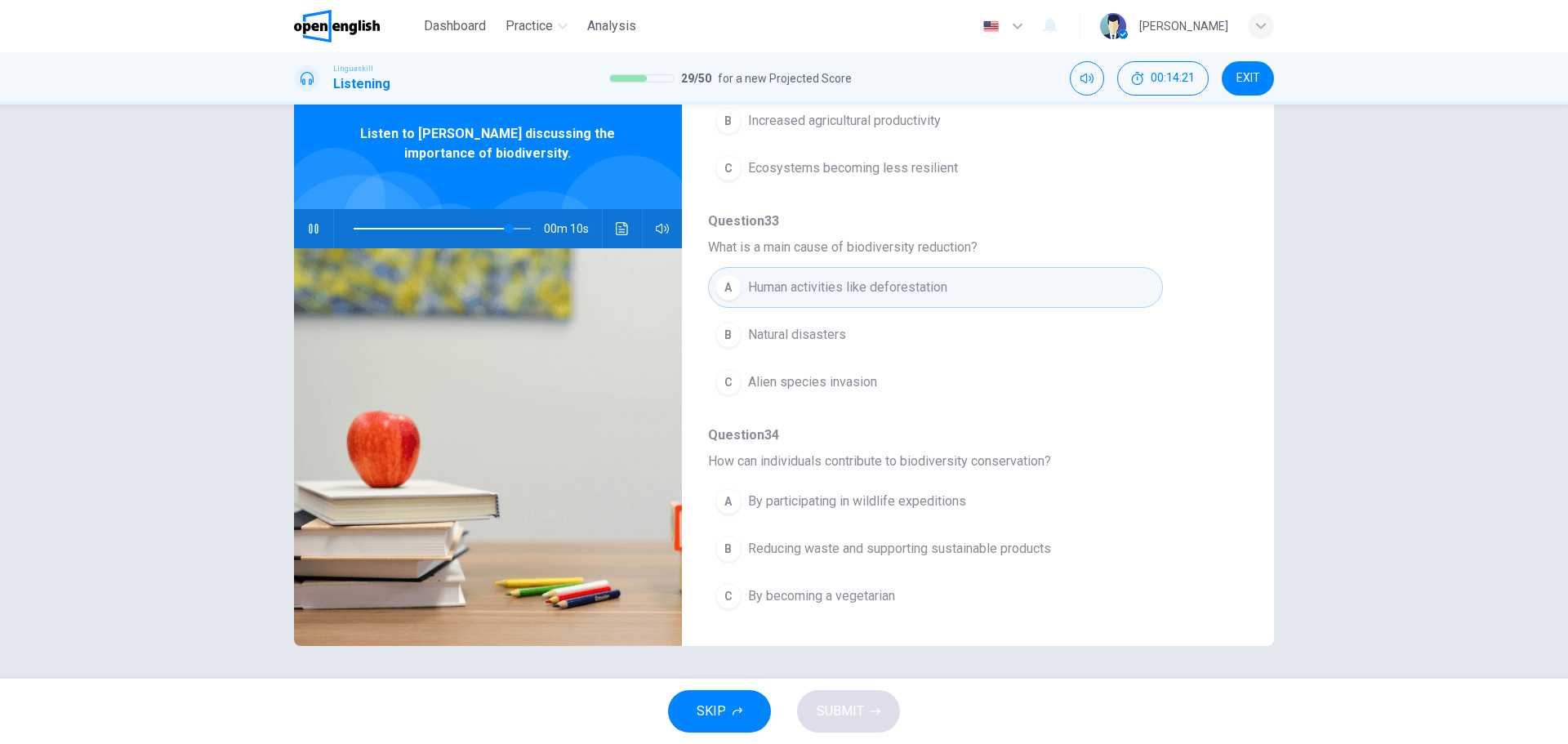
click at [873, 550] on span "Reducing waste and supporting sustainable products" at bounding box center [900, 549] width 303 height 19
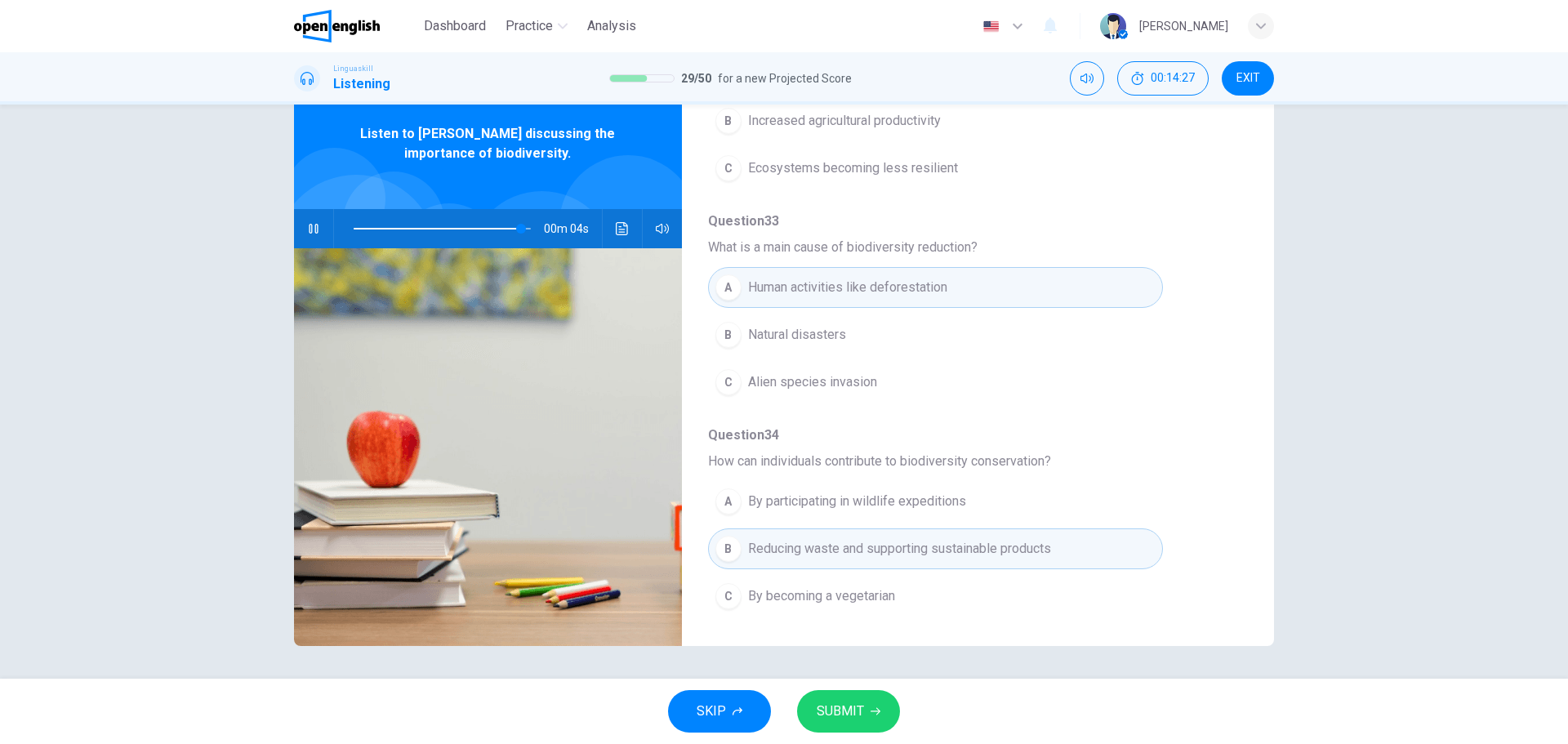
click at [864, 714] on button "SUBMIT" at bounding box center [848, 711] width 103 height 43
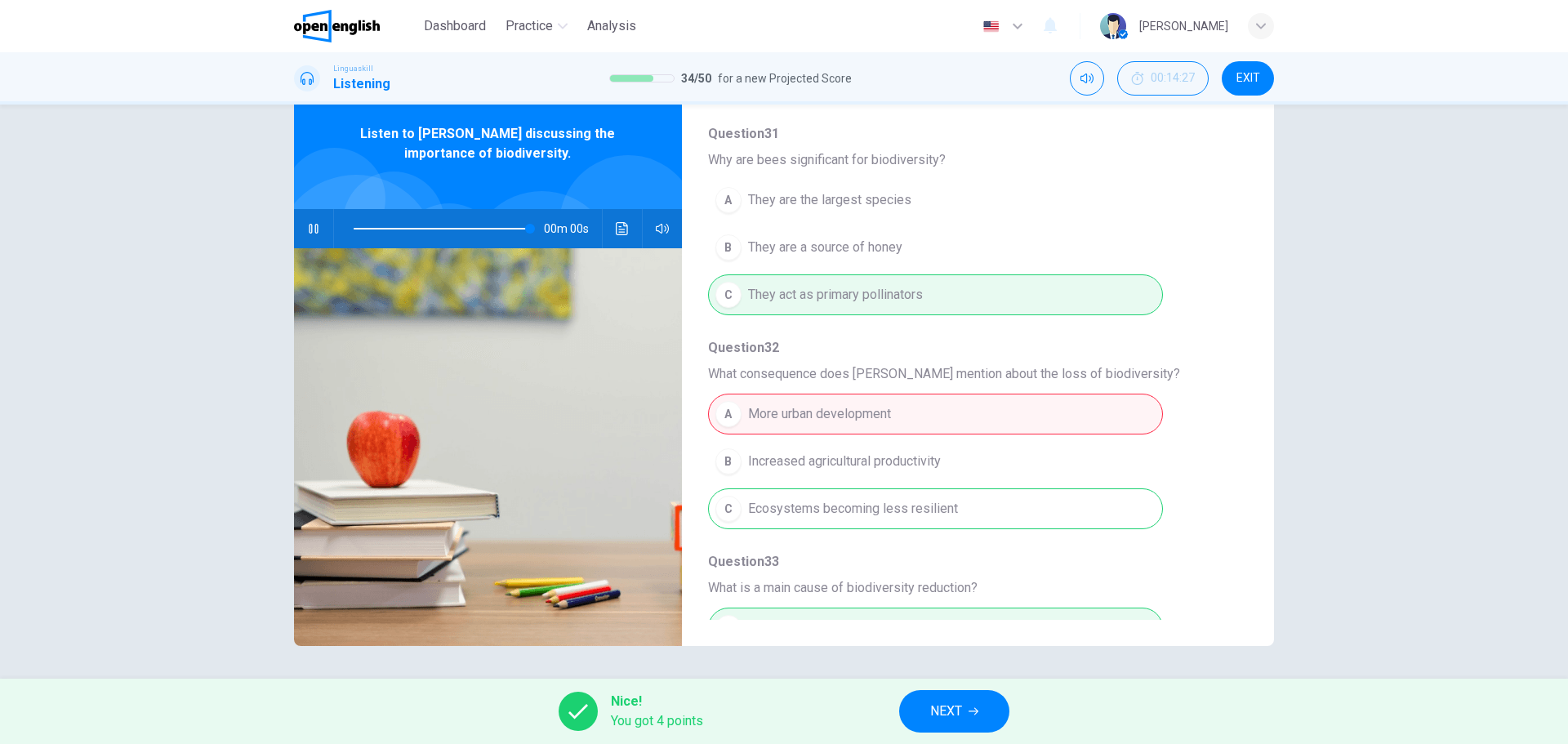
scroll to position [378, 0]
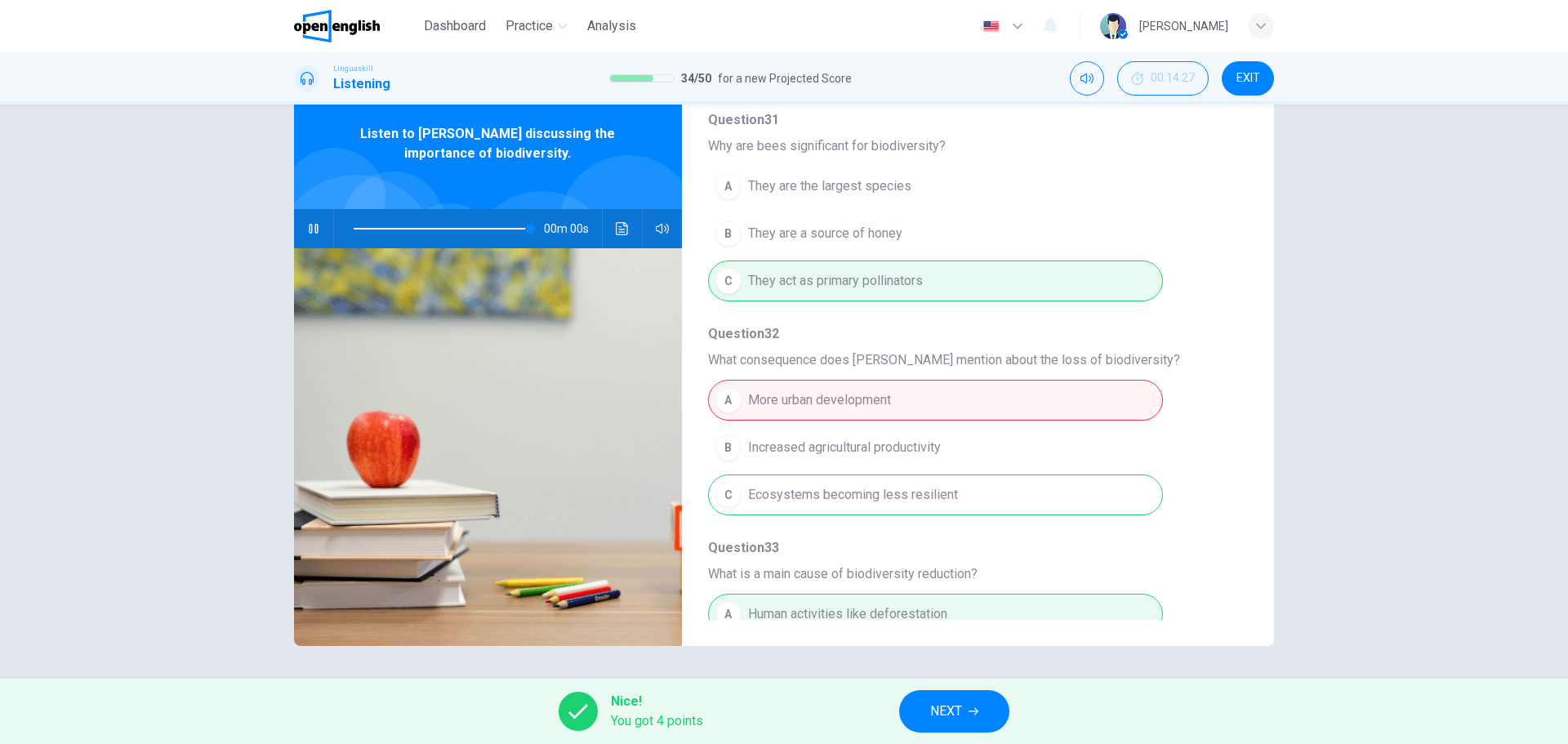
type input "*"
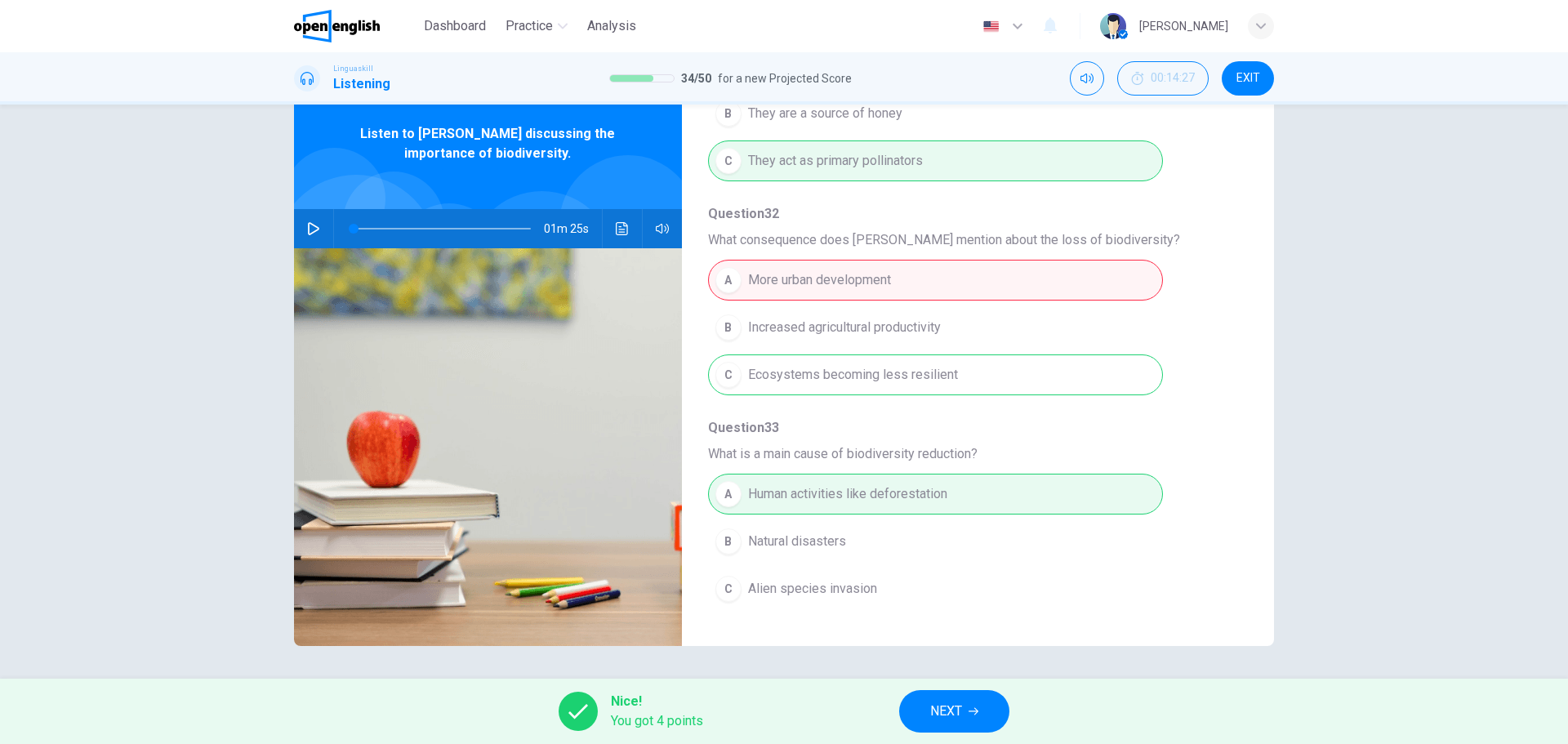
scroll to position [705, 0]
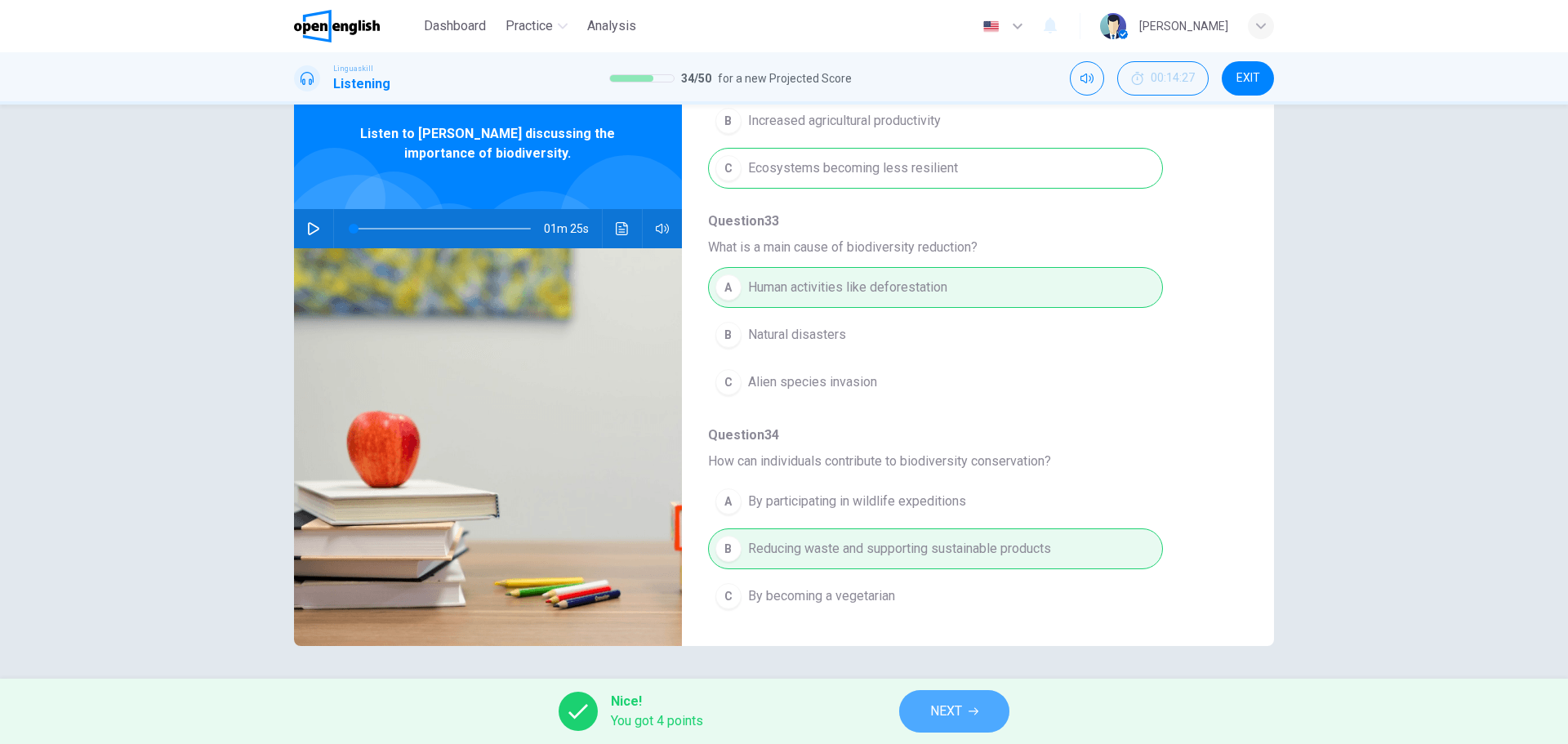
click at [974, 708] on icon "button" at bounding box center [973, 711] width 10 height 10
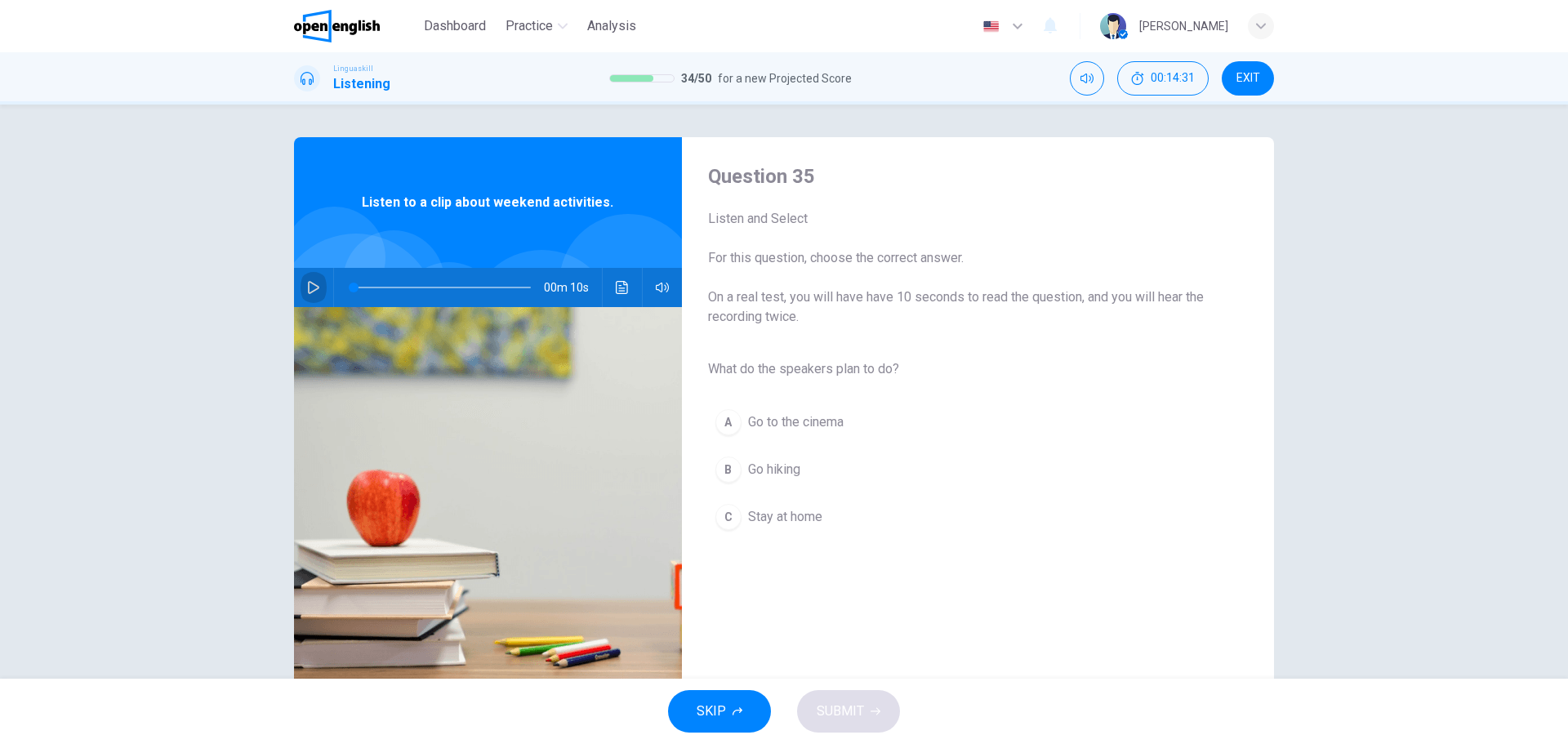
click at [308, 288] on icon "button" at bounding box center [313, 287] width 13 height 13
click at [708, 463] on div "A Go to the cinema B Go hiking C Stay at home" at bounding box center [965, 469] width 514 height 142
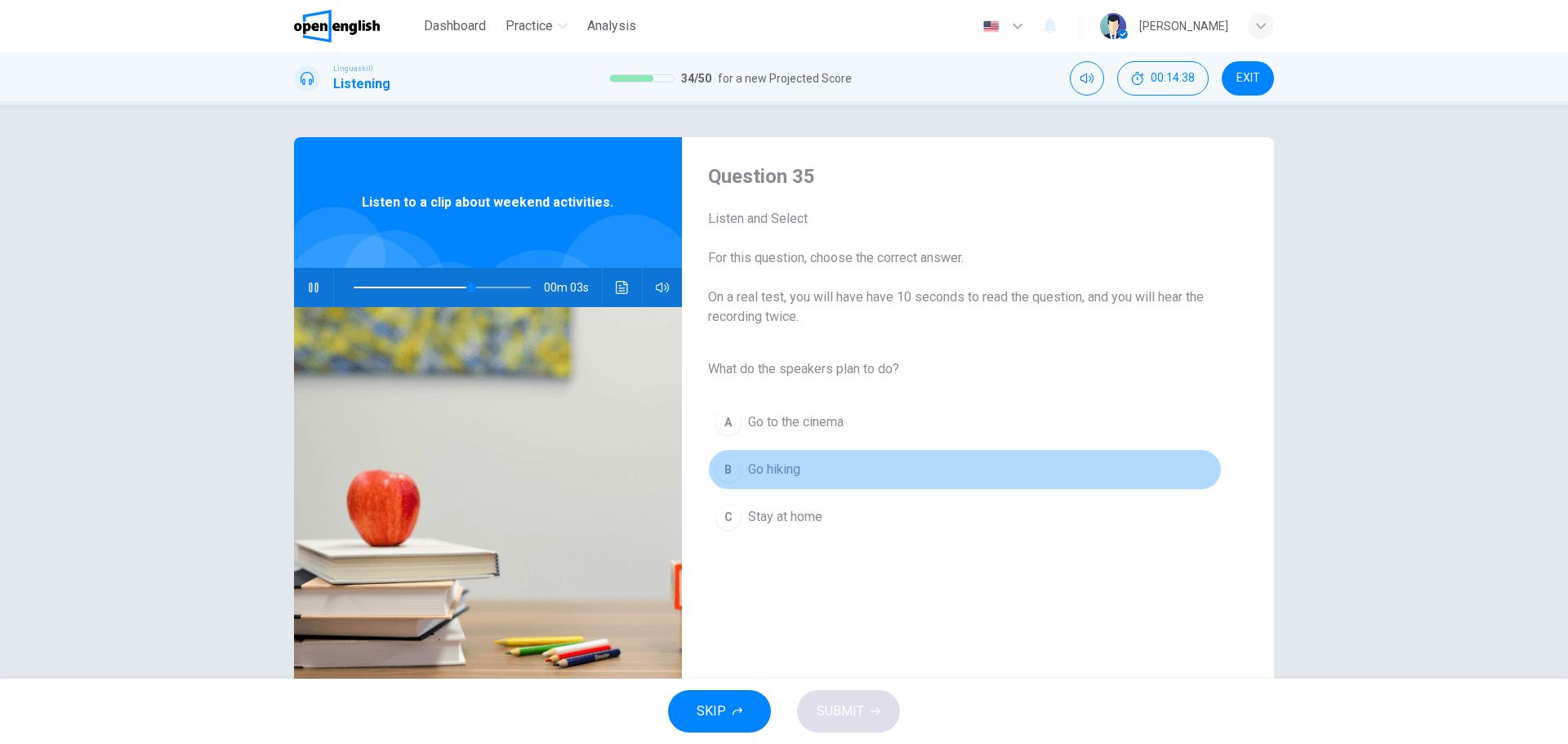
click at [720, 463] on div "B" at bounding box center [728, 470] width 26 height 26
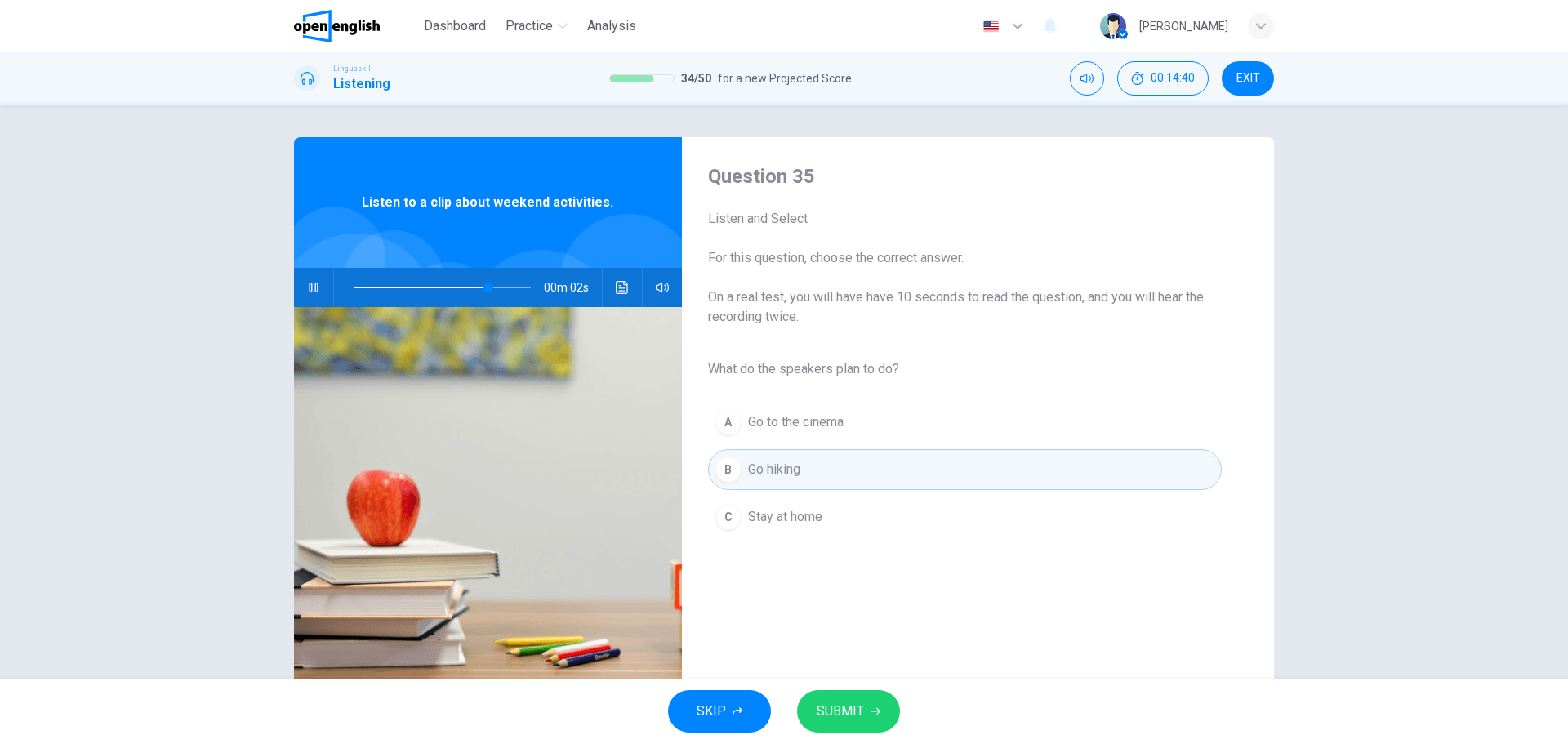
click at [881, 720] on button "SUBMIT" at bounding box center [848, 711] width 103 height 43
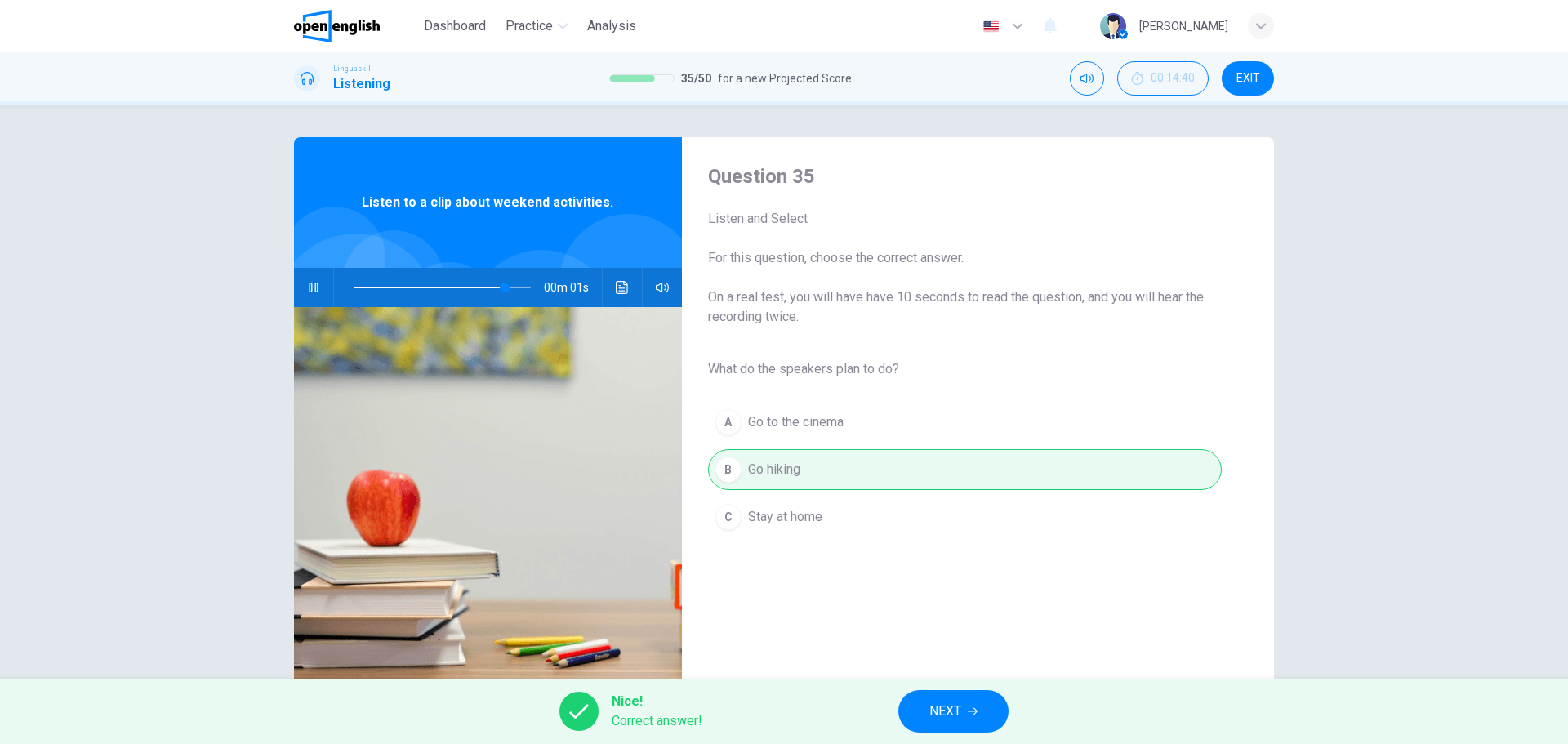
type input "**"
drag, startPoint x: 933, startPoint y: 704, endPoint x: 939, endPoint y: 698, distance: 8.5
click at [939, 698] on button "NEXT" at bounding box center [953, 711] width 111 height 43
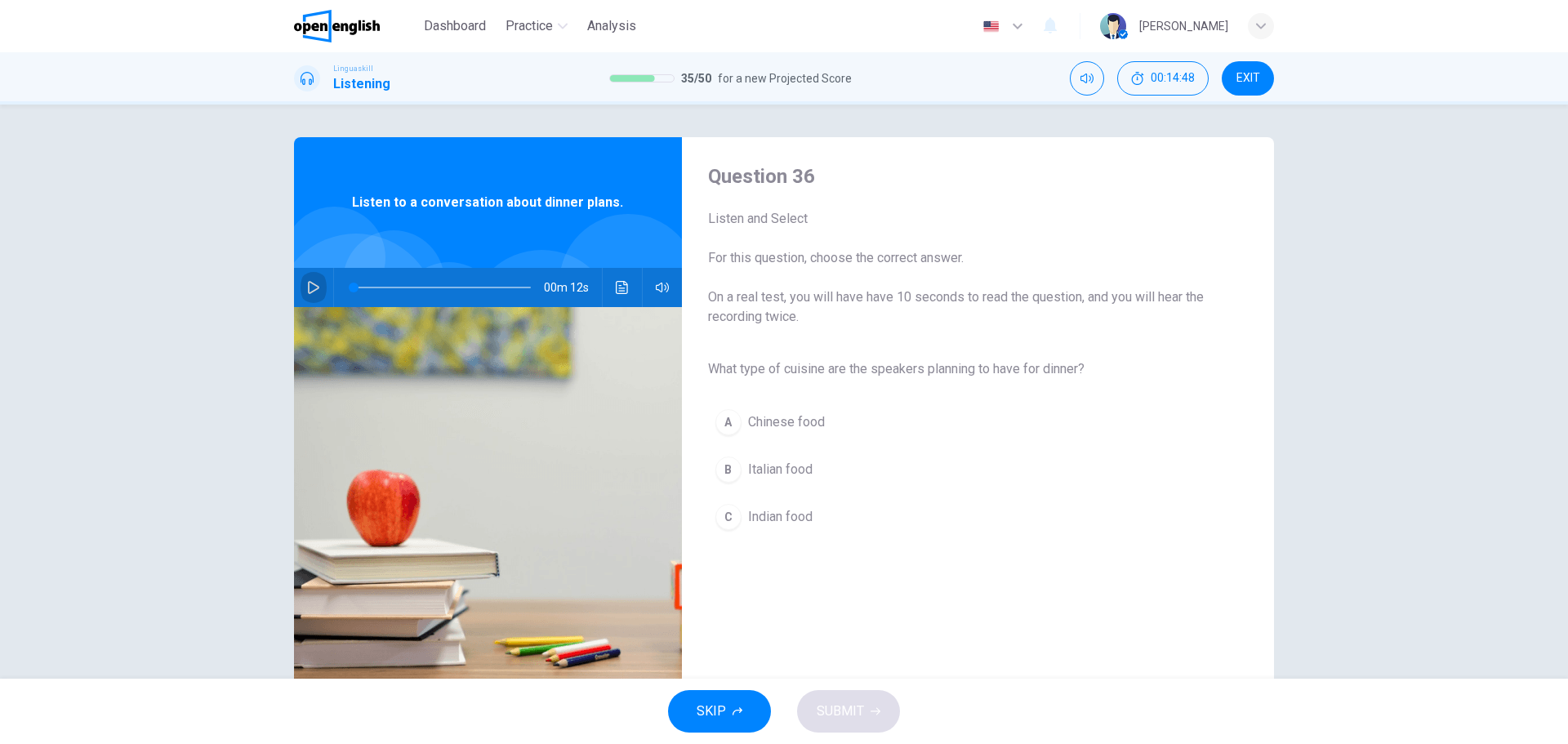
click at [306, 294] on button "button" at bounding box center [314, 287] width 26 height 39
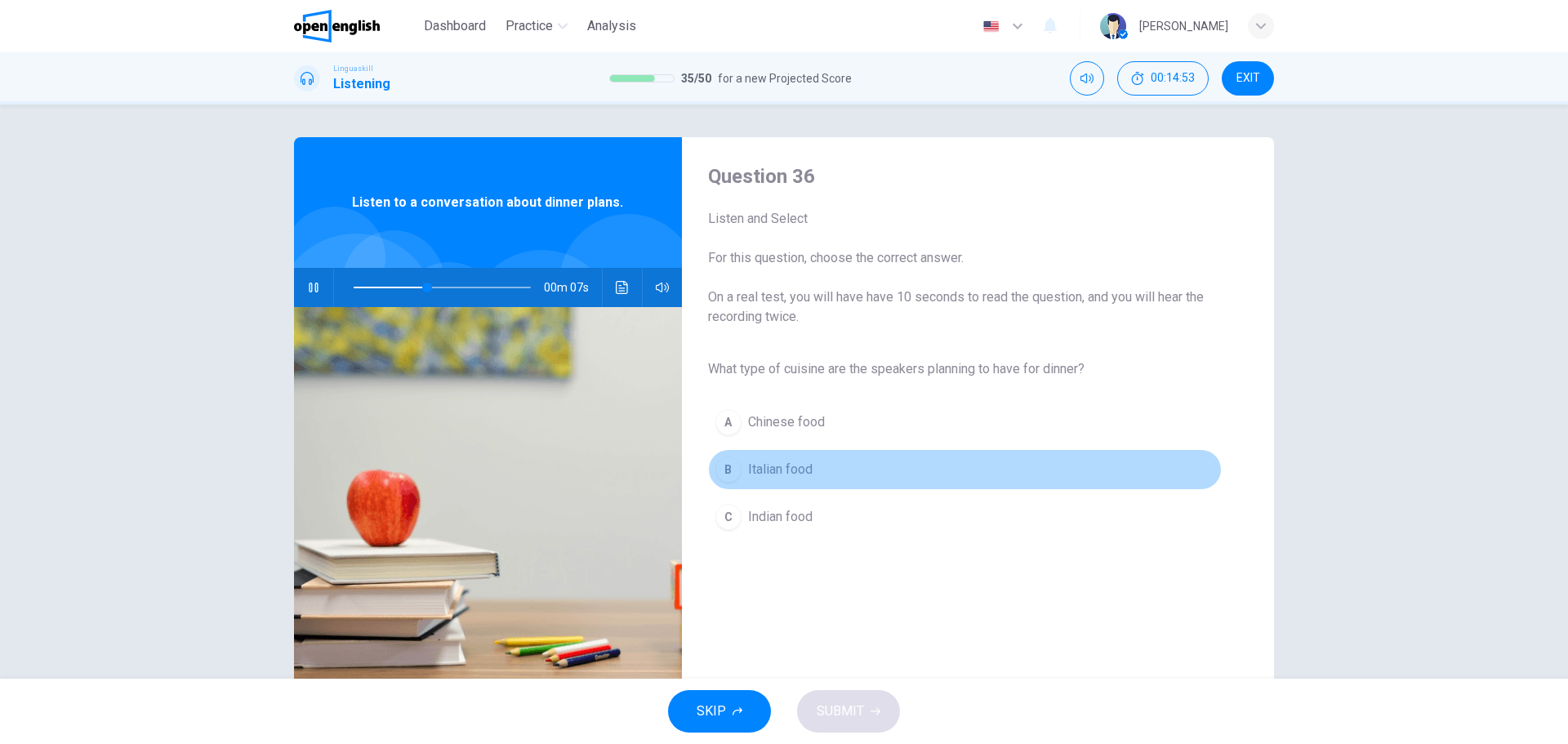
click at [772, 470] on span "Italian food" at bounding box center [781, 470] width 64 height 19
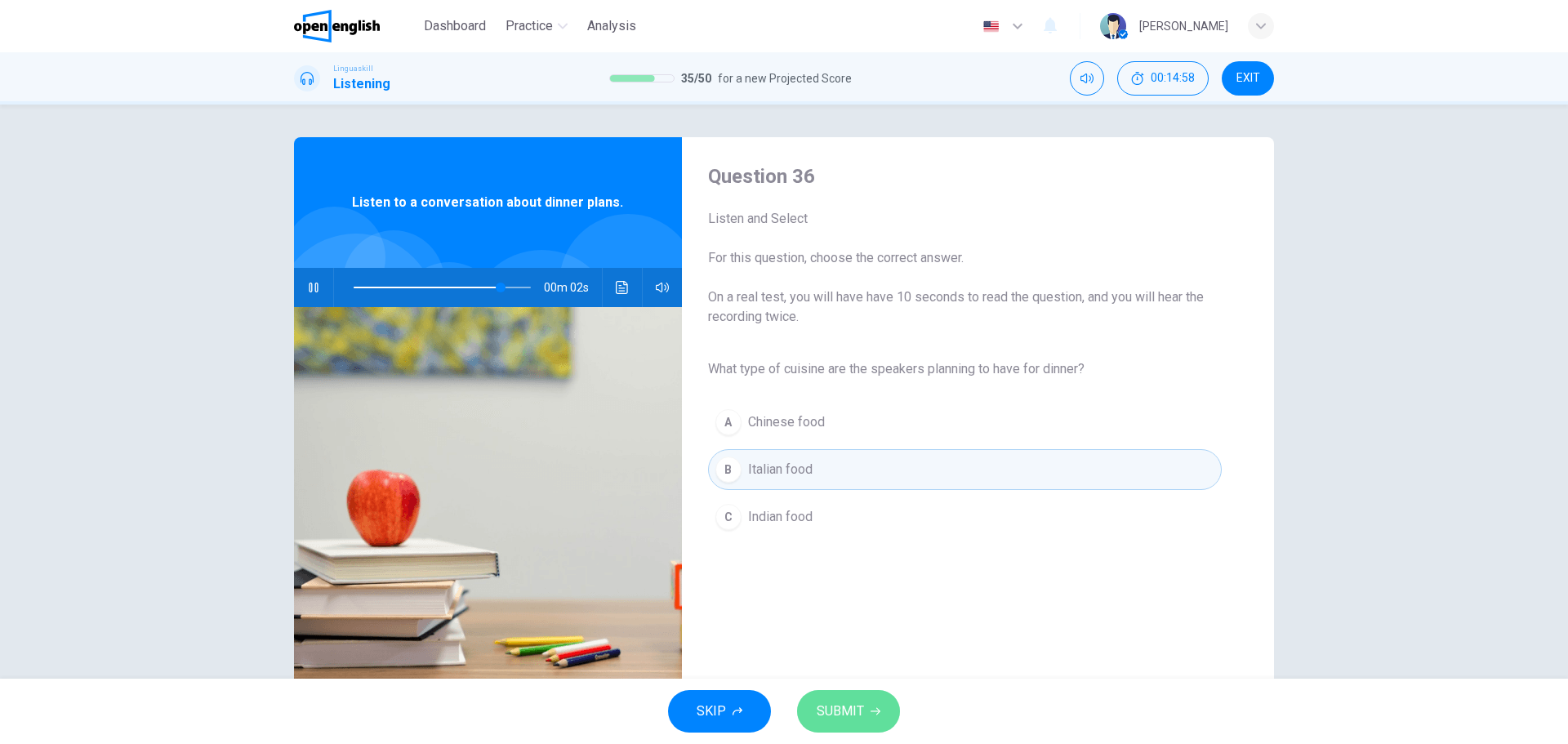
click at [848, 693] on button "SUBMIT" at bounding box center [848, 711] width 103 height 43
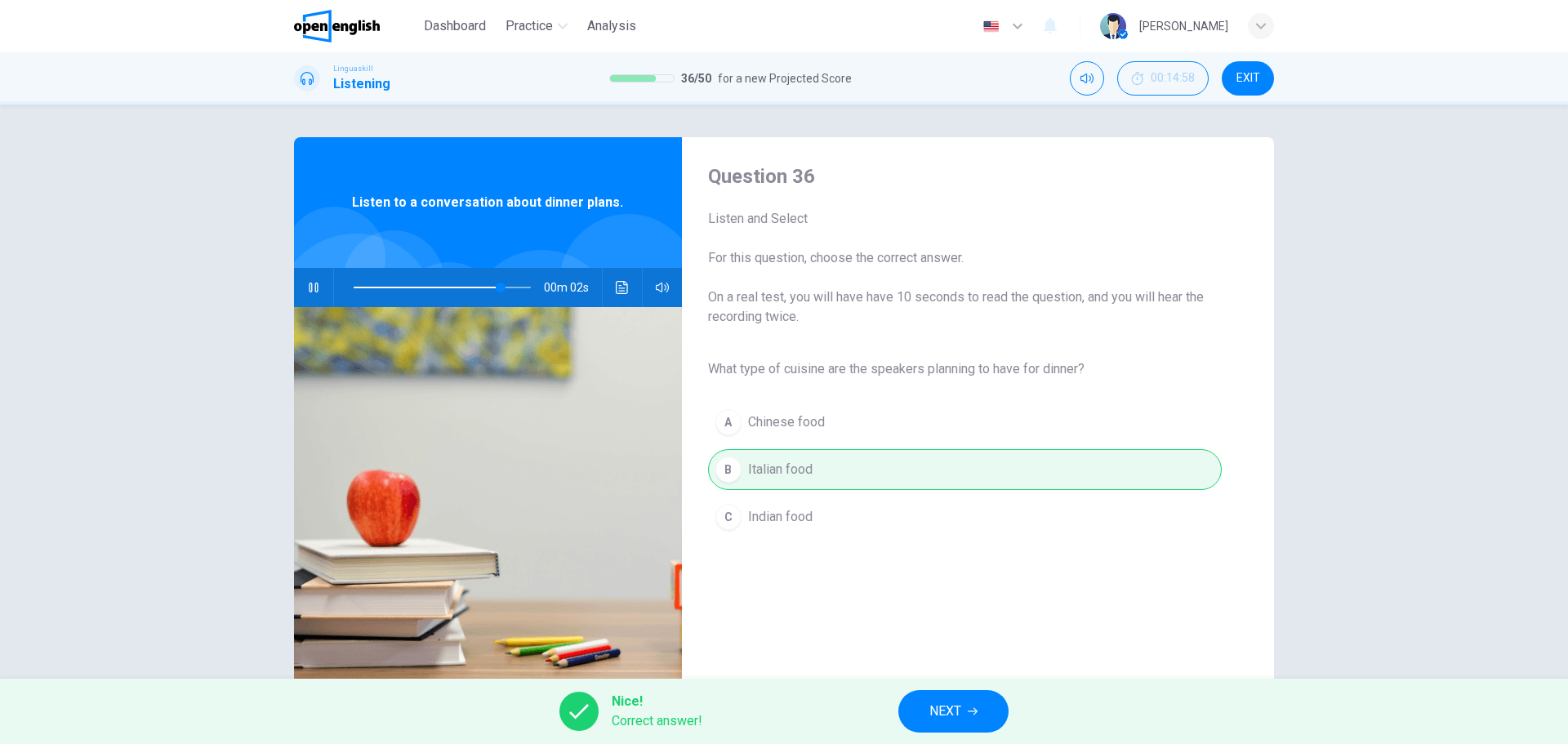
type input "**"
click at [922, 712] on button "NEXT" at bounding box center [953, 711] width 111 height 43
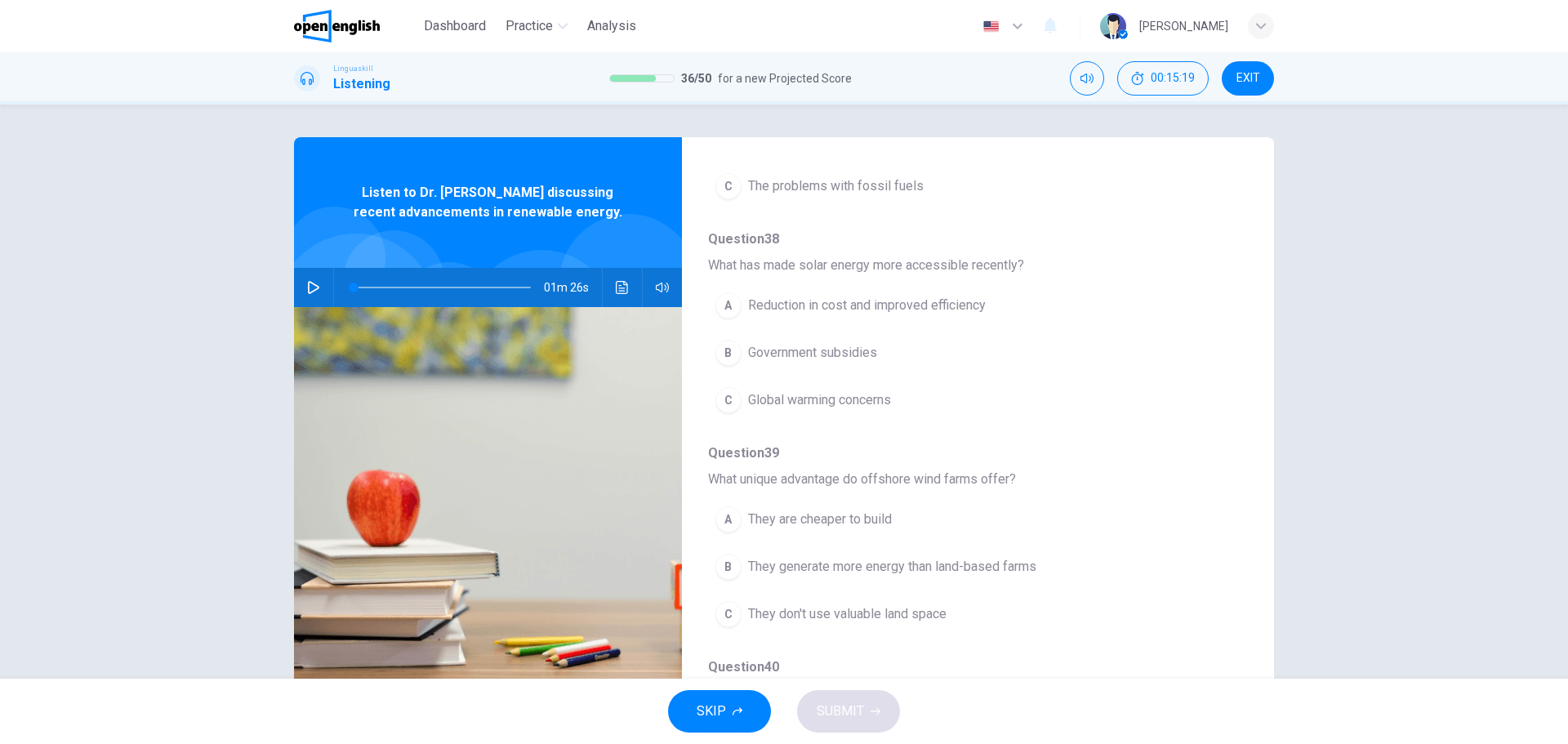
scroll to position [316, 0]
click at [307, 284] on icon "button" at bounding box center [313, 287] width 13 height 13
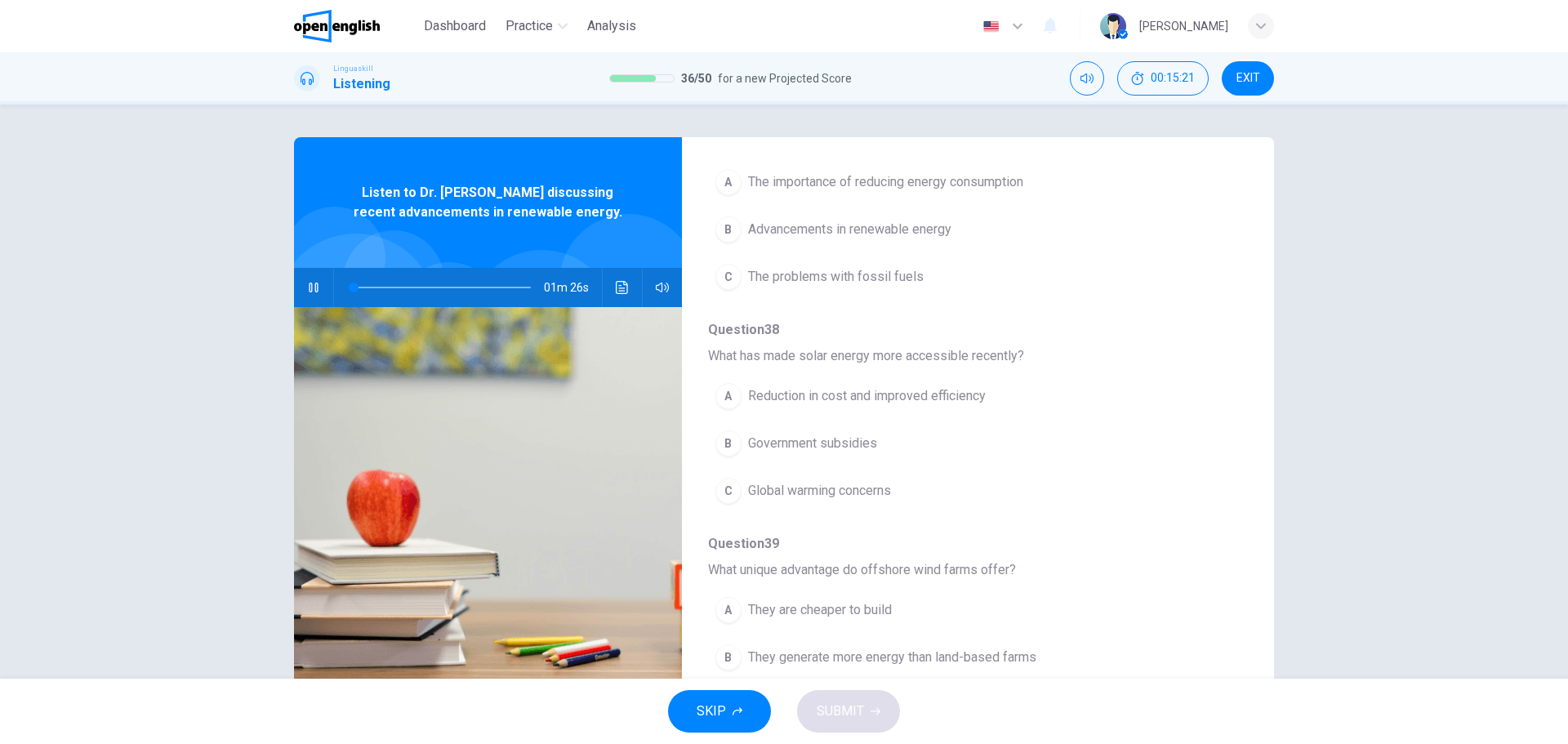
scroll to position [0, 0]
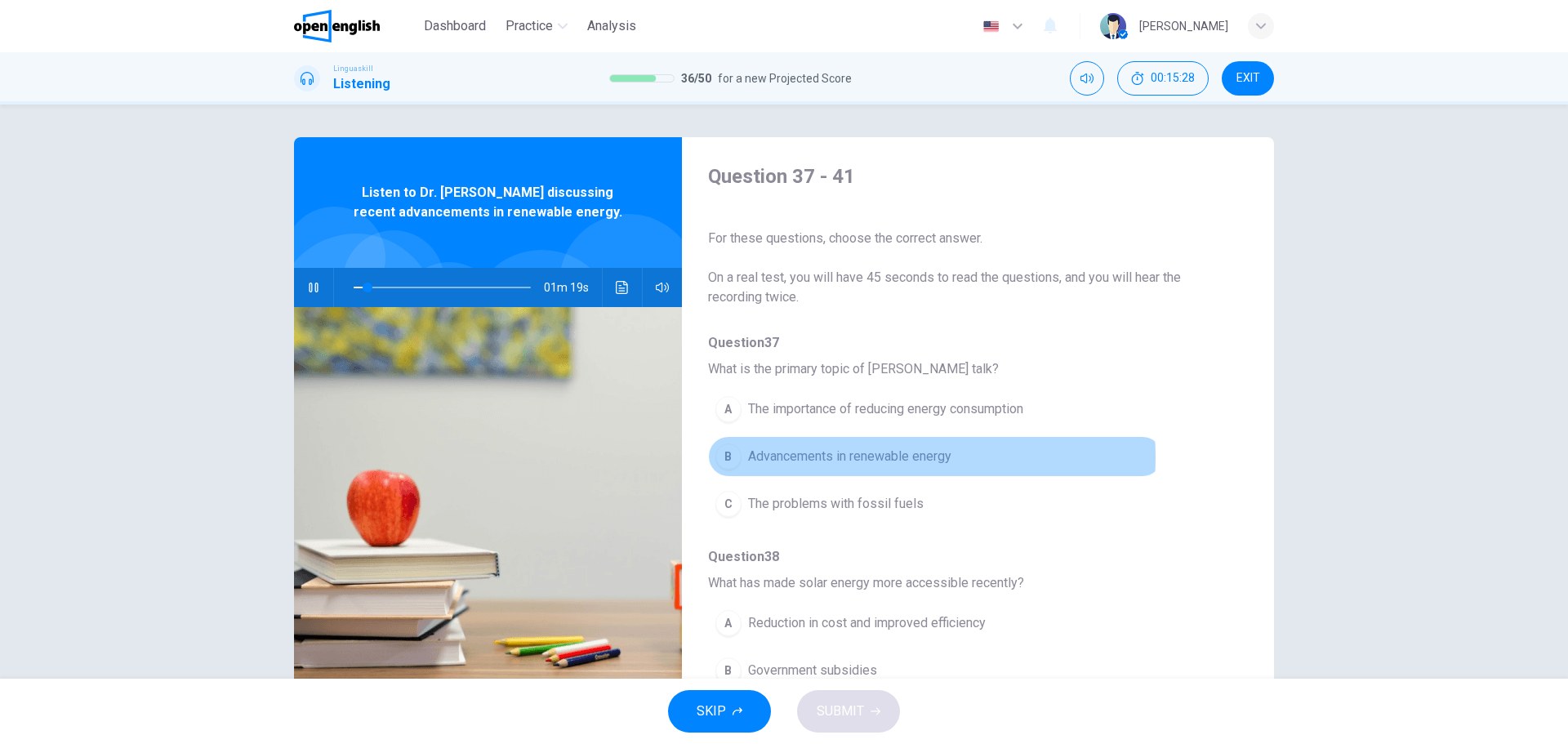
click at [858, 457] on span "Advancements in renewable energy" at bounding box center [849, 457] width 203 height 19
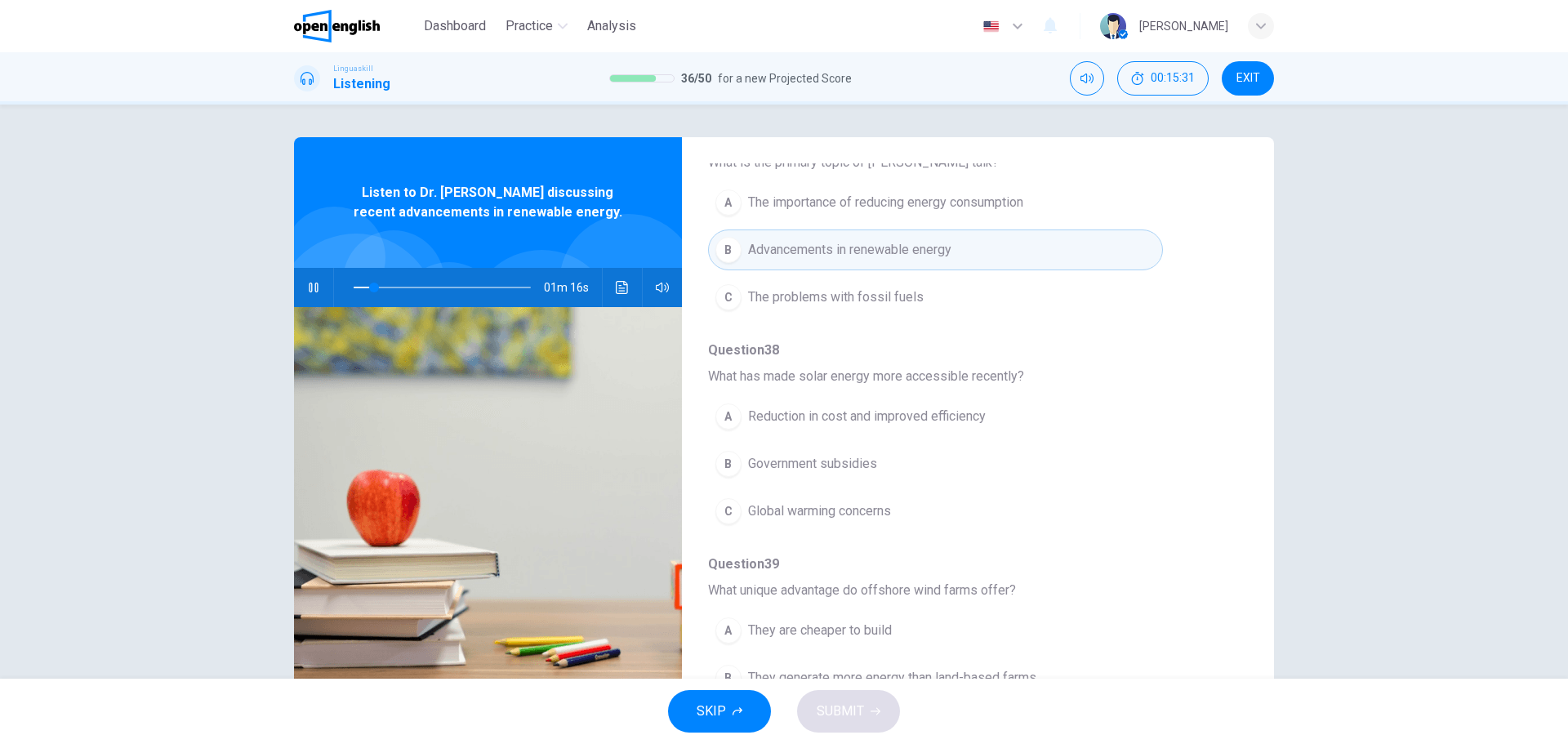
scroll to position [245, 0]
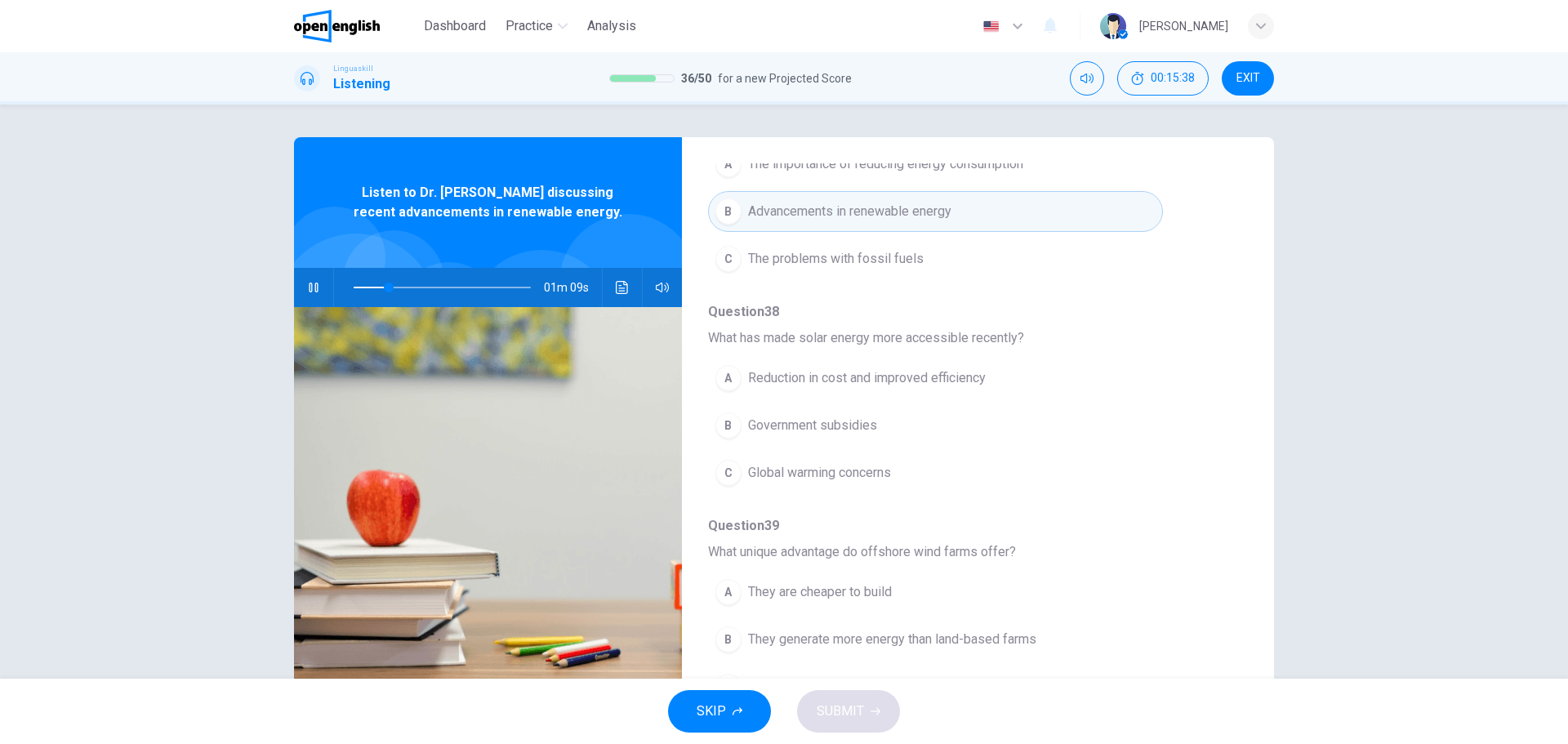
click at [821, 372] on span "Reduction in cost and improved efficiency" at bounding box center [867, 378] width 238 height 19
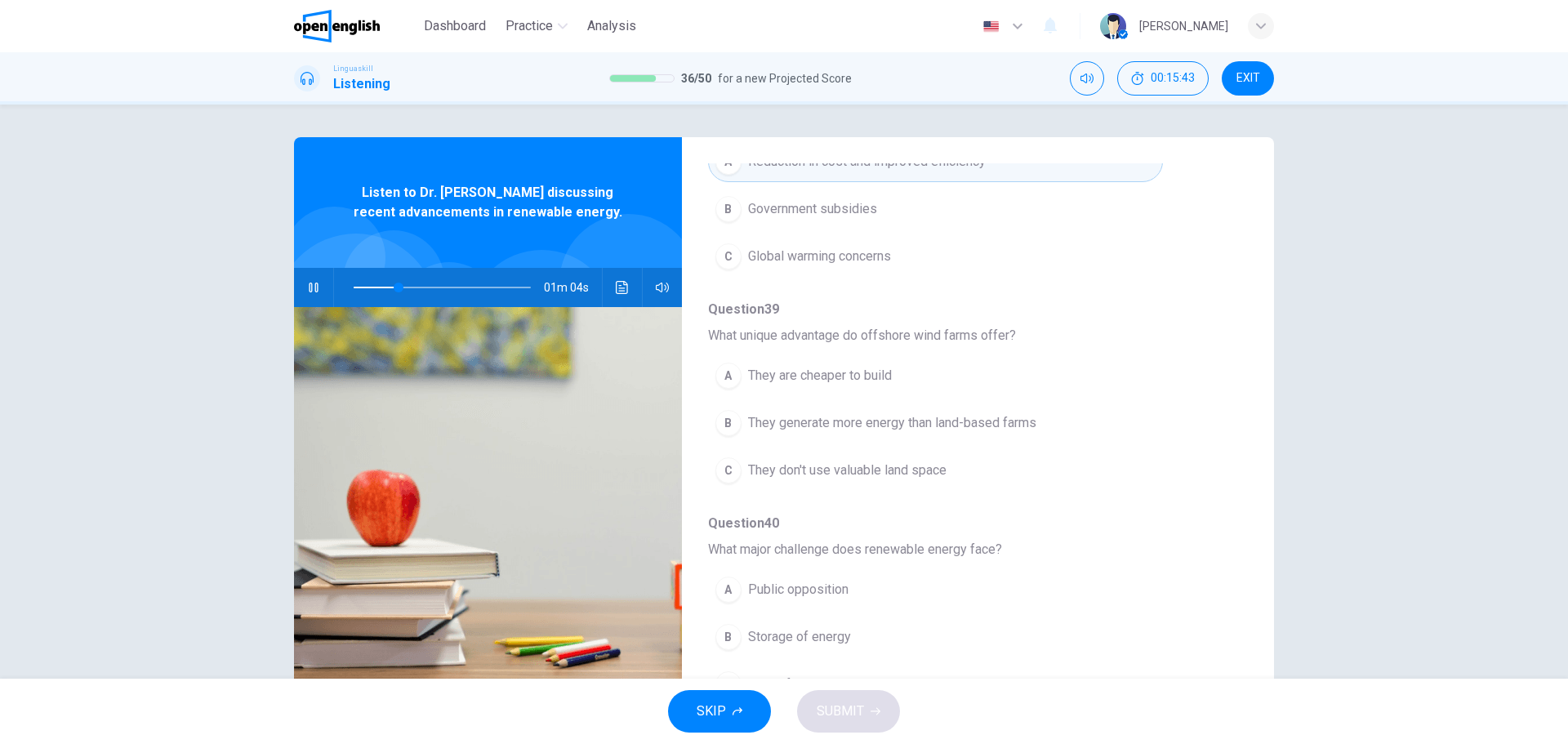
scroll to position [490, 0]
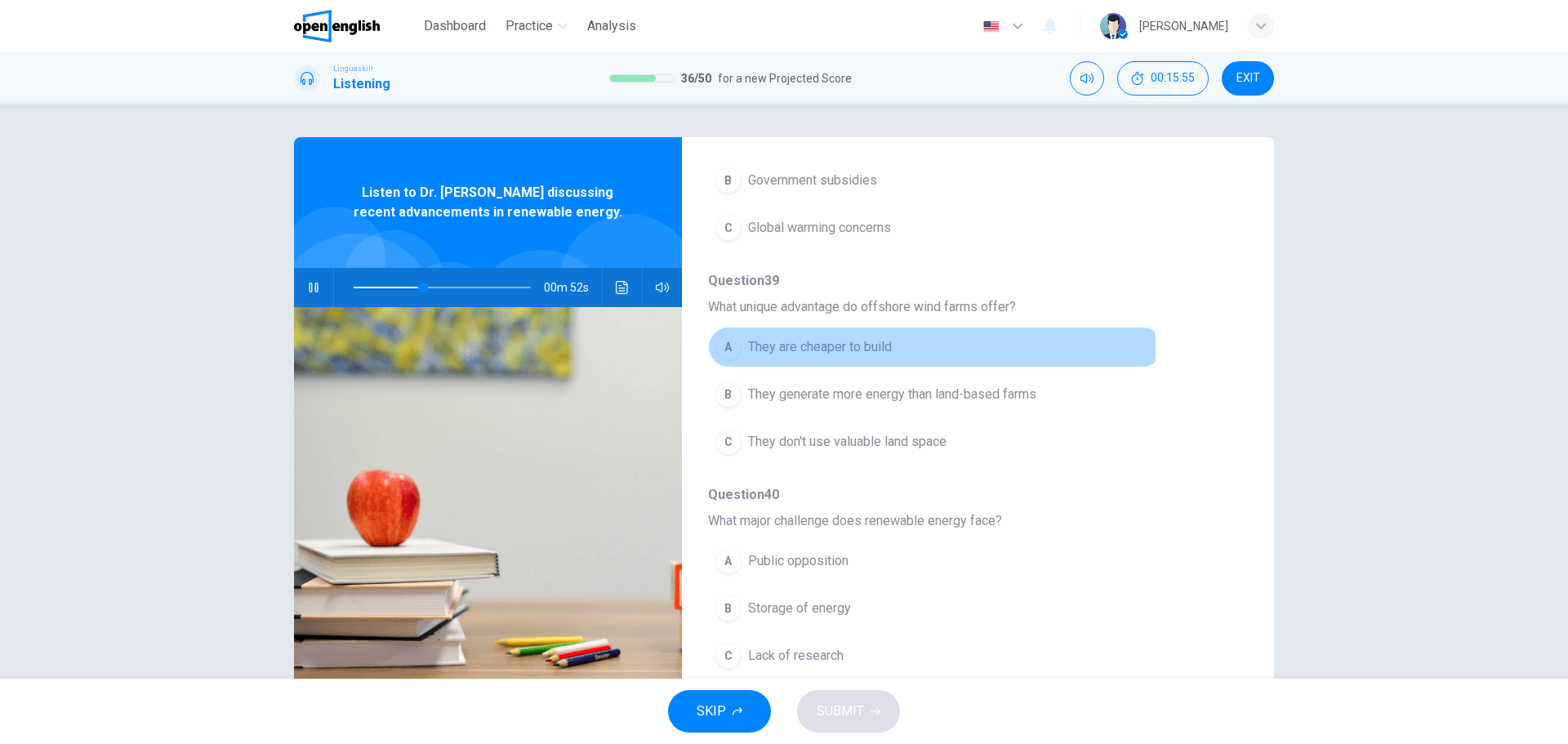
click at [864, 348] on span "They are cheaper to build" at bounding box center [820, 347] width 144 height 19
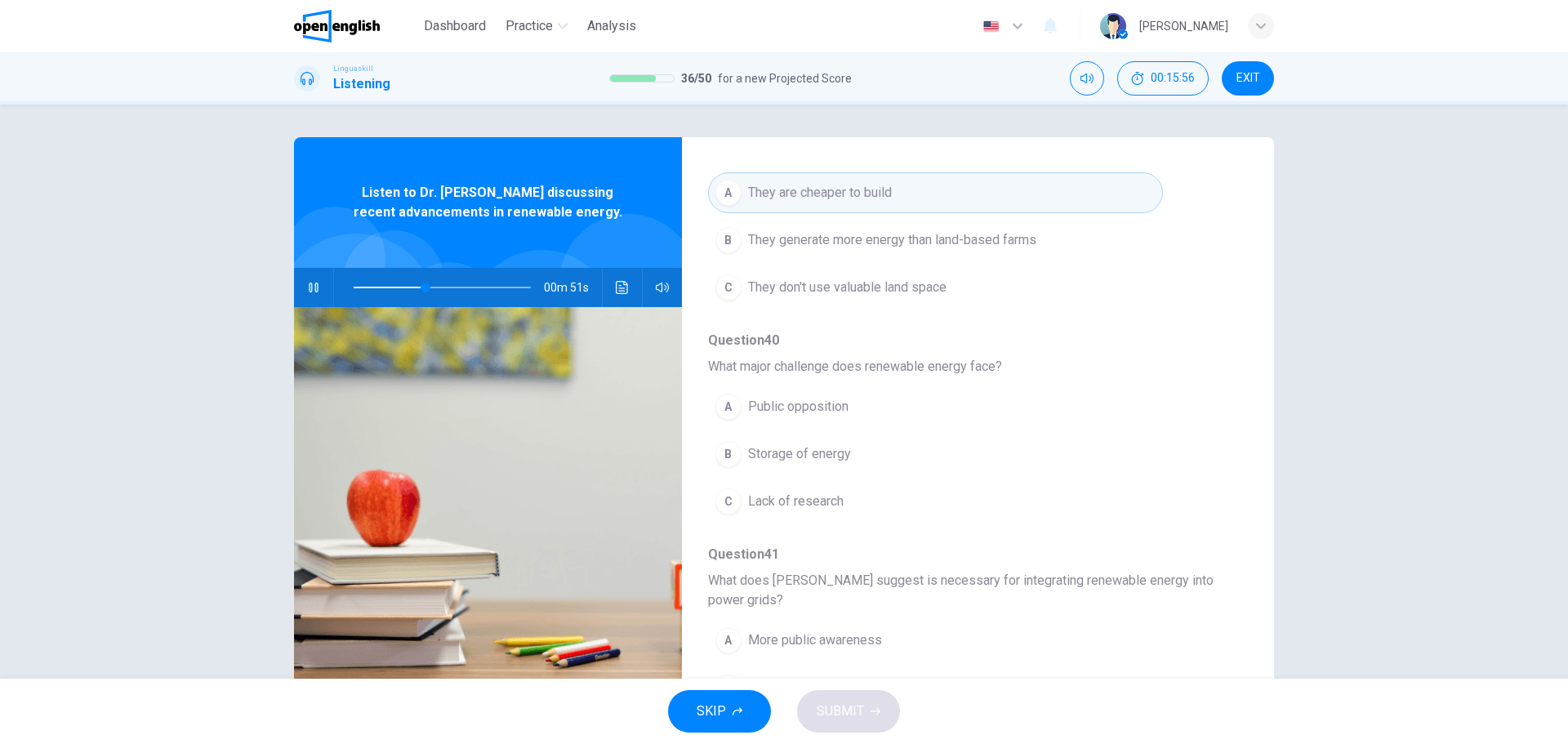
scroll to position [653, 0]
click at [808, 501] on span "Lack of research" at bounding box center [796, 492] width 96 height 19
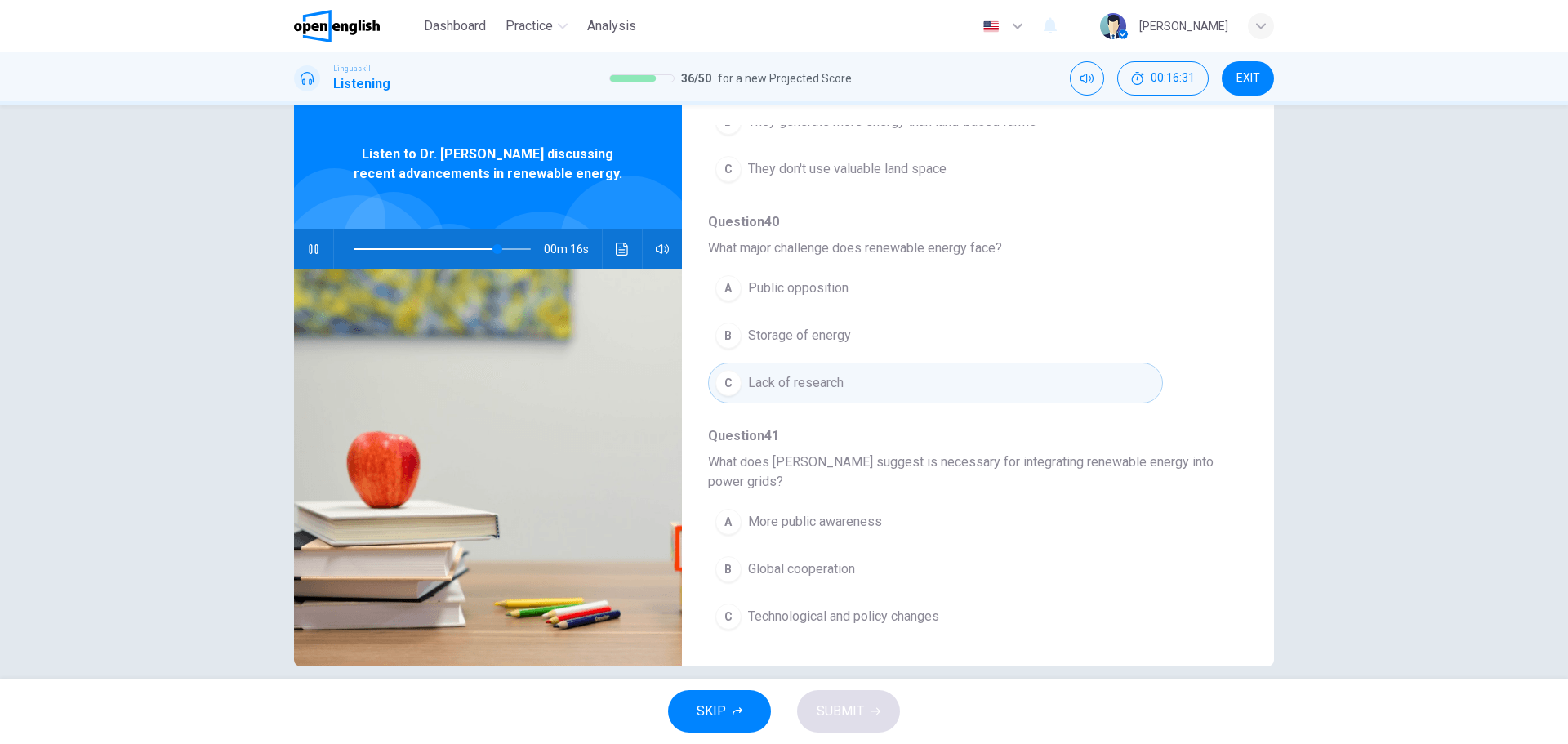
scroll to position [58, 0]
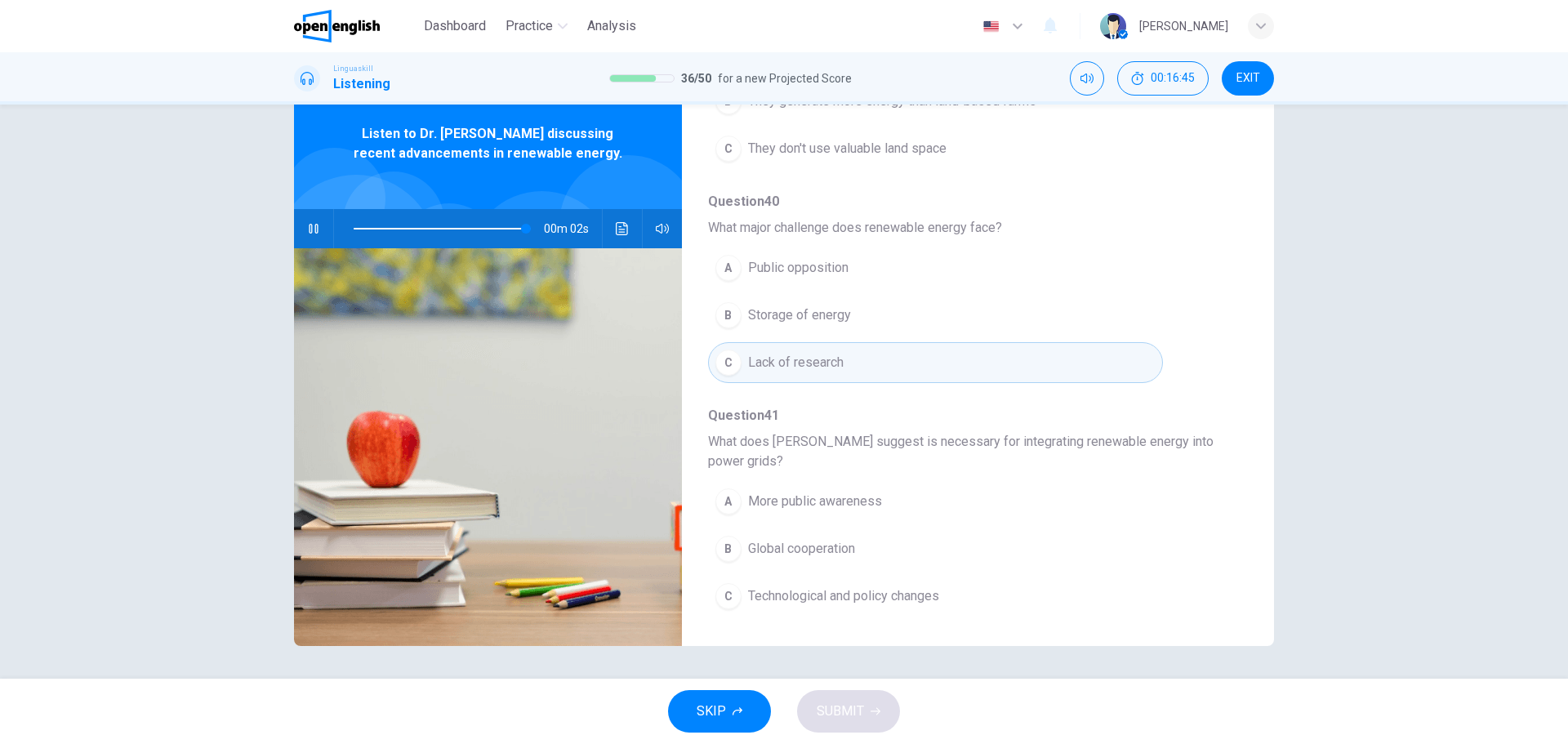
click at [846, 496] on span "More public awareness" at bounding box center [815, 501] width 134 height 19
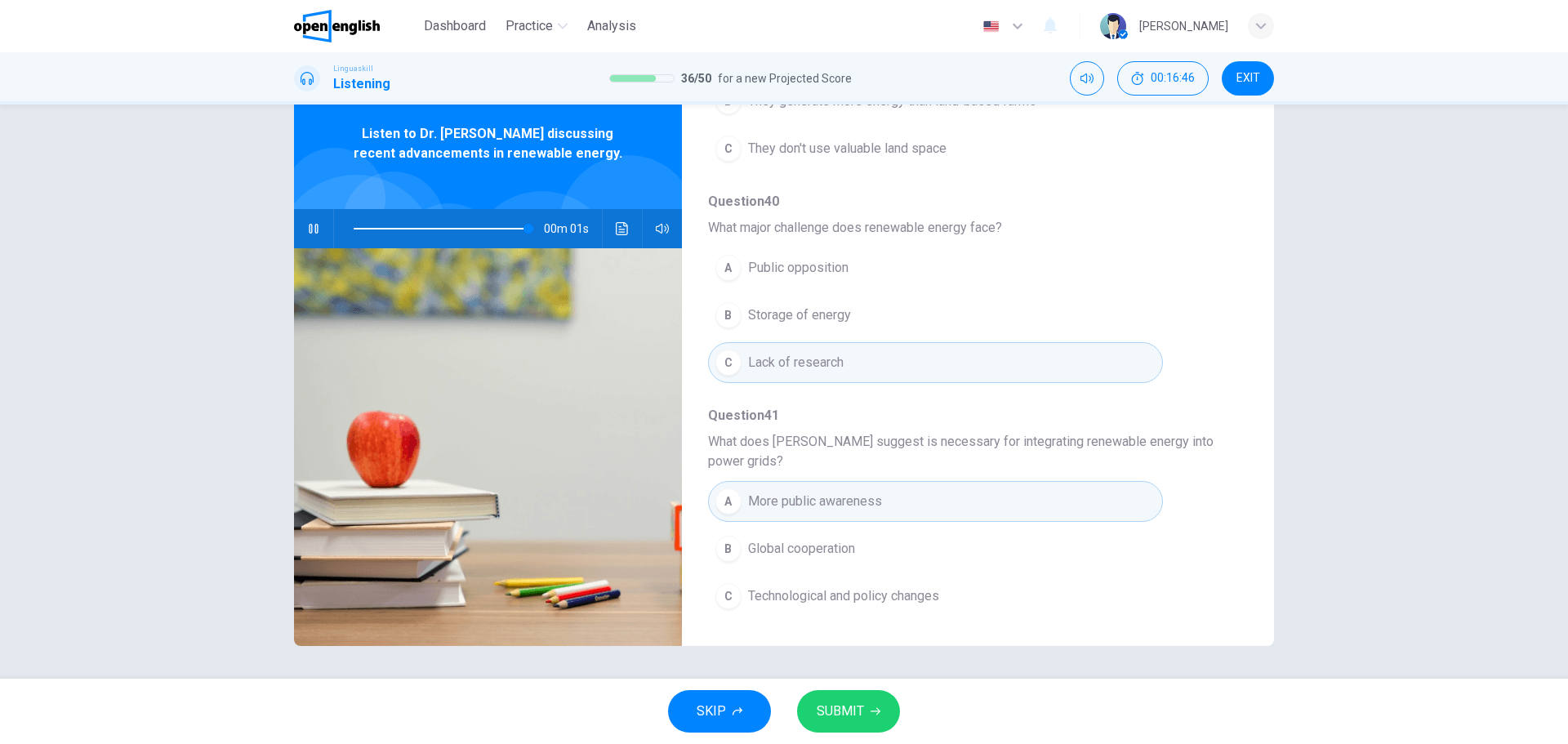
click at [850, 711] on span "SUBMIT" at bounding box center [840, 711] width 47 height 23
type input "*"
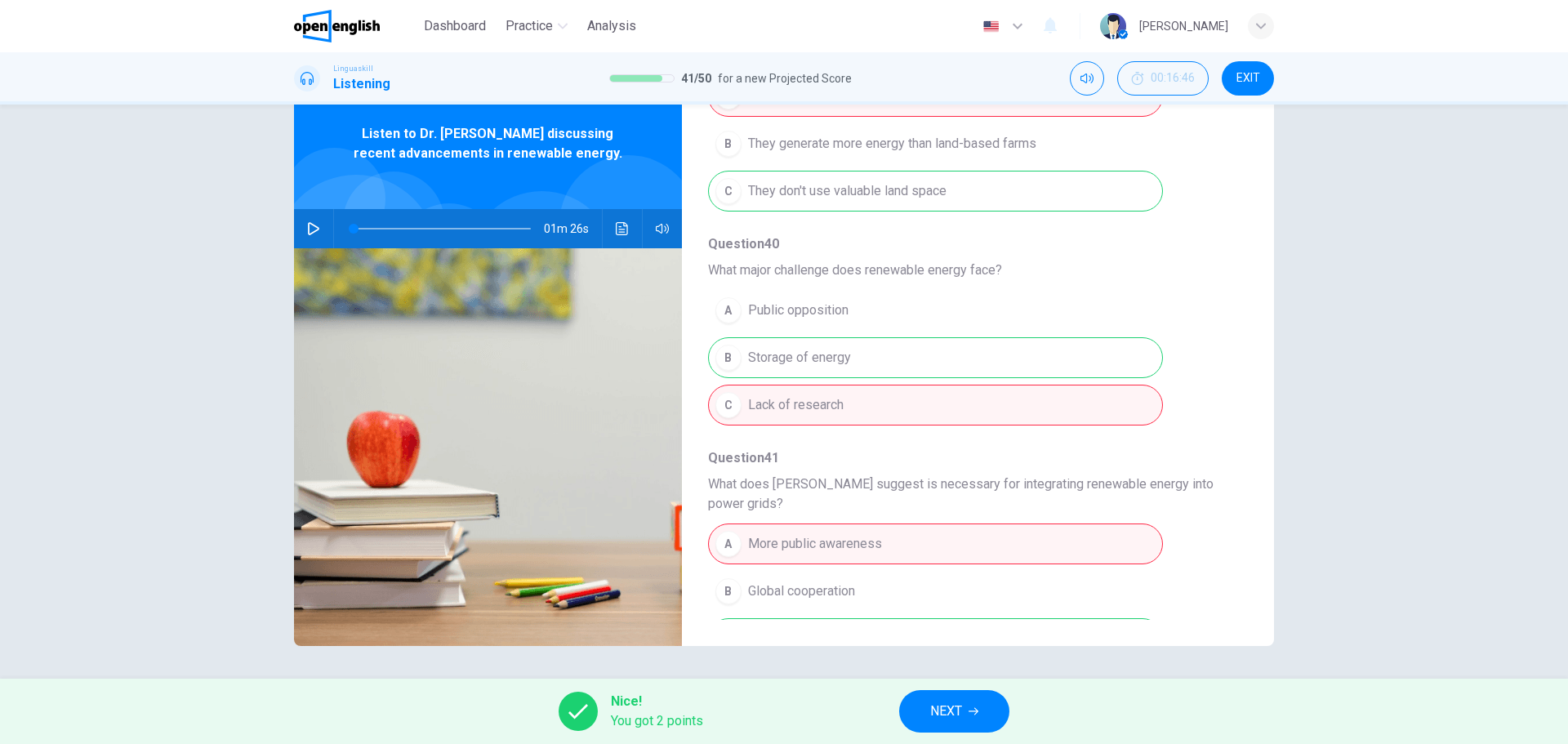
scroll to position [725, 0]
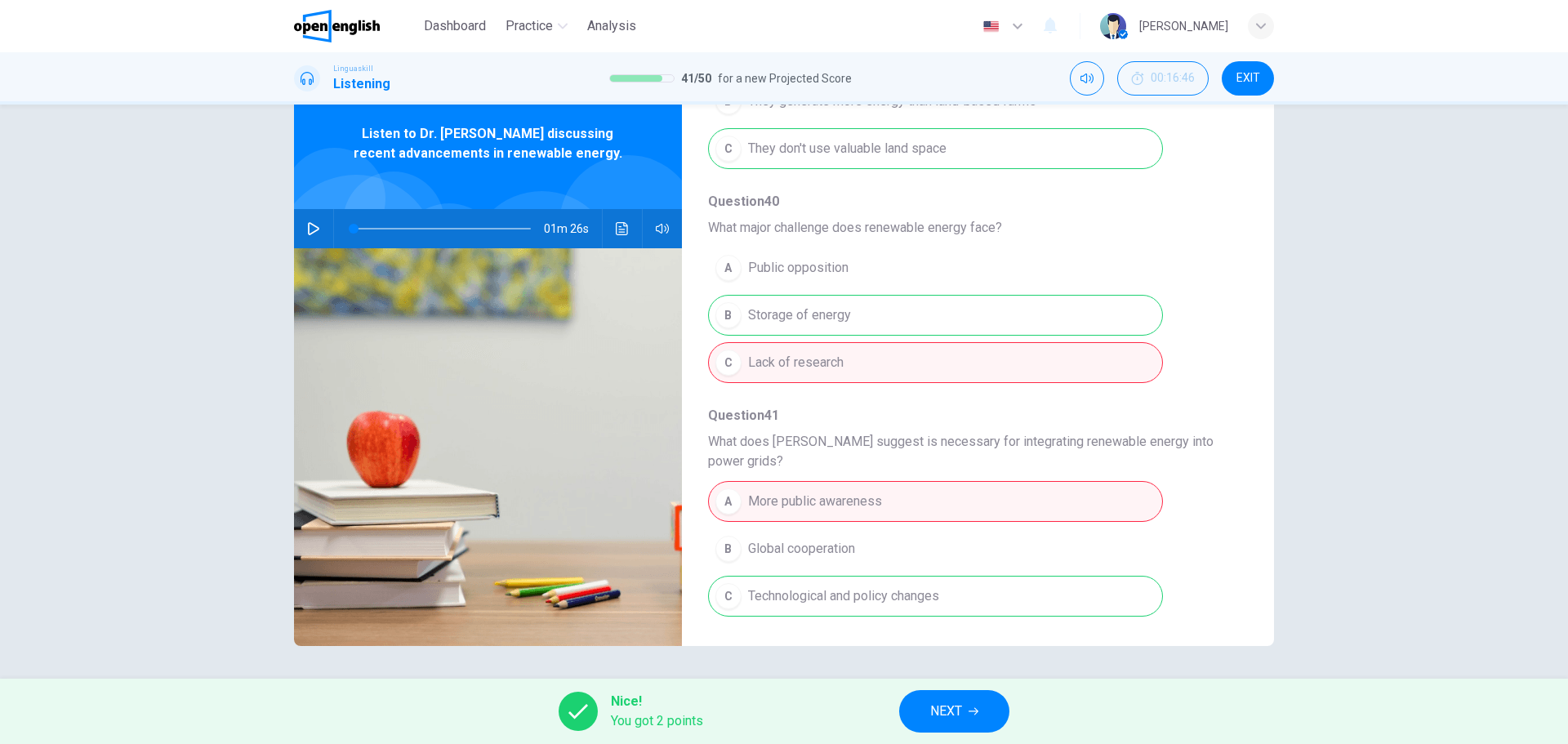
click at [949, 698] on button "NEXT" at bounding box center [954, 711] width 111 height 43
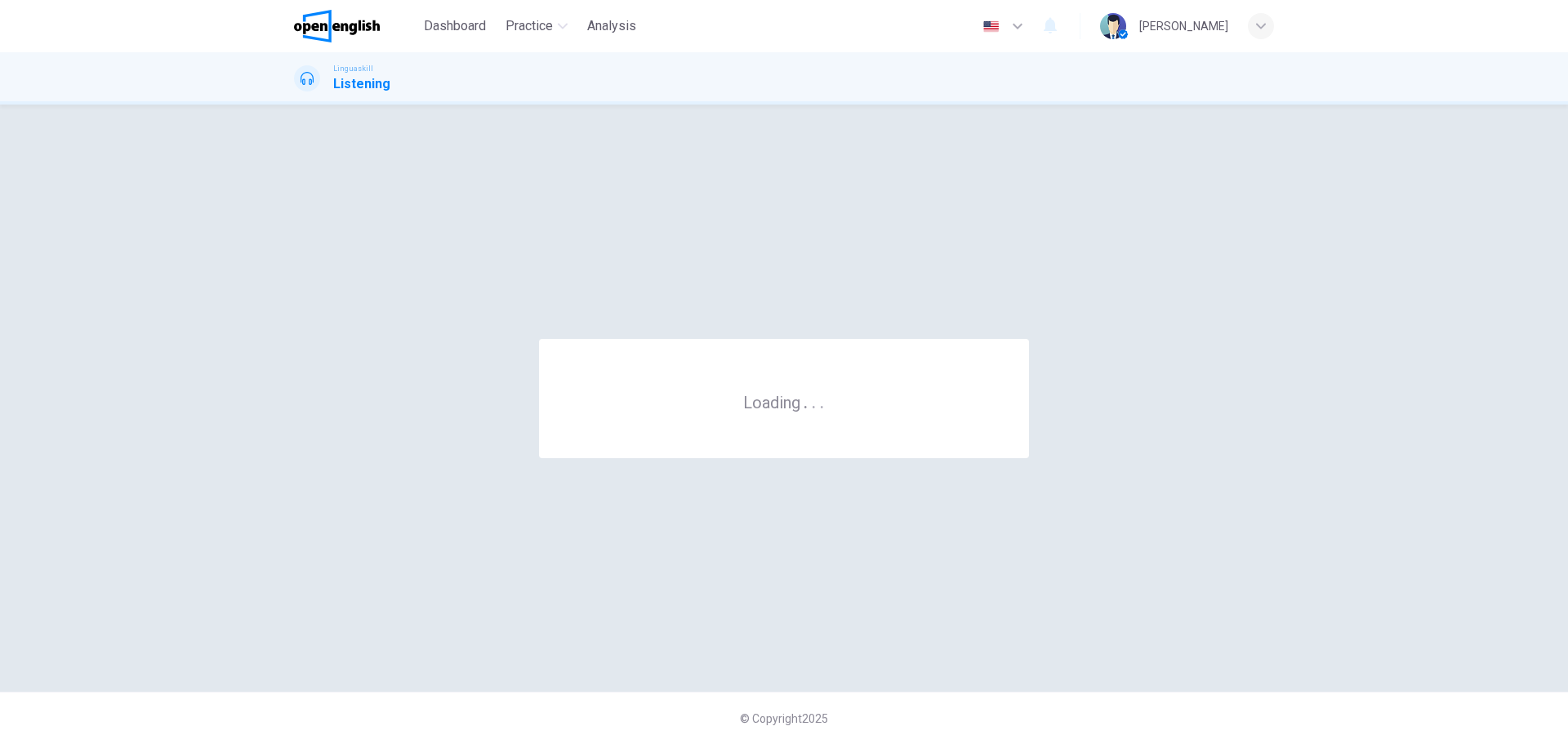
scroll to position [0, 0]
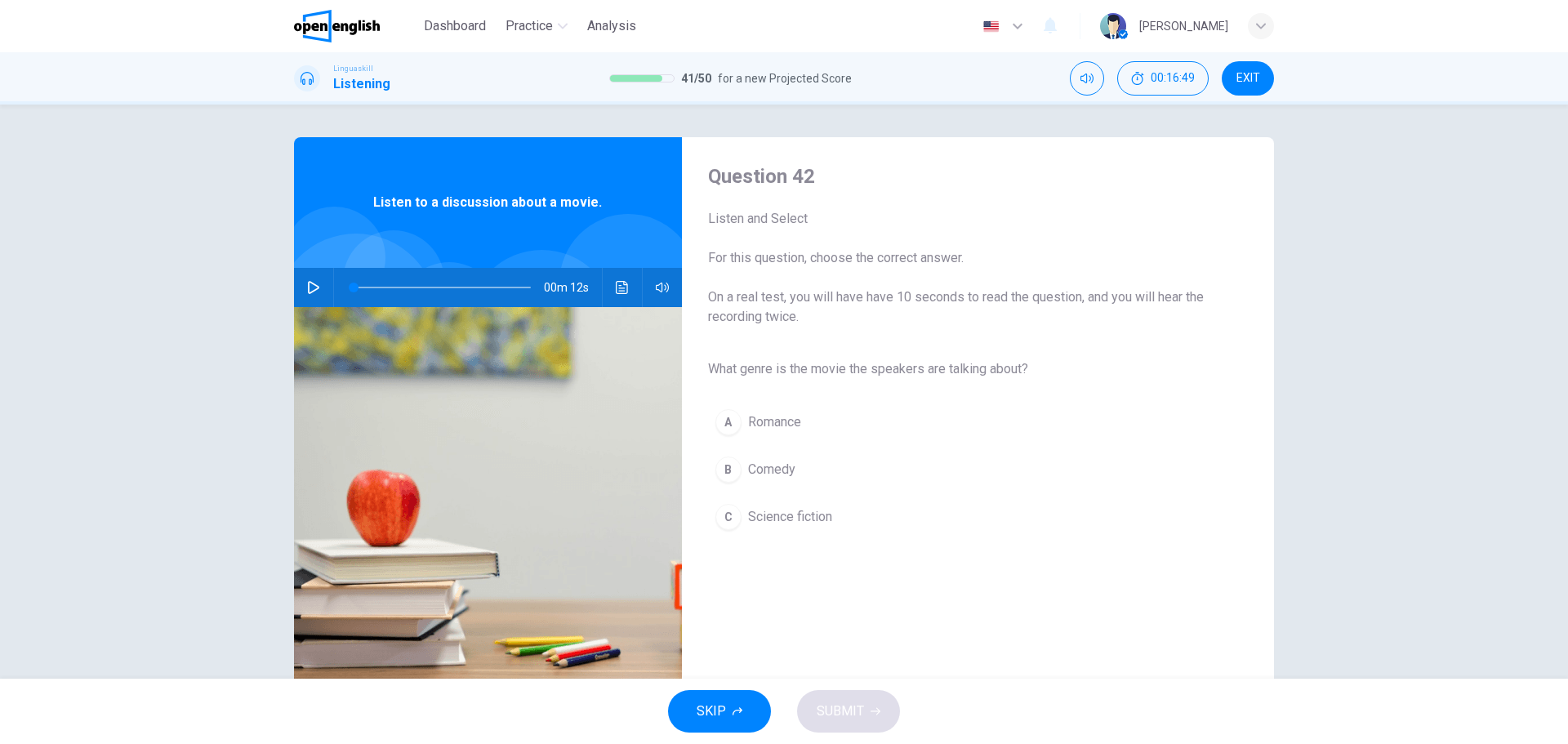
click at [310, 281] on icon "button" at bounding box center [313, 287] width 13 height 13
drag, startPoint x: 771, startPoint y: 517, endPoint x: 777, endPoint y: 527, distance: 11.7
click at [773, 516] on span "Science fiction" at bounding box center [790, 517] width 84 height 19
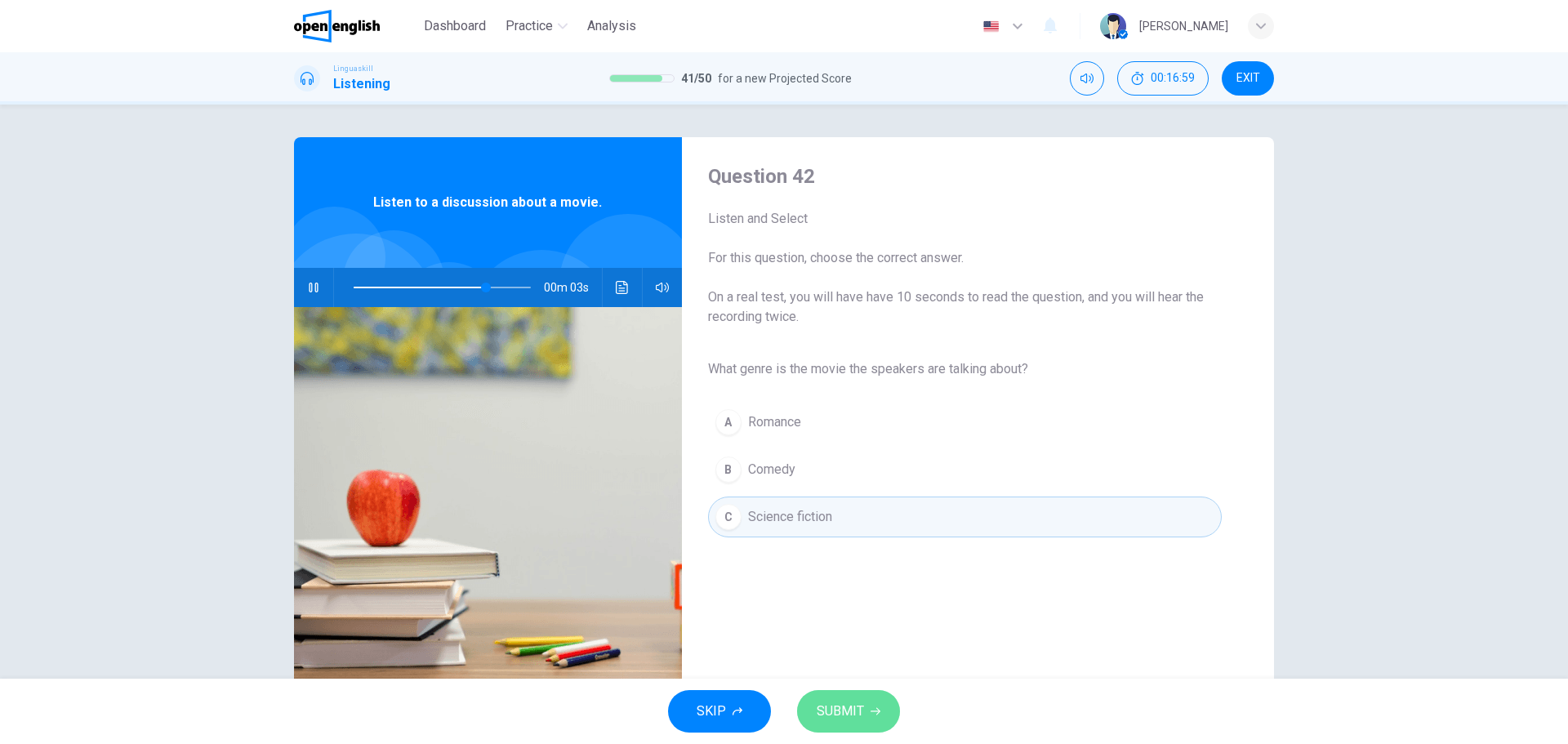
click at [863, 708] on button "SUBMIT" at bounding box center [848, 711] width 103 height 43
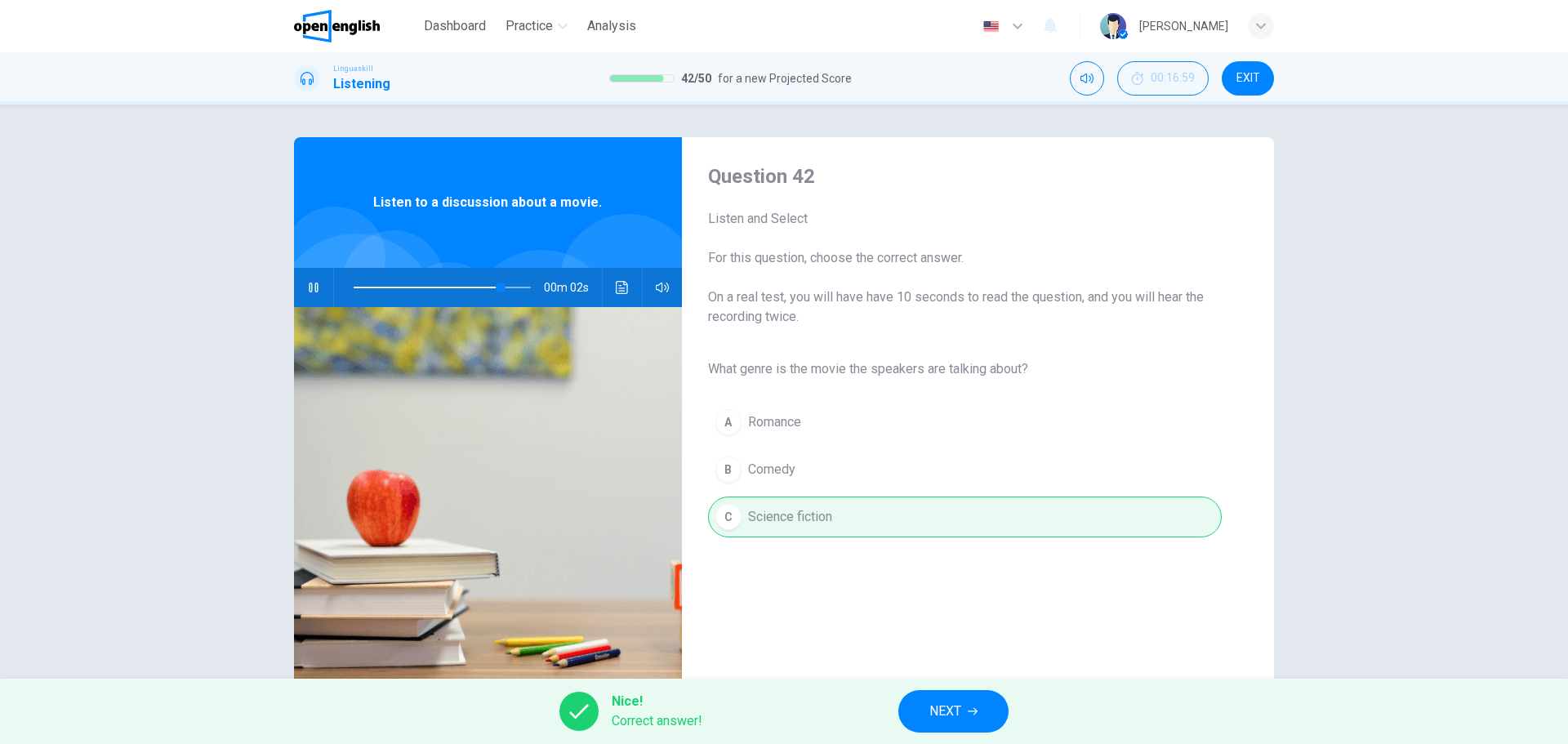
type input "**"
click at [978, 705] on button "NEXT" at bounding box center [953, 711] width 111 height 43
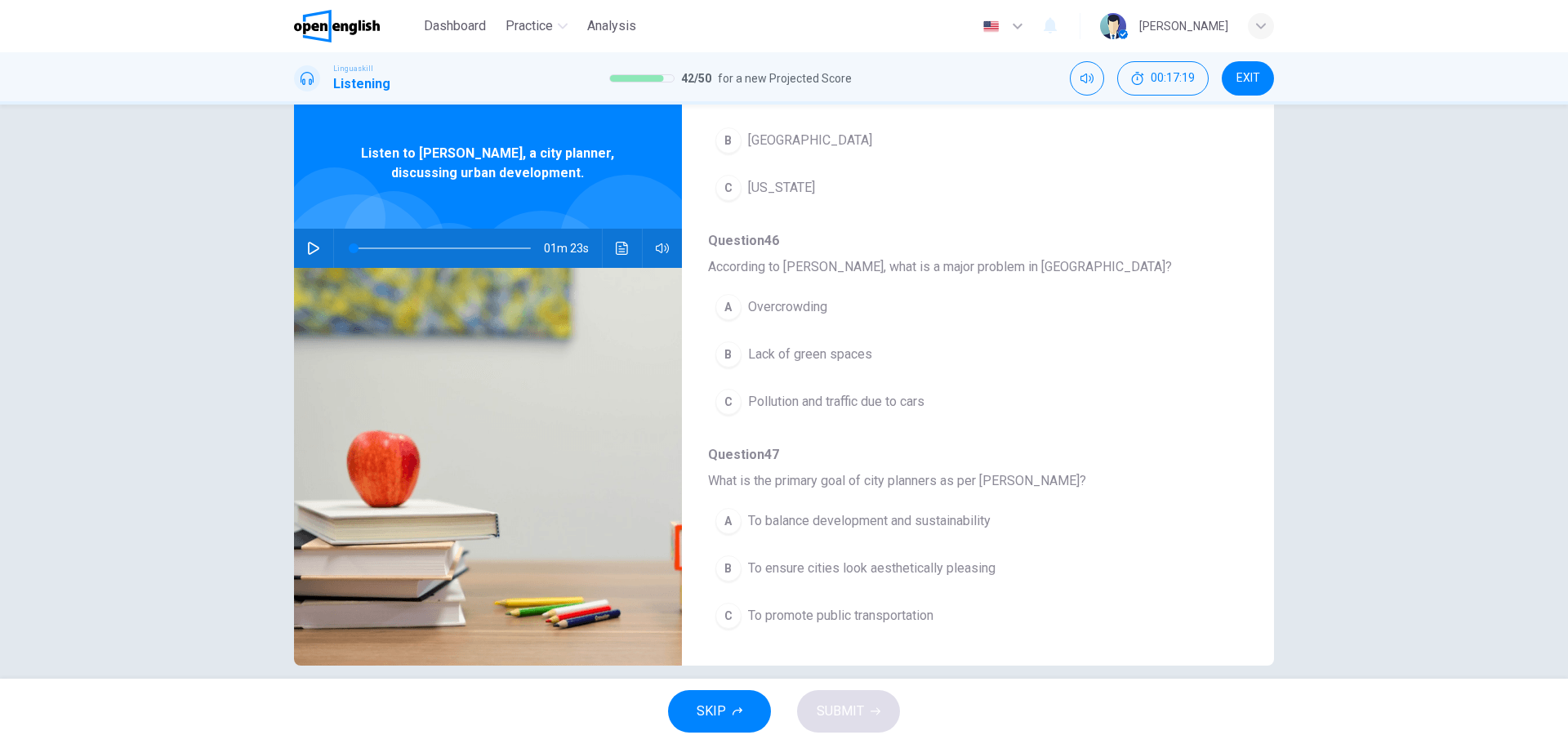
scroll to position [58, 0]
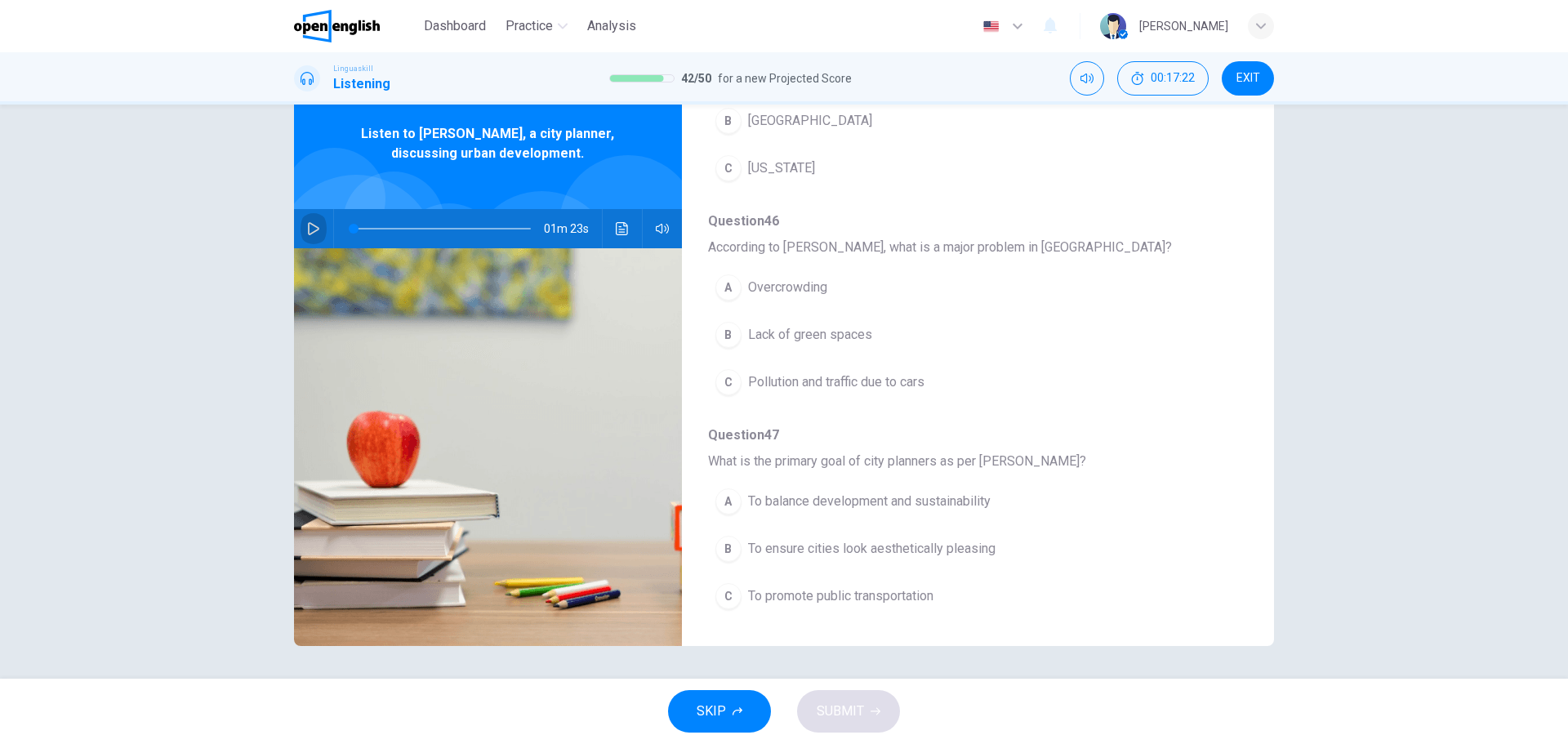
click at [311, 224] on icon "button" at bounding box center [313, 228] width 13 height 13
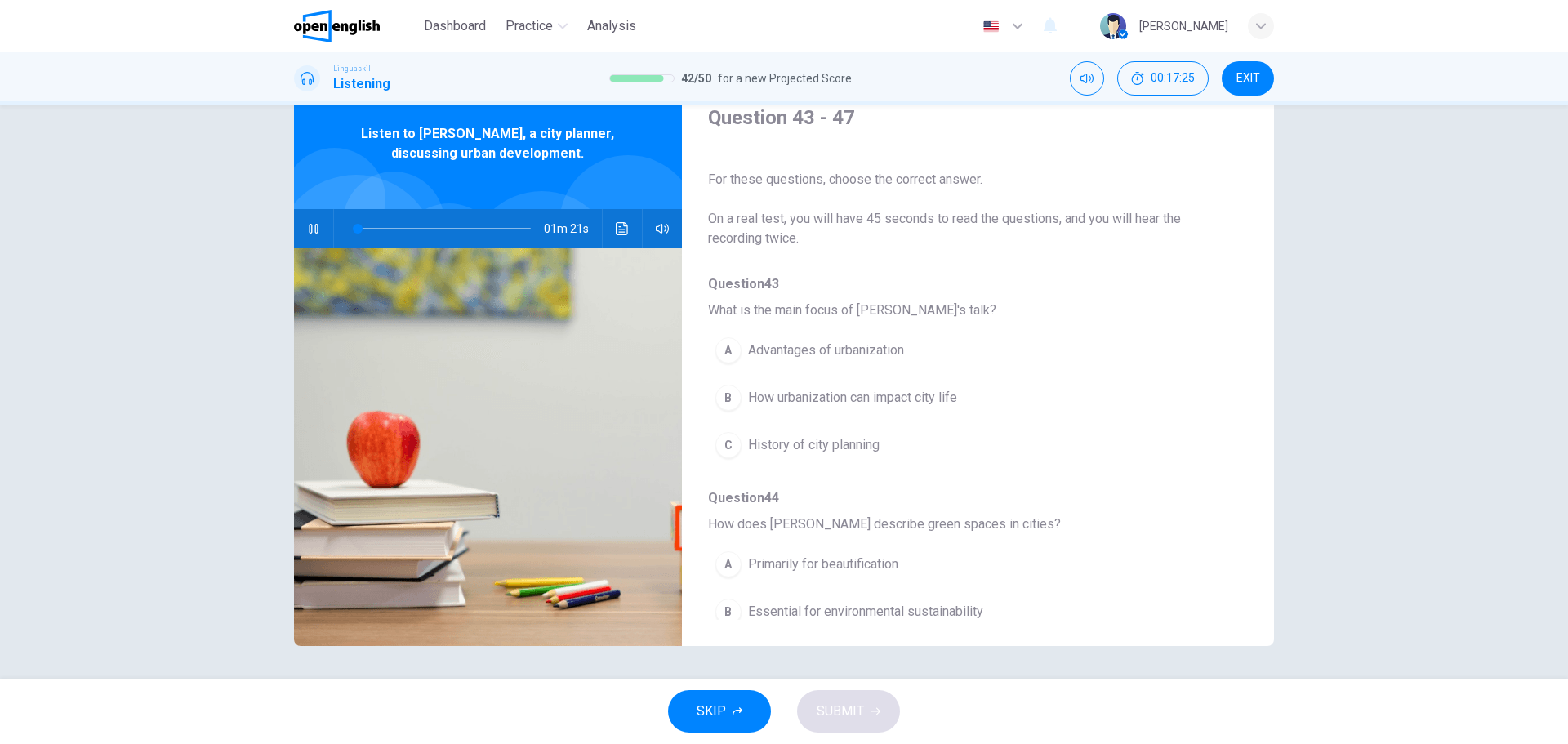
scroll to position [0, 0]
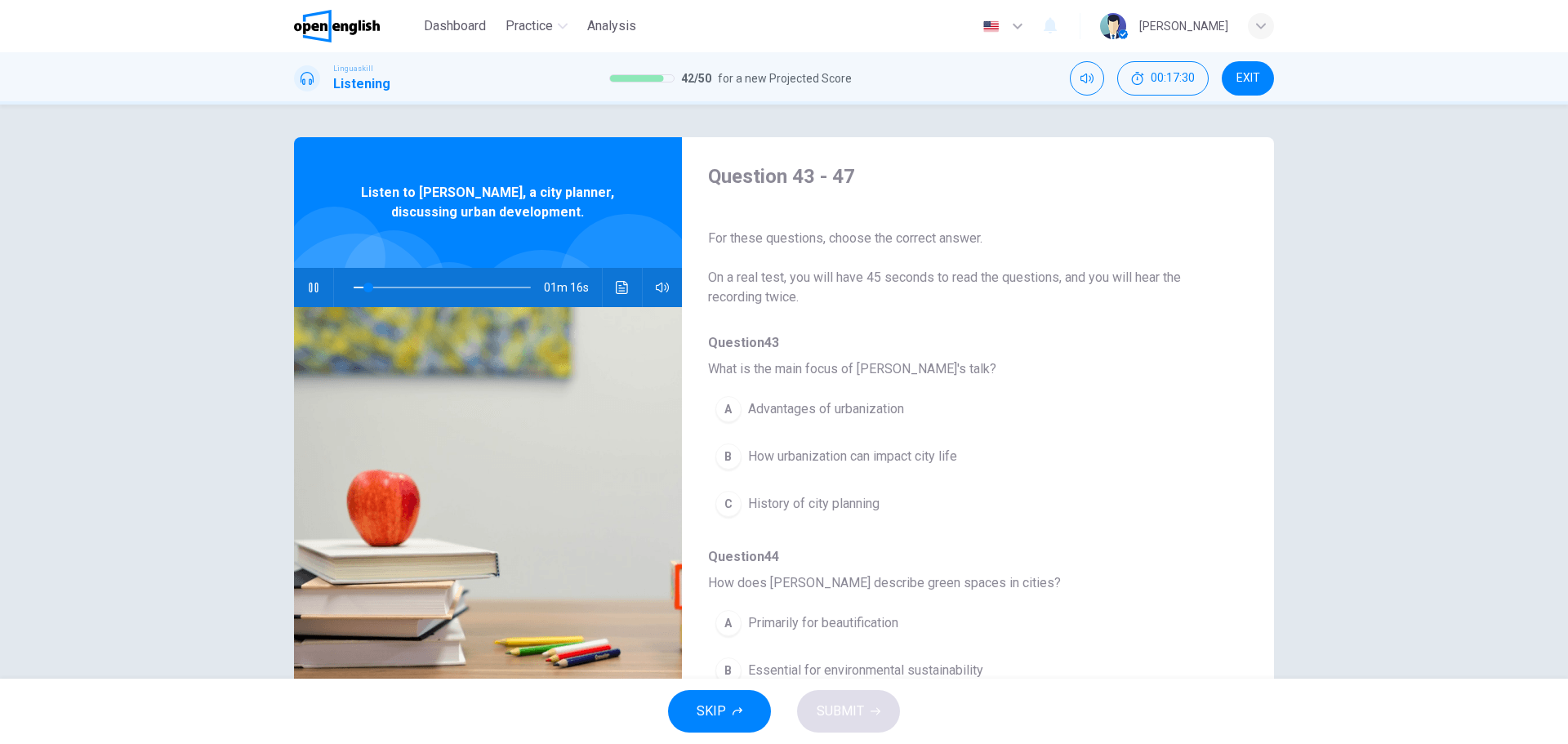
click at [780, 400] on span "Advantages of urbanization" at bounding box center [826, 409] width 156 height 19
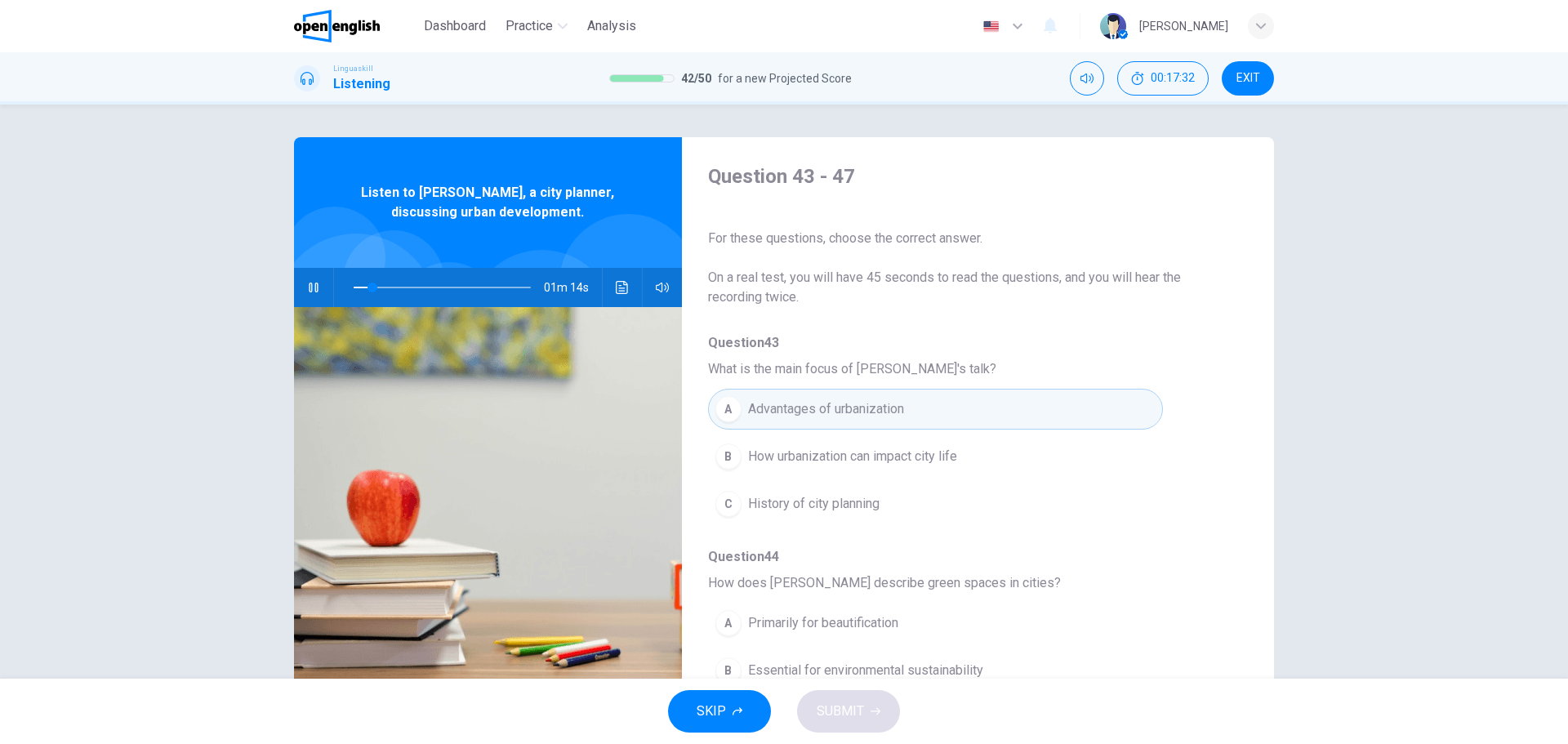
click at [824, 452] on span "How urbanization can impact city life" at bounding box center [853, 457] width 209 height 19
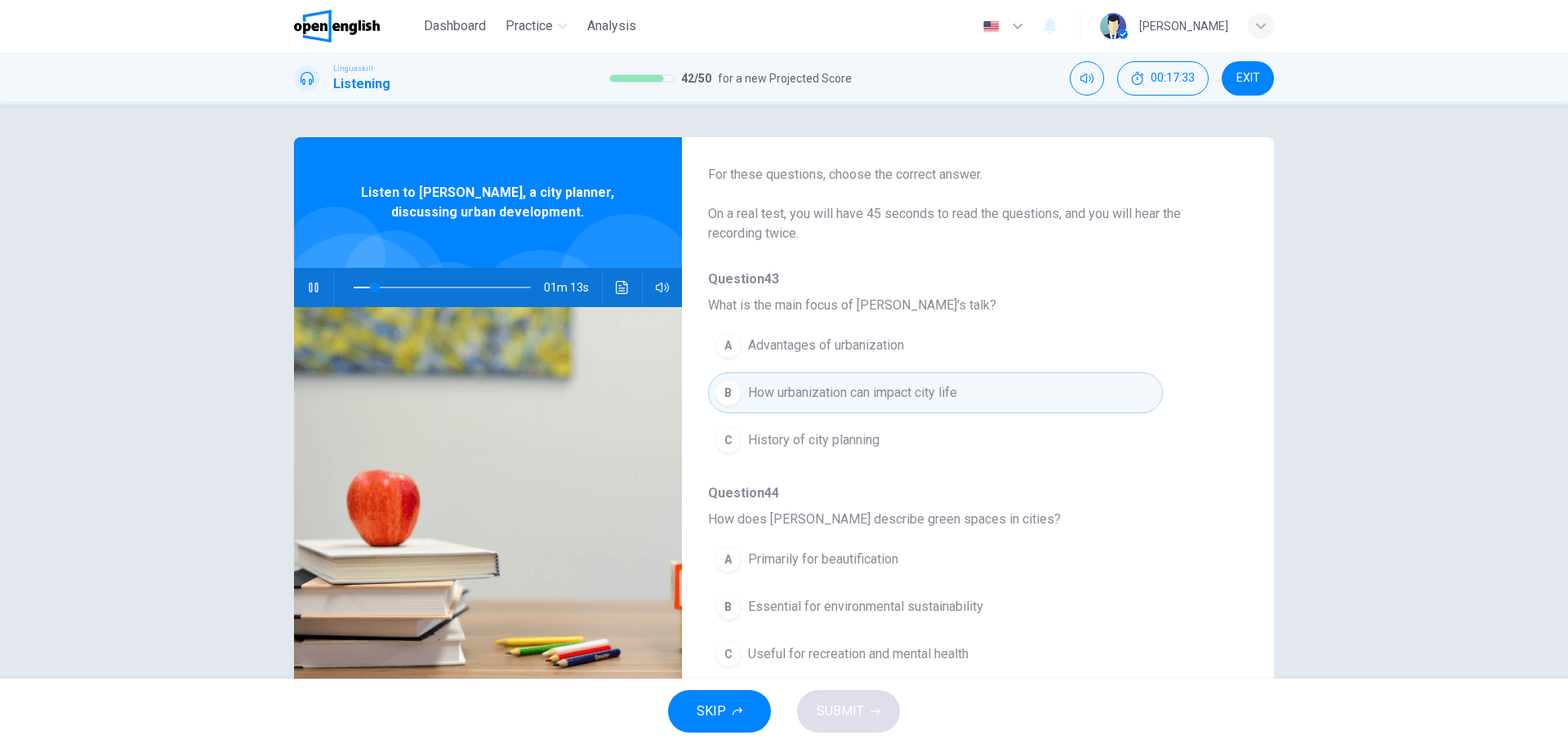
scroll to position [245, 0]
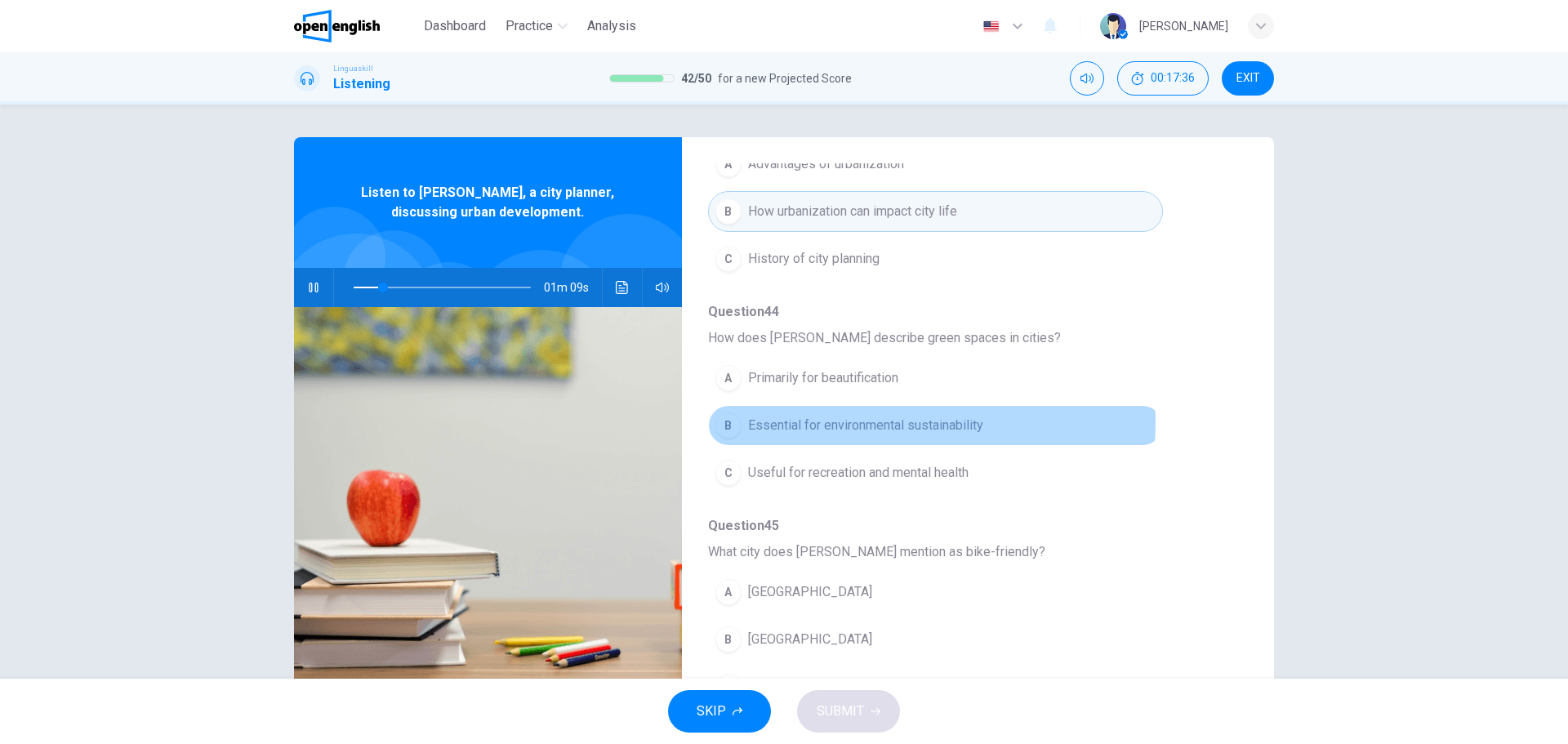
click at [850, 423] on span "Essential for environmental sustainability" at bounding box center [866, 425] width 235 height 19
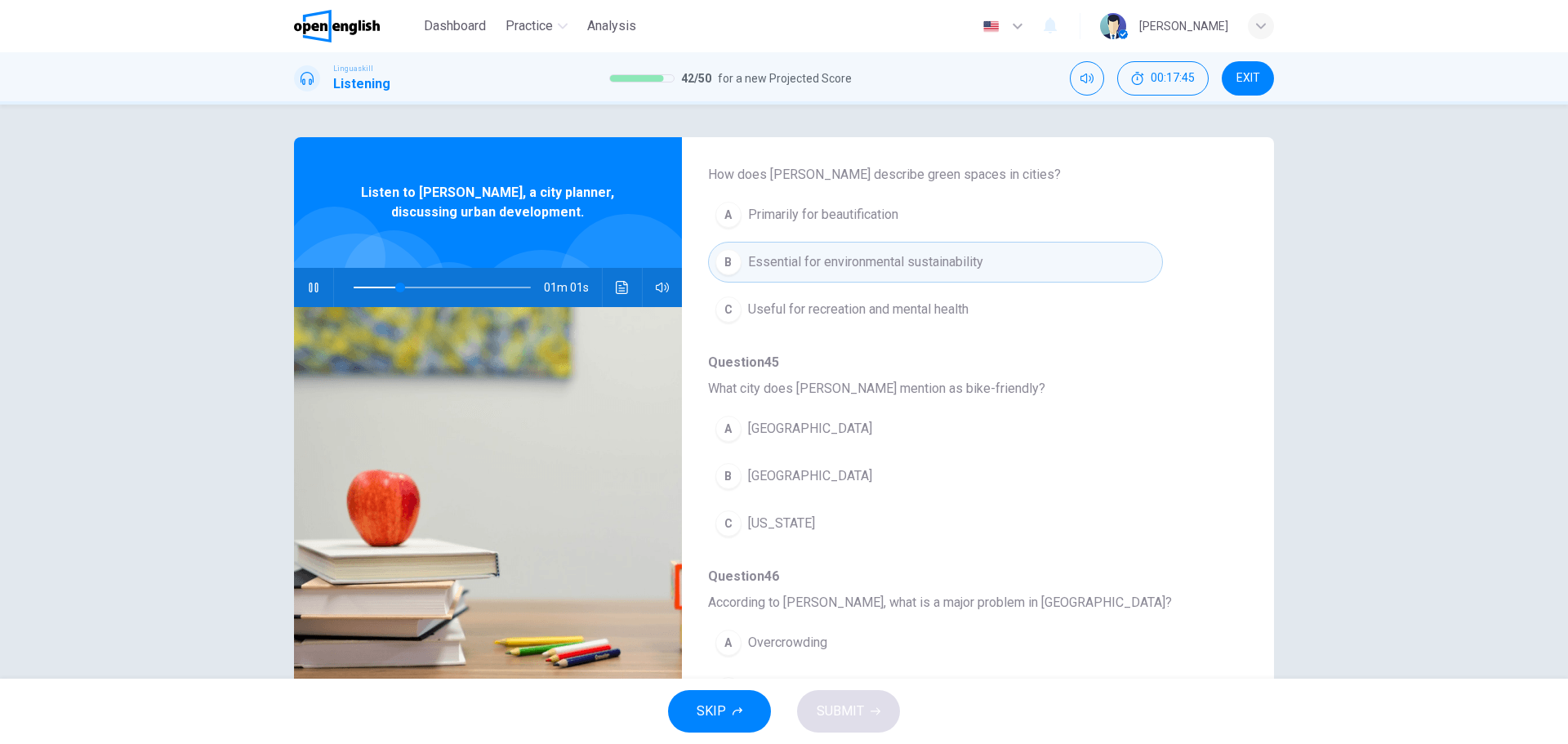
scroll to position [490, 0]
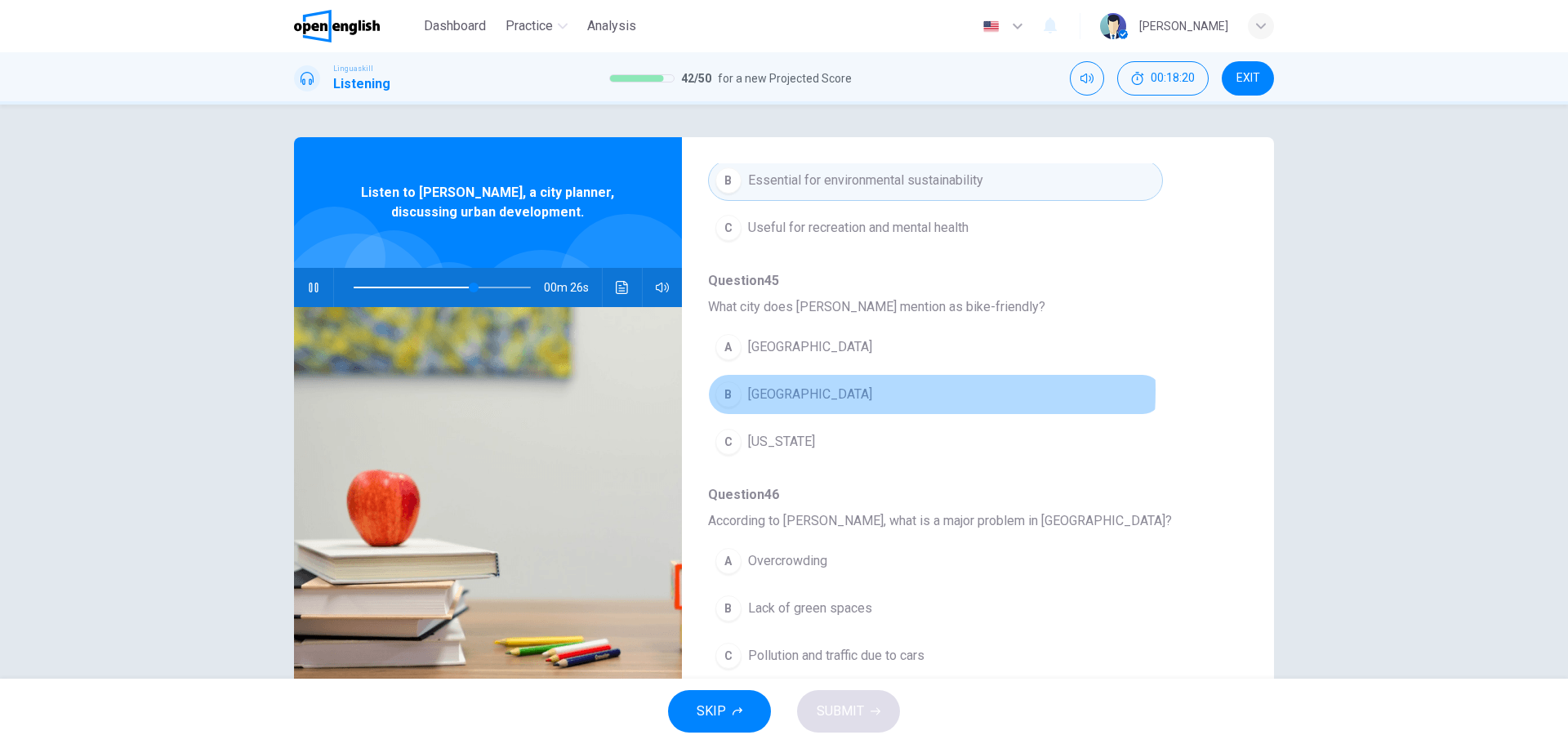
click at [777, 390] on span "[GEOGRAPHIC_DATA]" at bounding box center [810, 395] width 124 height 19
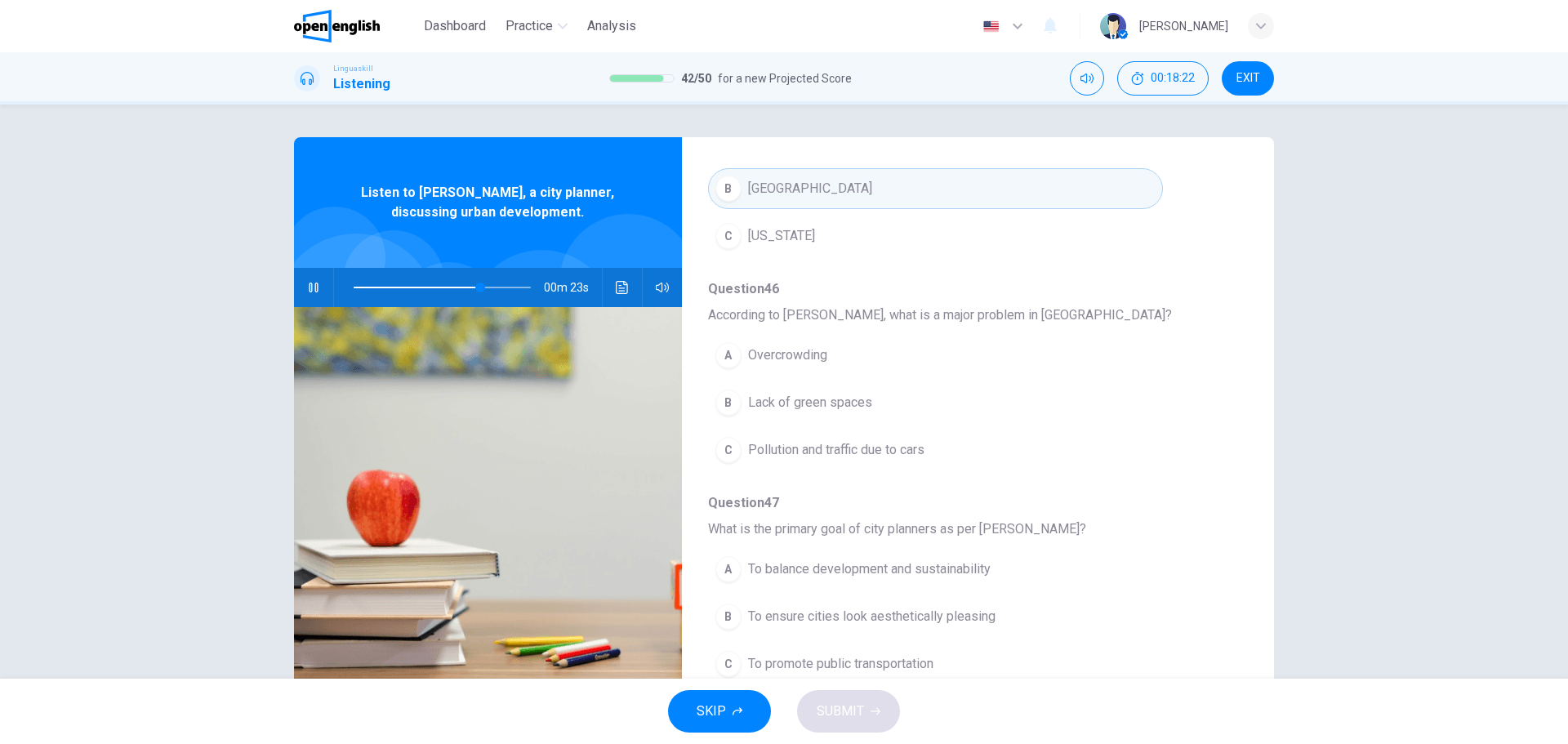
scroll to position [705, 0]
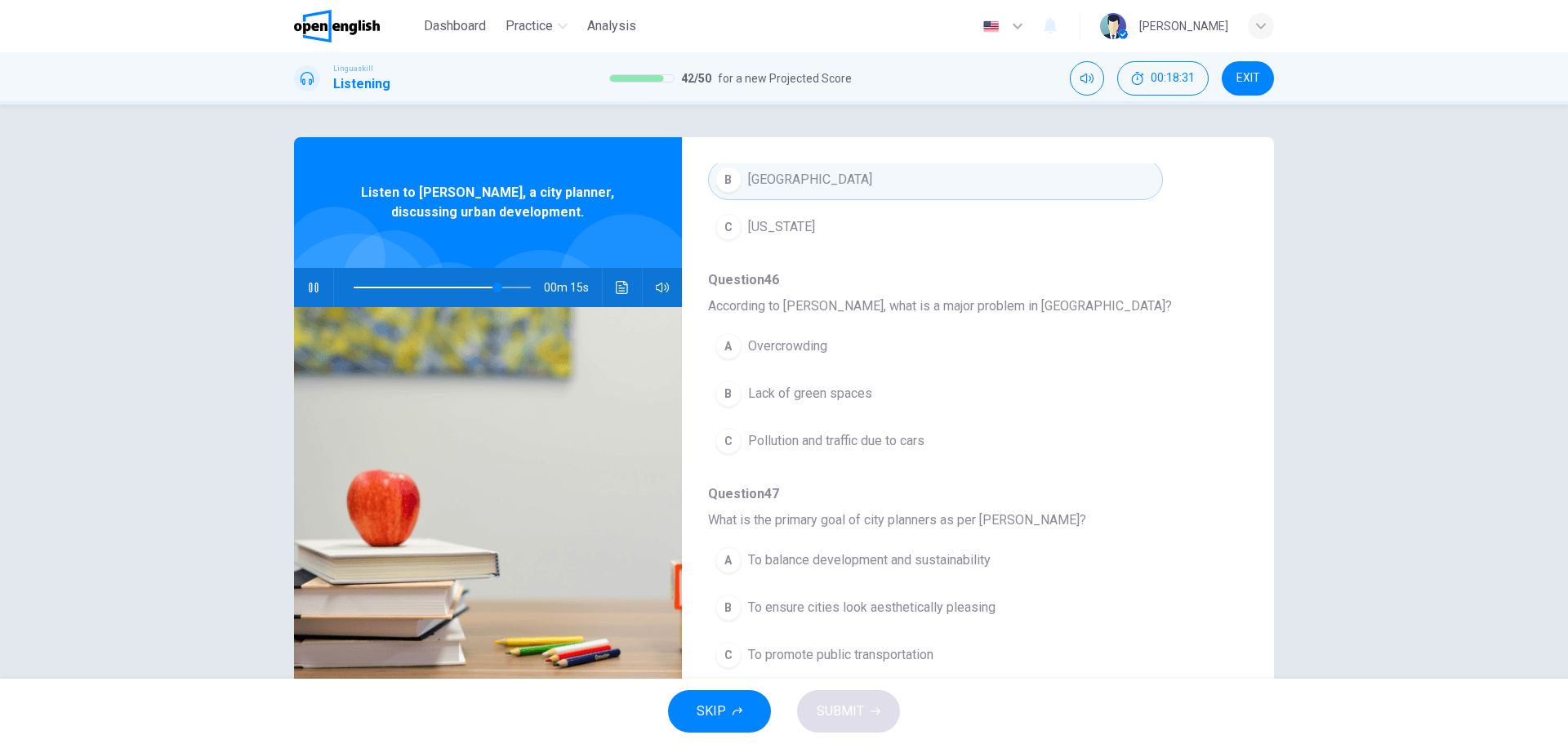
click at [853, 429] on button "C Pollution and traffic due to cars" at bounding box center [936, 441] width 455 height 41
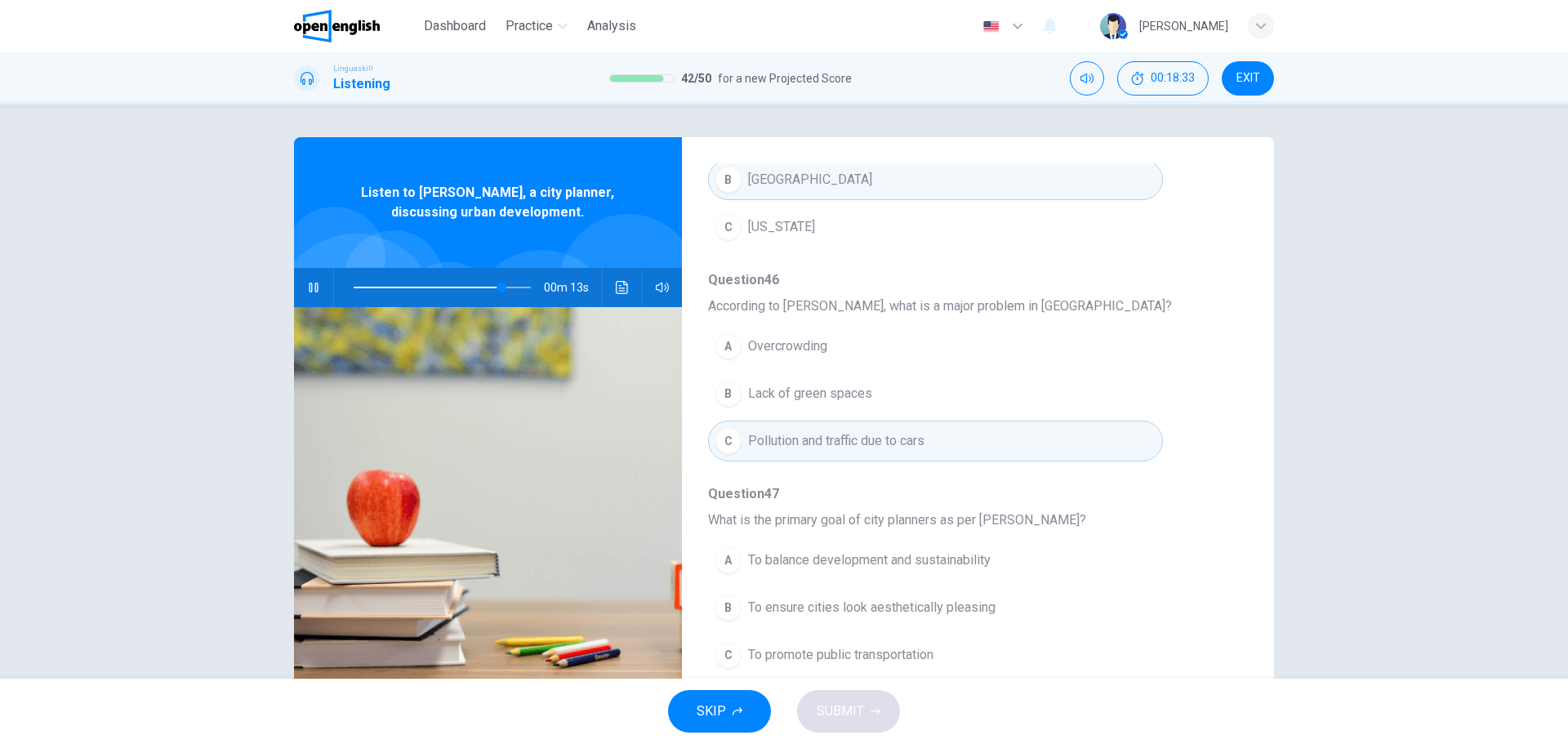
scroll to position [58, 0]
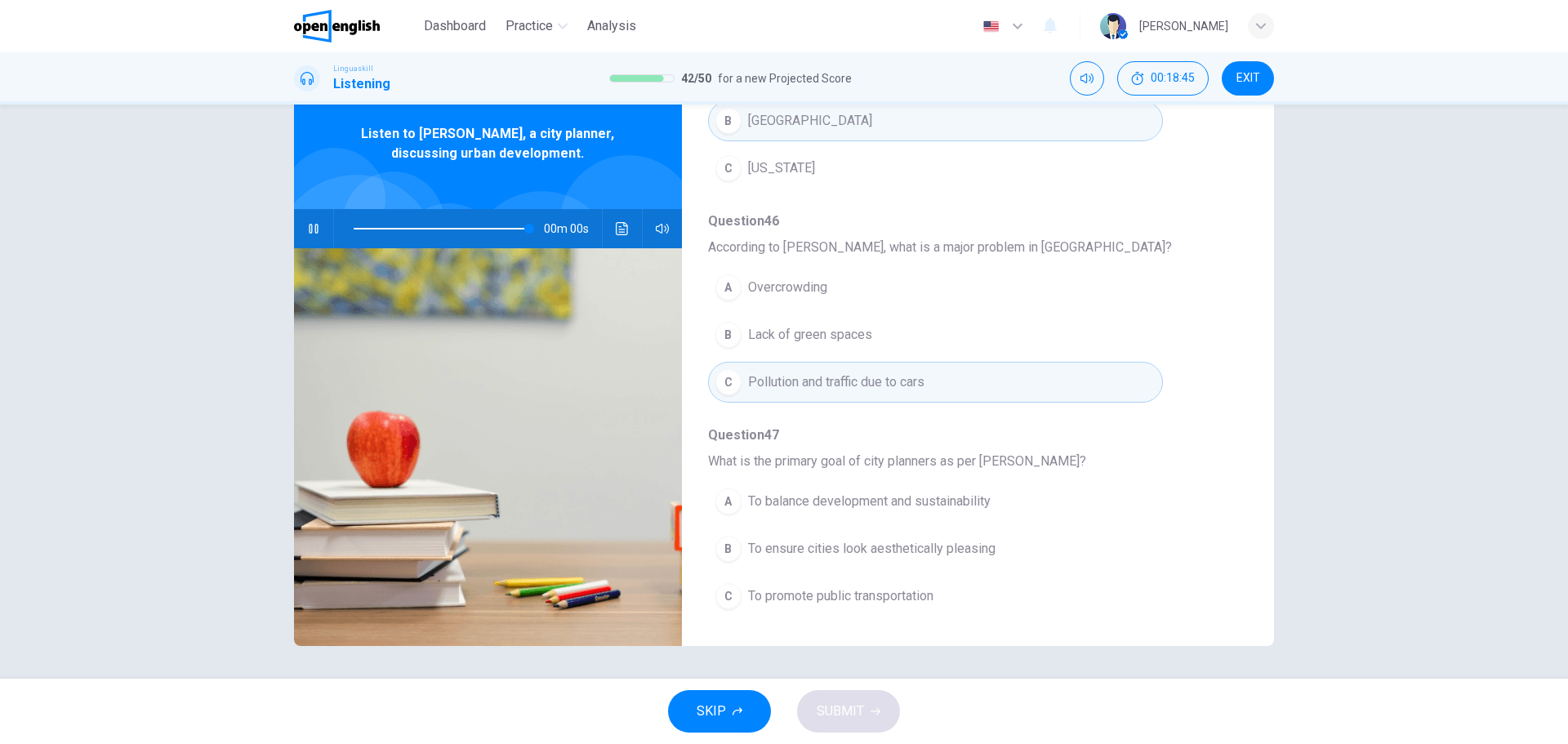
click at [832, 496] on span "To balance development and sustainability" at bounding box center [869, 501] width 242 height 19
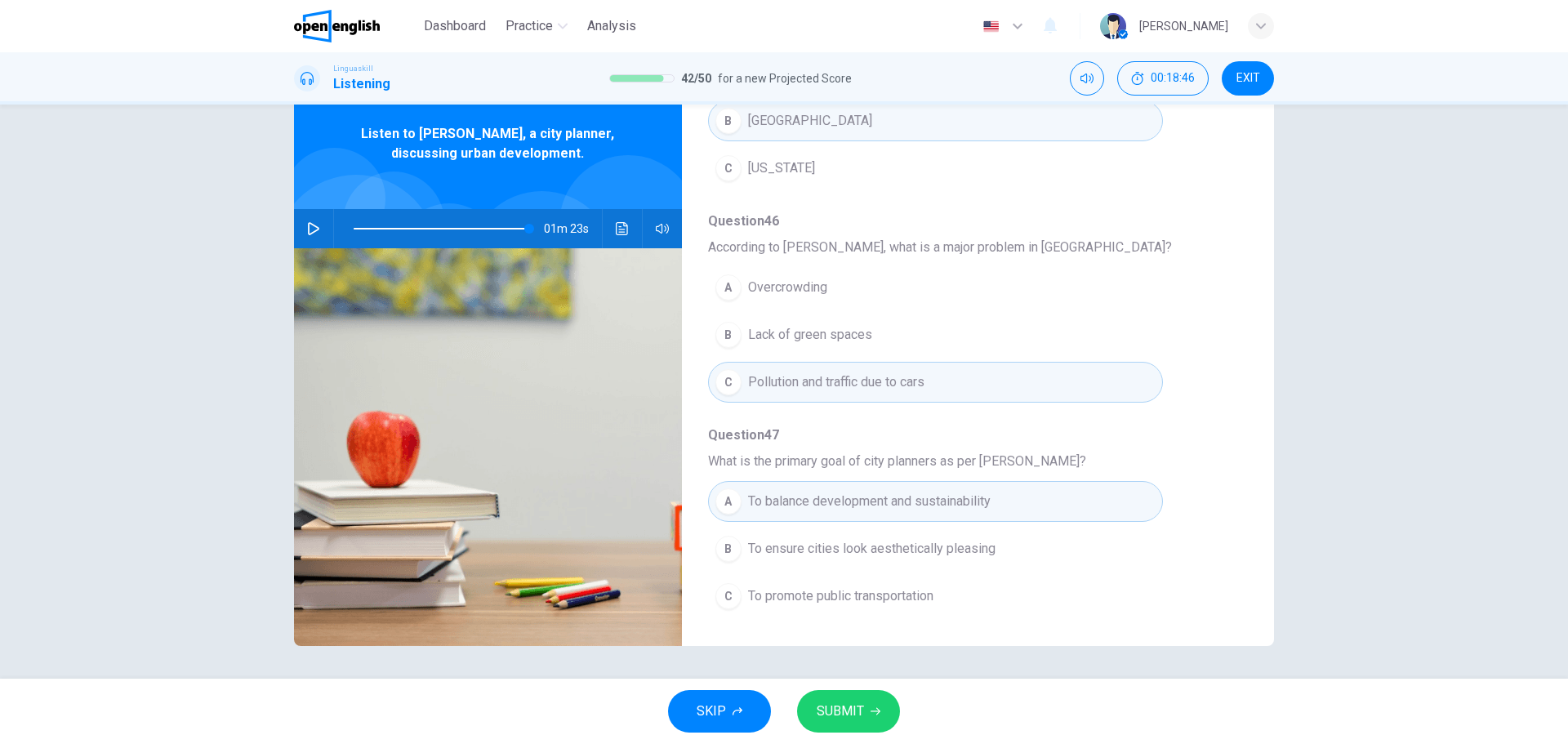
type input "*"
click at [853, 701] on span "SUBMIT" at bounding box center [840, 711] width 47 height 23
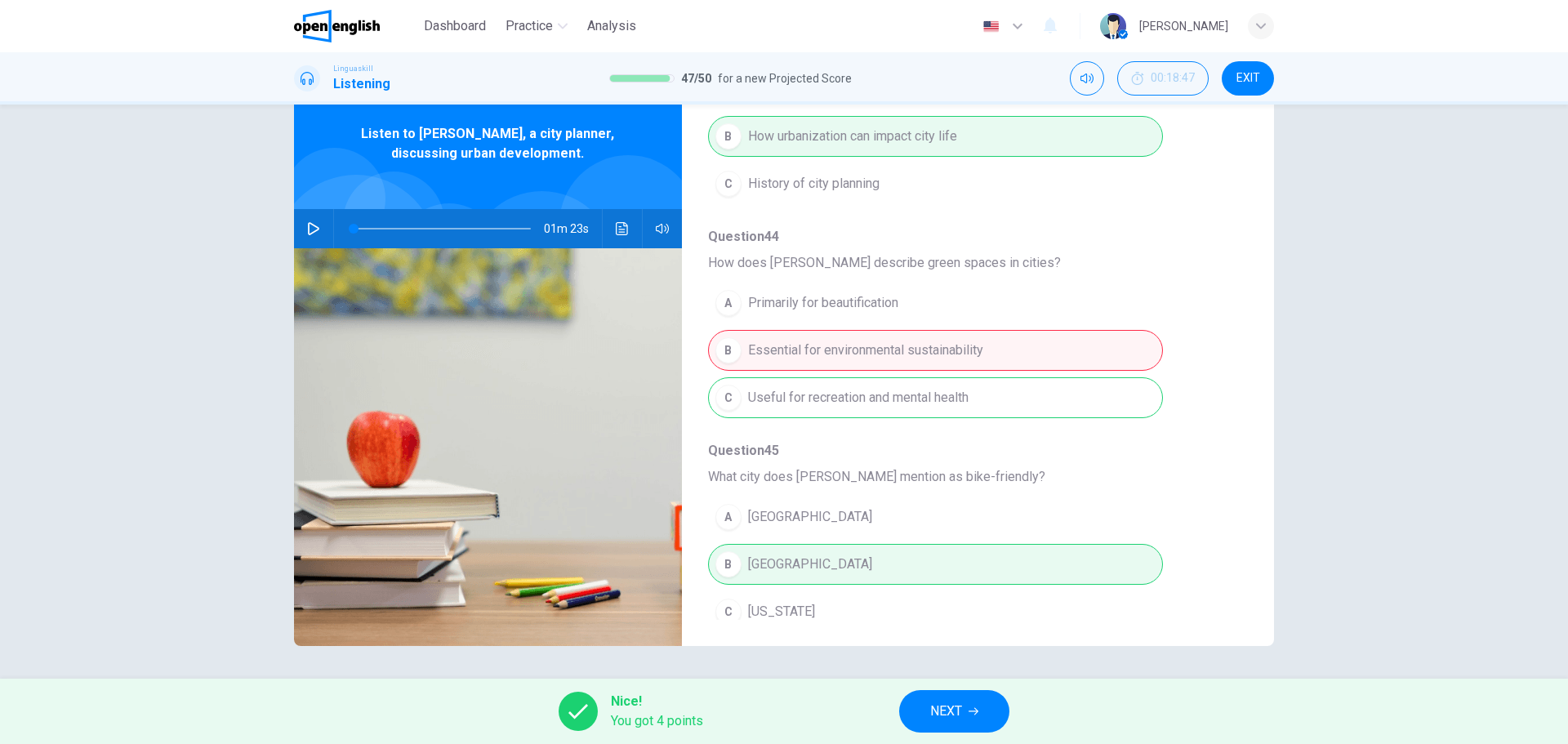
scroll to position [215, 0]
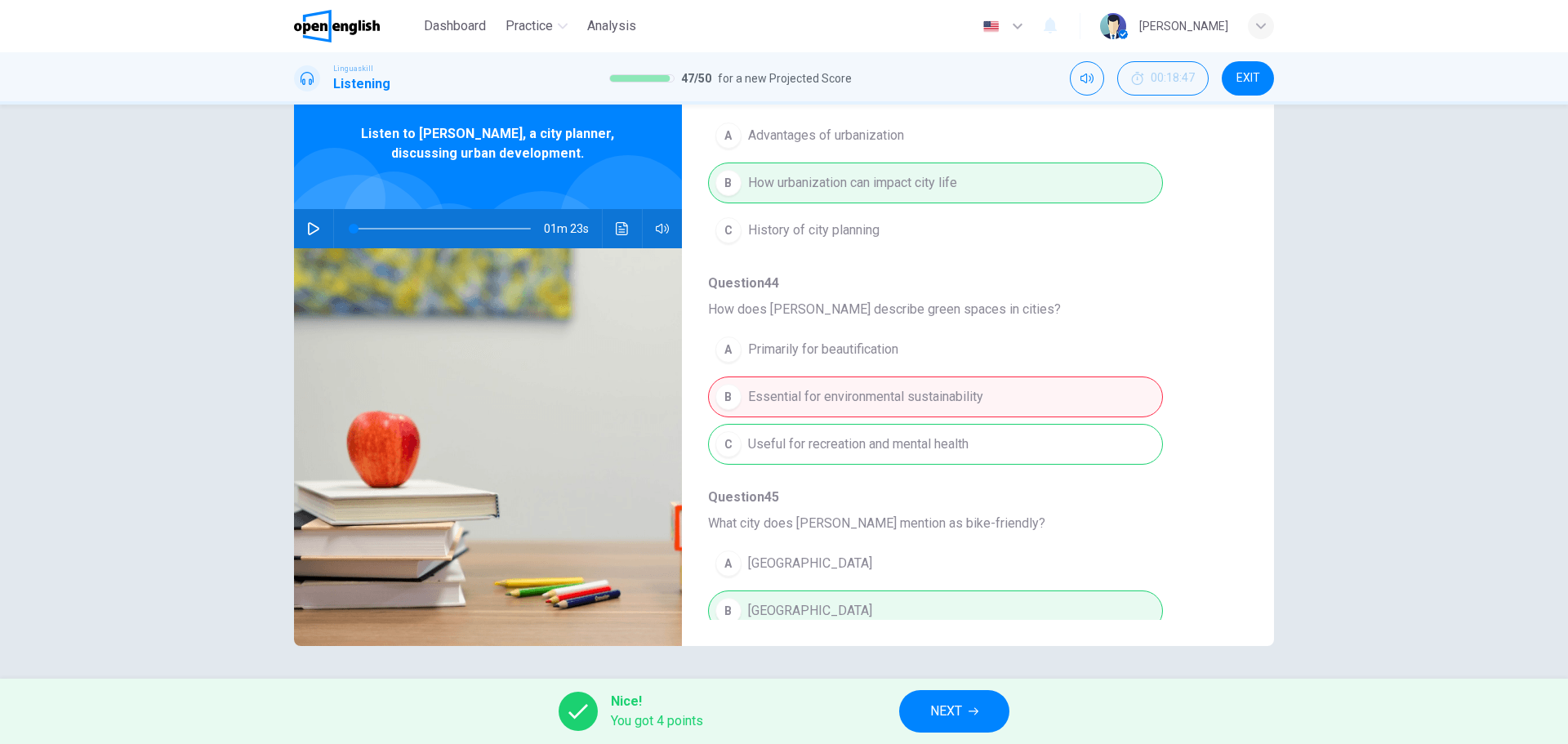
click at [941, 706] on span "NEXT" at bounding box center [946, 711] width 32 height 23
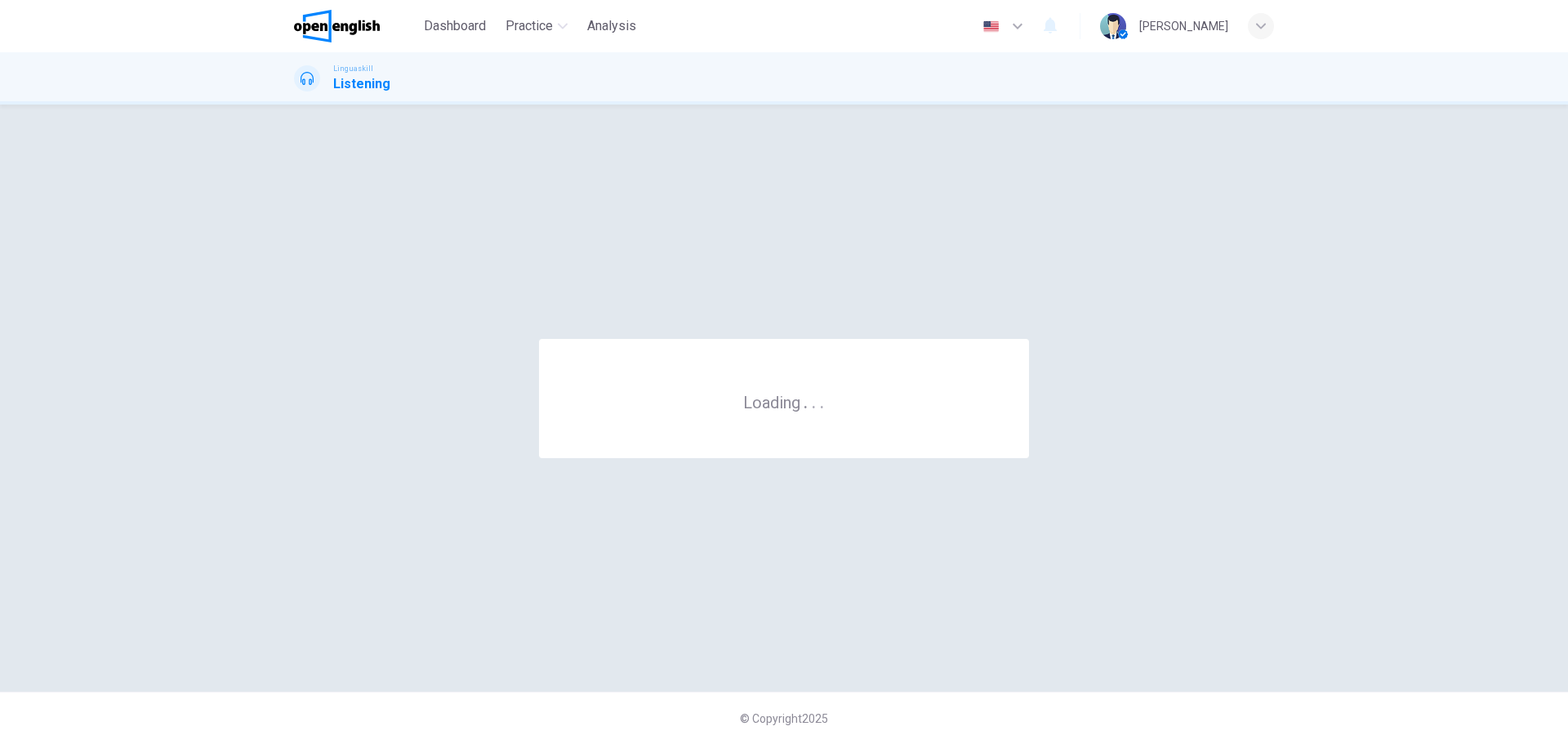
scroll to position [0, 0]
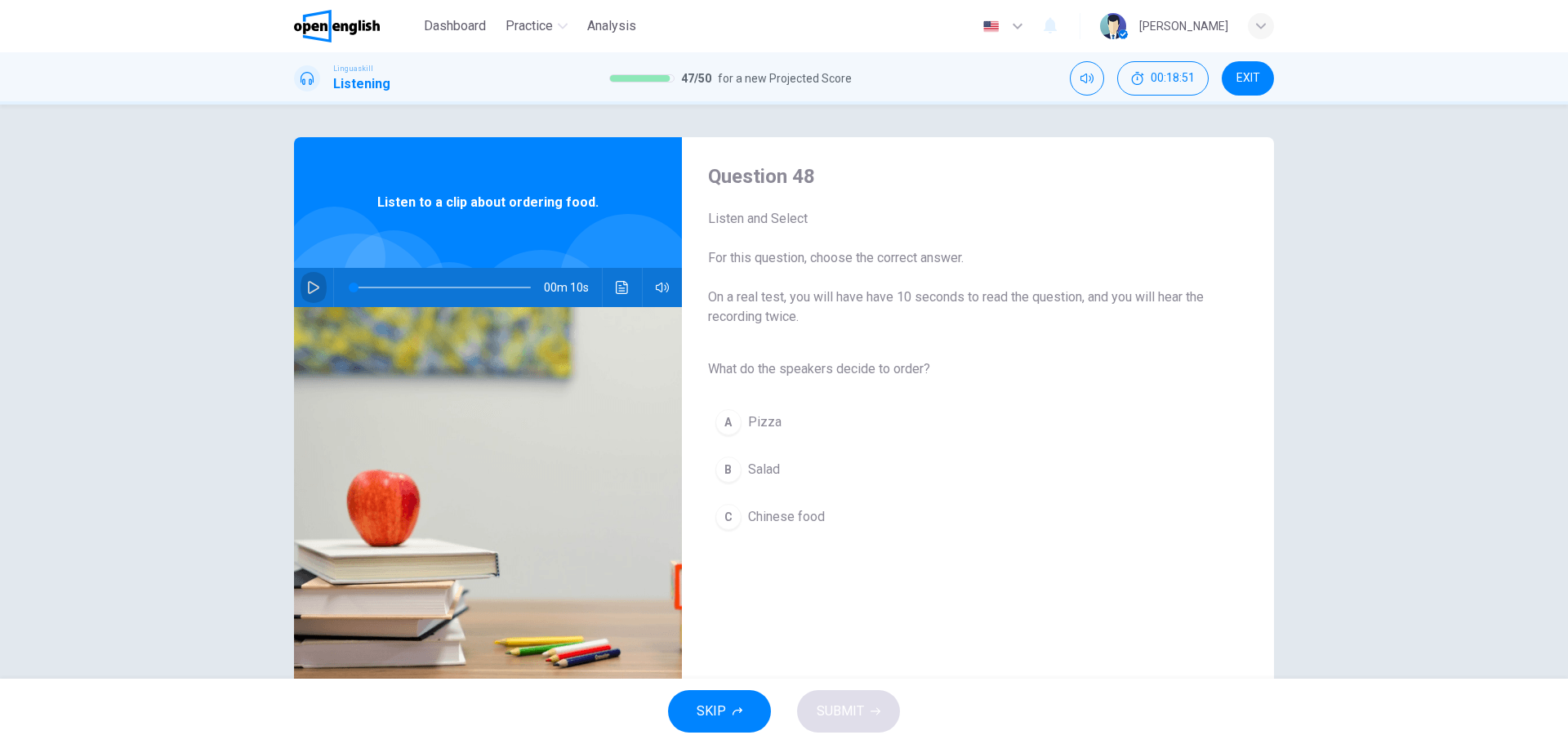
click at [308, 282] on icon "button" at bounding box center [313, 287] width 11 height 13
click at [781, 420] on button "A Pizza" at bounding box center [965, 422] width 514 height 41
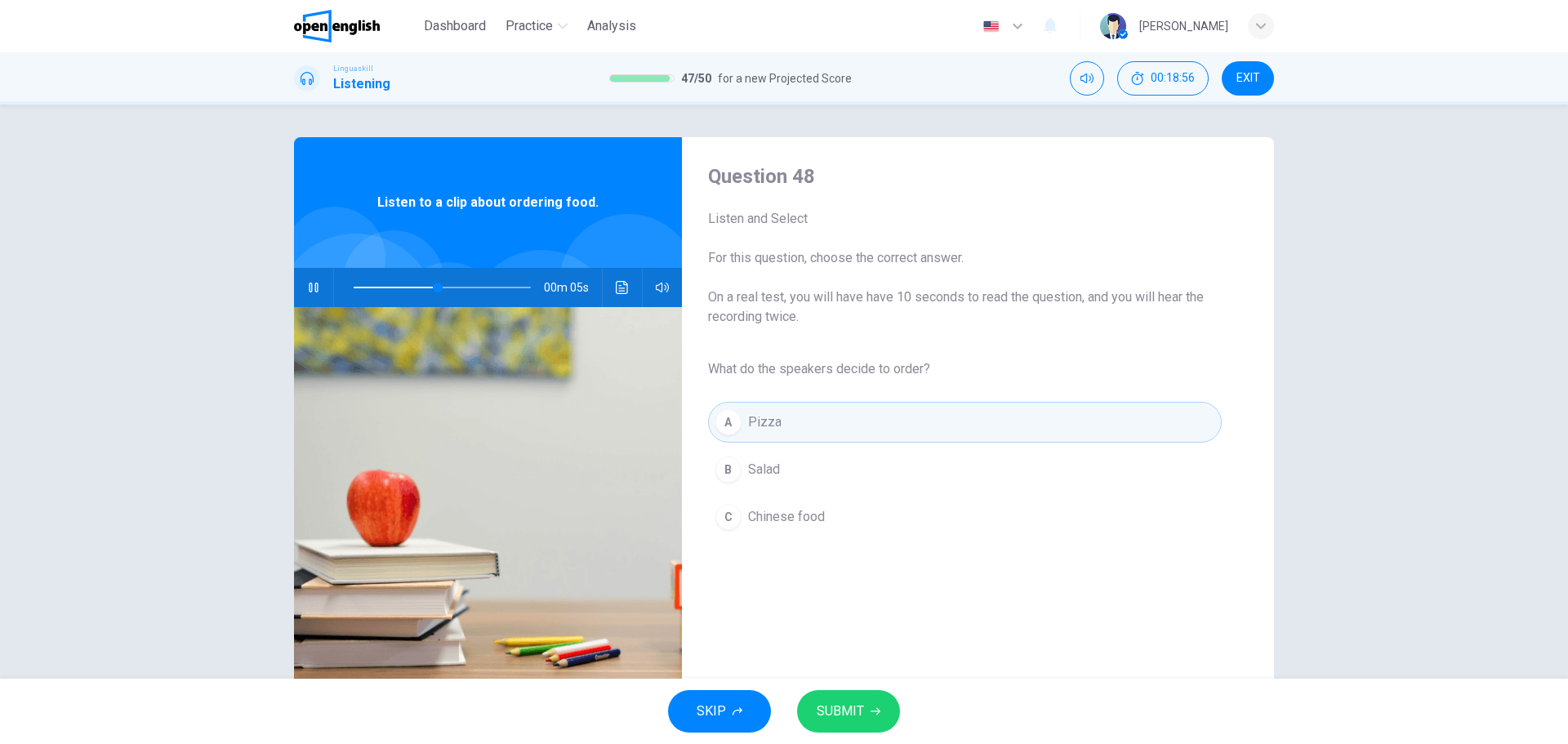
click at [770, 511] on span "Chinese food" at bounding box center [787, 517] width 77 height 19
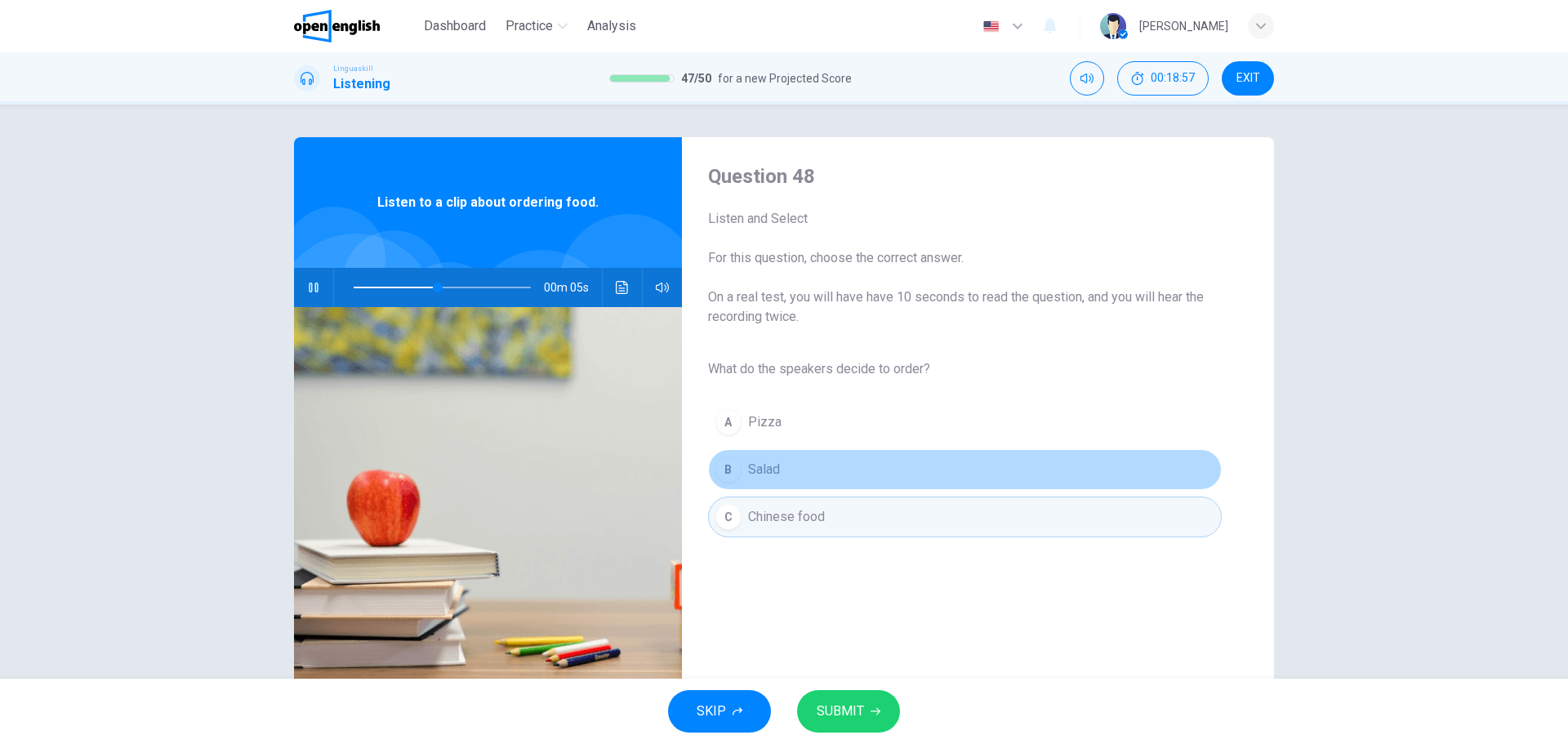
click at [754, 470] on span "Salad" at bounding box center [764, 470] width 32 height 19
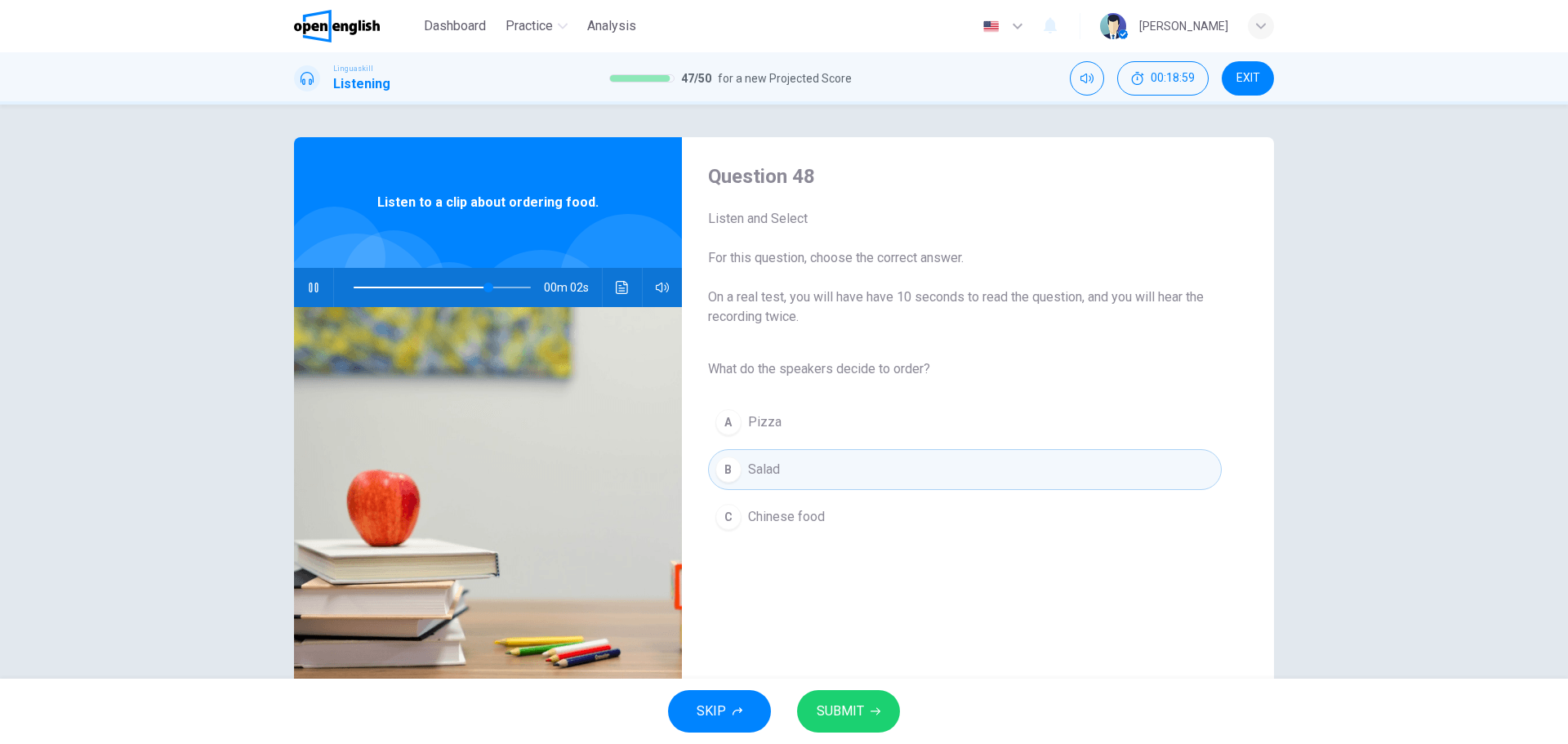
click at [837, 702] on span "SUBMIT" at bounding box center [840, 711] width 47 height 23
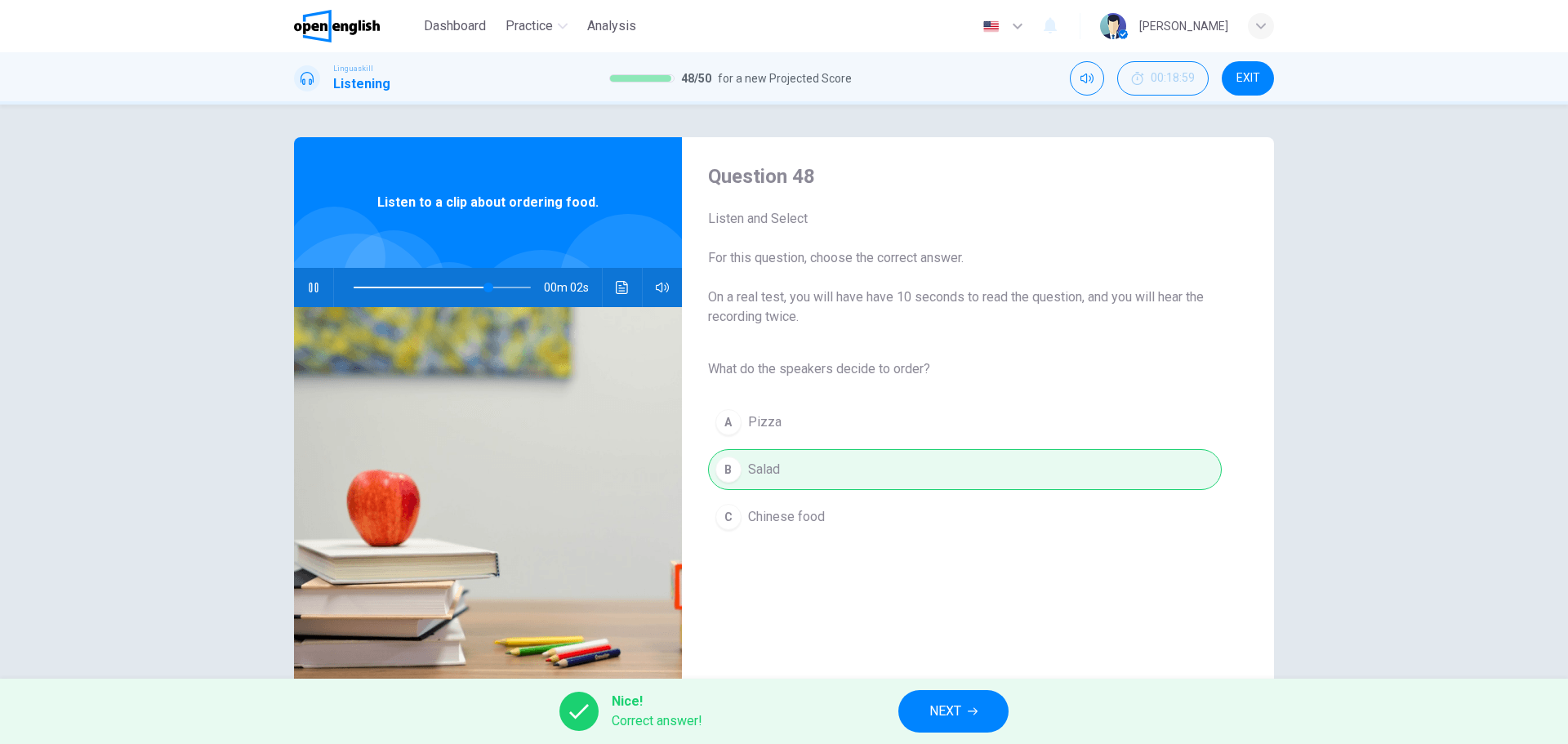
type input "**"
click at [971, 703] on button "NEXT" at bounding box center [953, 711] width 111 height 43
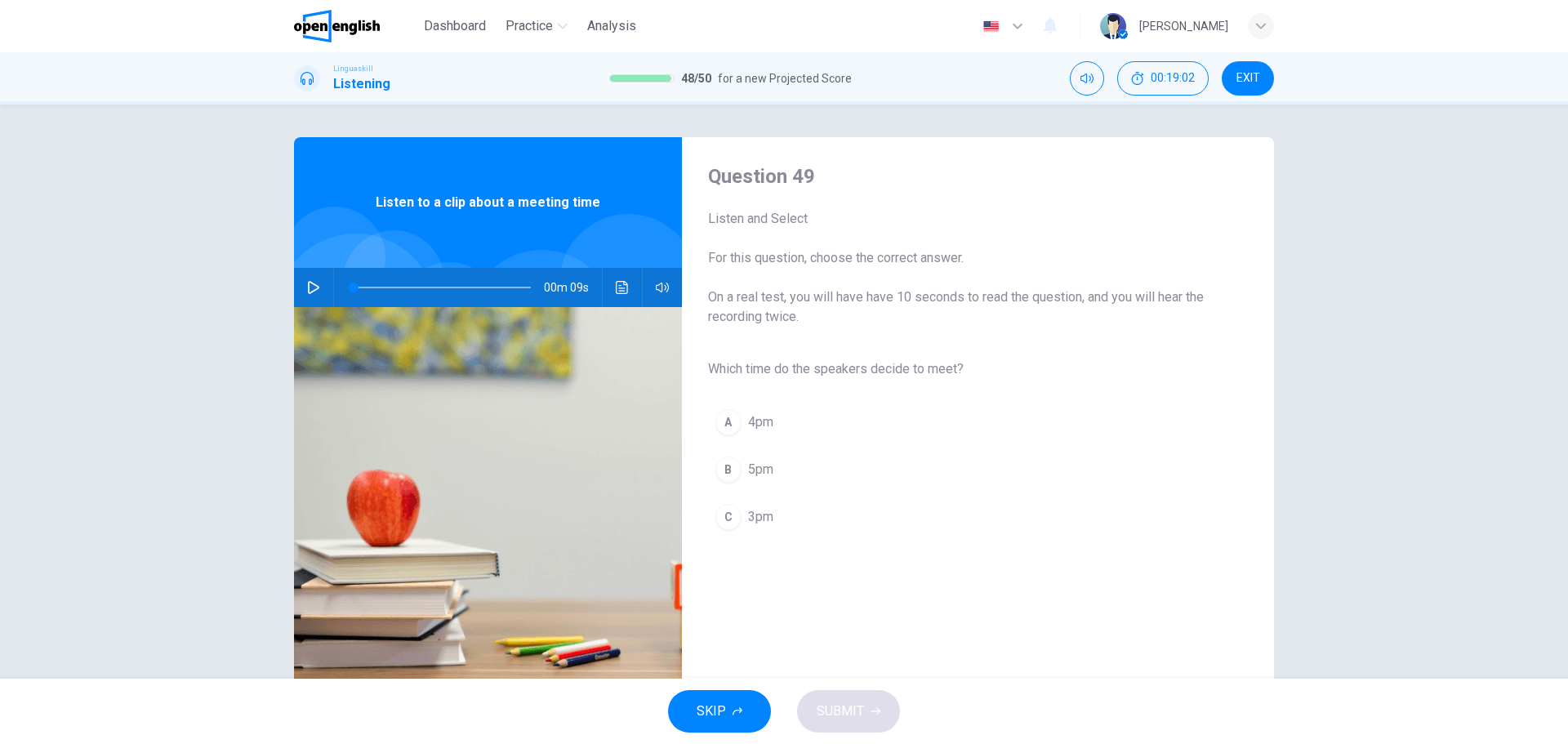
click at [327, 283] on div "00m 09s" at bounding box center [487, 287] width 388 height 39
click at [320, 284] on button "button" at bounding box center [314, 287] width 26 height 39
click at [727, 512] on div "C" at bounding box center [728, 517] width 26 height 26
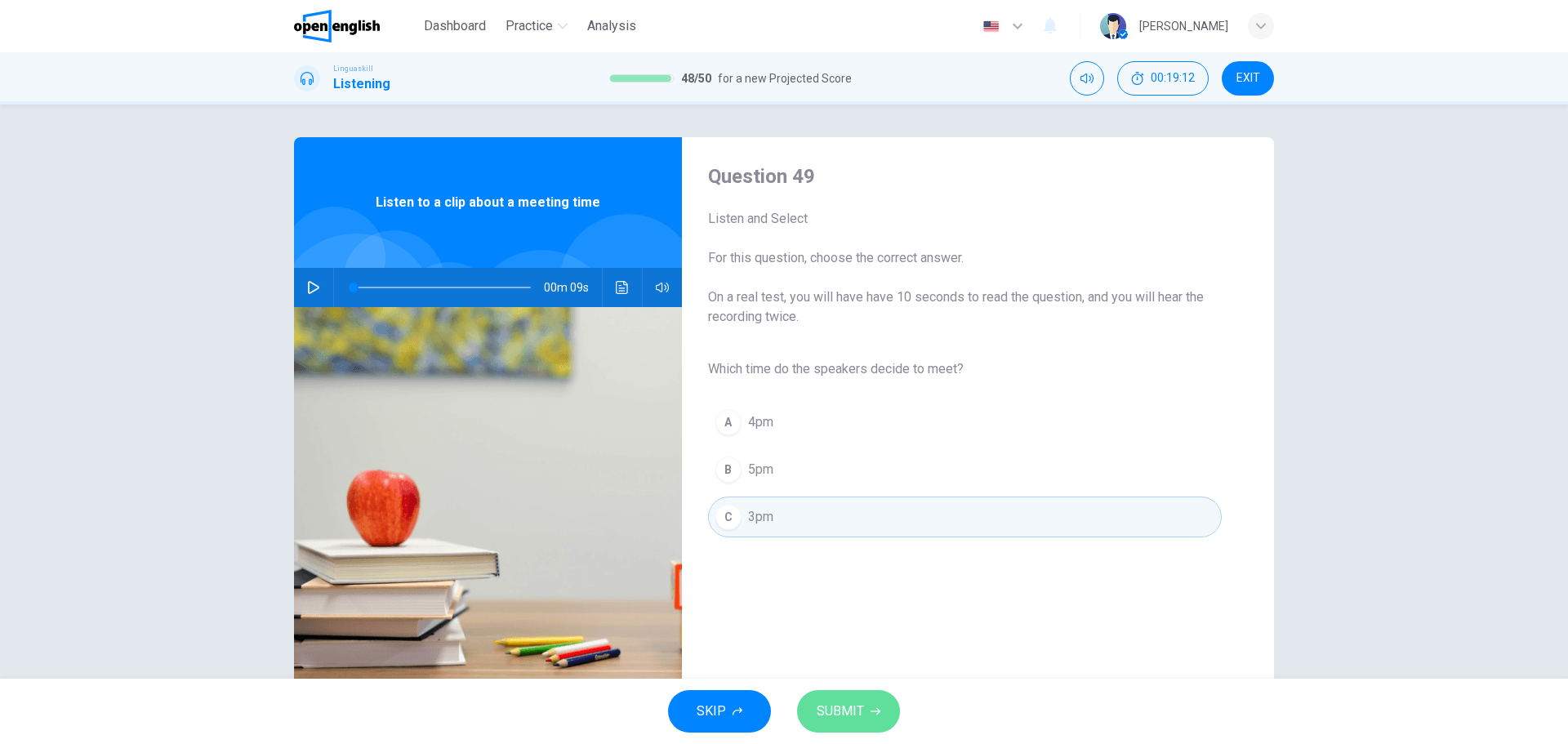
click at [839, 691] on button "SUBMIT" at bounding box center [848, 711] width 103 height 43
click at [847, 707] on span "Processing your response..." at bounding box center [810, 711] width 159 height 19
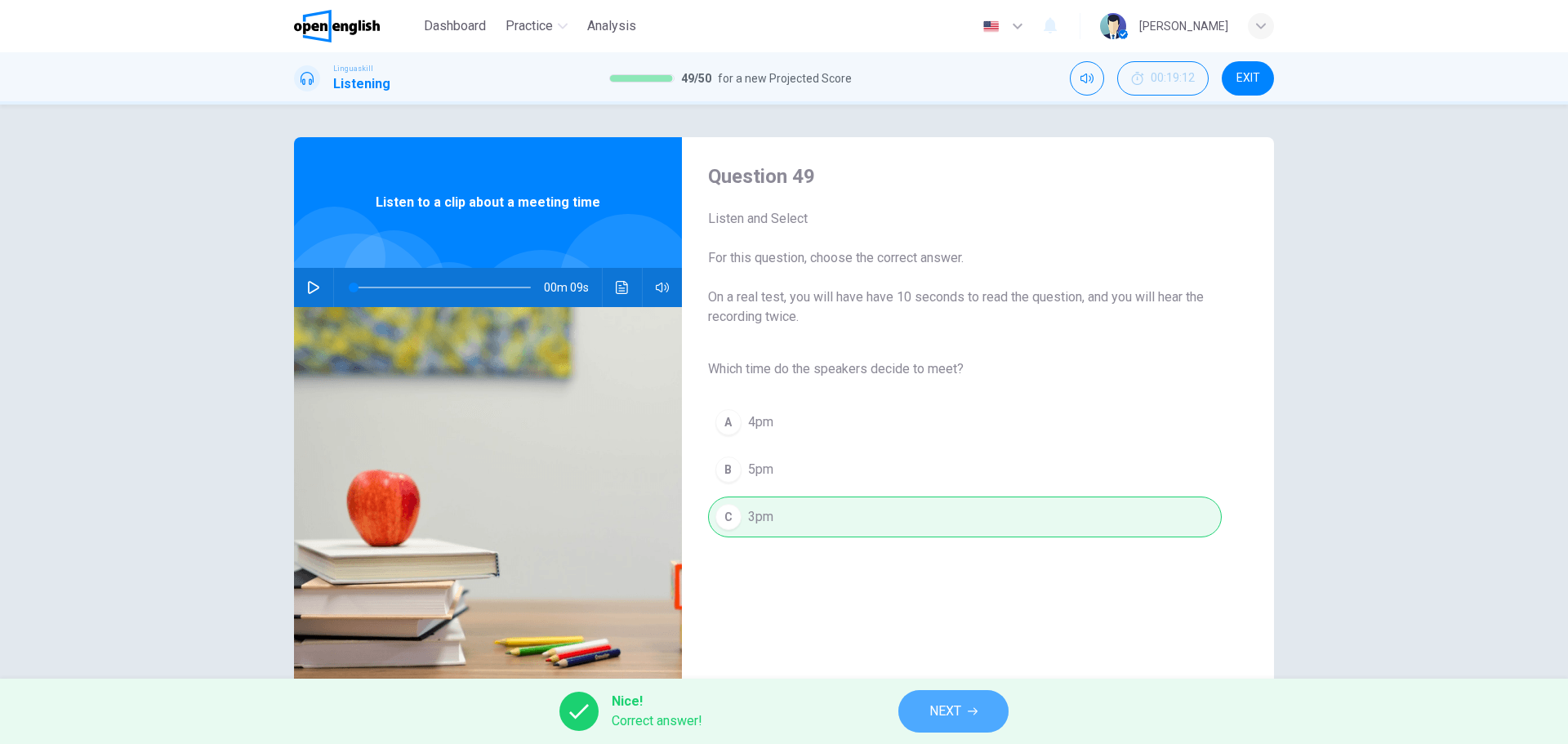
click at [937, 720] on span "NEXT" at bounding box center [945, 711] width 32 height 23
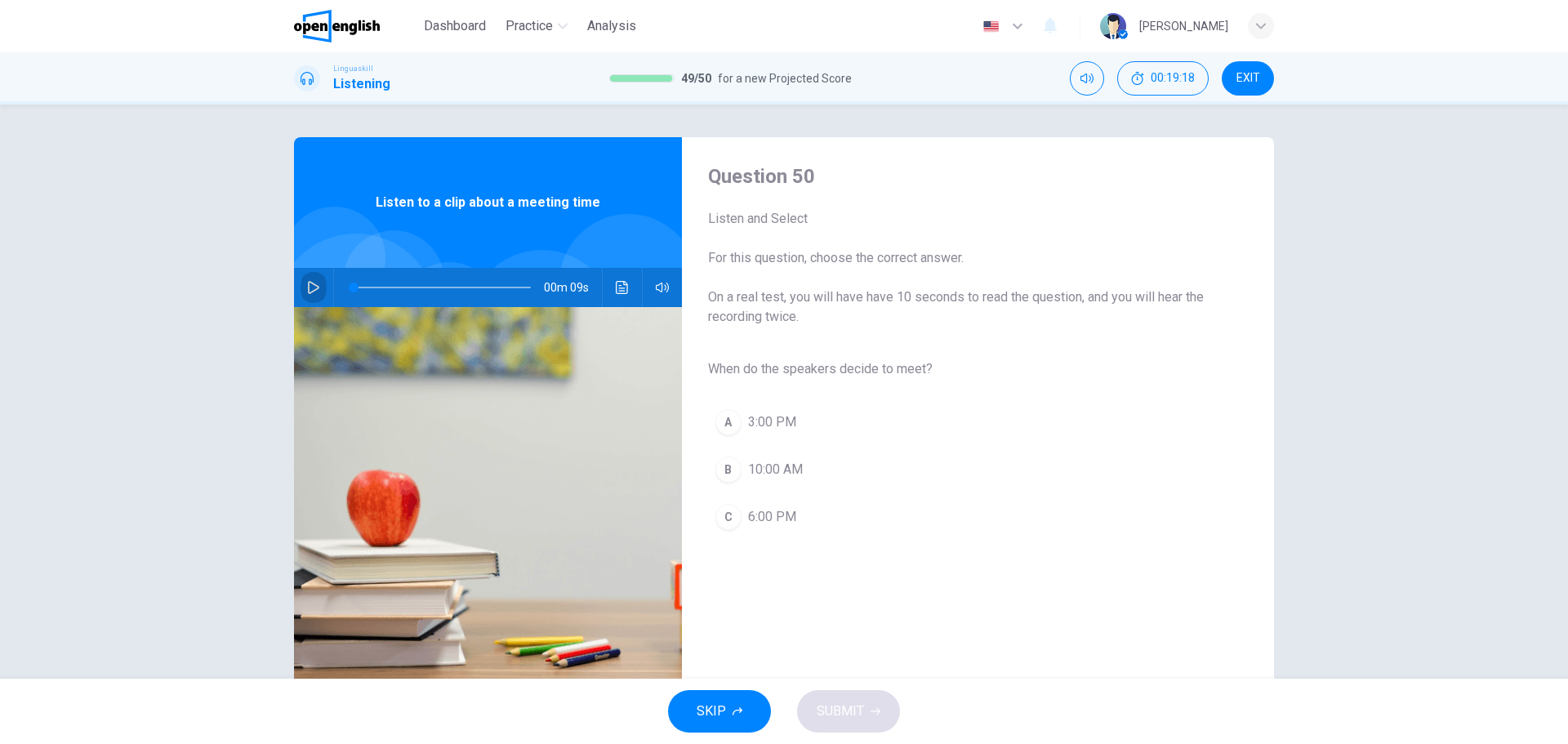
click at [314, 294] on button "button" at bounding box center [314, 287] width 26 height 39
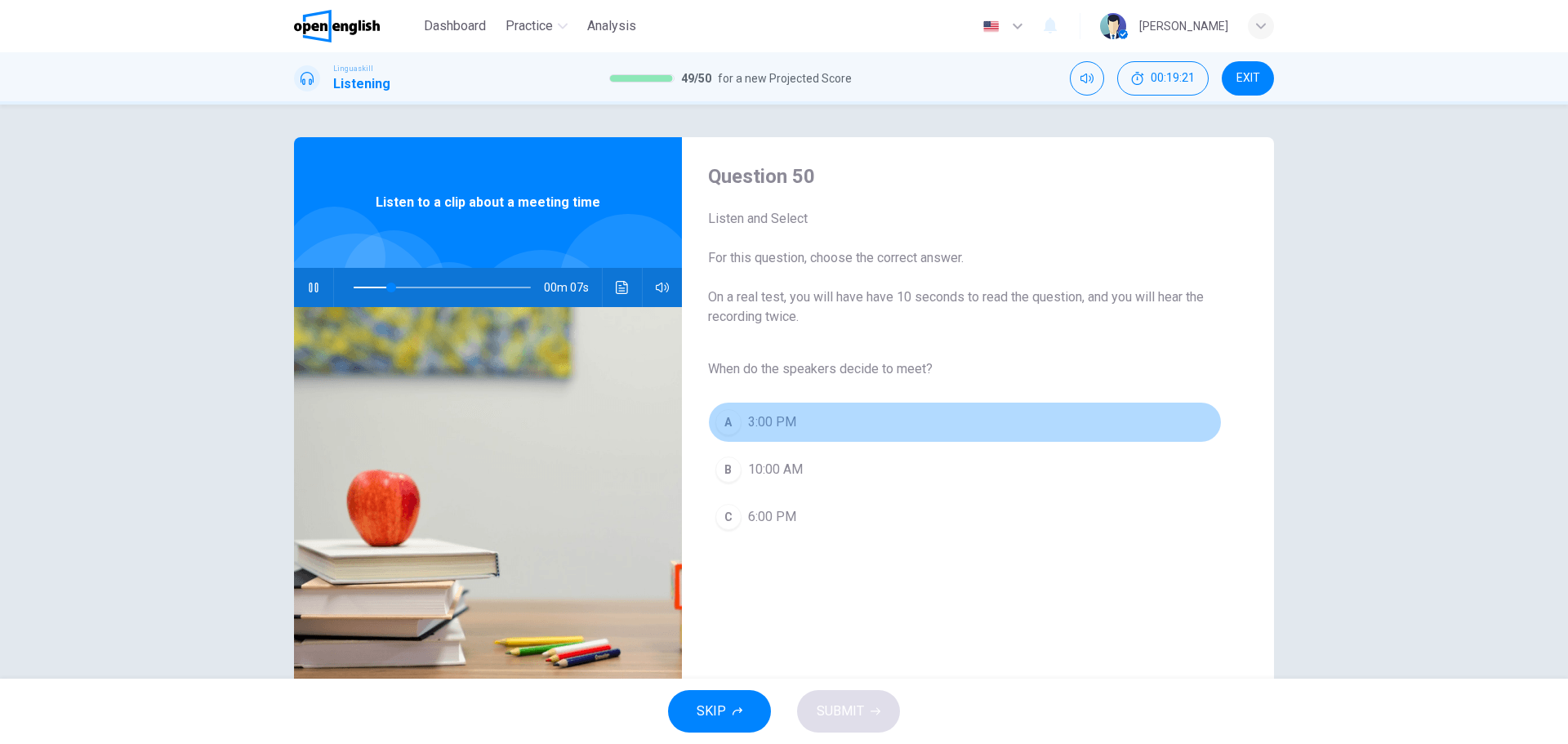
click at [777, 424] on span "3:00 PM" at bounding box center [772, 422] width 48 height 19
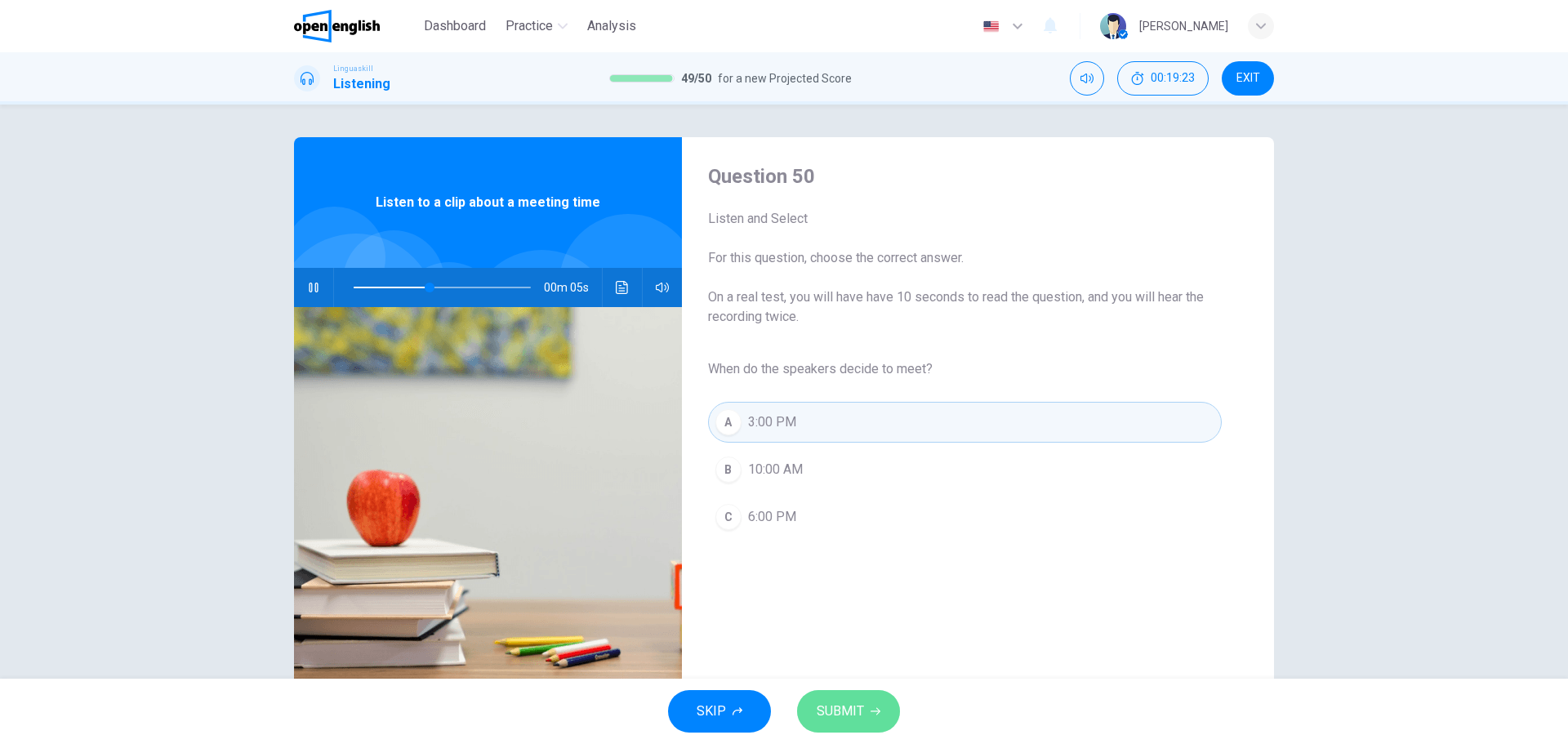
click at [828, 700] on span "SUBMIT" at bounding box center [840, 711] width 47 height 23
type input "**"
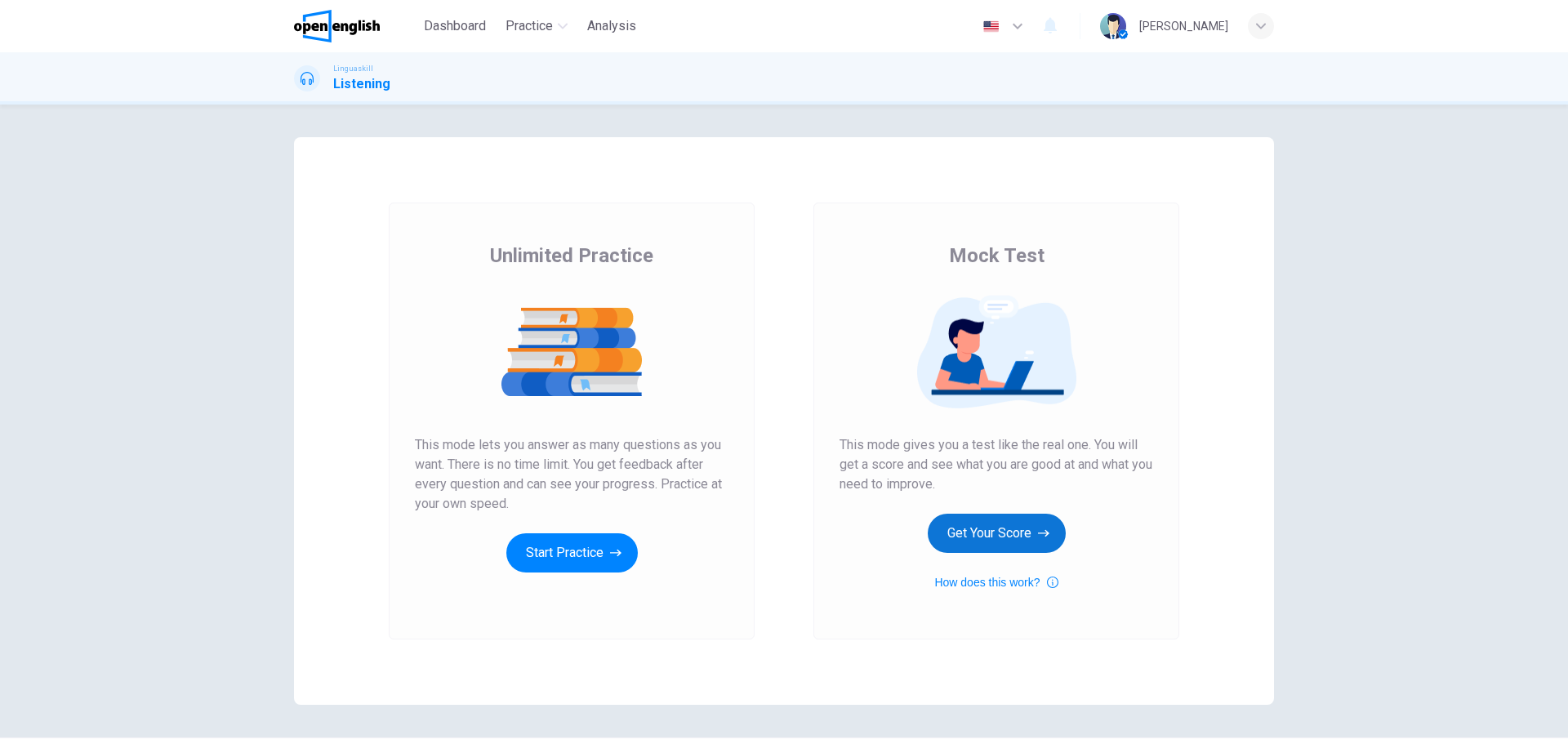
click at [1031, 531] on button "Get Your Score" at bounding box center [997, 533] width 138 height 39
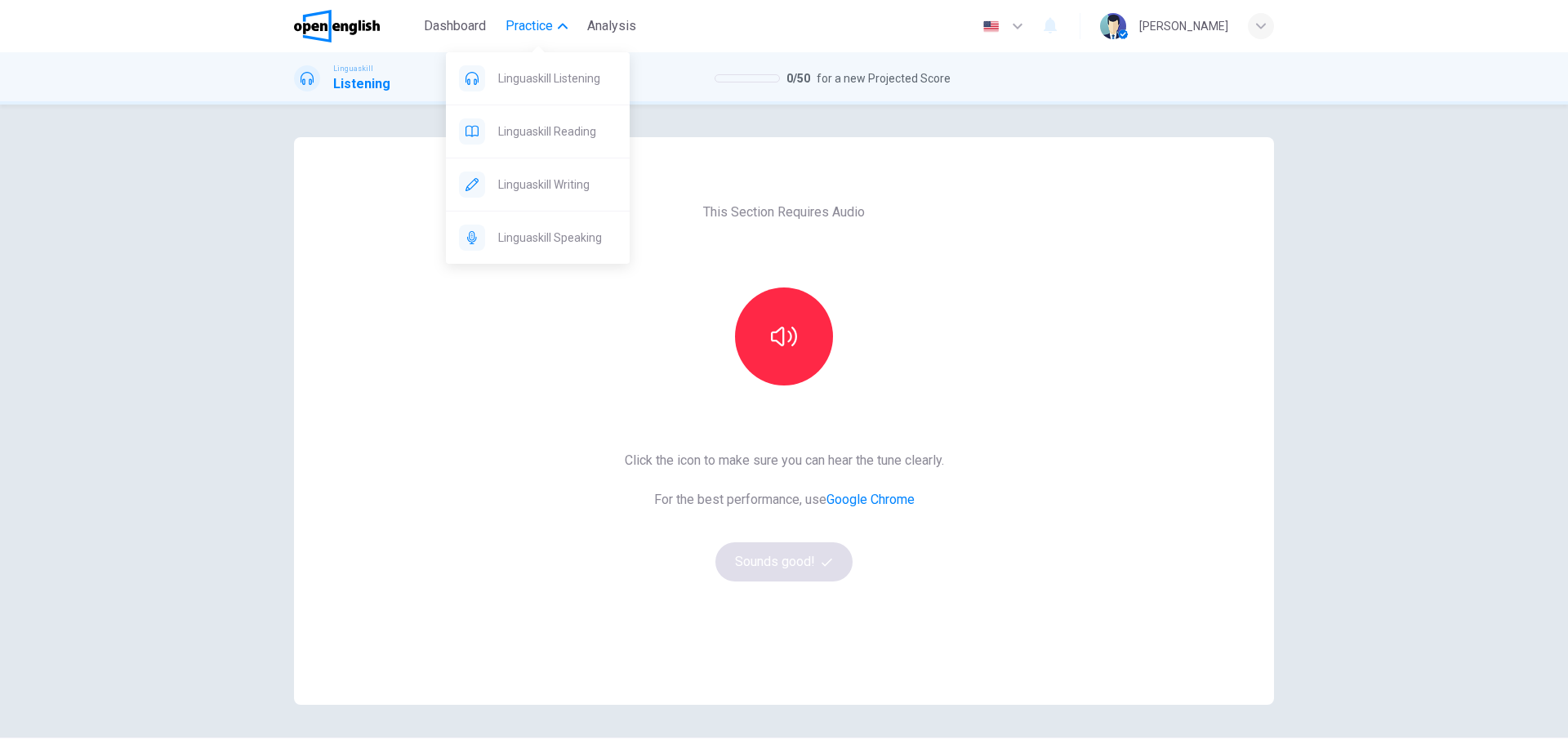
click at [531, 28] on span "Practice" at bounding box center [529, 26] width 47 height 19
click at [536, 30] on span "Practice" at bounding box center [529, 26] width 47 height 19
click at [558, 132] on span "Linguaskill Reading" at bounding box center [558, 132] width 118 height 19
